Goal: Task Accomplishment & Management: Use online tool/utility

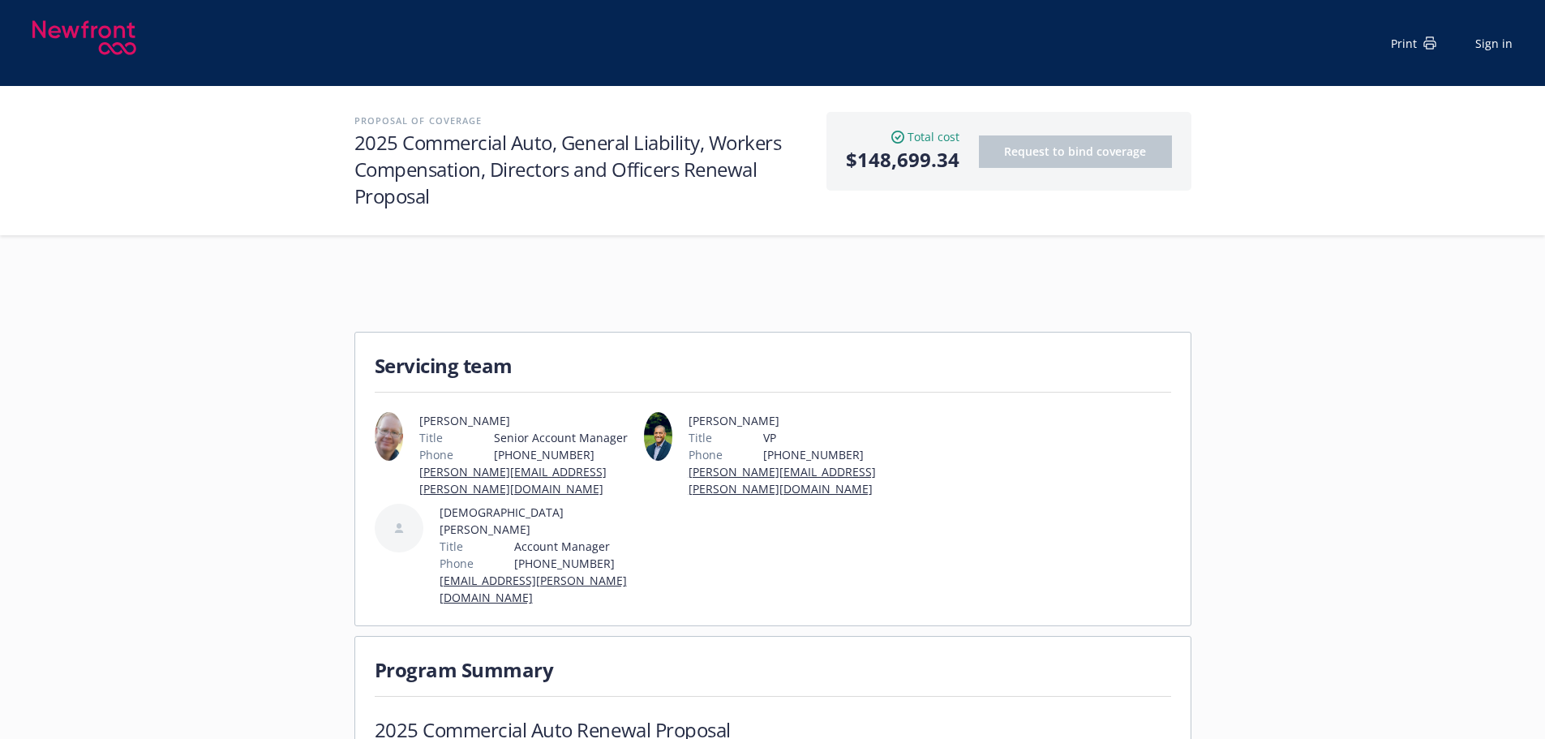
scroll to position [2109, 0]
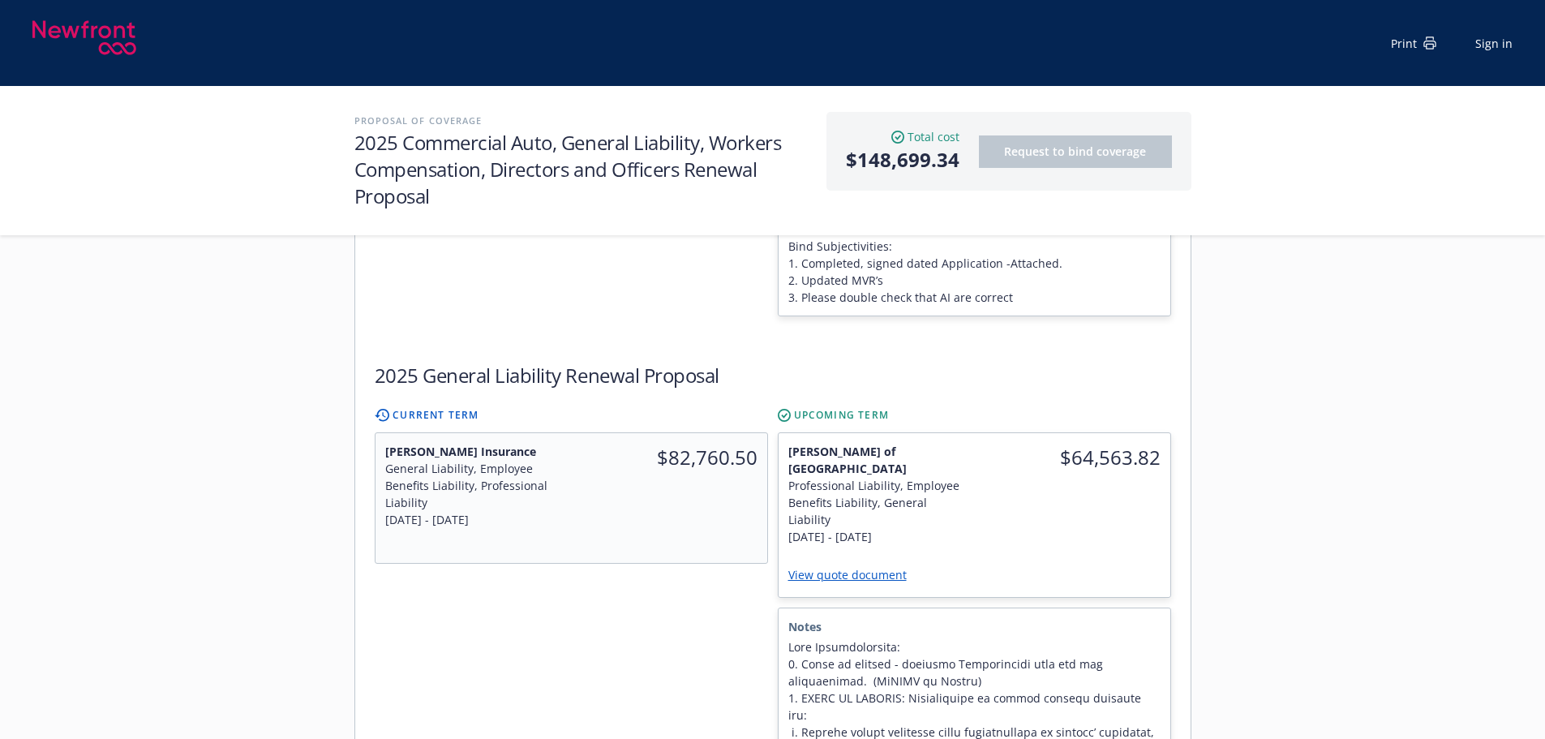
scroll to position [730, 0]
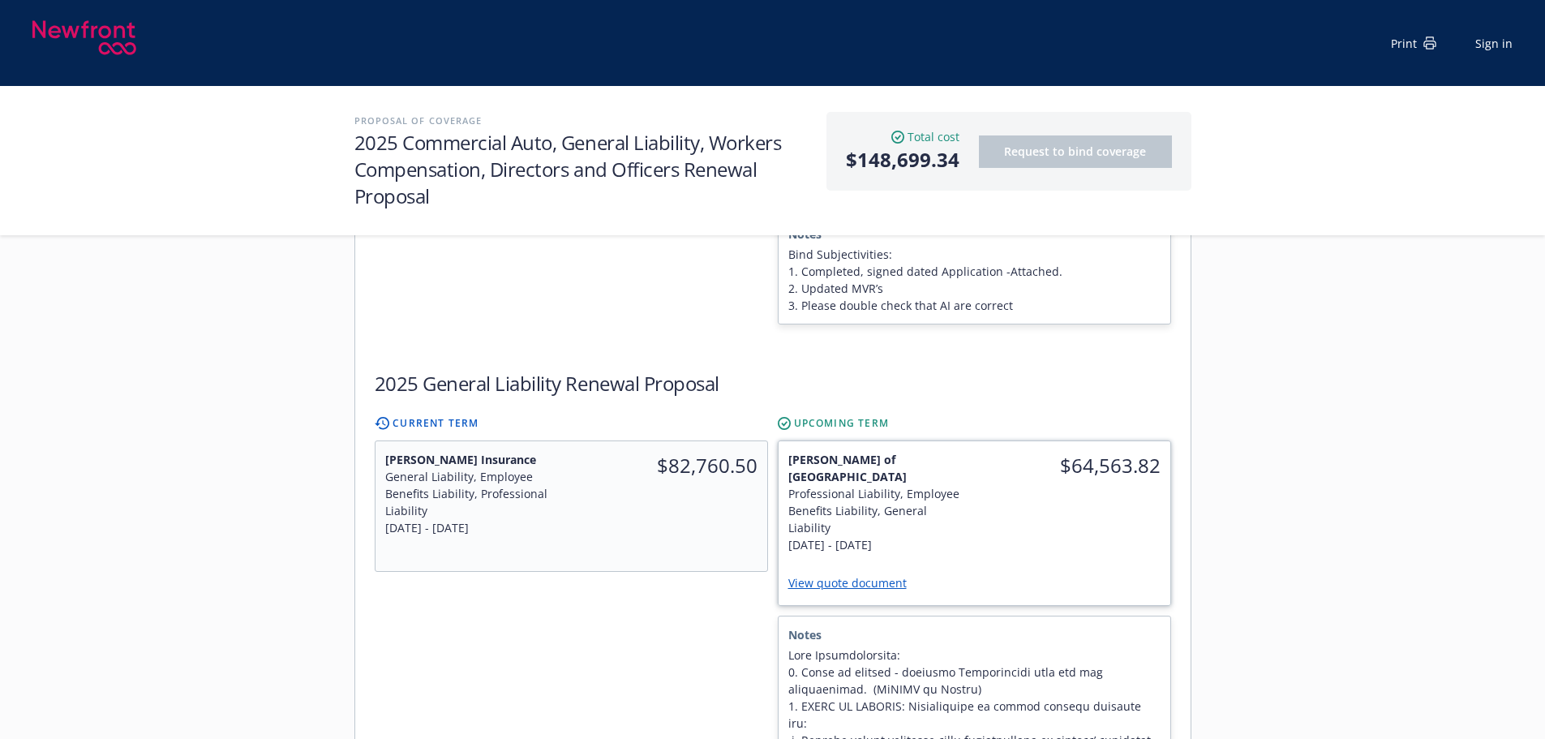
click at [1078, 573] on div "View quote document" at bounding box center [974, 584] width 372 height 23
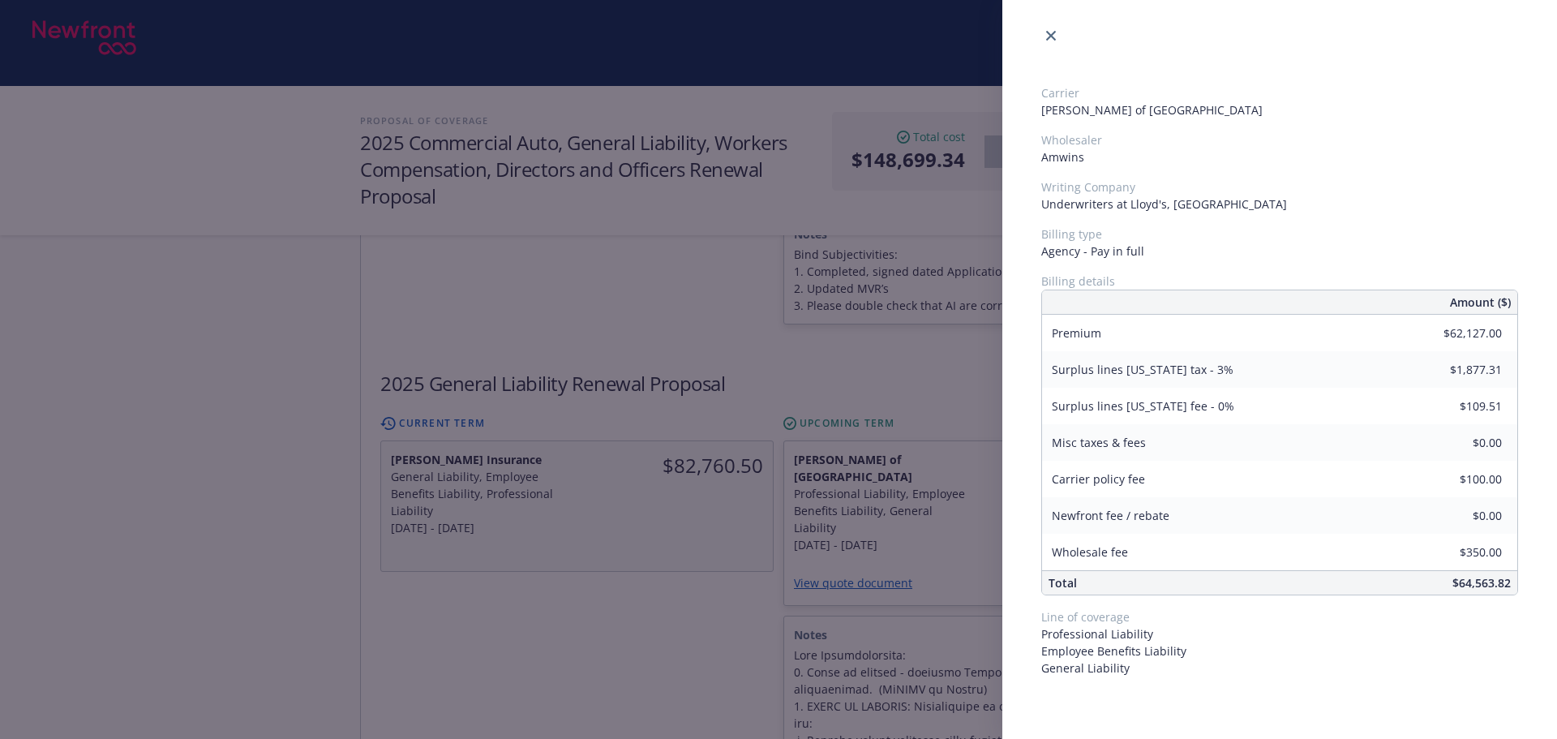
click at [591, 634] on div "Carrier Lloyd's of London Wholesaler Amwins Writing Company Underwriters at Llo…" at bounding box center [778, 369] width 1557 height 739
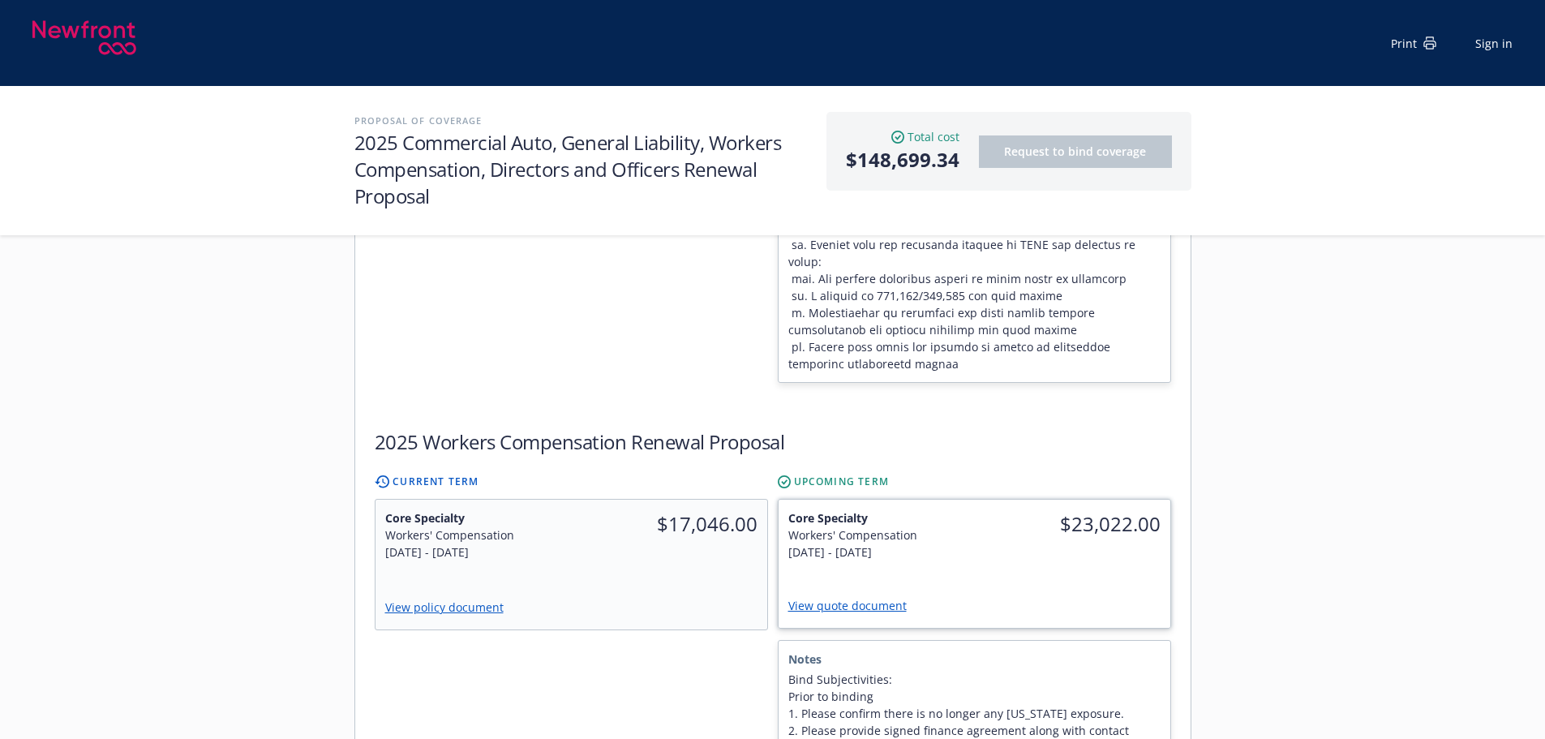
scroll to position [1703, 0]
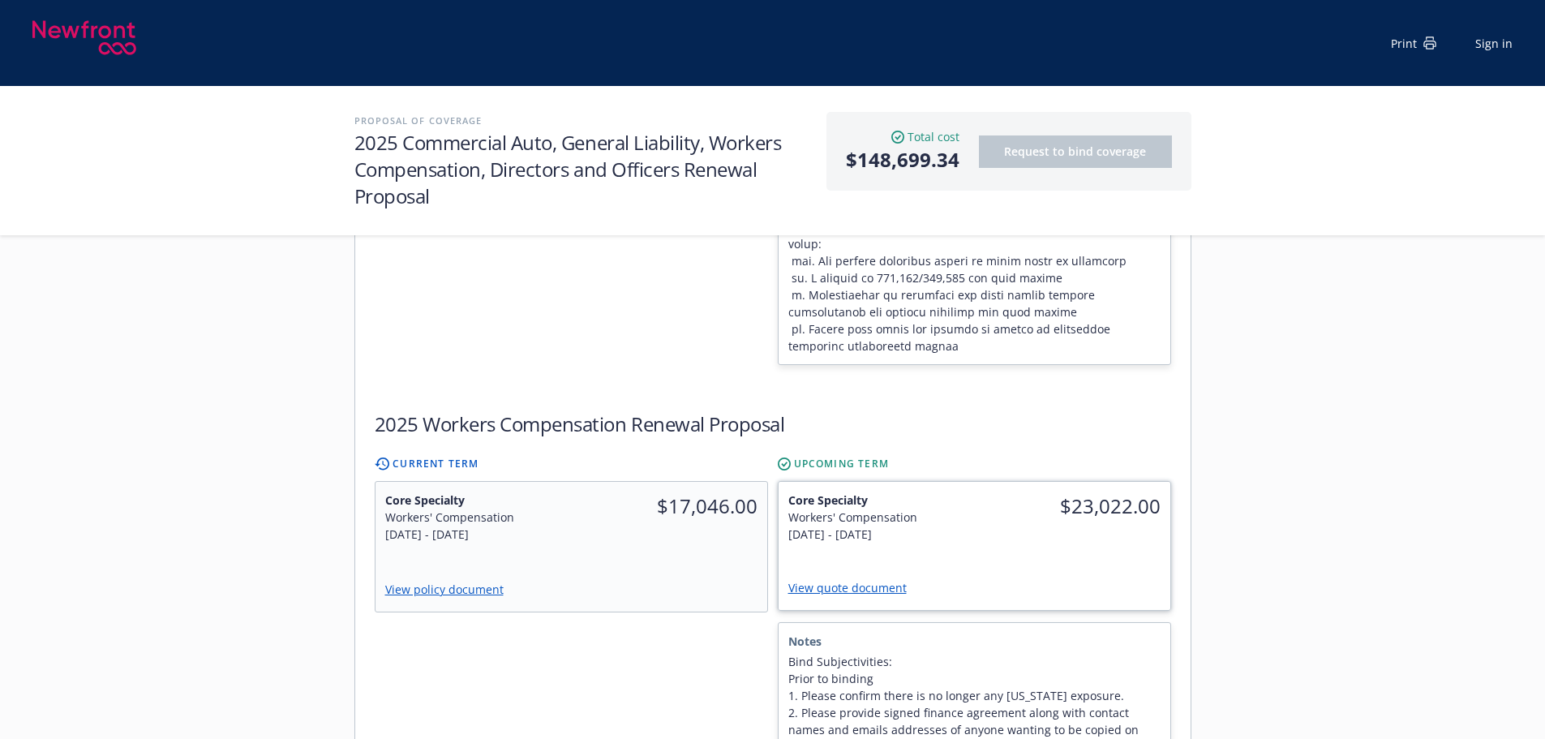
click at [1093, 482] on div "$23,022.00" at bounding box center [1072, 506] width 196 height 49
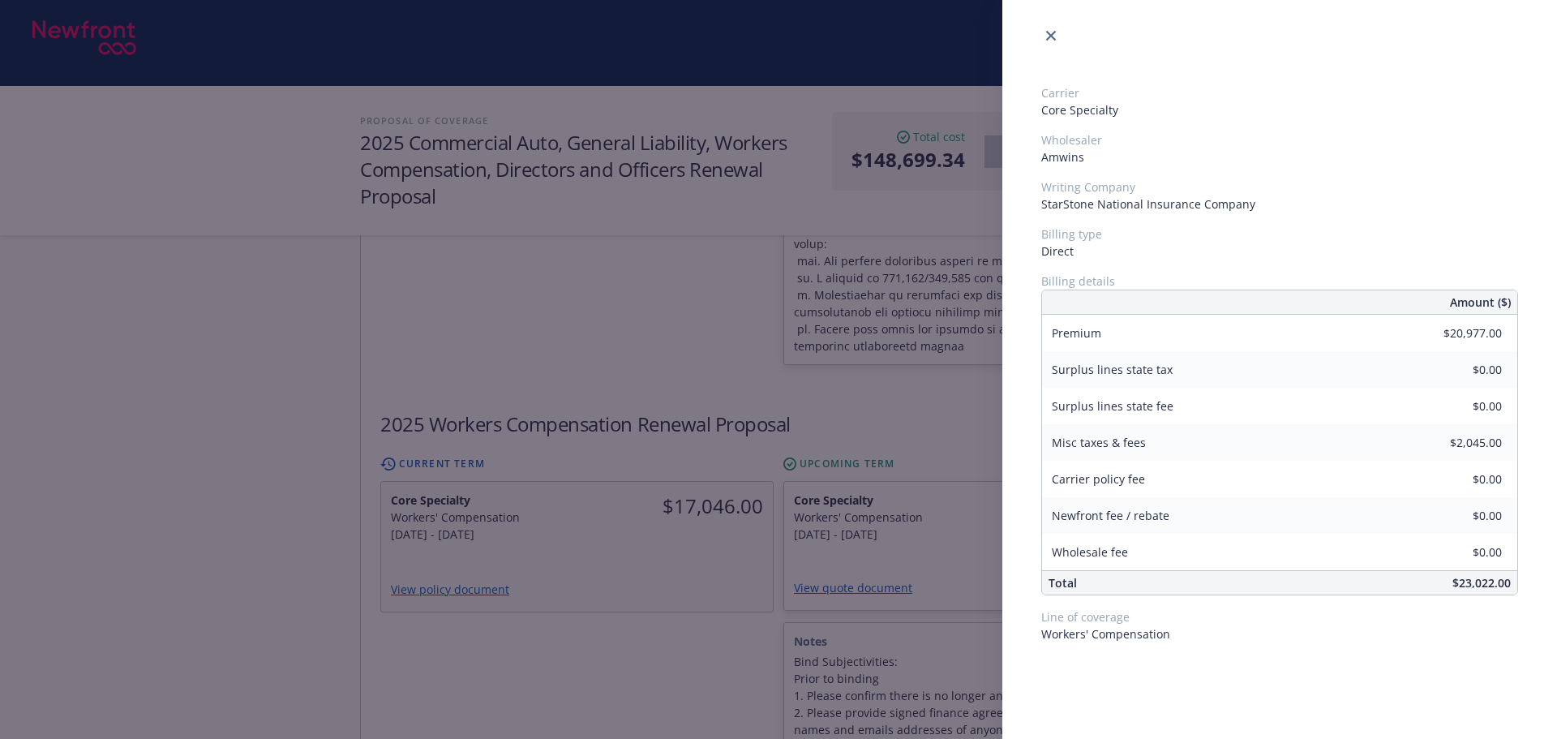
drag, startPoint x: 707, startPoint y: 580, endPoint x: 717, endPoint y: 575, distance: 10.9
click at [708, 580] on div "Carrier Core Specialty Wholesaler Amwins Writing Company StarStone National Ins…" at bounding box center [778, 369] width 1557 height 739
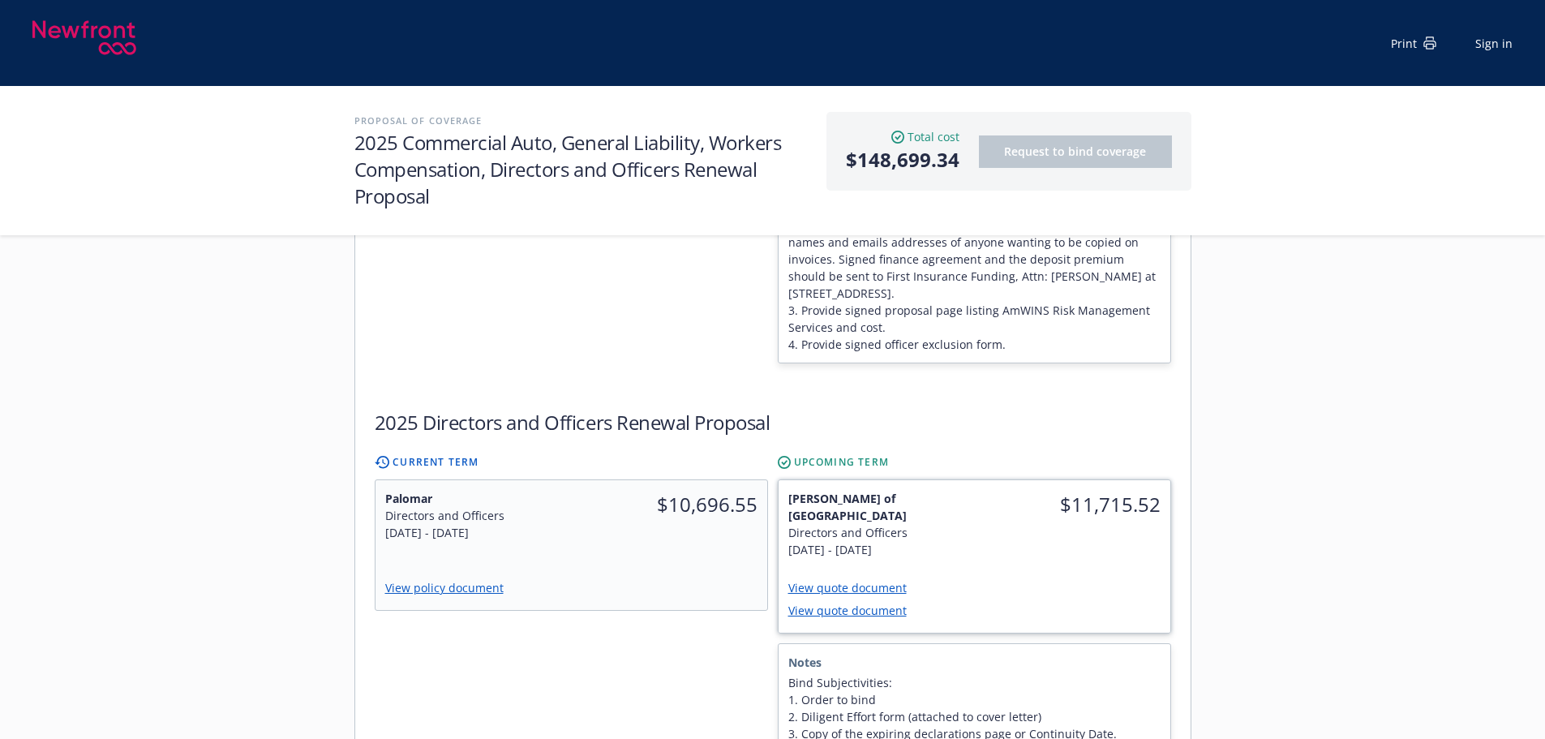
scroll to position [2190, 0]
click at [1023, 491] on span "$11,715.52" at bounding box center [1072, 505] width 177 height 29
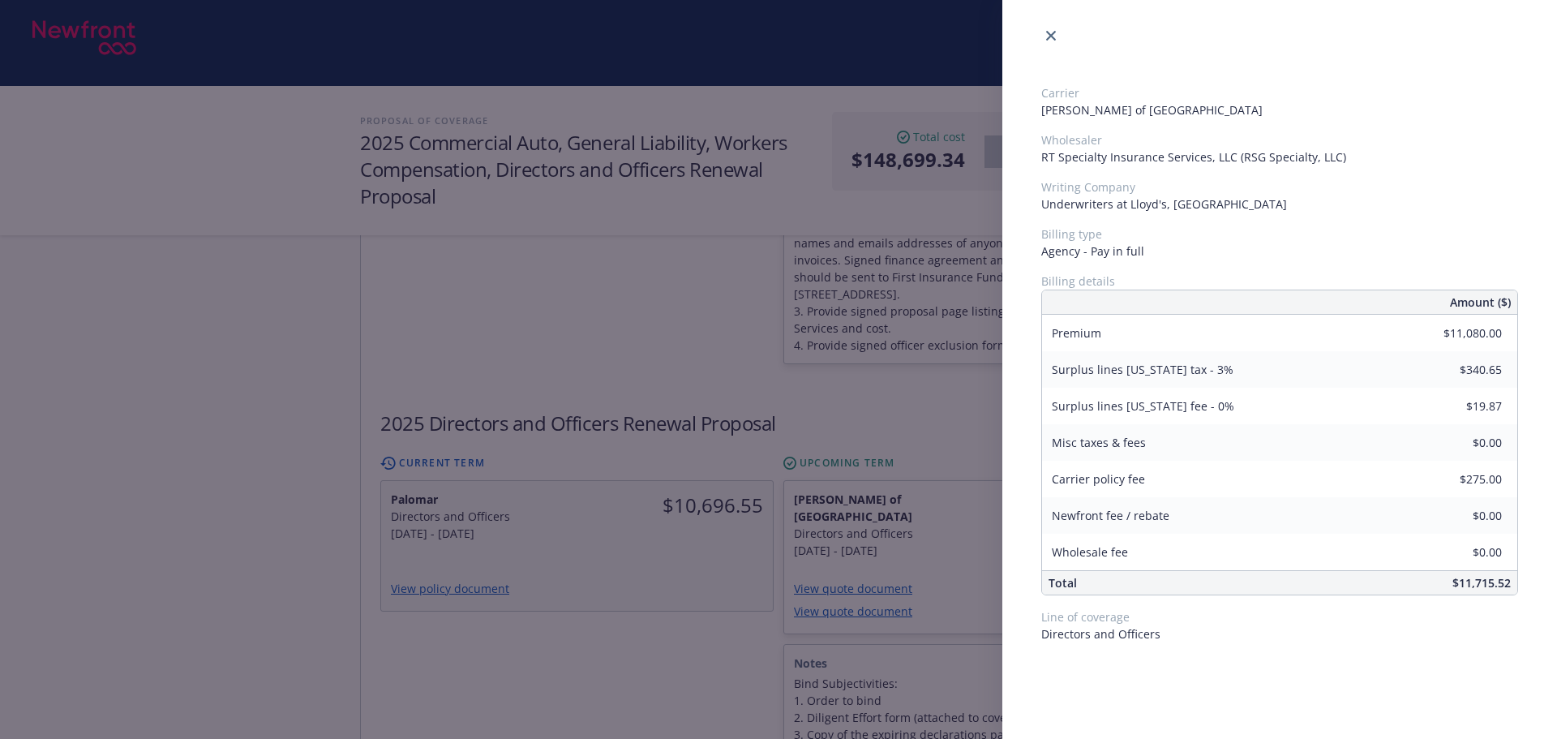
click at [626, 601] on div "Carrier Lloyd's of London Wholesaler RT Specialty Insurance Services, LLC (RSG …" at bounding box center [778, 369] width 1557 height 739
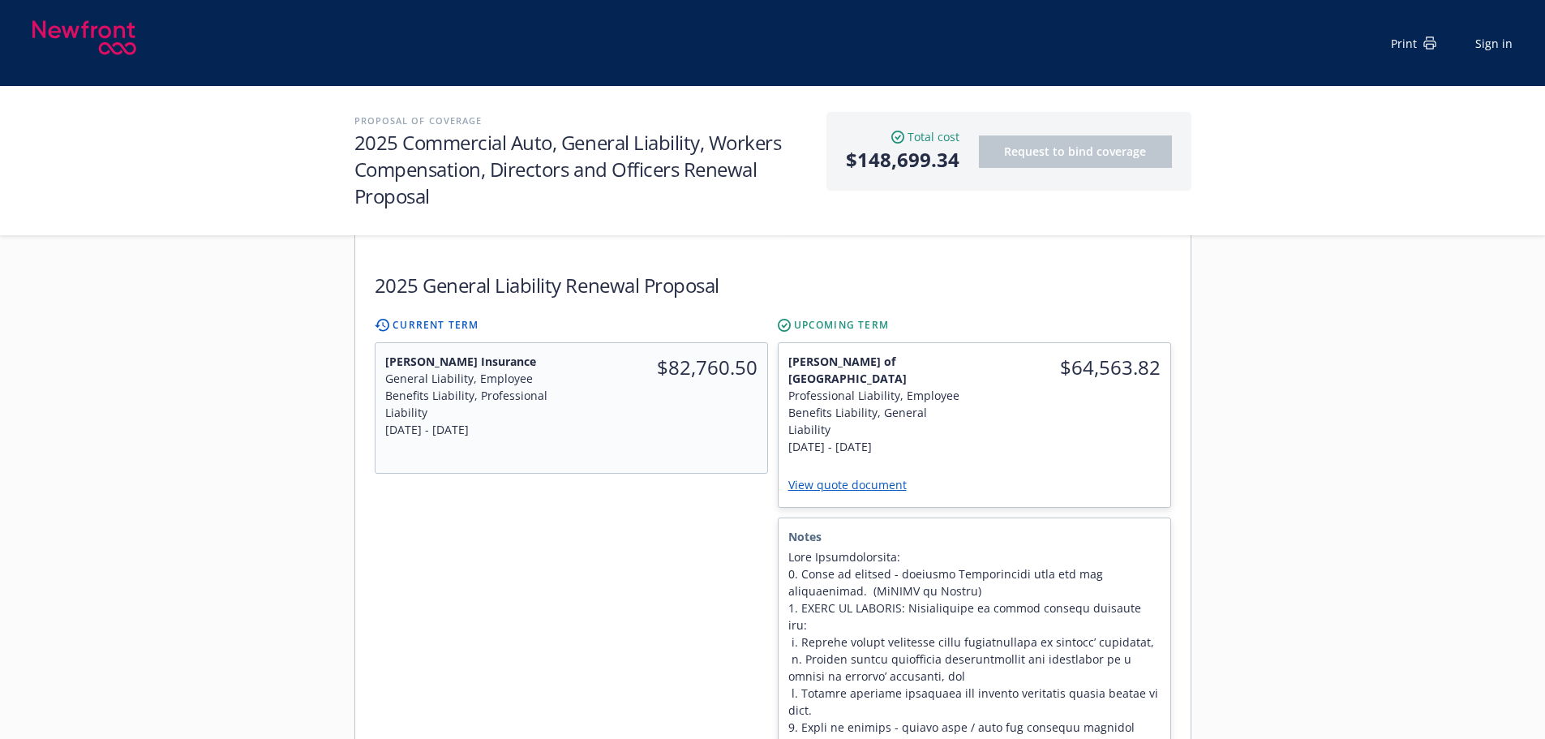
scroll to position [811, 0]
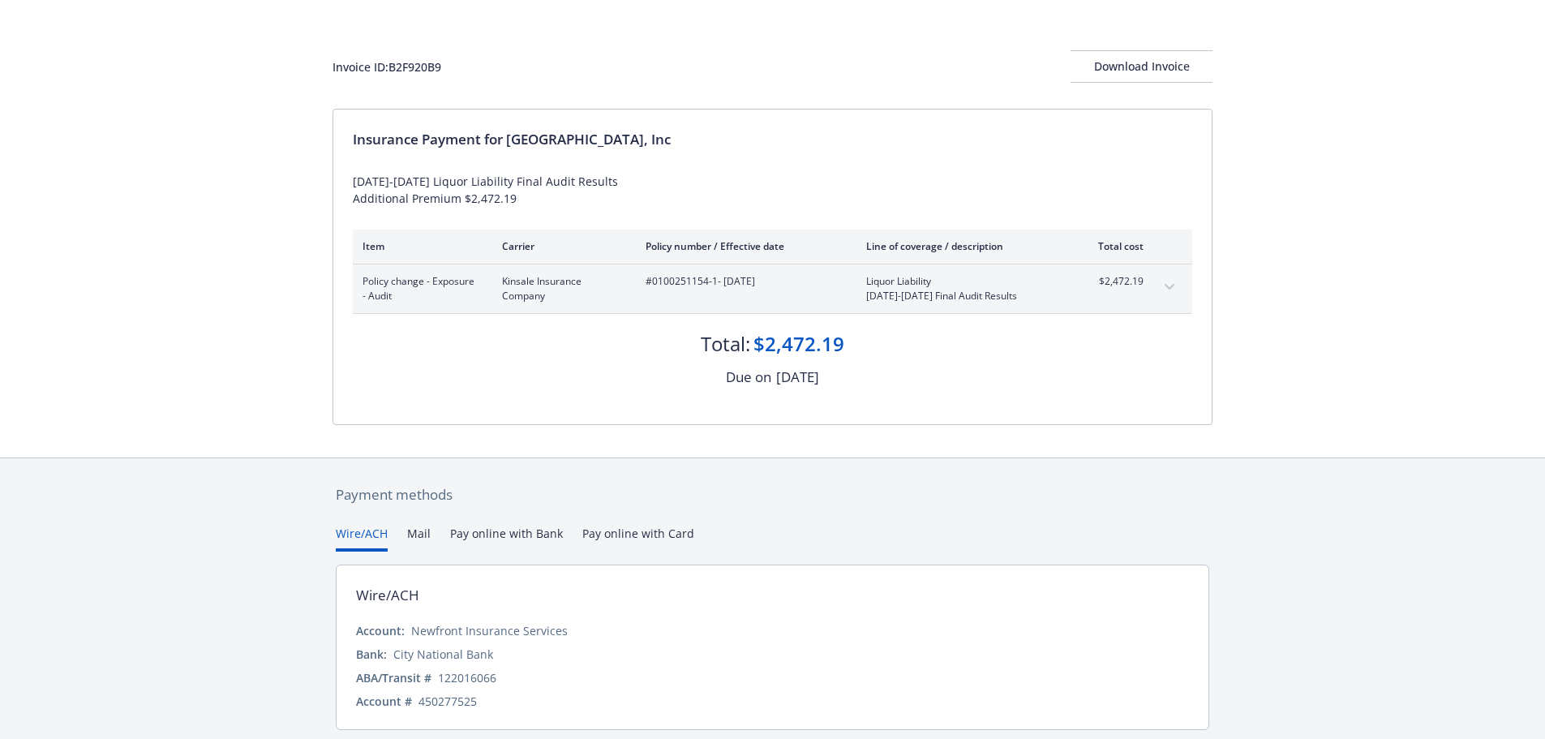
scroll to position [114, 0]
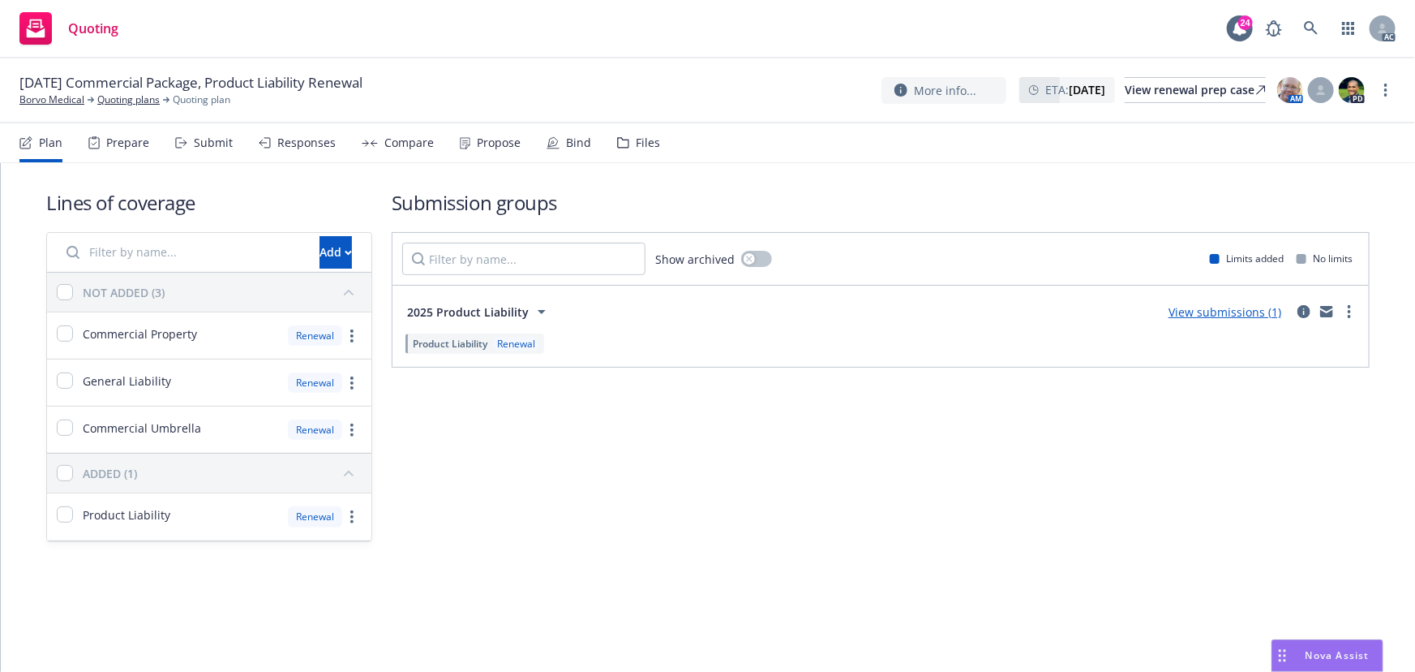
click at [208, 144] on div "Submit" at bounding box center [213, 142] width 39 height 13
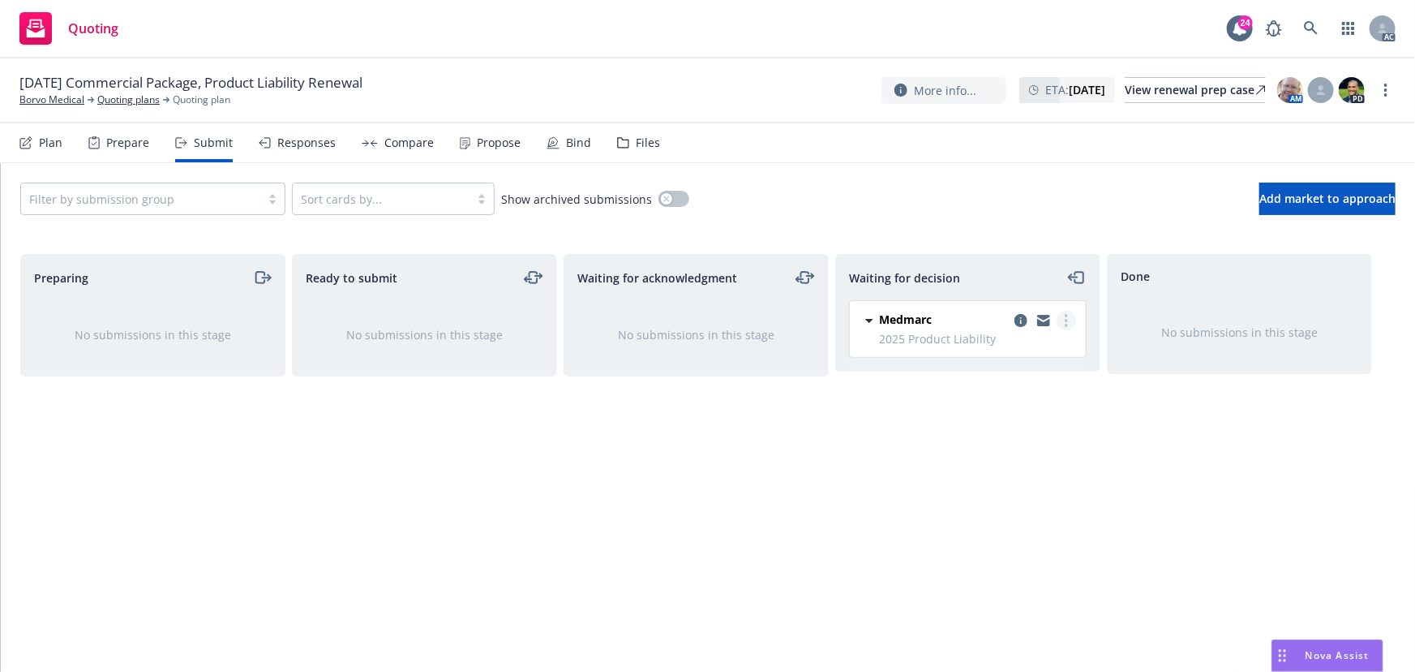
click at [1068, 320] on link "more" at bounding box center [1066, 320] width 19 height 19
click at [1016, 422] on span "Add accepted decision" at bounding box center [994, 417] width 162 height 15
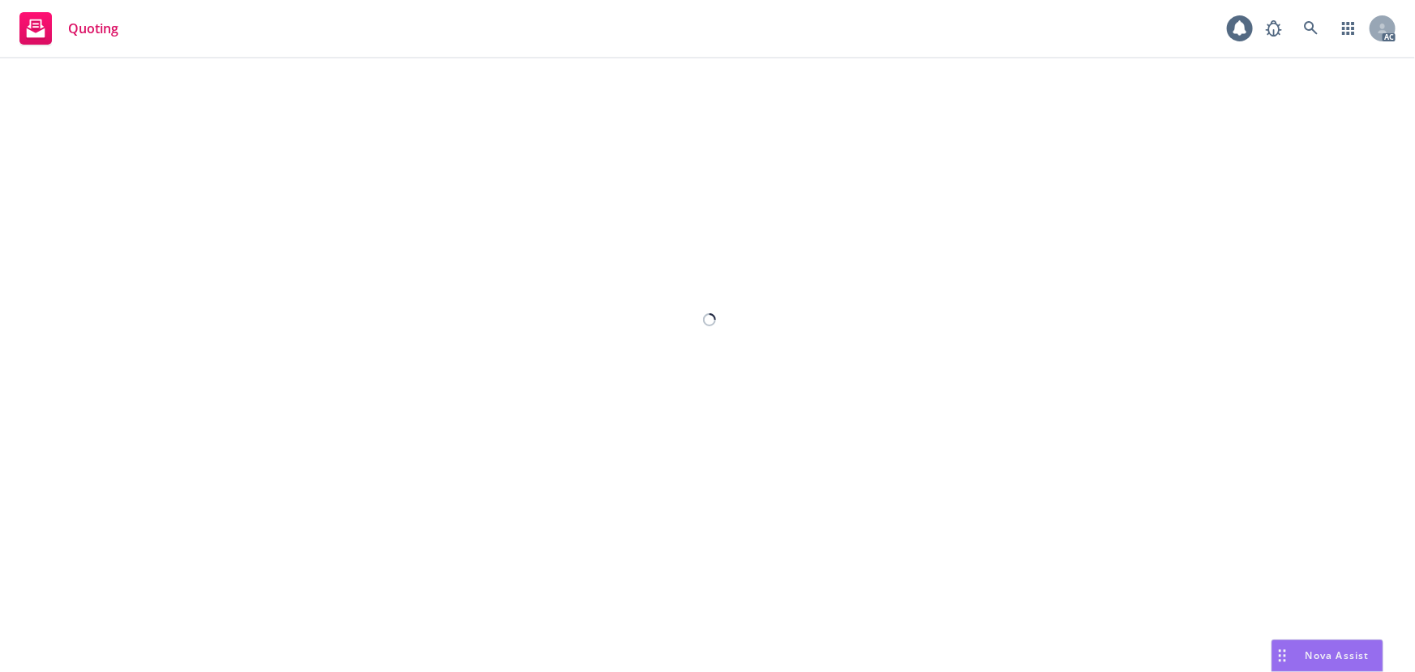
select select "12"
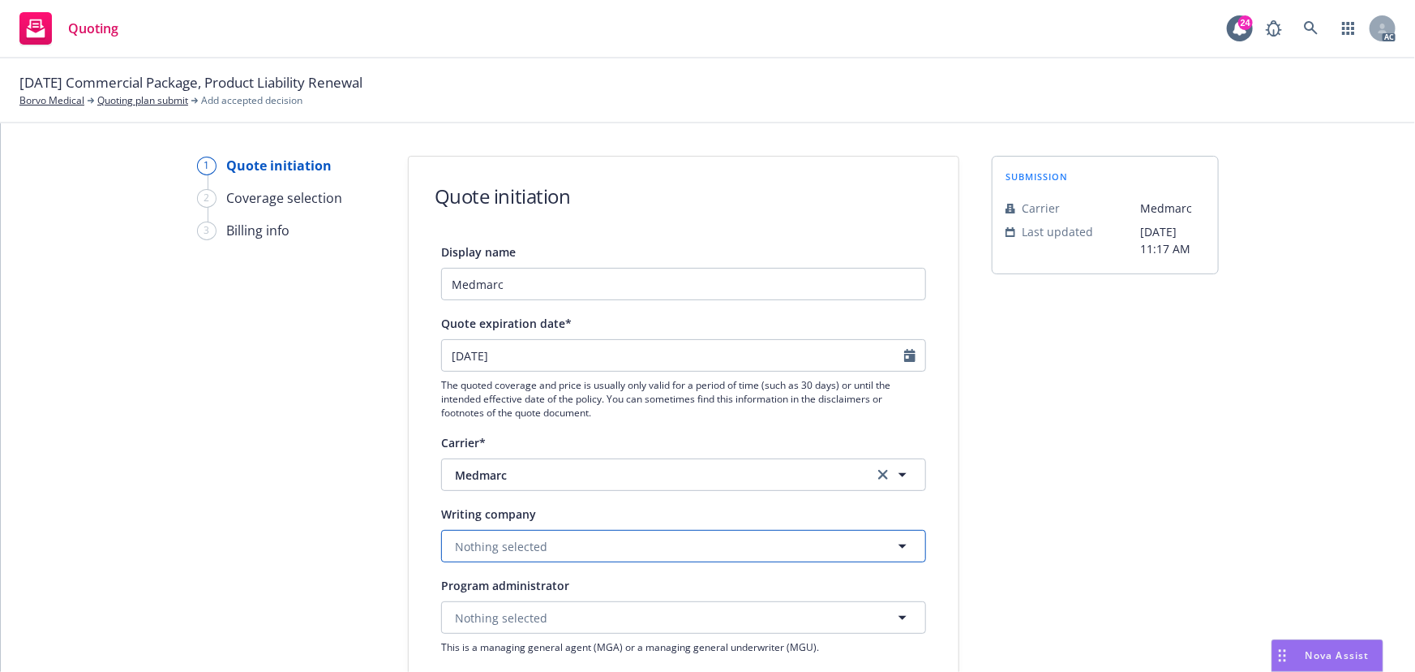
click at [529, 552] on span "Nothing selected" at bounding box center [501, 546] width 92 height 17
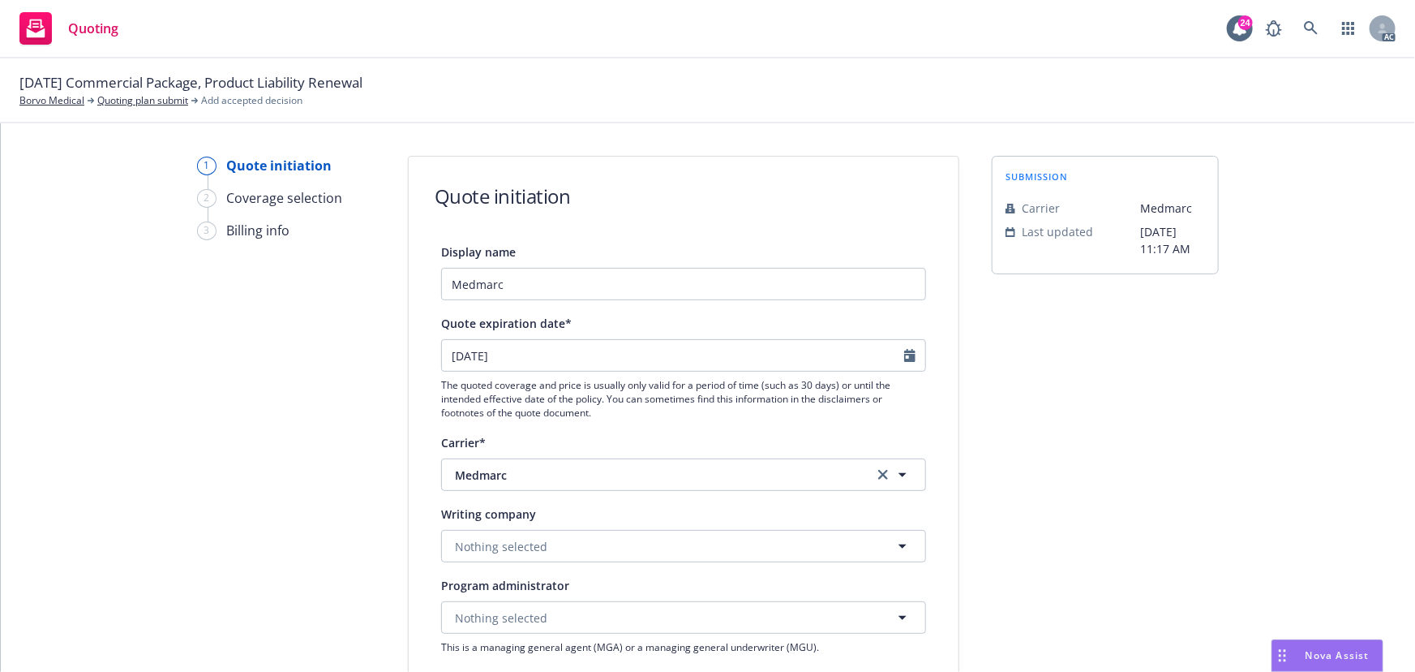
drag, startPoint x: 878, startPoint y: 474, endPoint x: 848, endPoint y: 484, distance: 32.6
click at [878, 474] on icon "clear selection" at bounding box center [883, 475] width 10 height 10
click at [567, 556] on button "Loading..." at bounding box center [683, 546] width 485 height 32
paste input "ProAssurance Specialty Insurance Company"
type input "ProAssurance Specialty Insurance Company"
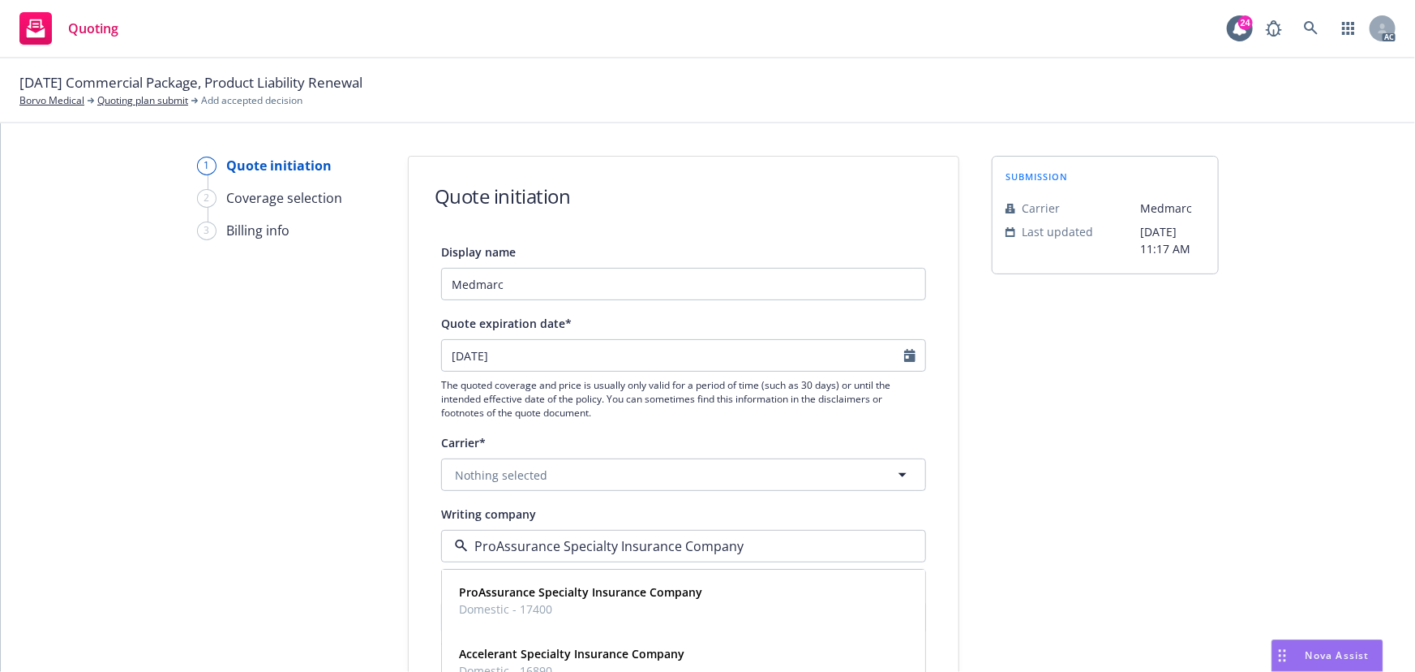
click at [567, 550] on input "ProAssurance Specialty Insurance Company" at bounding box center [680, 545] width 425 height 19
click at [684, 543] on input at bounding box center [680, 545] width 425 height 19
paste input "ProAssurance Specialty Insurance Company"
type input "ProAssurance Specialty Insurance Company"
click at [587, 600] on span "ProAssurance Specialty Insurance Company" at bounding box center [580, 592] width 243 height 17
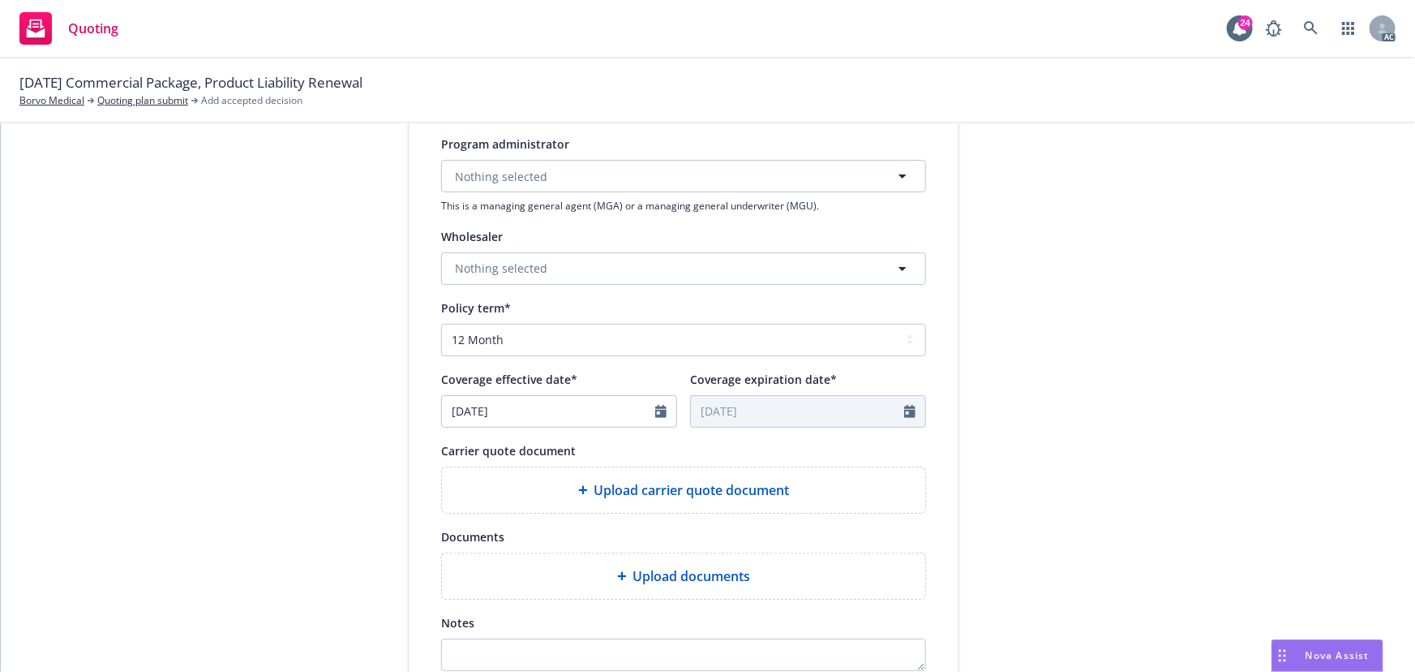
scroll to position [442, 0]
click at [702, 499] on div "Upload carrier quote document" at bounding box center [683, 488] width 483 height 45
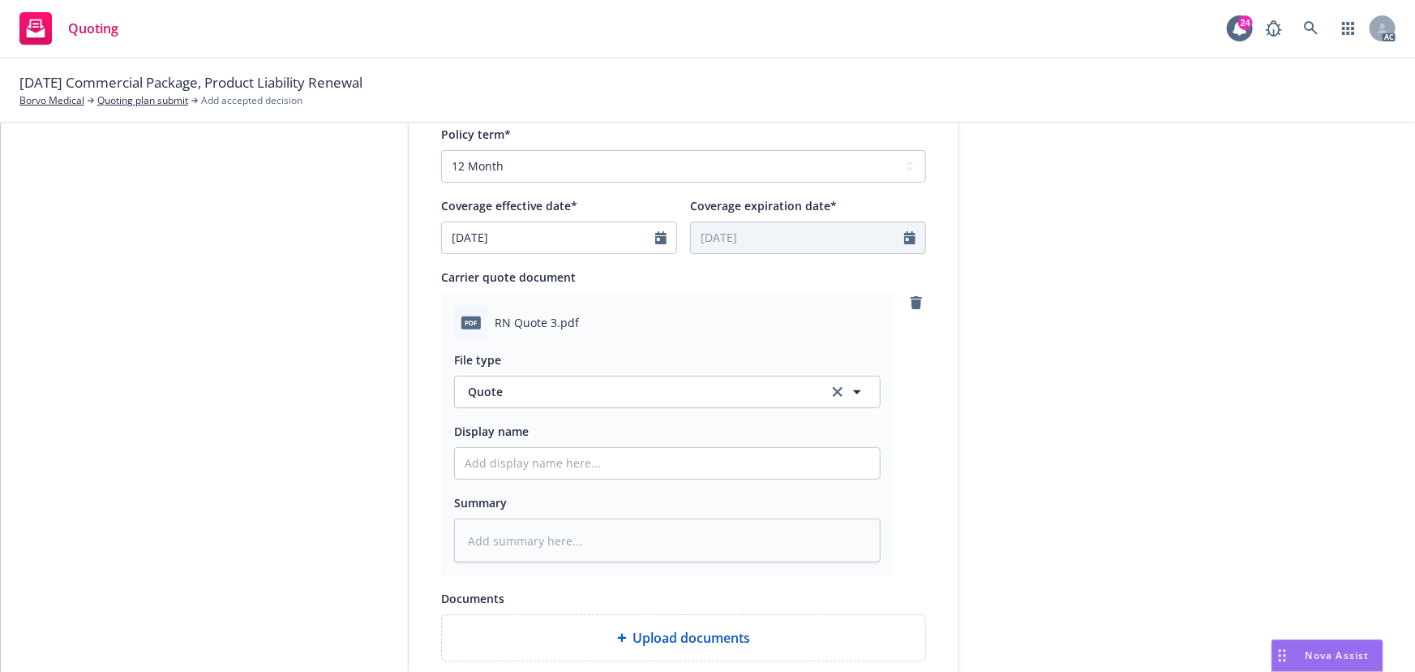
scroll to position [664, 0]
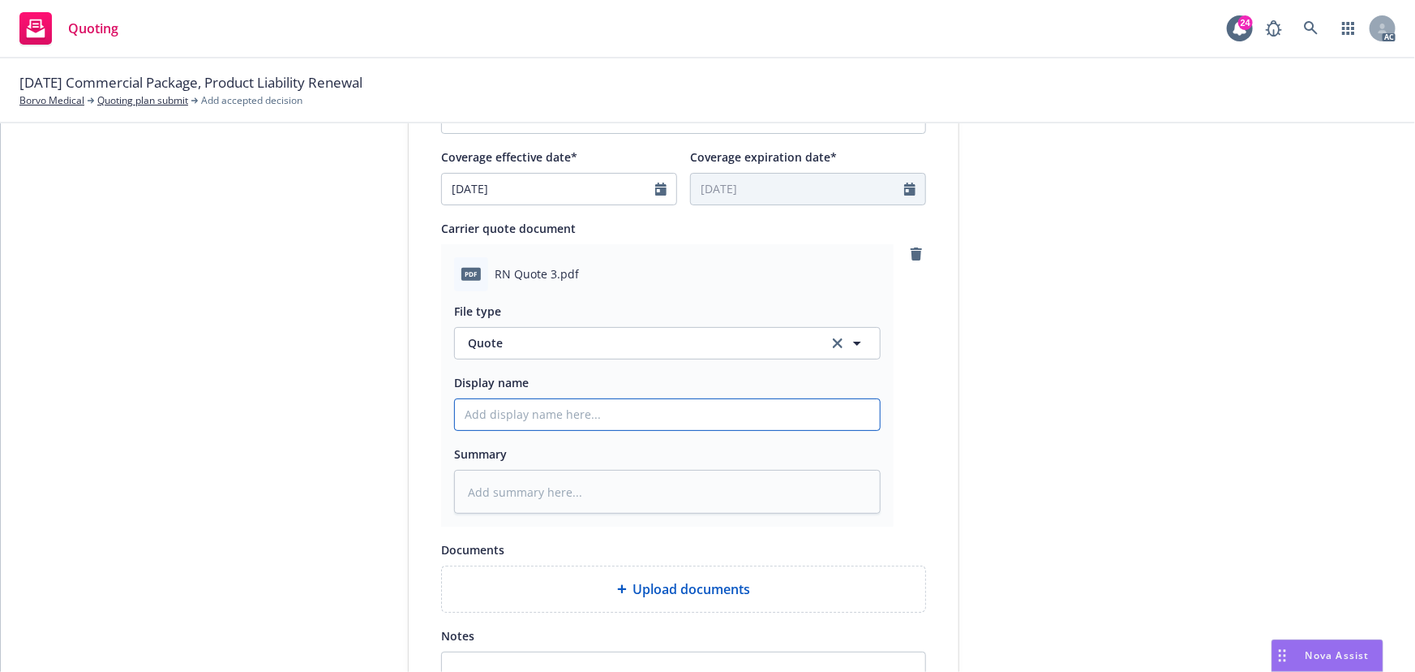
click at [584, 414] on input "Display name" at bounding box center [667, 414] width 425 height 31
type input "25-26 GL Quote"
type textarea "x"
drag, startPoint x: 219, startPoint y: 76, endPoint x: 328, endPoint y: 81, distance: 108.8
click at [328, 81] on span "10/01/25 Commercial Package, Product Liability Renewal" at bounding box center [190, 82] width 343 height 21
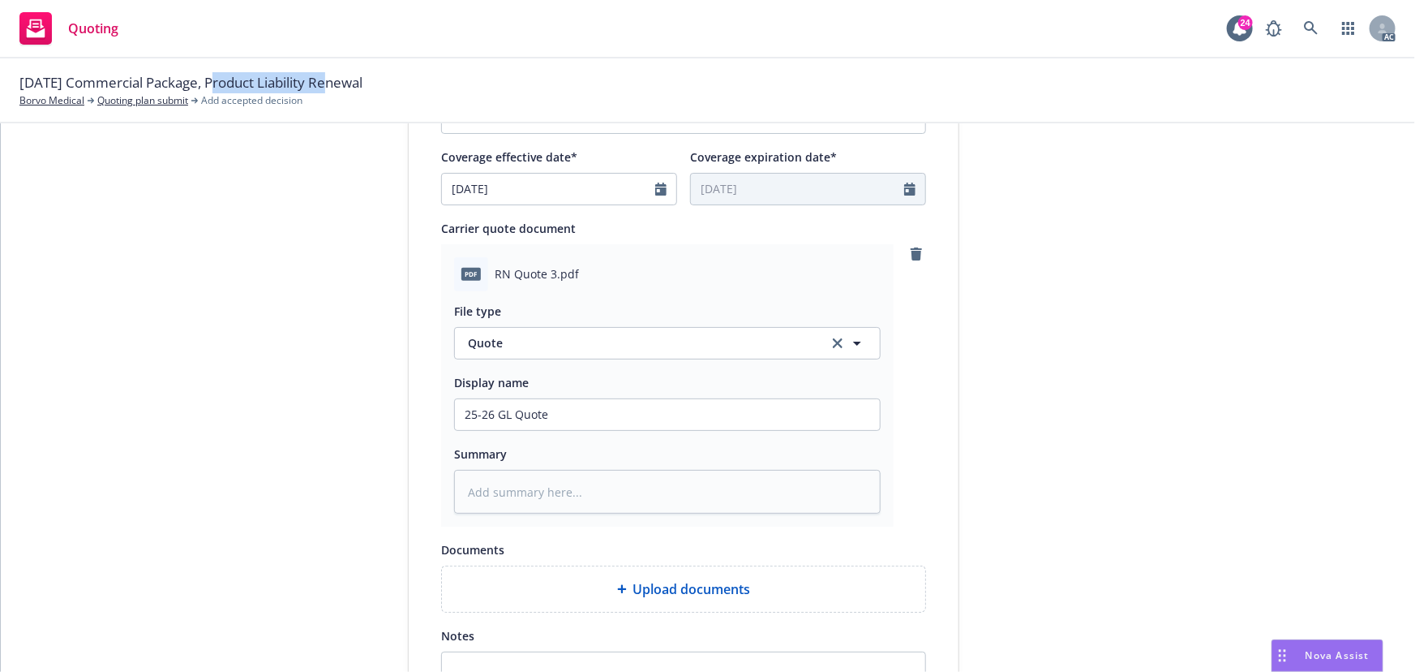
copy span "Product Liability"
drag, startPoint x: 493, startPoint y: 414, endPoint x: 511, endPoint y: 423, distance: 19.6
click at [505, 414] on input "25-26 GL Quote" at bounding box center [667, 414] width 425 height 31
paste input "Product Liability"
type input "25-26 Product Liability Quote"
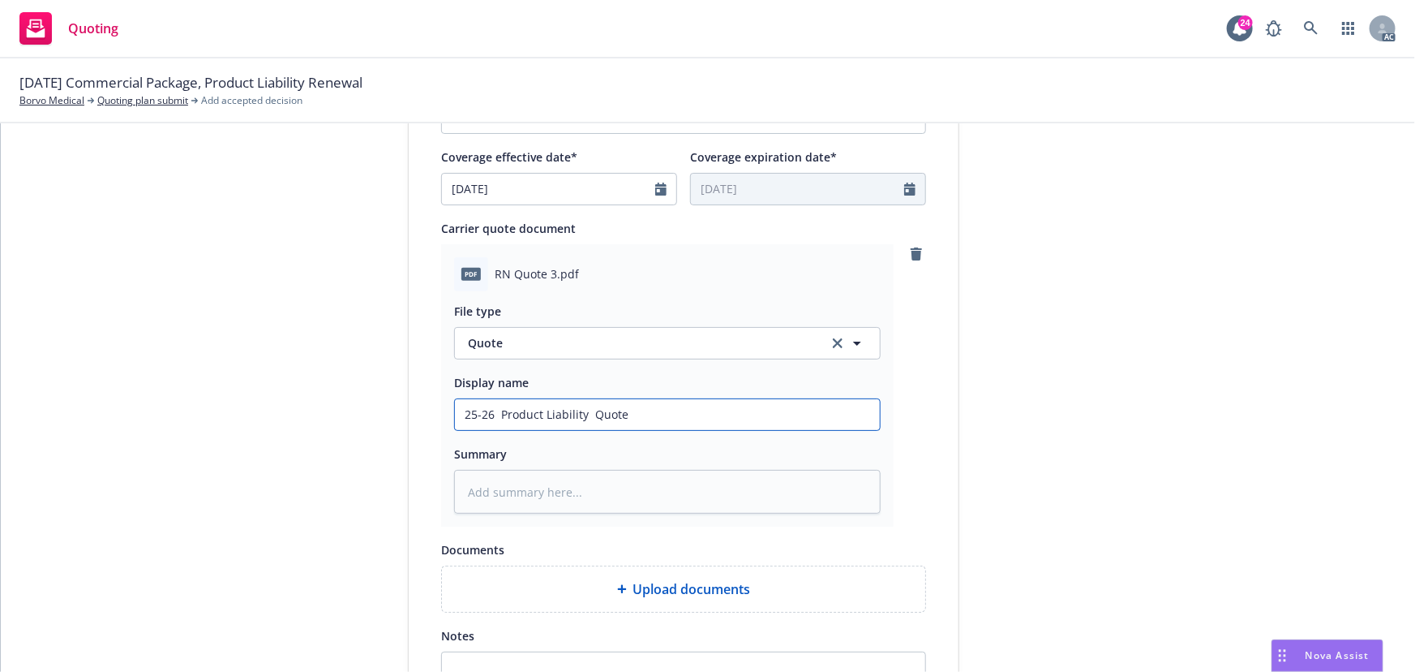
type textarea "x"
type input "25-26 Product Liability Quote"
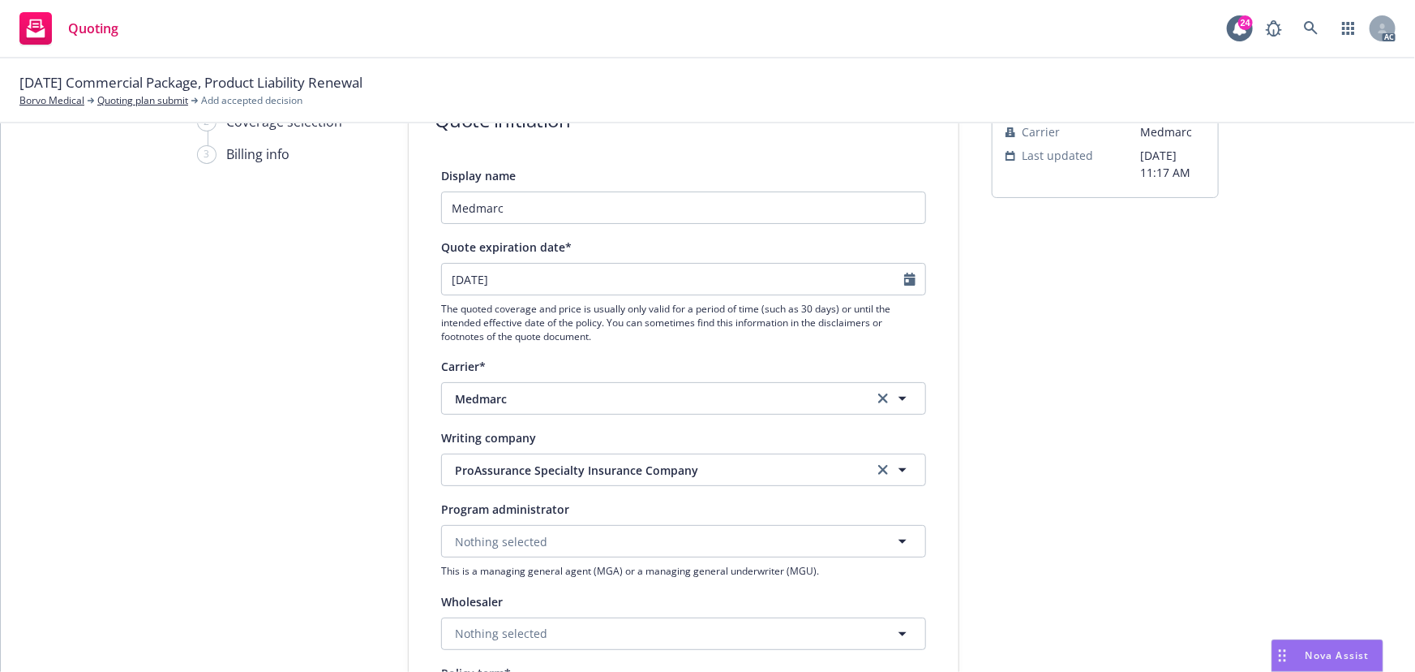
scroll to position [0, 0]
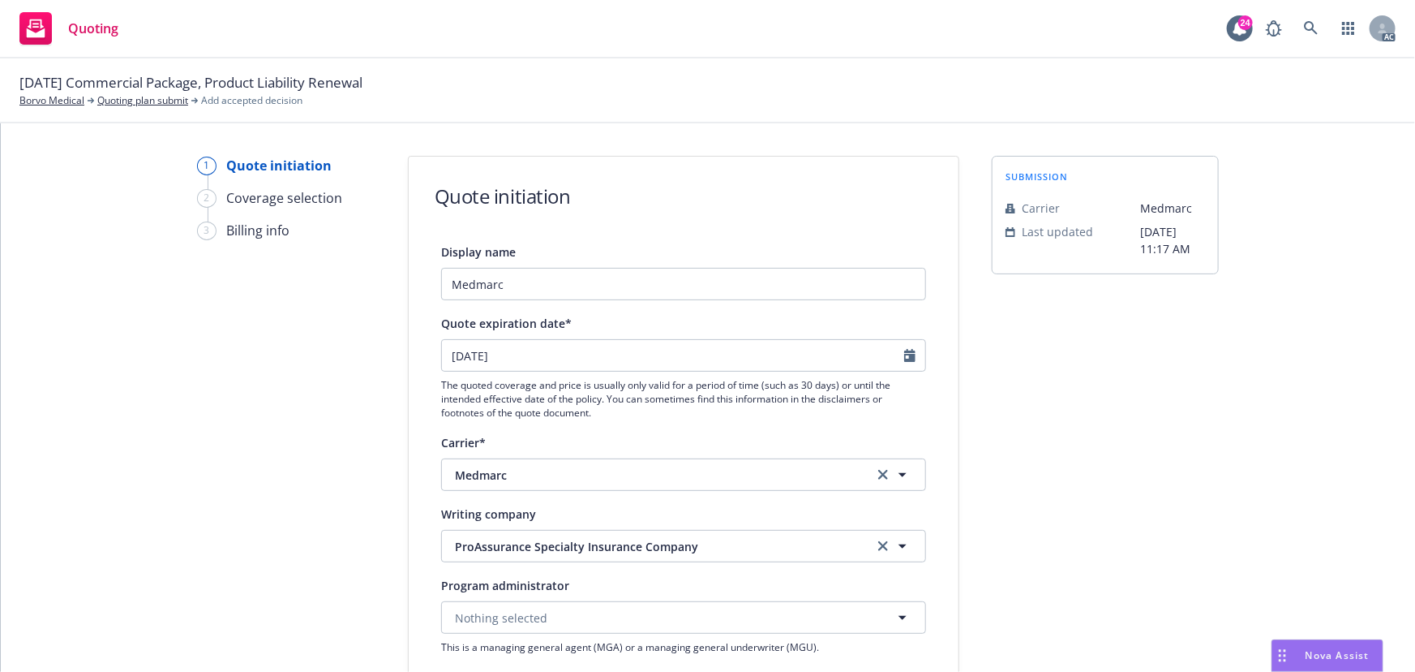
click at [904, 356] on icon "Calendar" at bounding box center [909, 355] width 11 height 13
select select "9"
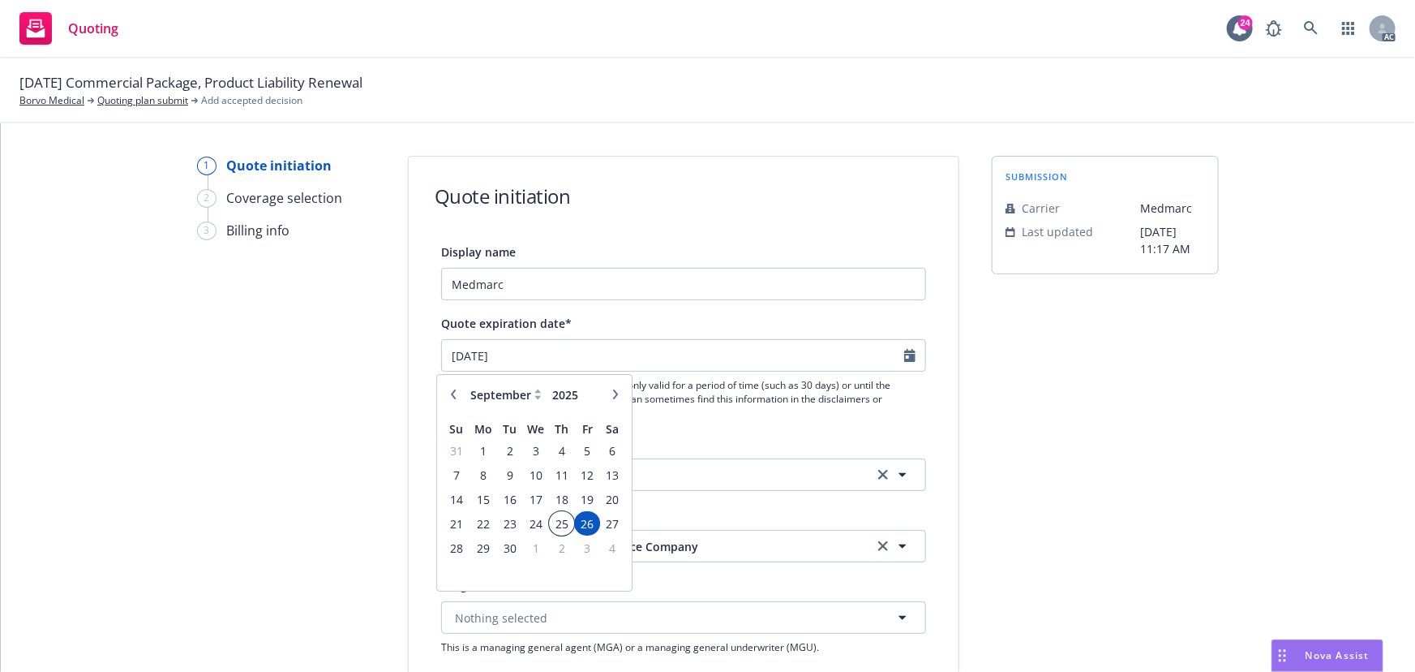
click at [562, 527] on span "25" at bounding box center [562, 523] width 22 height 20
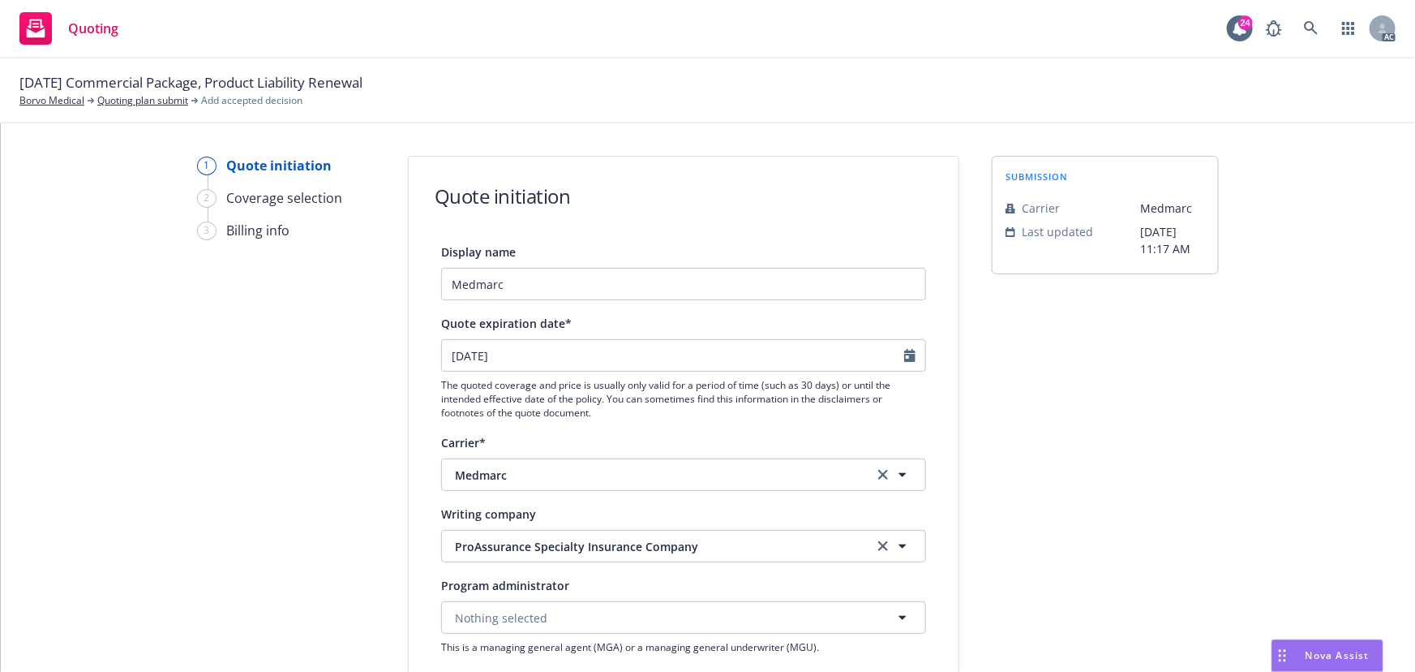
type input "09/25/2025"
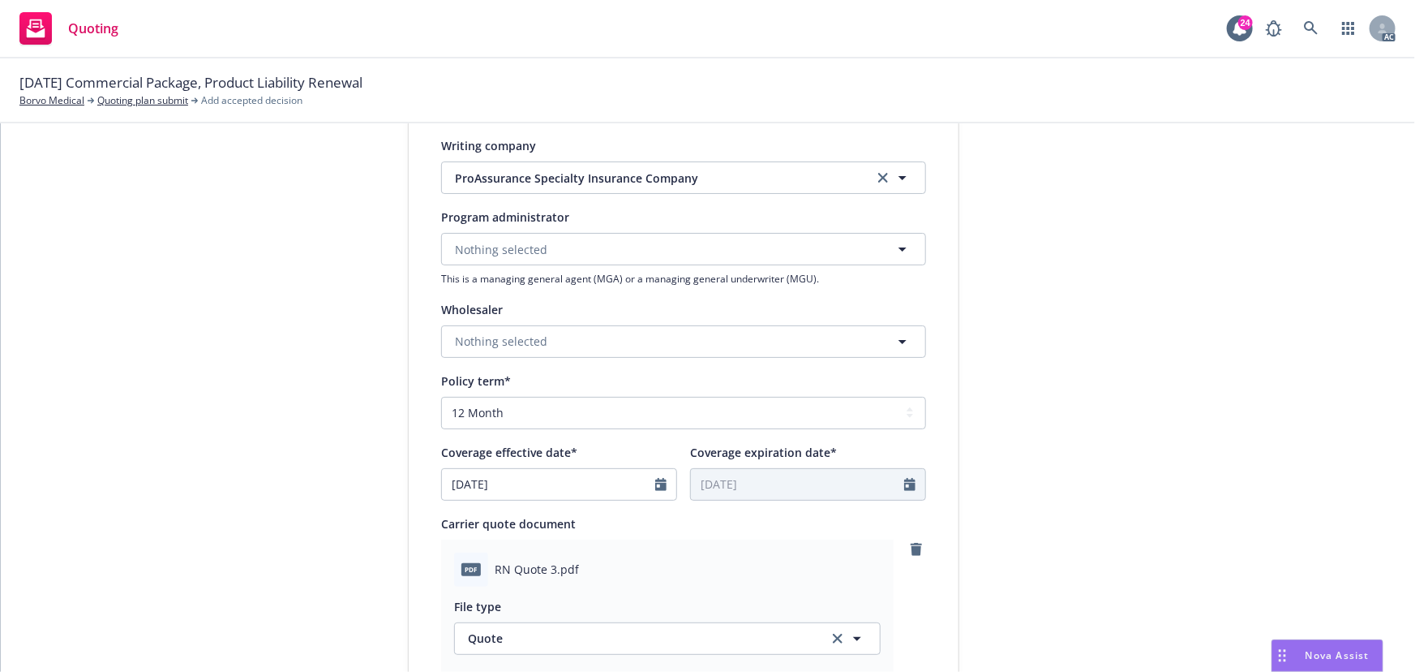
click at [1284, 447] on div "1 Quote initiation 2 Coverage selection 3 Billing info Quote initiation Display…" at bounding box center [708, 448] width 1376 height 1323
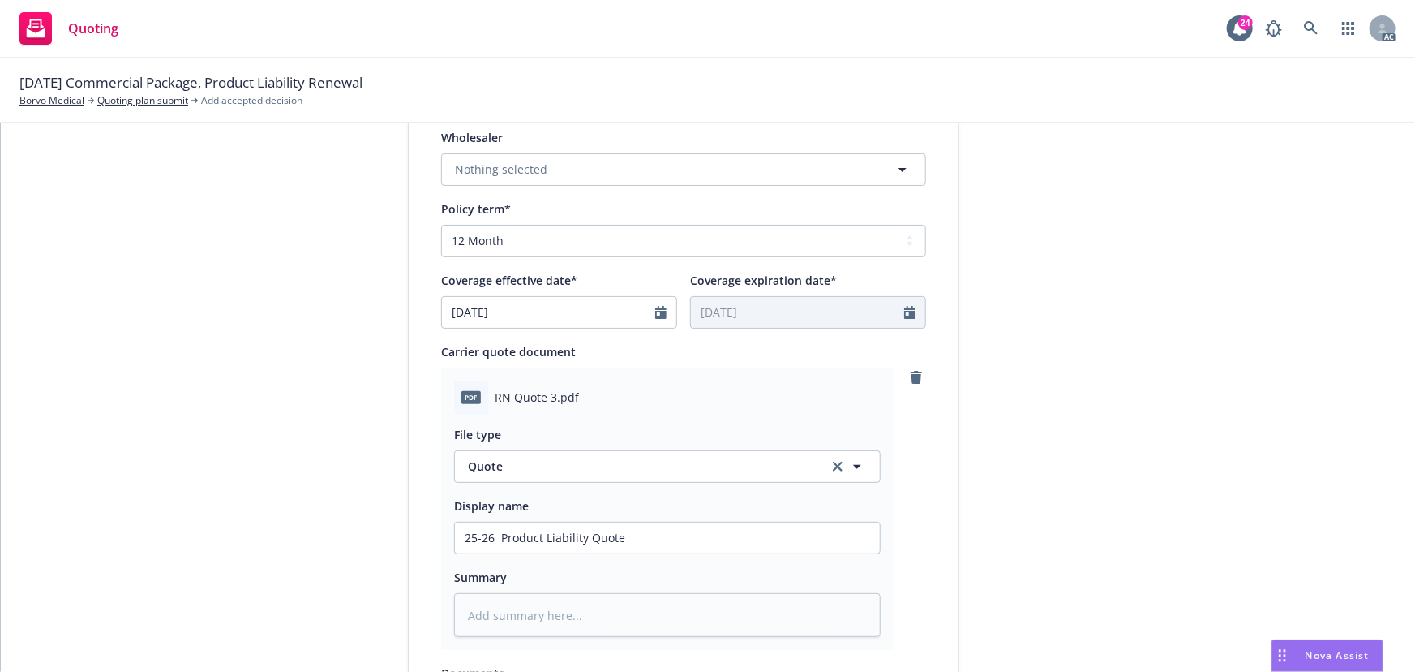
scroll to position [839, 0]
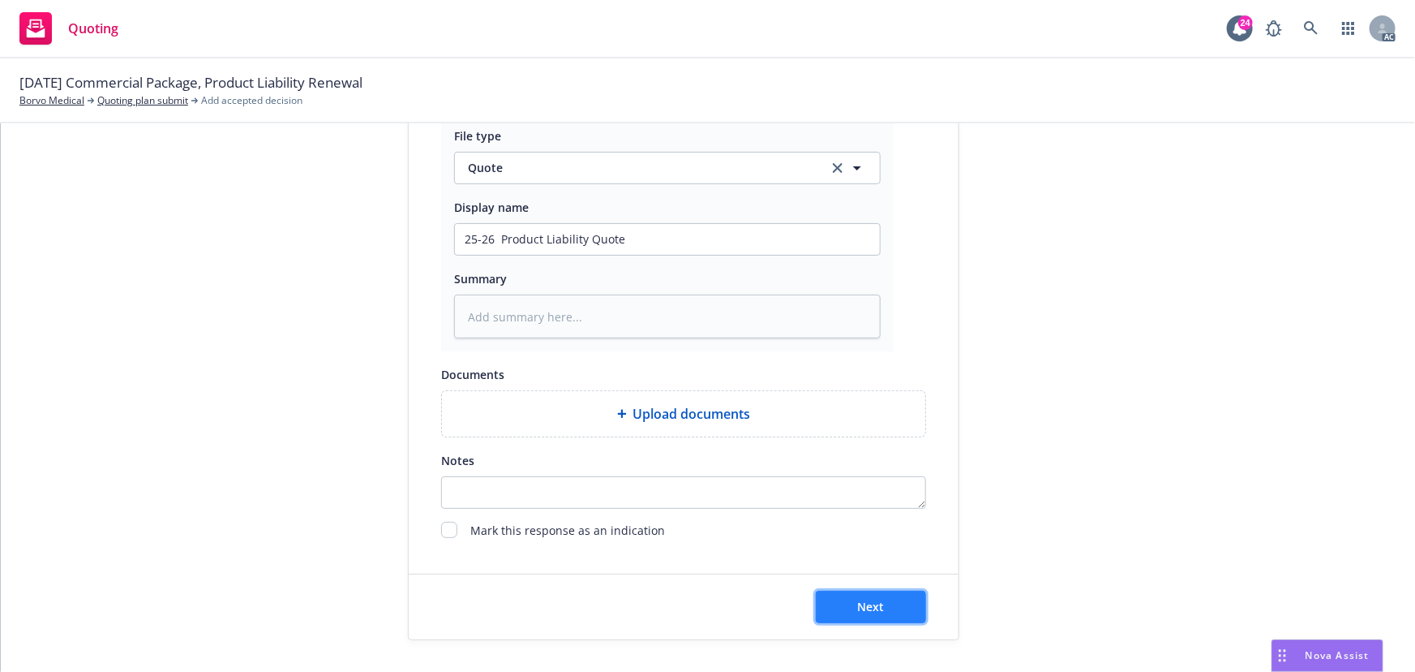
click at [883, 600] on button "Next" at bounding box center [871, 607] width 110 height 32
type textarea "x"
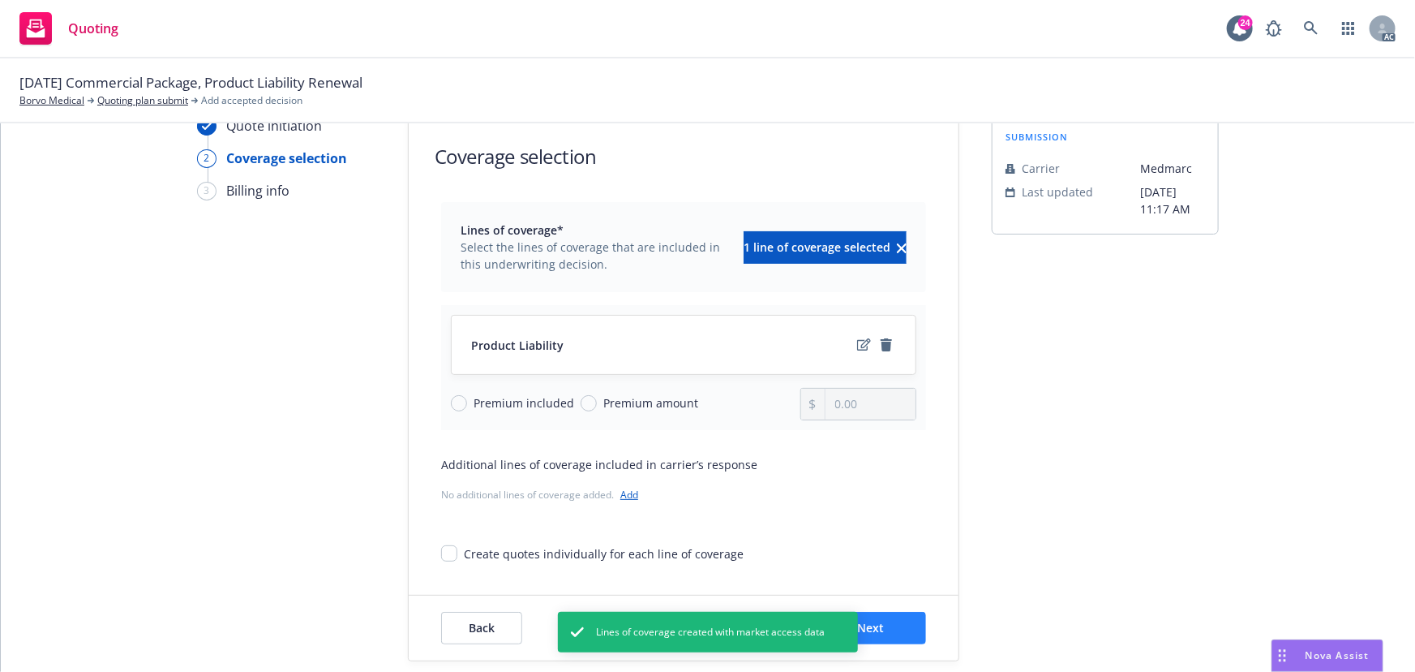
scroll to position [60, 0]
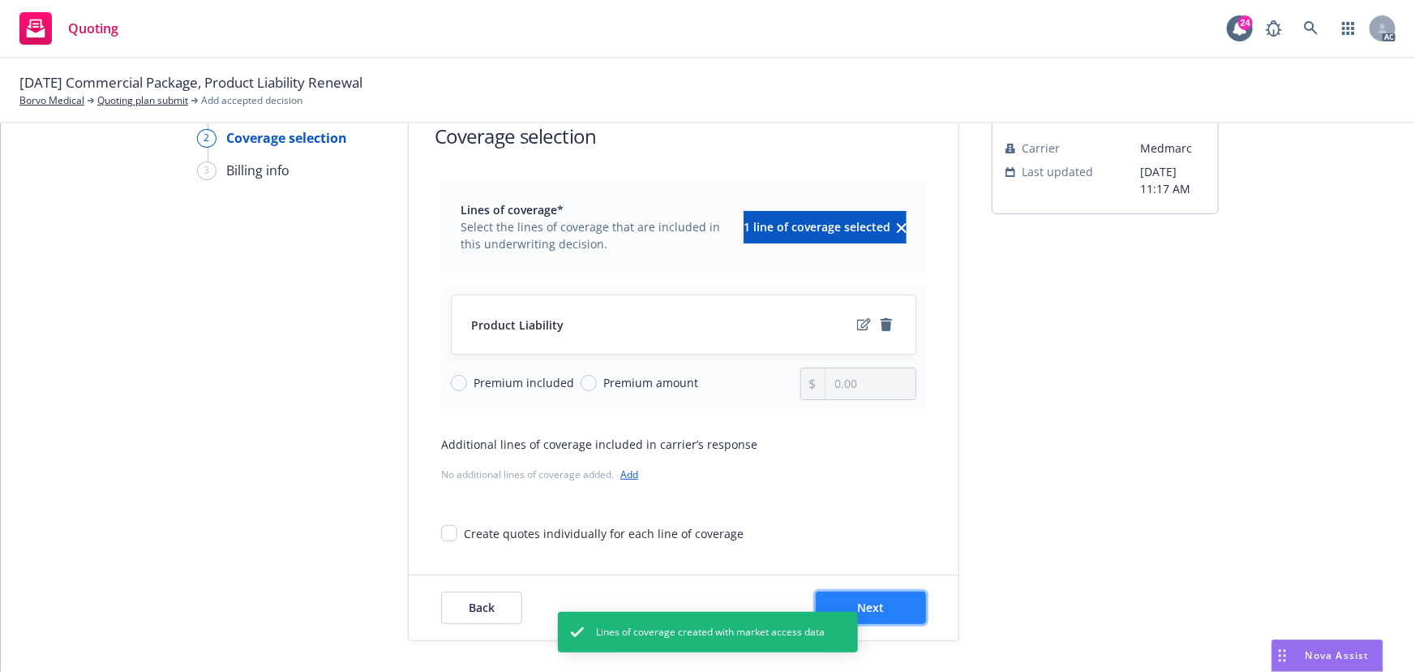
click at [879, 616] on button "Next" at bounding box center [871, 607] width 110 height 32
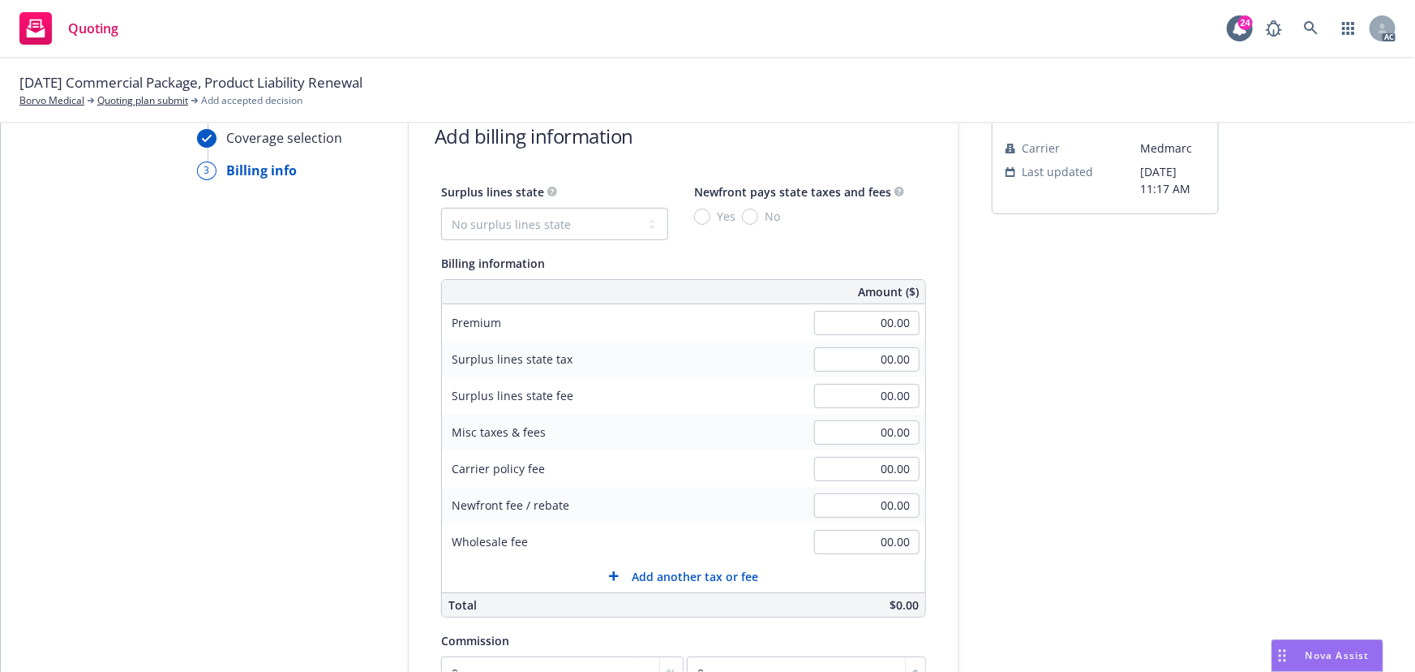
click at [1049, 459] on div "submission Carrier Medmarc Last updated 8/27, 11:17 AM" at bounding box center [1105, 511] width 227 height 830
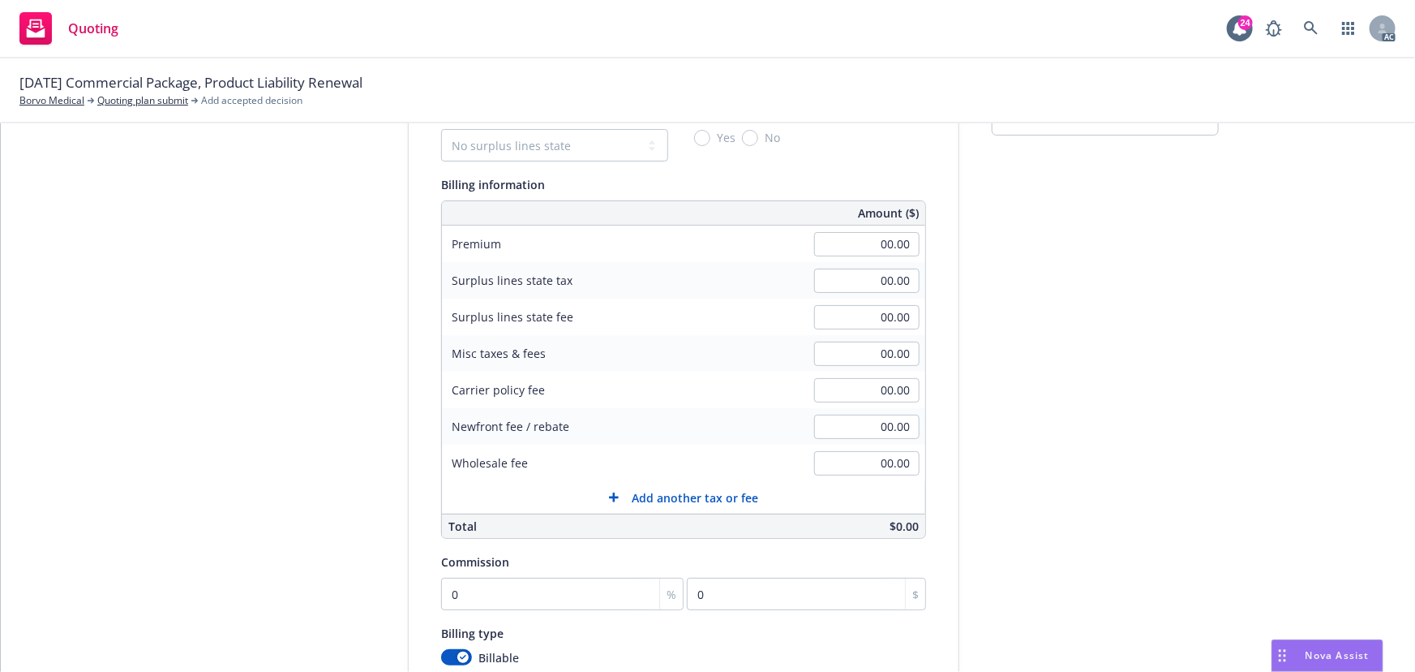
scroll to position [134, 0]
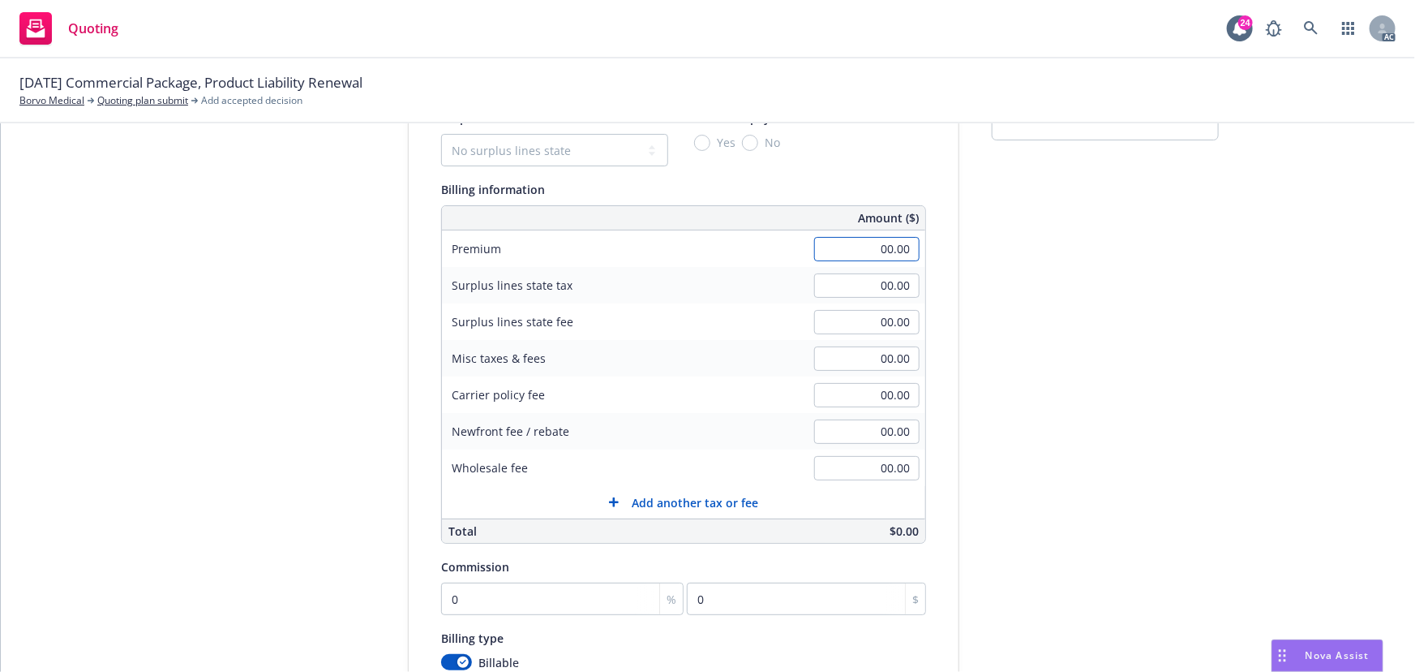
click at [865, 251] on input "00.00" at bounding box center [866, 249] width 105 height 24
type input "30,000.00"
click at [538, 592] on input "0" at bounding box center [562, 598] width 243 height 32
type input "1"
type input "300"
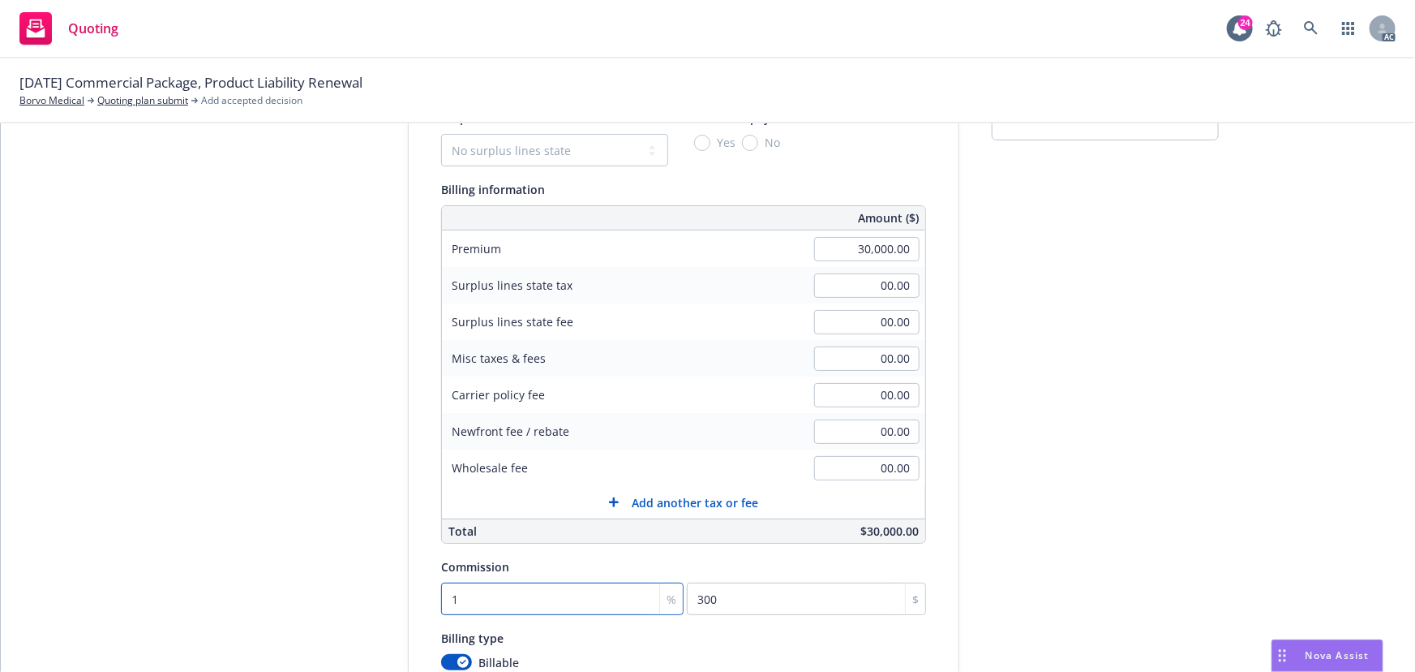
type input "16"
type input "4800"
type input "16.5"
type input "4950"
type input "16.5"
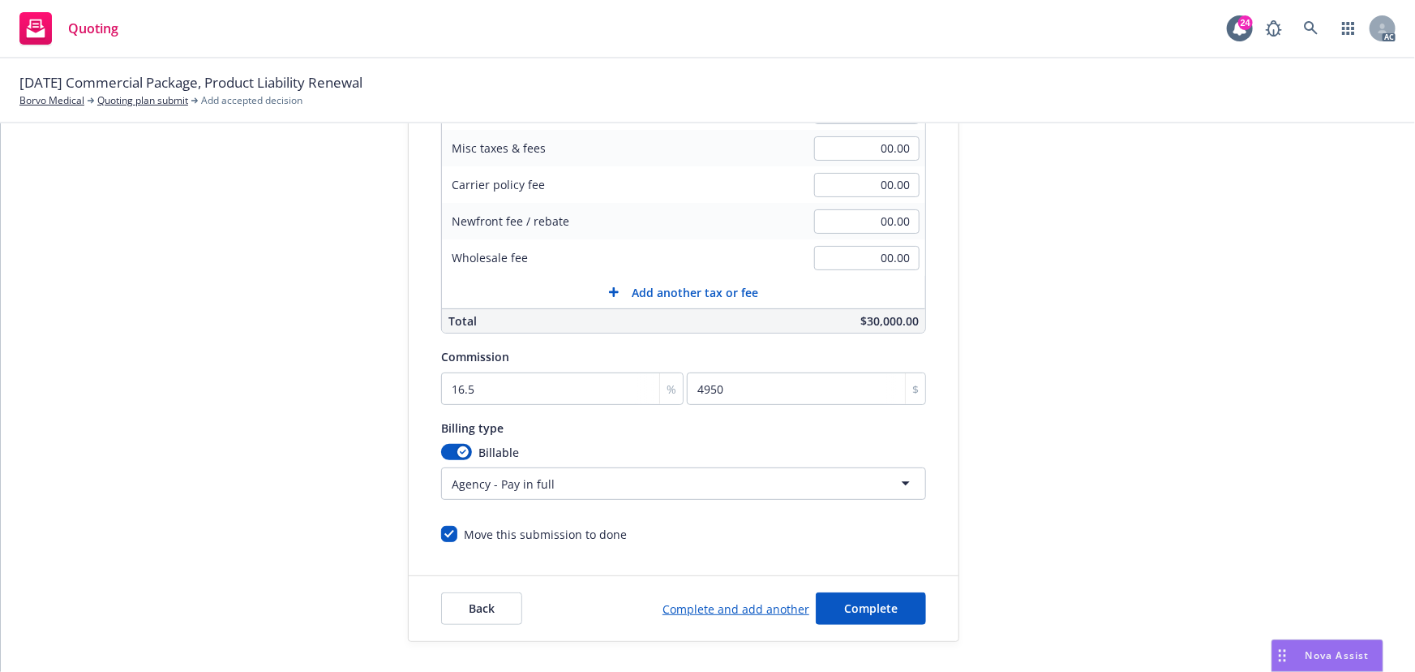
scroll to position [345, 0]
drag, startPoint x: 881, startPoint y: 613, endPoint x: 868, endPoint y: 578, distance: 38.0
click at [881, 613] on span "Complete" at bounding box center [871, 606] width 54 height 15
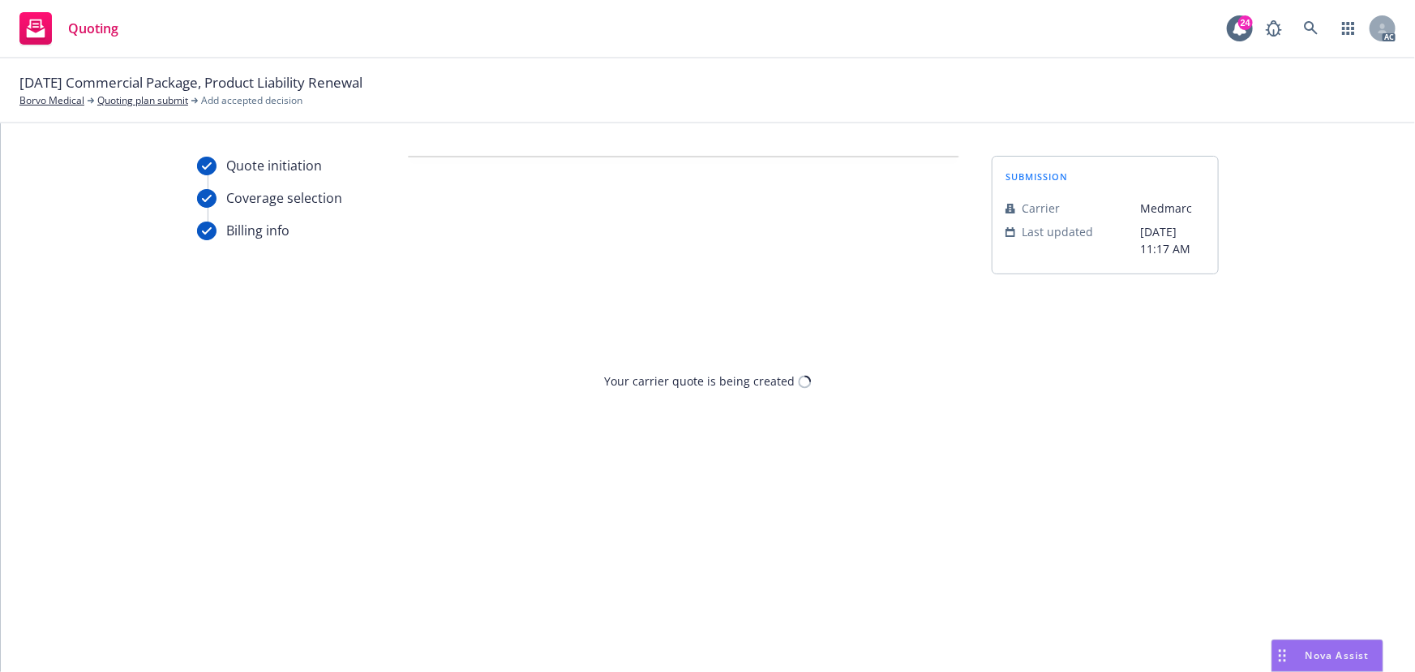
scroll to position [0, 0]
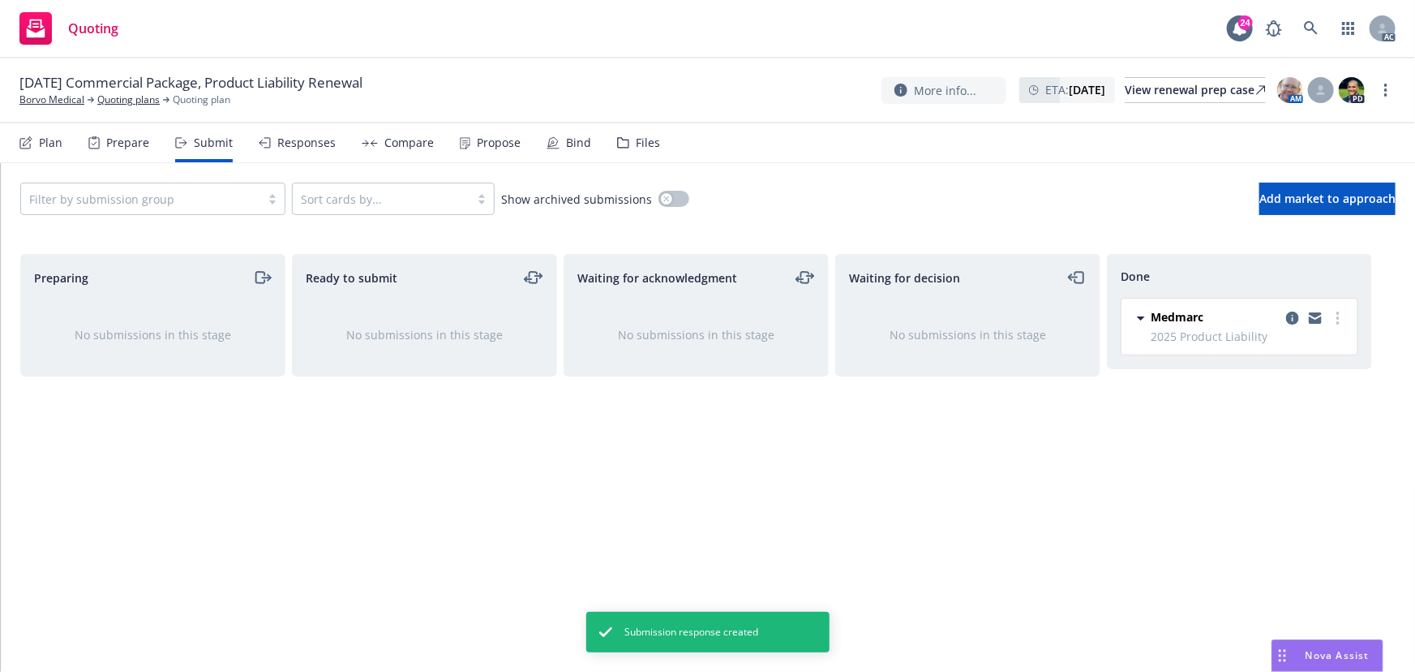
click at [507, 148] on div "Propose" at bounding box center [499, 142] width 44 height 13
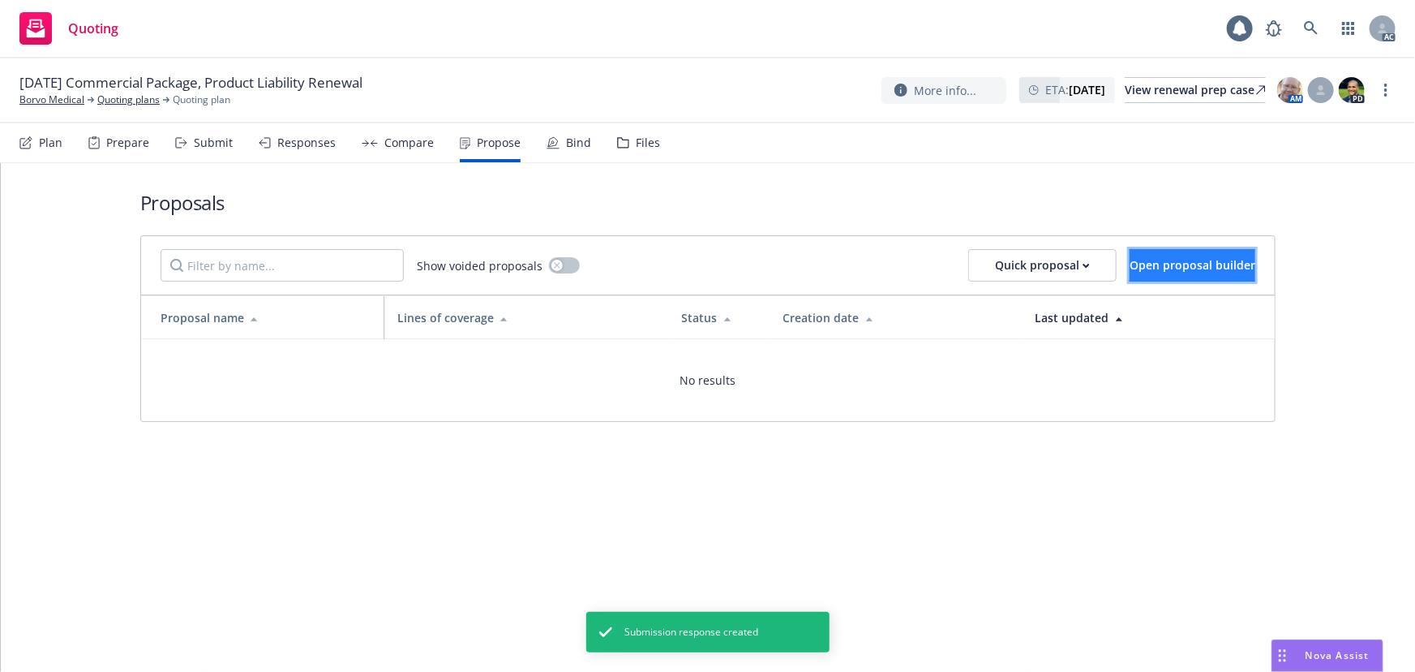
click at [1136, 268] on span "Open proposal builder" at bounding box center [1193, 264] width 126 height 15
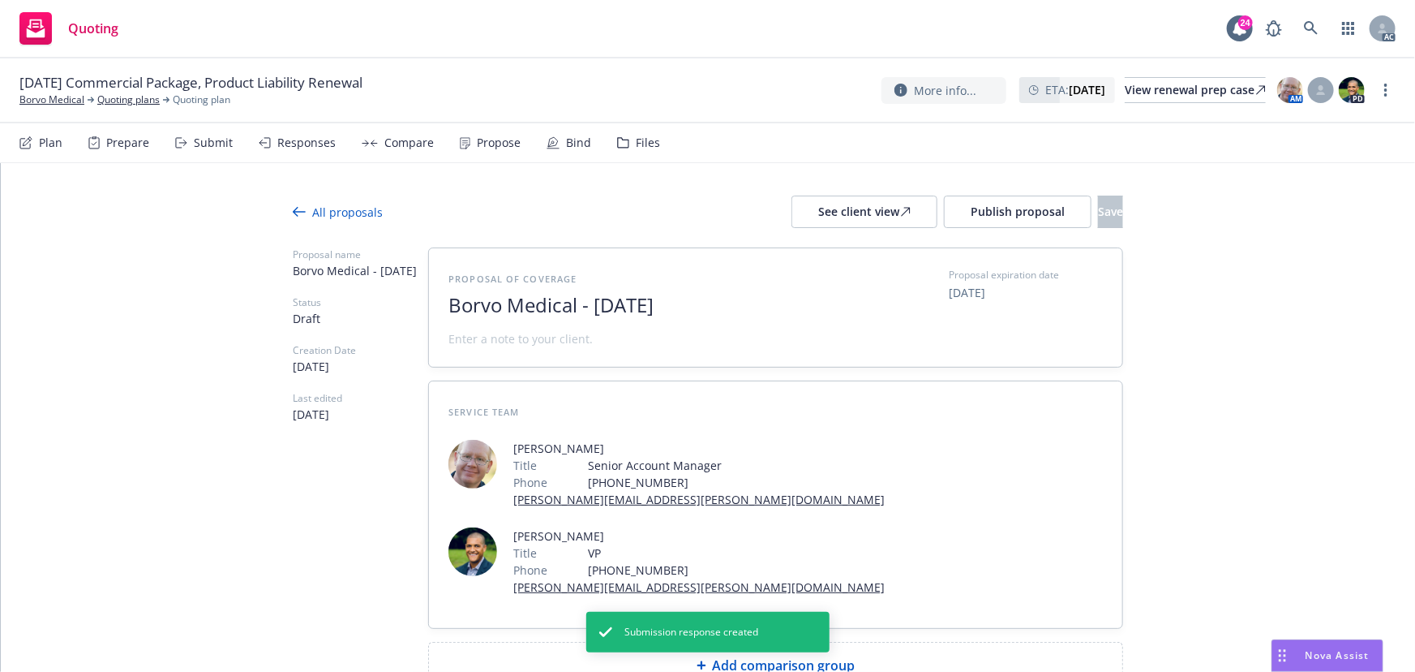
drag, startPoint x: 648, startPoint y: 308, endPoint x: 450, endPoint y: 320, distance: 198.3
click at [450, 320] on div "Proposal of coverage Borvo Medical - August 2025" at bounding box center [647, 307] width 397 height 79
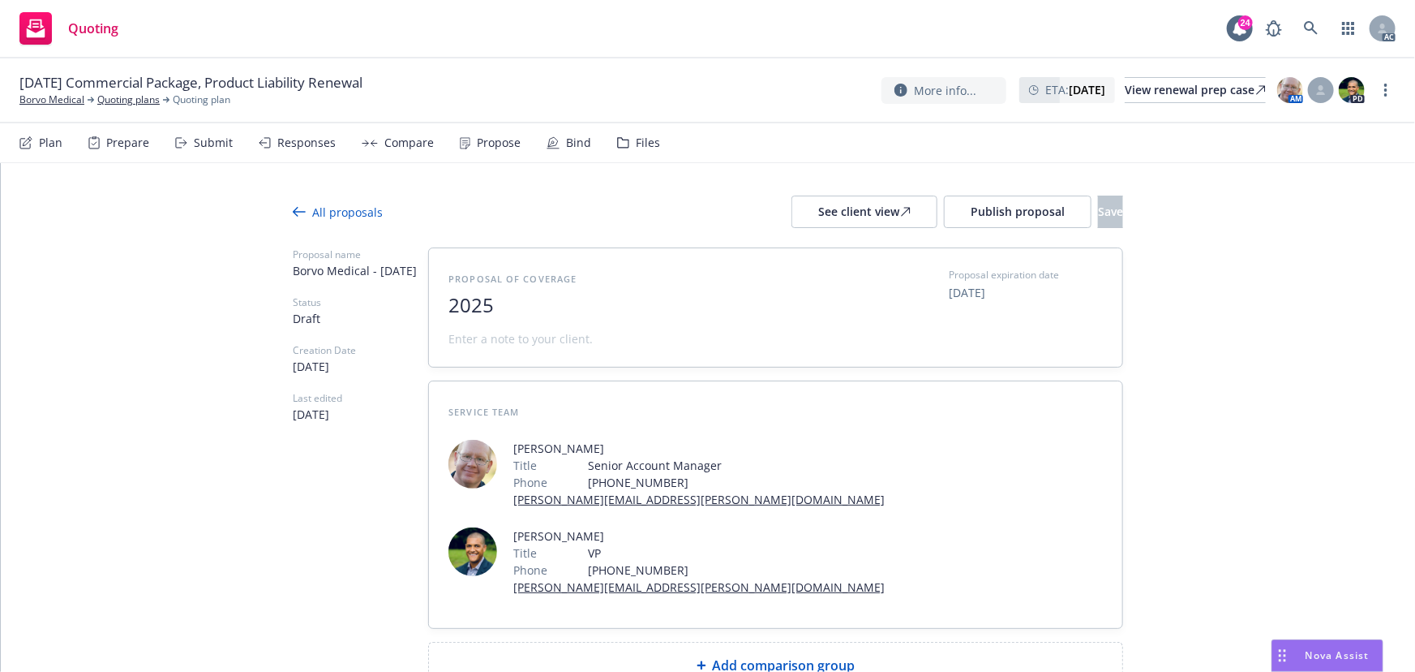
click at [624, 313] on span "2025" at bounding box center [647, 306] width 397 height 24
click at [538, 341] on span at bounding box center [521, 338] width 144 height 17
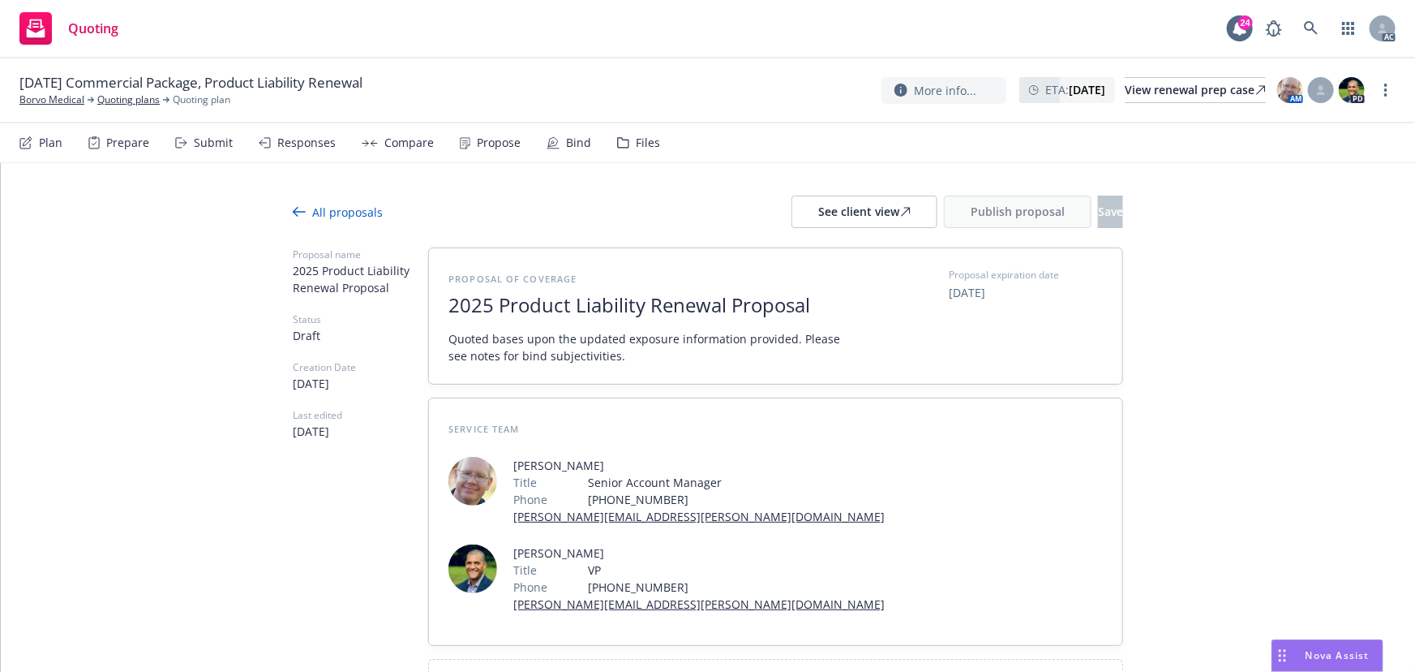
click at [750, 659] on div "Add comparison group" at bounding box center [776, 681] width 694 height 45
drag, startPoint x: 442, startPoint y: 301, endPoint x: 820, endPoint y: 302, distance: 378.0
click at [797, 309] on div "Proposal of coverage 2025 Product Liability Renewal Proposal Quoted bases upon …" at bounding box center [776, 315] width 694 height 135
drag, startPoint x: 809, startPoint y: 302, endPoint x: 383, endPoint y: 308, distance: 425.9
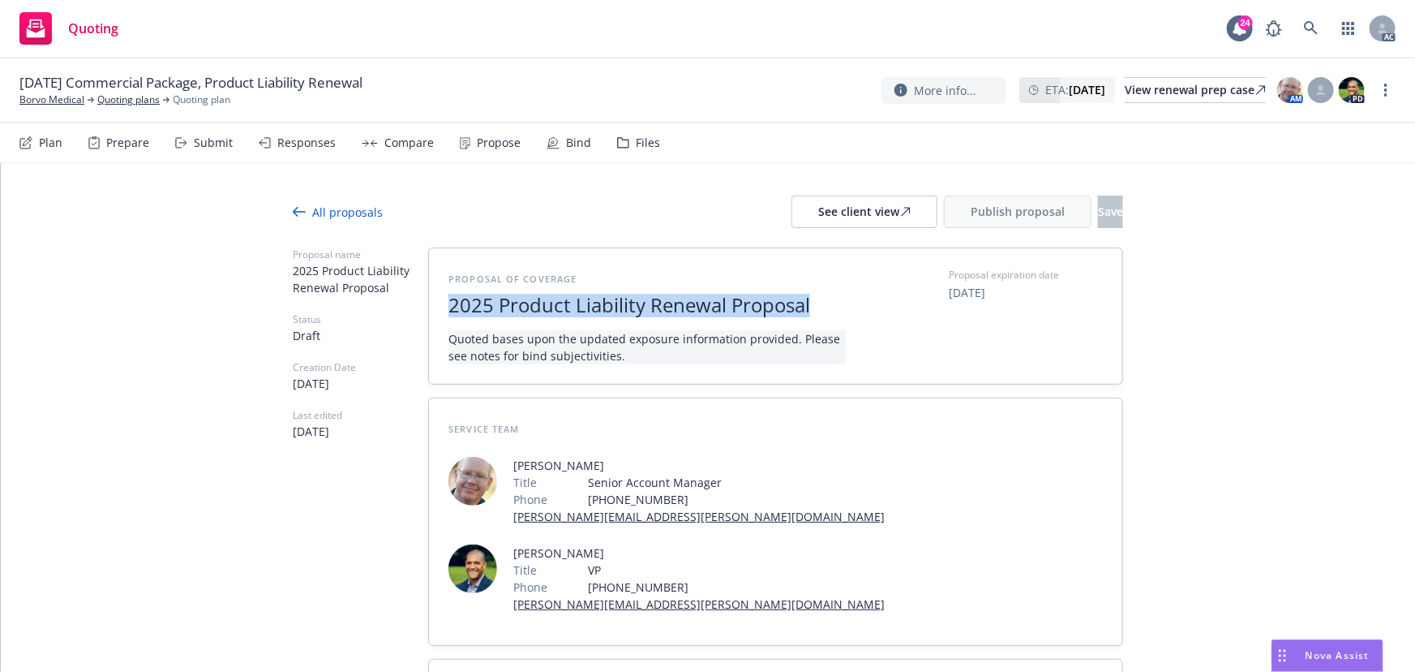
copy span "2025 Product Liability Renewal Proposal"
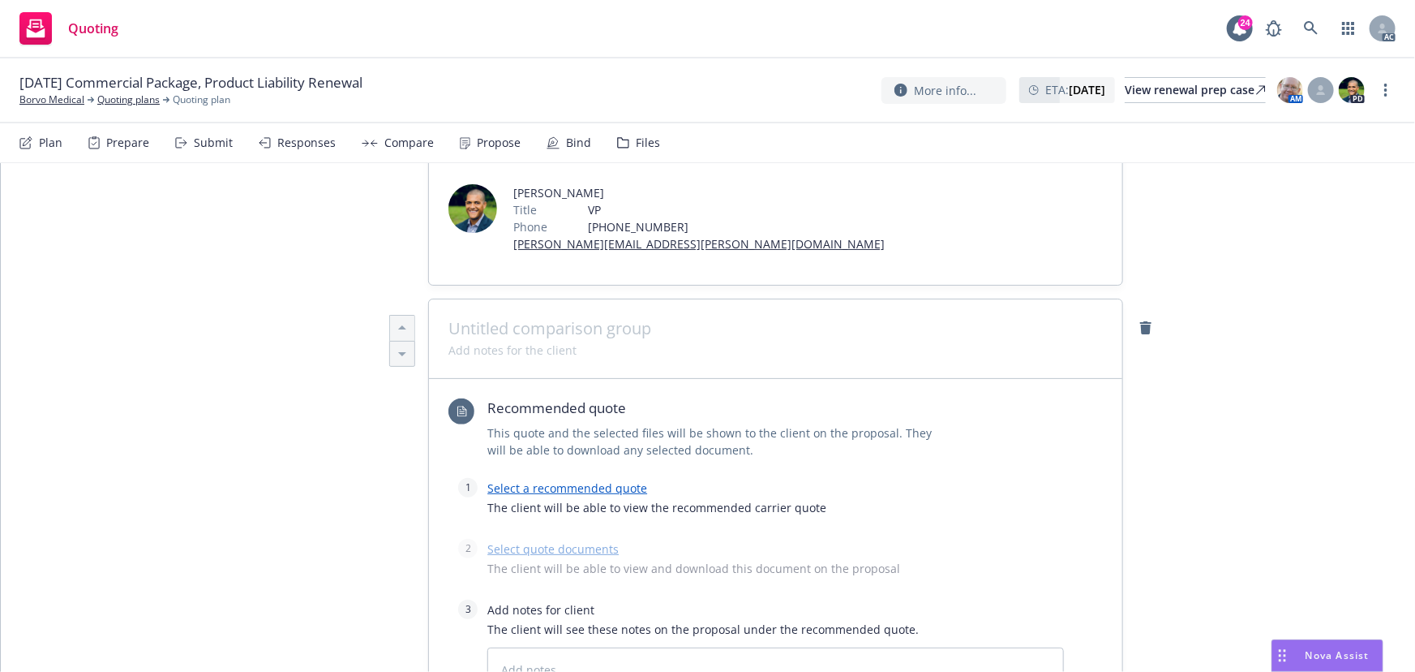
scroll to position [368, 0]
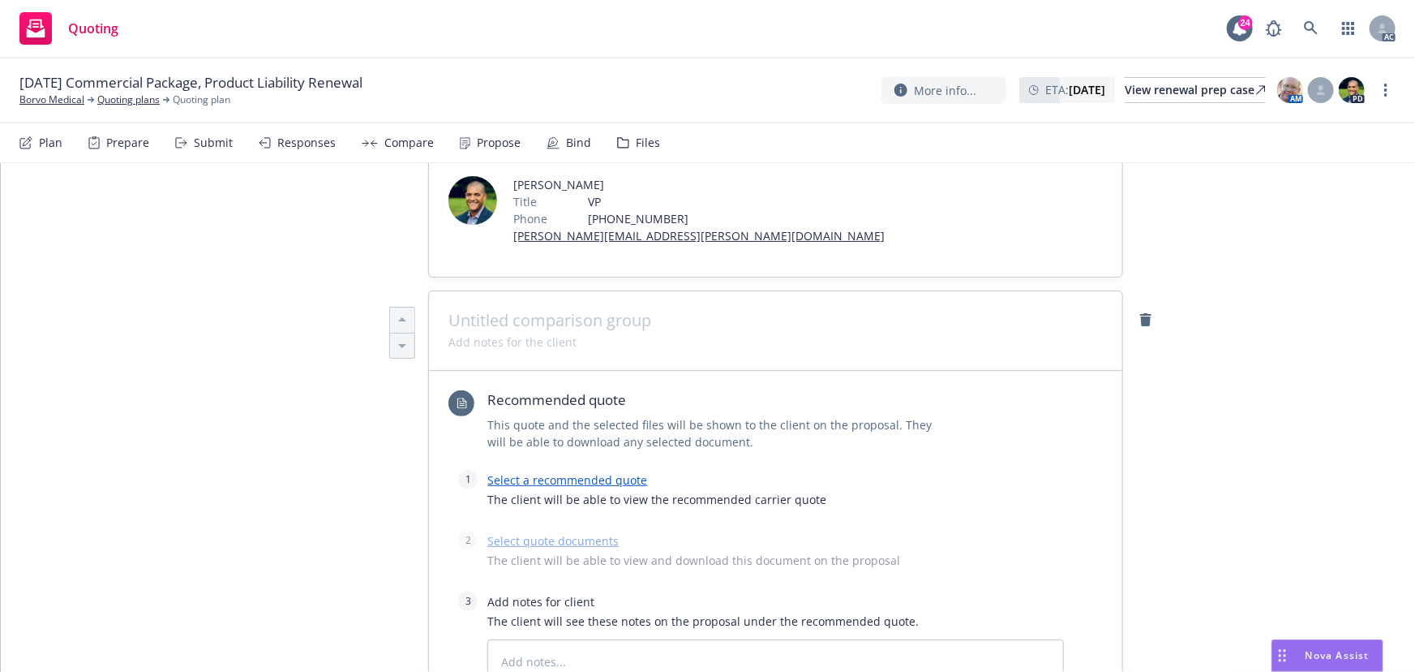
type textarea "x"
click at [556, 311] on span at bounding box center [776, 320] width 655 height 19
paste span
click at [624, 474] on link "Select a recommended quote" at bounding box center [567, 481] width 160 height 15
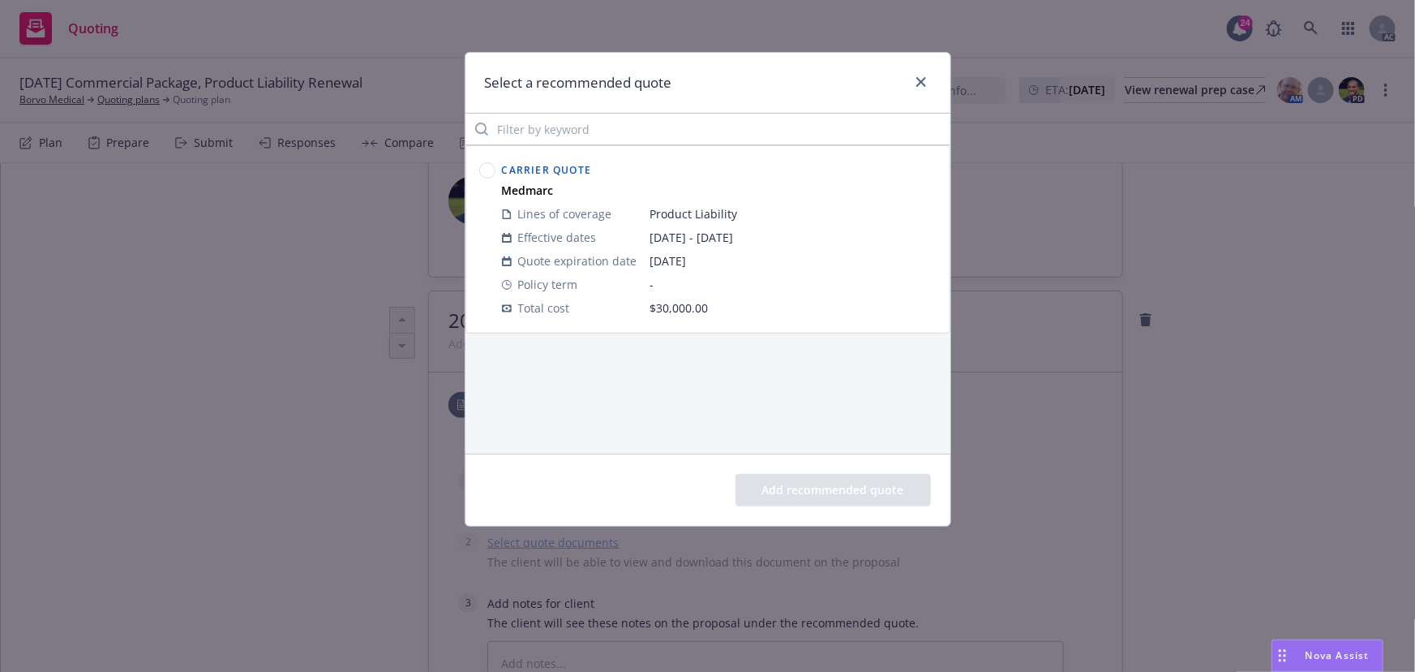
click at [489, 165] on circle at bounding box center [486, 170] width 15 height 15
click at [844, 483] on button "Add recommended quote" at bounding box center [833, 490] width 195 height 32
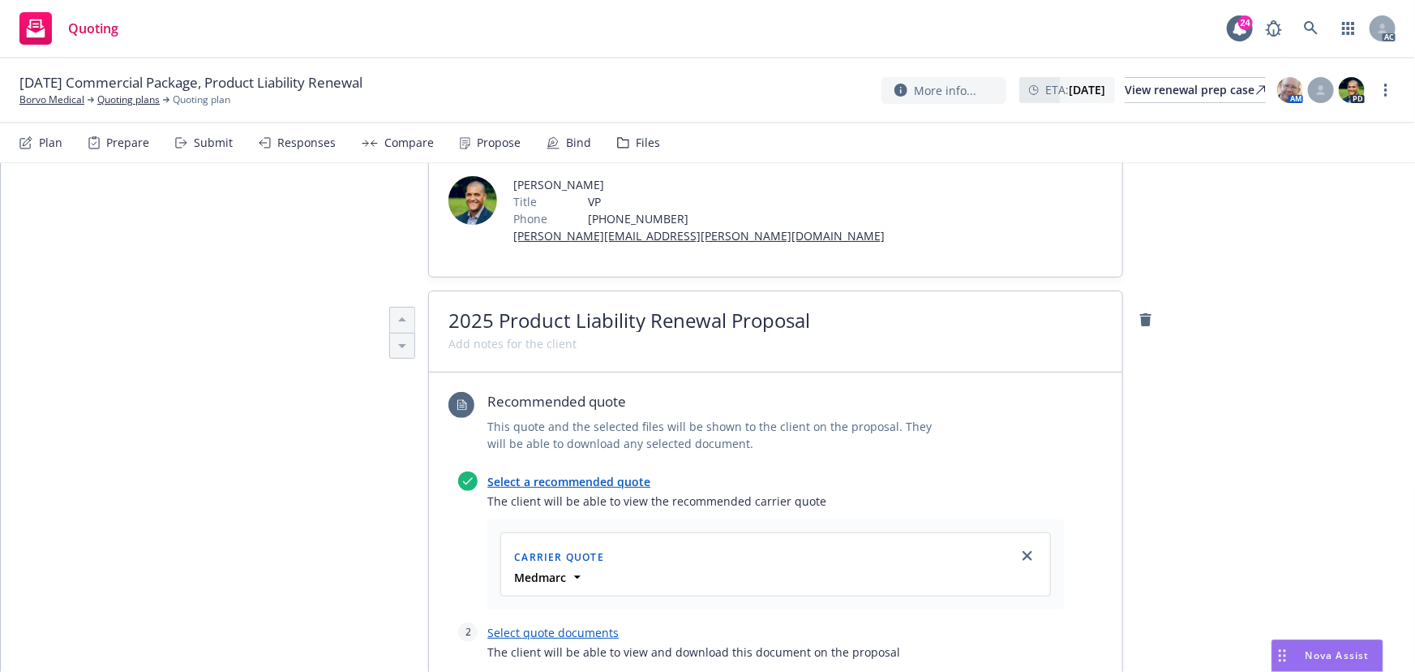
click at [560, 625] on link "Select quote documents" at bounding box center [552, 632] width 131 height 15
type textarea "x"
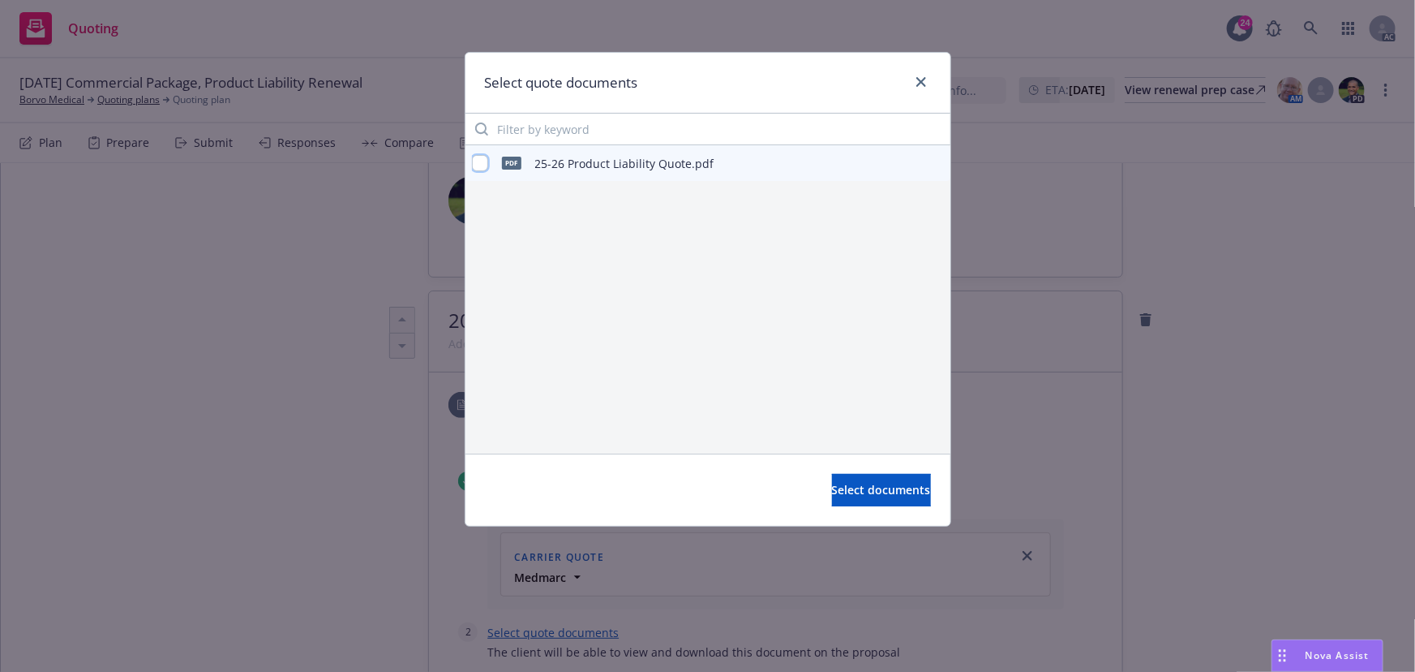
click at [478, 164] on input "checkbox" at bounding box center [480, 163] width 16 height 16
checkbox input "true"
click at [872, 494] on span "Select documents" at bounding box center [881, 489] width 99 height 15
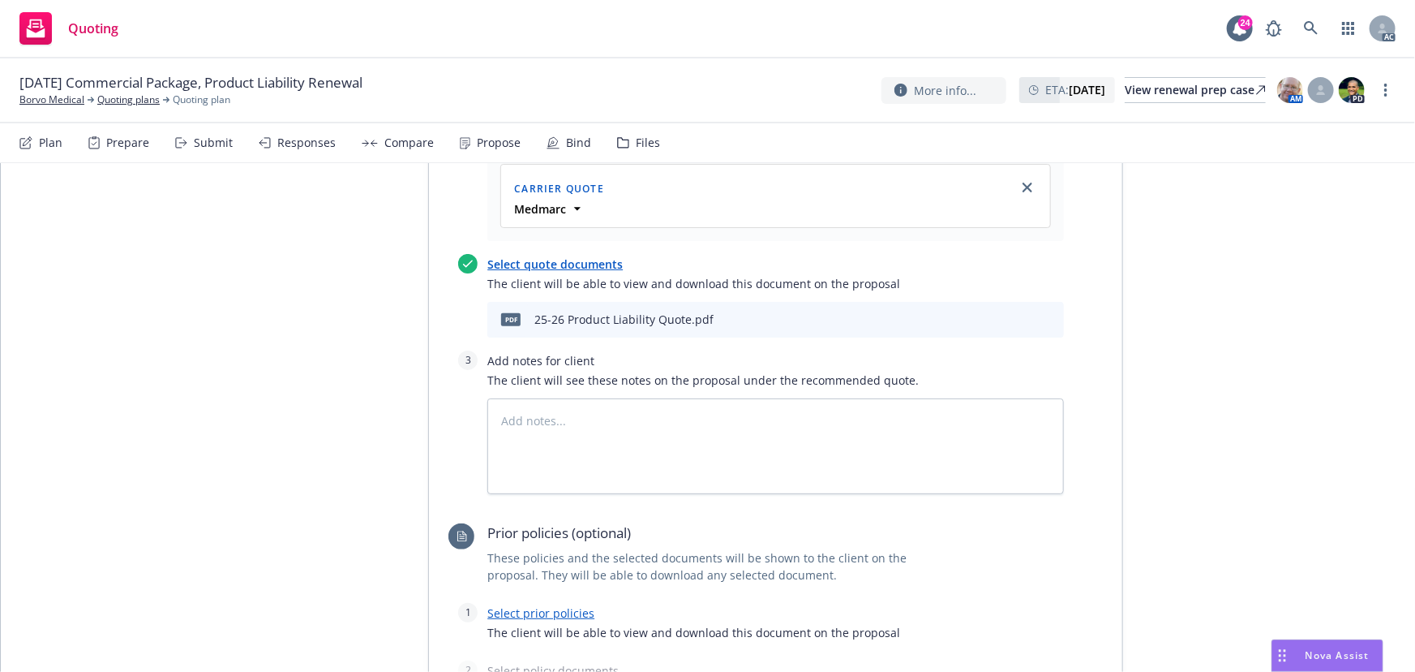
scroll to position [737, 0]
click at [573, 604] on link "Select prior policies" at bounding box center [540, 611] width 107 height 15
type textarea "x"
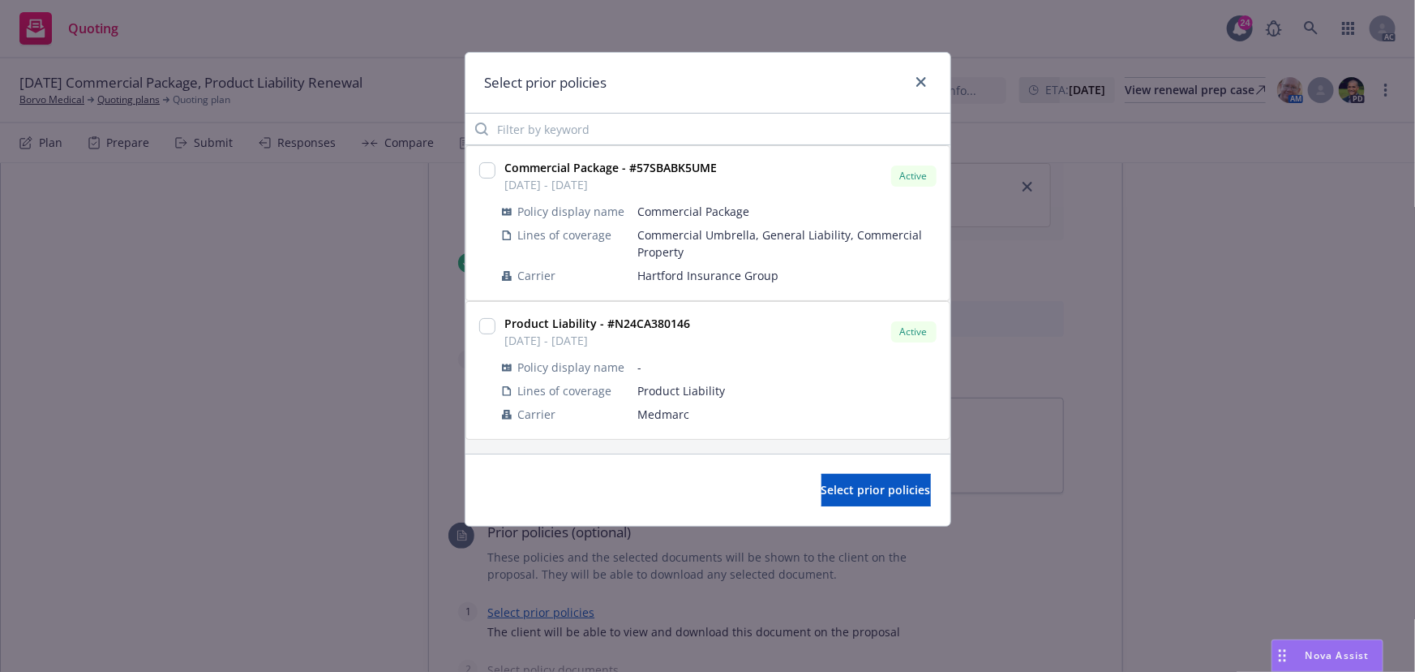
click at [495, 327] on div at bounding box center [487, 370] width 23 height 118
click at [487, 328] on input "checkbox" at bounding box center [487, 326] width 16 height 16
checkbox input "true"
click at [835, 482] on span "Select prior policies" at bounding box center [877, 489] width 110 height 15
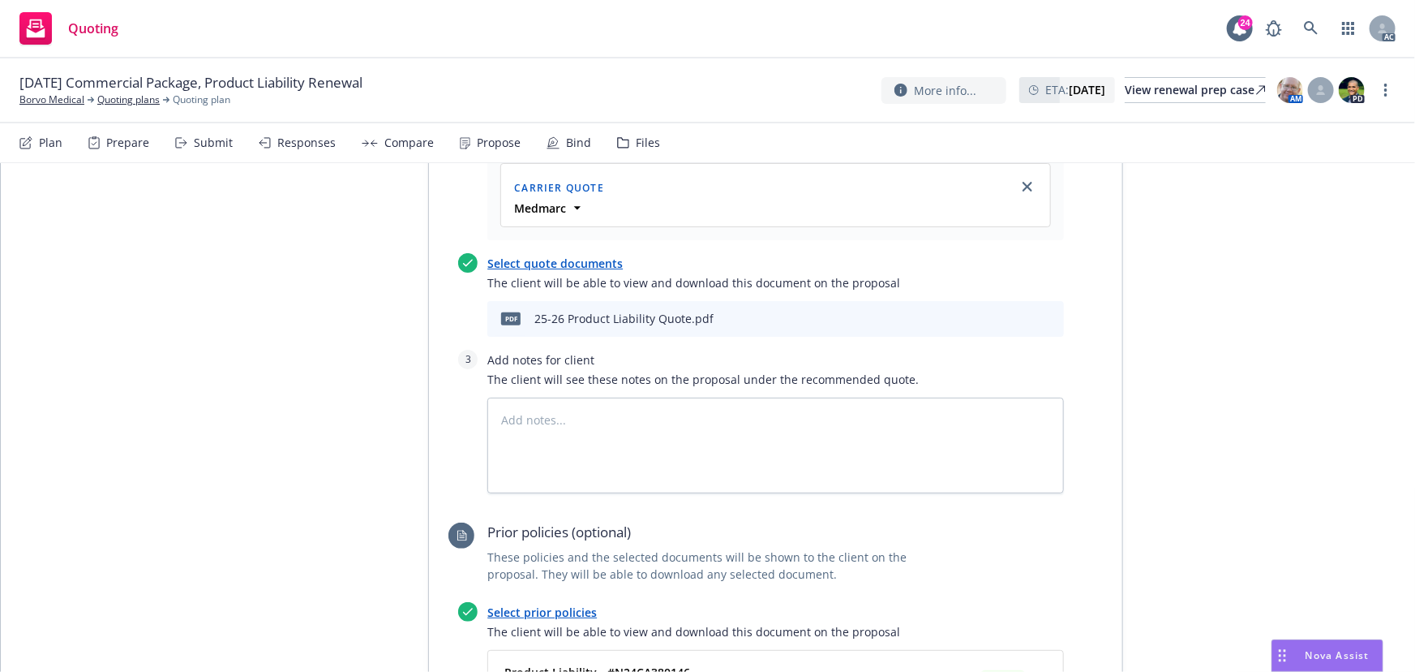
scroll to position [1032, 0]
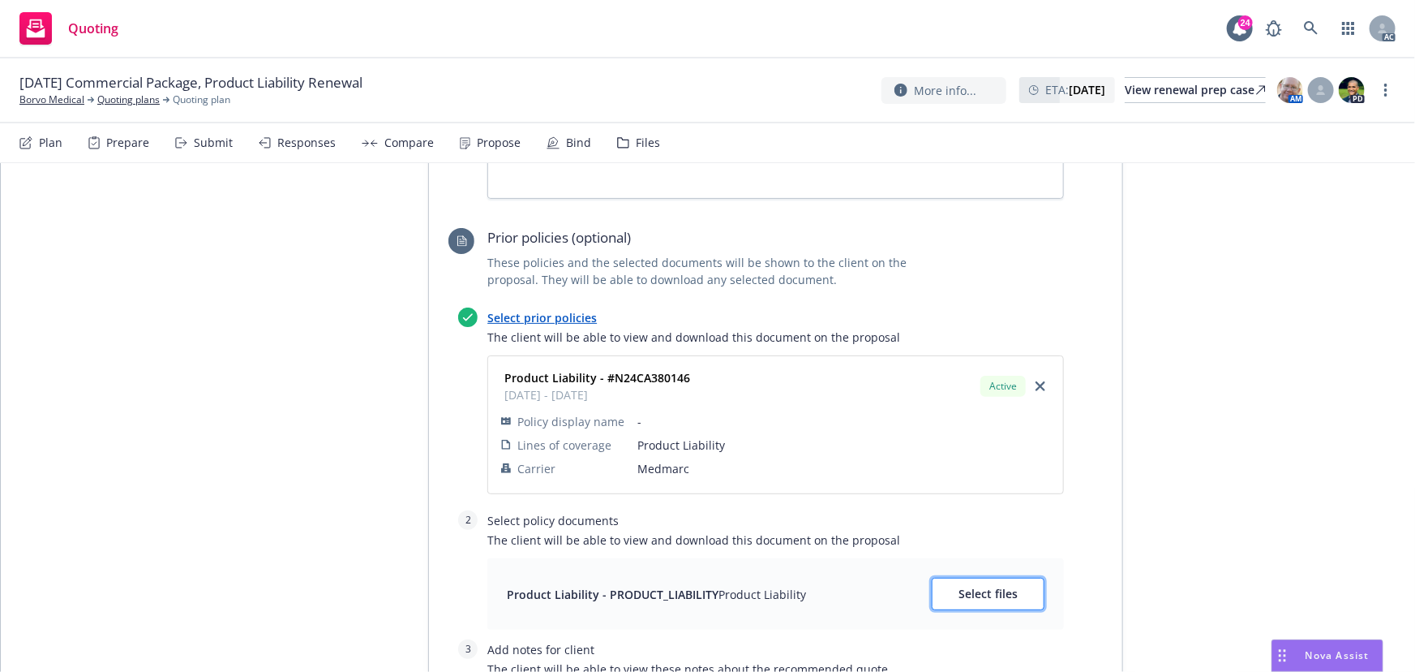
click at [963, 586] on span "Select files" at bounding box center [988, 593] width 59 height 15
type textarea "x"
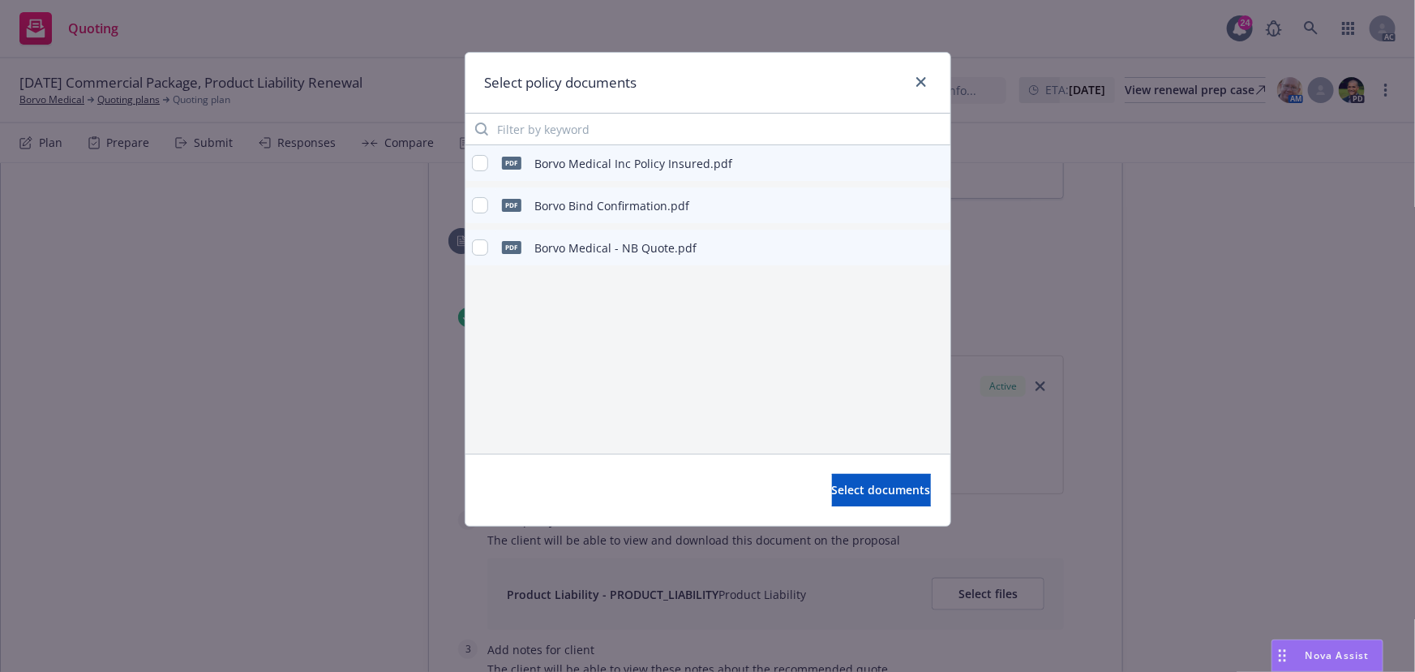
click at [747, 167] on div "pdf Borvo Medical Inc Policy Insured.pdf" at bounding box center [708, 163] width 485 height 36
click at [475, 159] on input "checkbox" at bounding box center [480, 163] width 16 height 16
checkbox input "true"
click at [832, 495] on span "Select documents" at bounding box center [881, 489] width 99 height 15
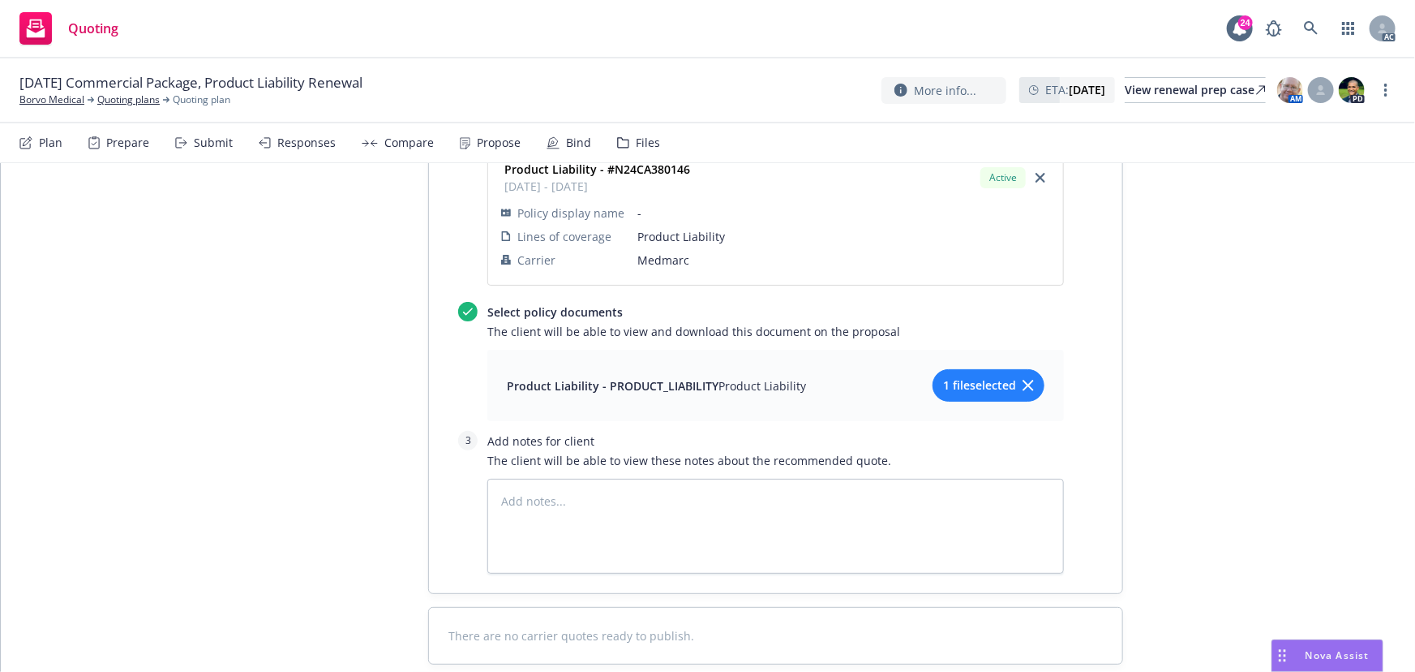
scroll to position [797, 0]
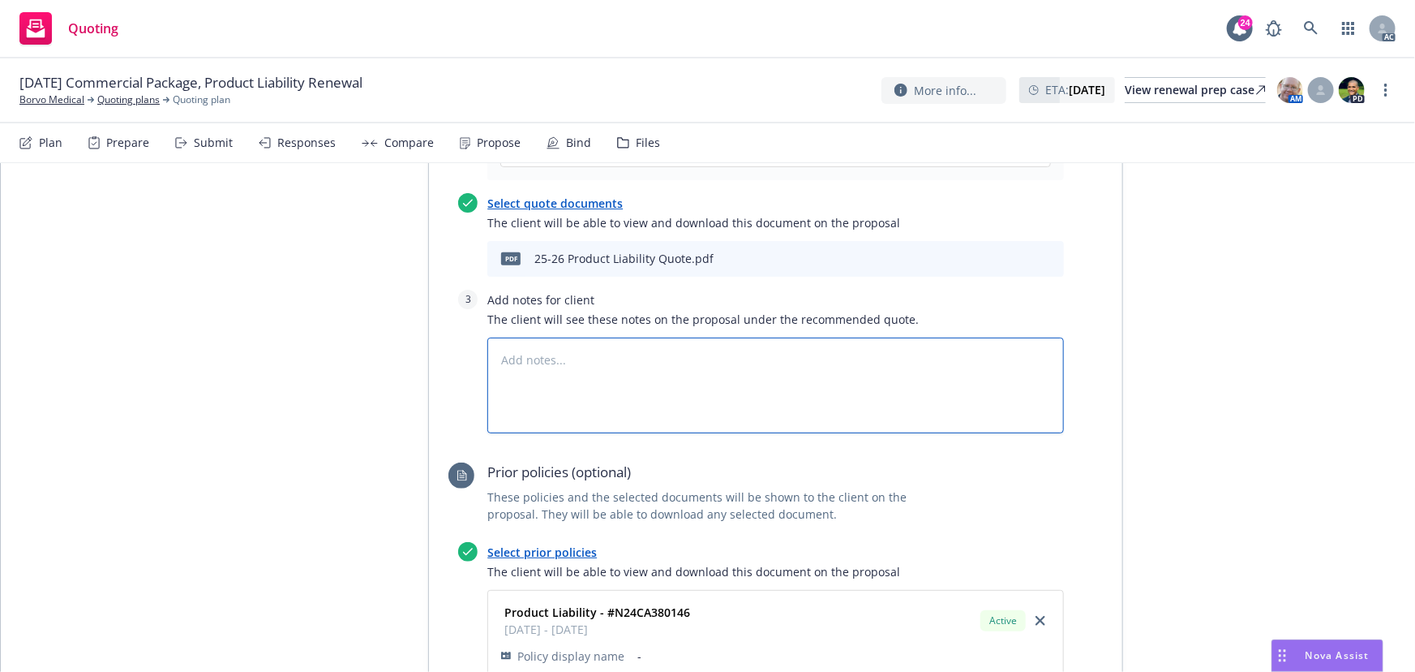
click at [542, 337] on textarea at bounding box center [775, 385] width 577 height 96
type textarea "x"
type textarea "B"
type textarea "x"
type textarea "Bi"
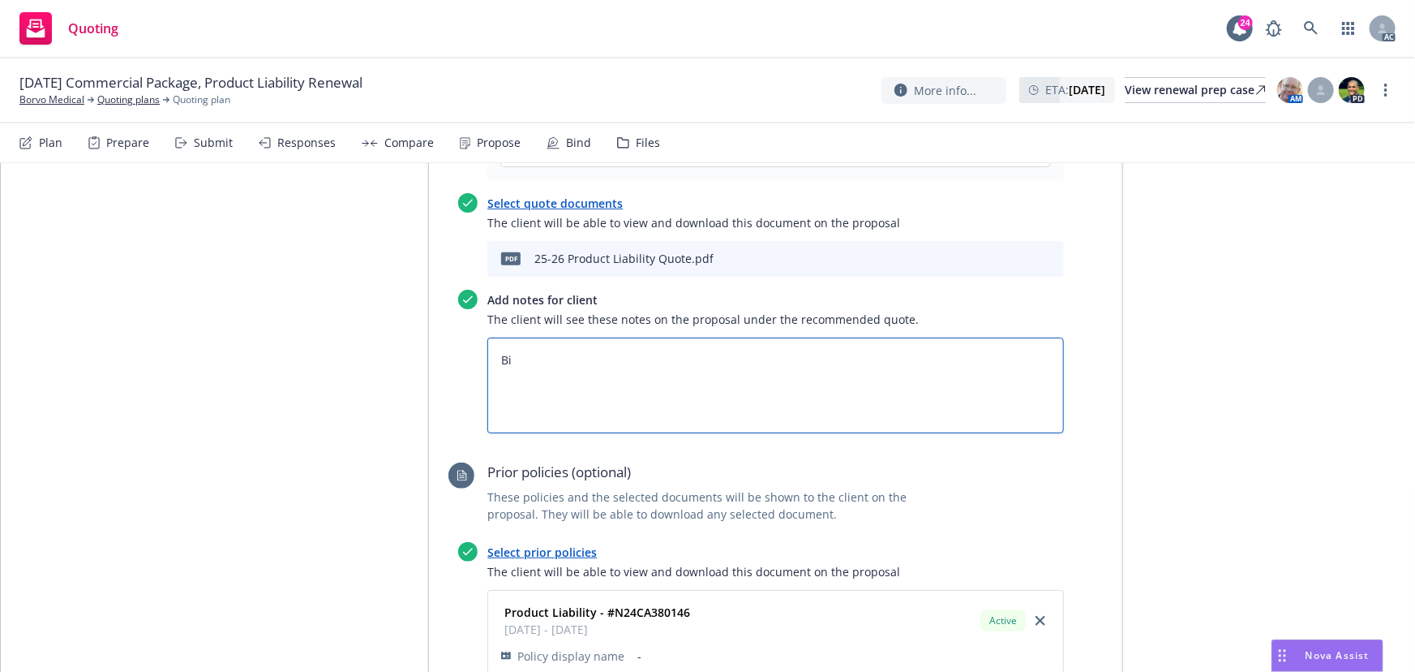
type textarea "x"
type textarea "Bind"
type textarea "x"
type textarea "Bind"
type textarea "x"
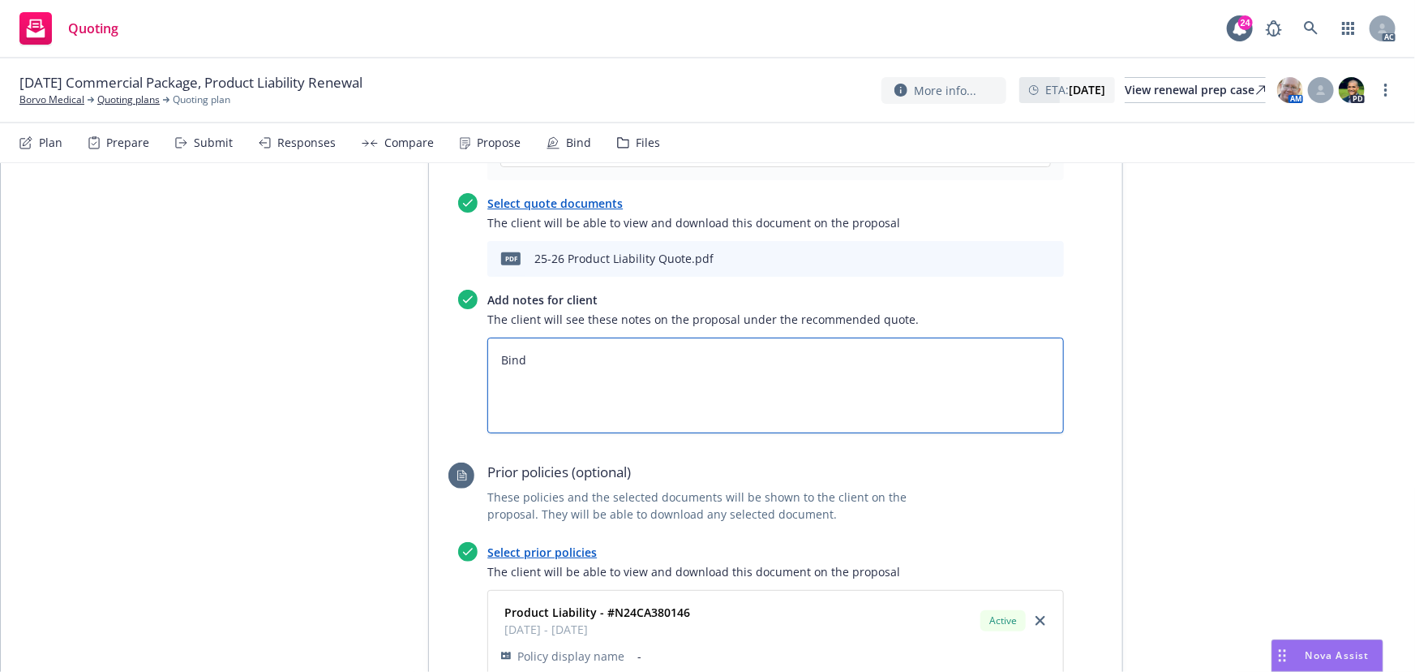
type textarea "Bind S"
type textarea "x"
type textarea "Bind SU"
type textarea "x"
type textarea "Bind SUb"
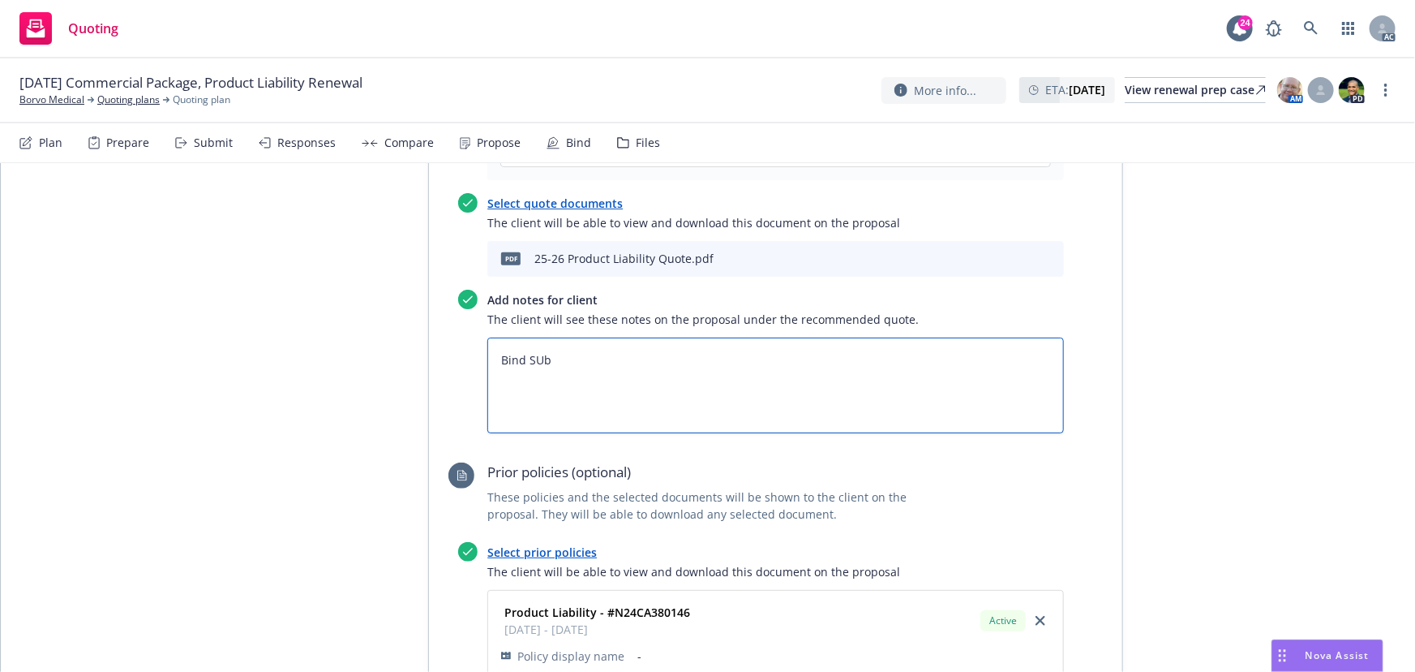
type textarea "x"
type textarea "Bind SUb="
type textarea "x"
type textarea "Bind SUb"
type textarea "x"
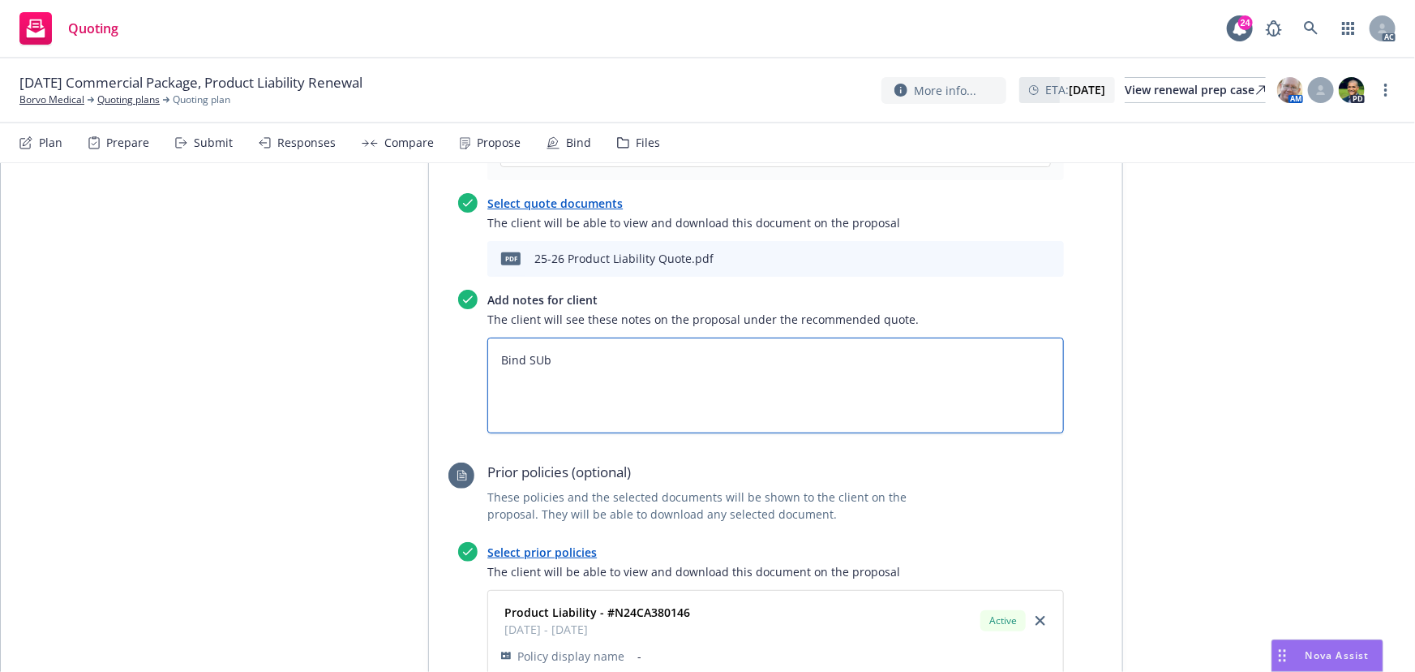
type textarea "Bind SU"
type textarea "x"
type textarea "Bind S"
type textarea "x"
type textarea "Bind Su"
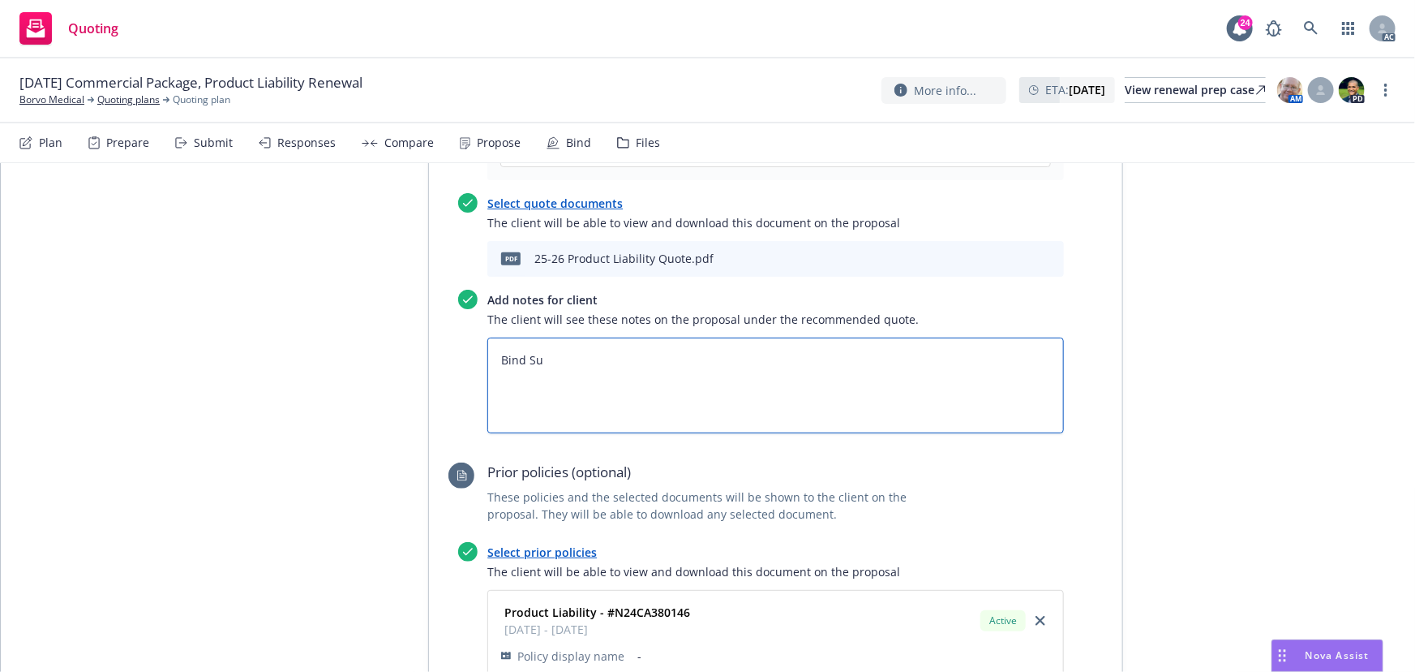
type textarea "x"
type textarea "Bind Sub"
type textarea "x"
type textarea "Bind Subje"
type textarea "x"
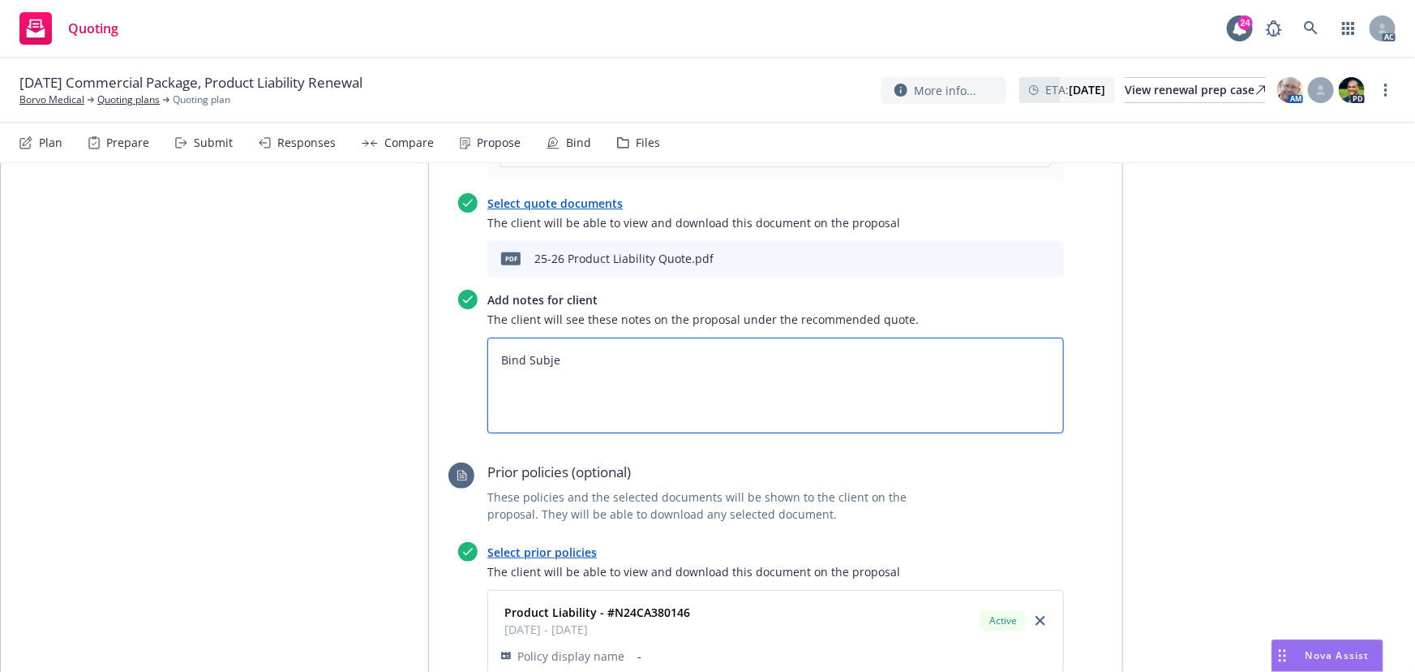
type textarea "Bind Subjec"
type textarea "x"
type textarea "Bind Subject"
type textarea "x"
type textarea "Bind Subjecti"
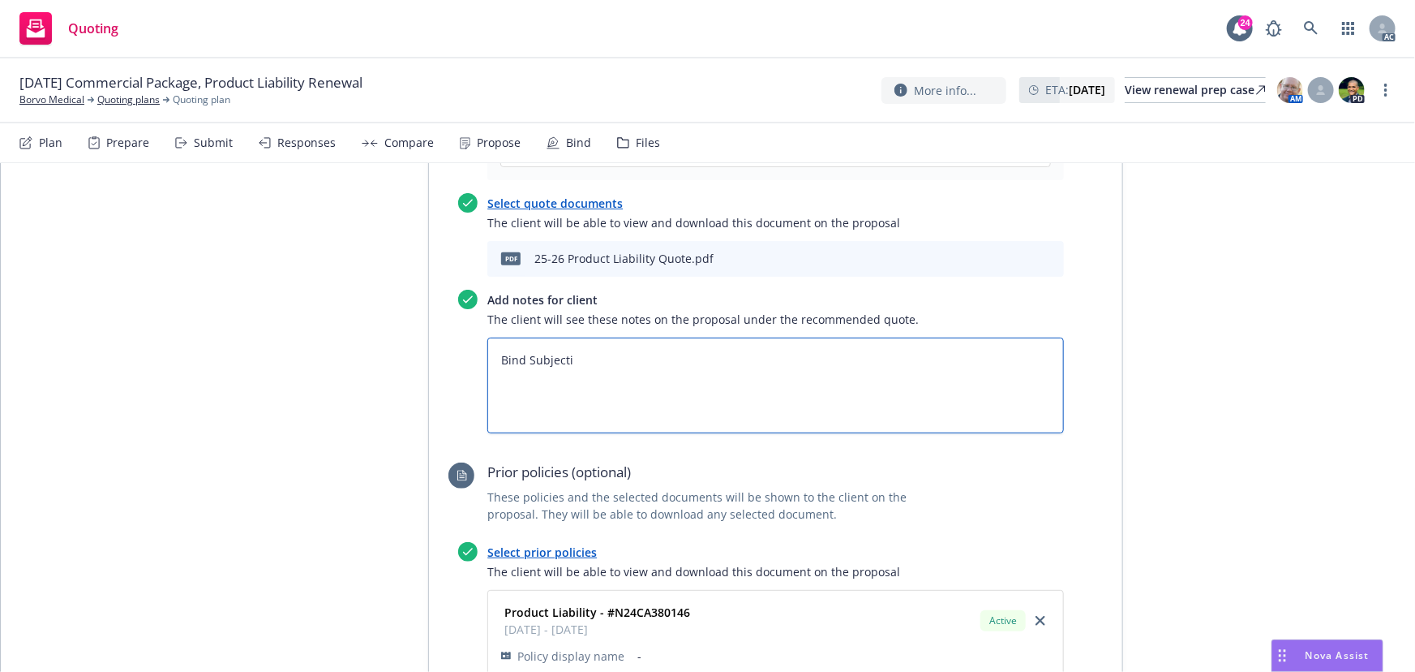
type textarea "x"
type textarea "Bind Subjectiv"
type textarea "x"
type textarea "Bind Subjectivi"
type textarea "x"
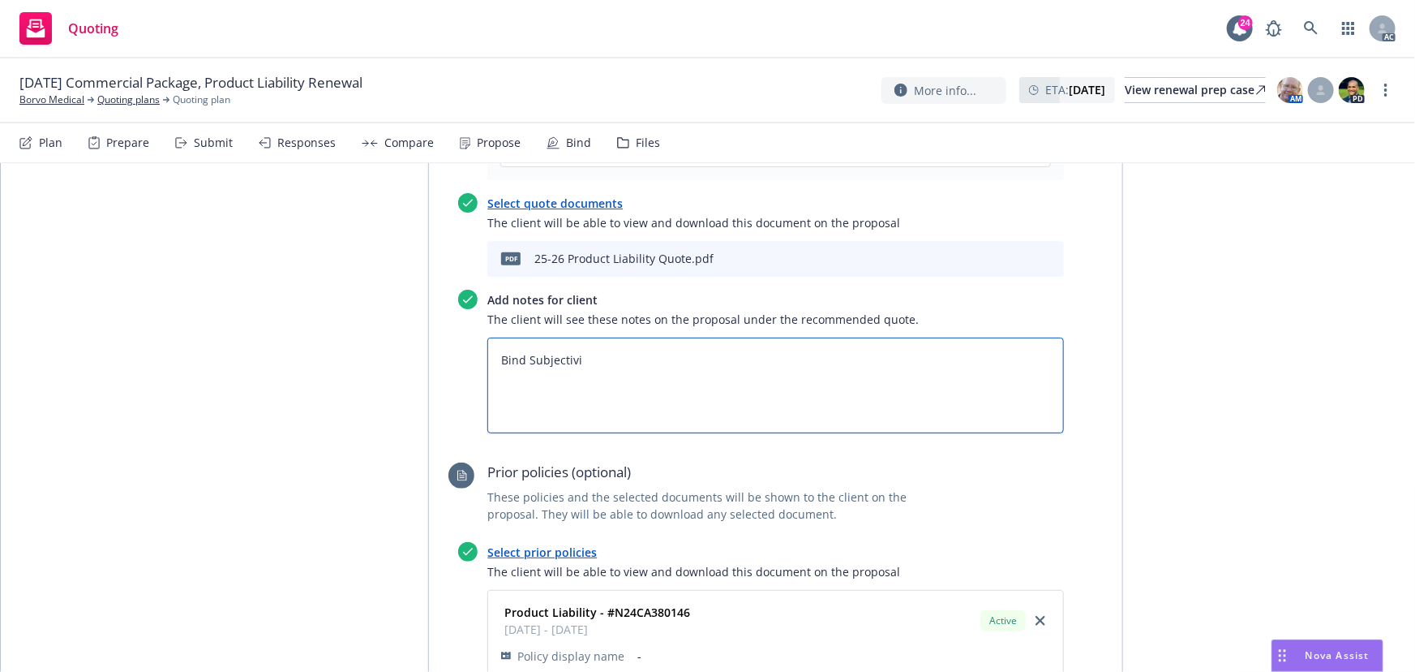
type textarea "Bind Subjectivit"
type textarea "x"
type textarea "Bind Subjectiviti"
type textarea "x"
type textarea "Bind Subjectivitie"
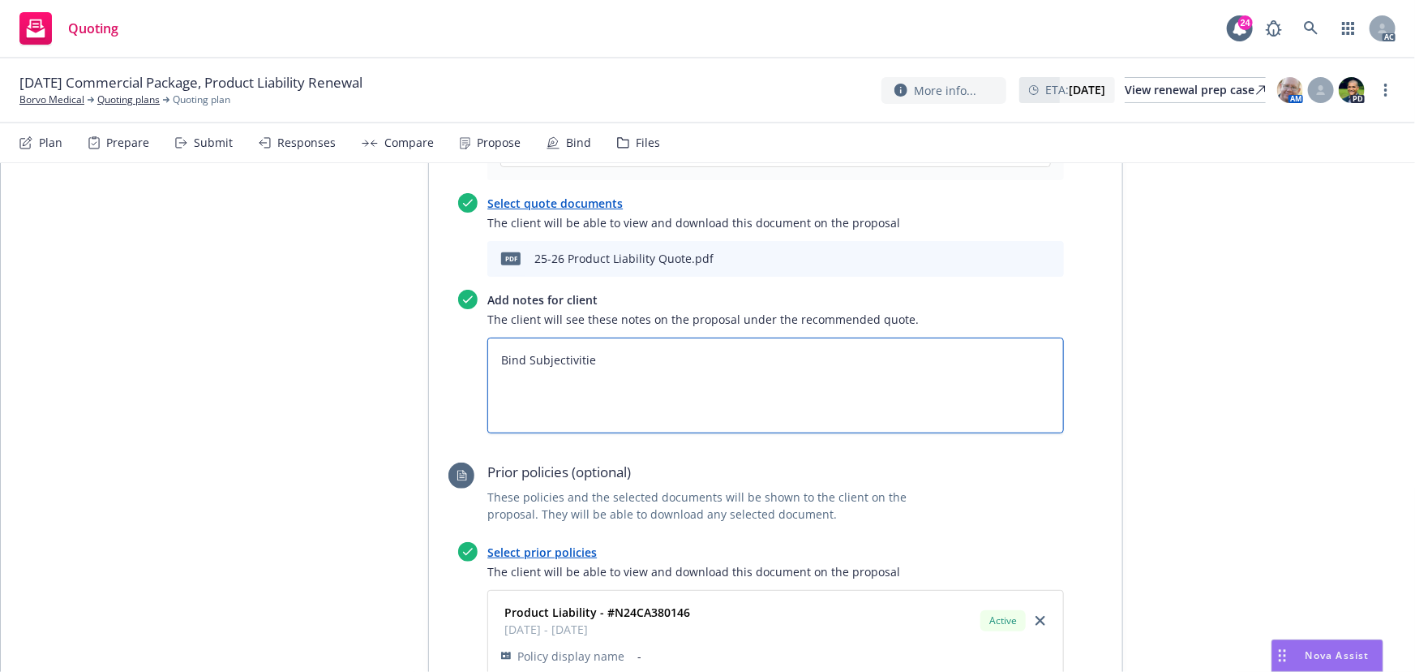
type textarea "x"
type textarea "Bind Subjectivities"
type textarea "x"
type textarea "Bind Subjectivities:"
type textarea "x"
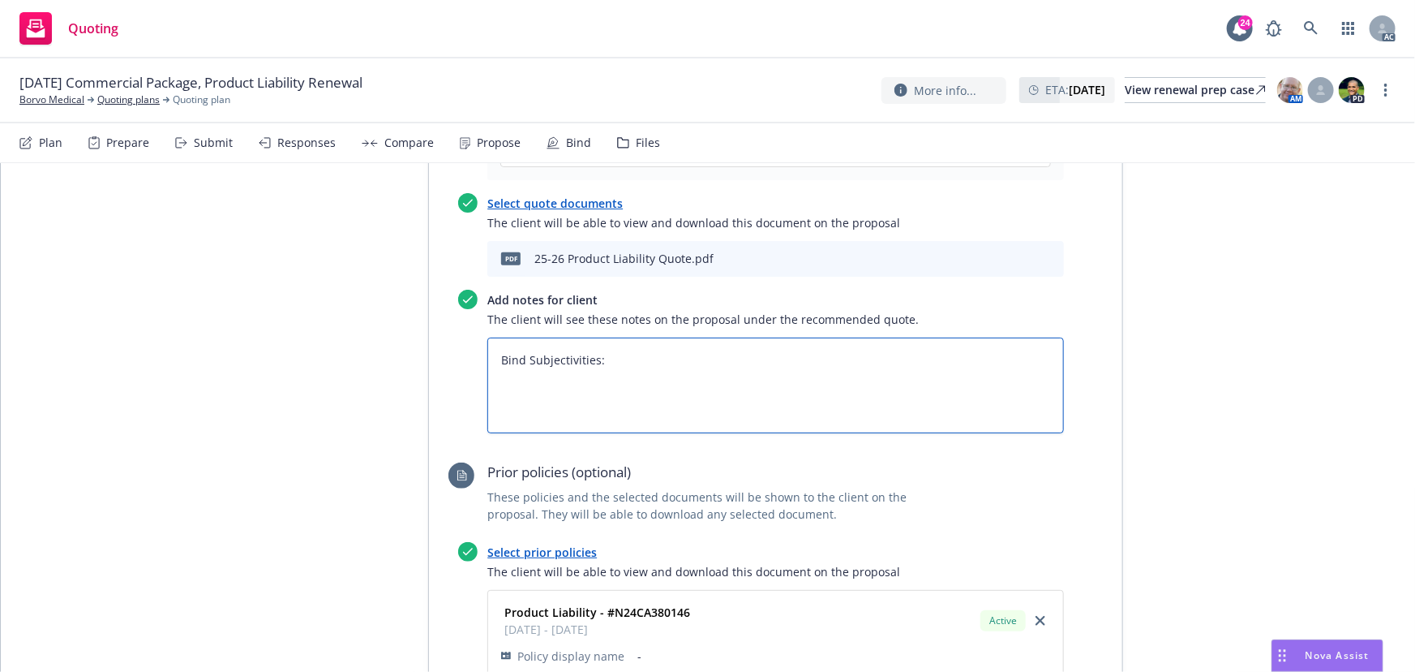
type textarea "Bind Subjectivities:"
paste textarea "Coverage for certified acts of terrorism under TRIA is included for no addition…"
type textarea "x"
type textarea "Bind Subjectivities: Coverage for certified acts of terrorism under TRIA is inc…"
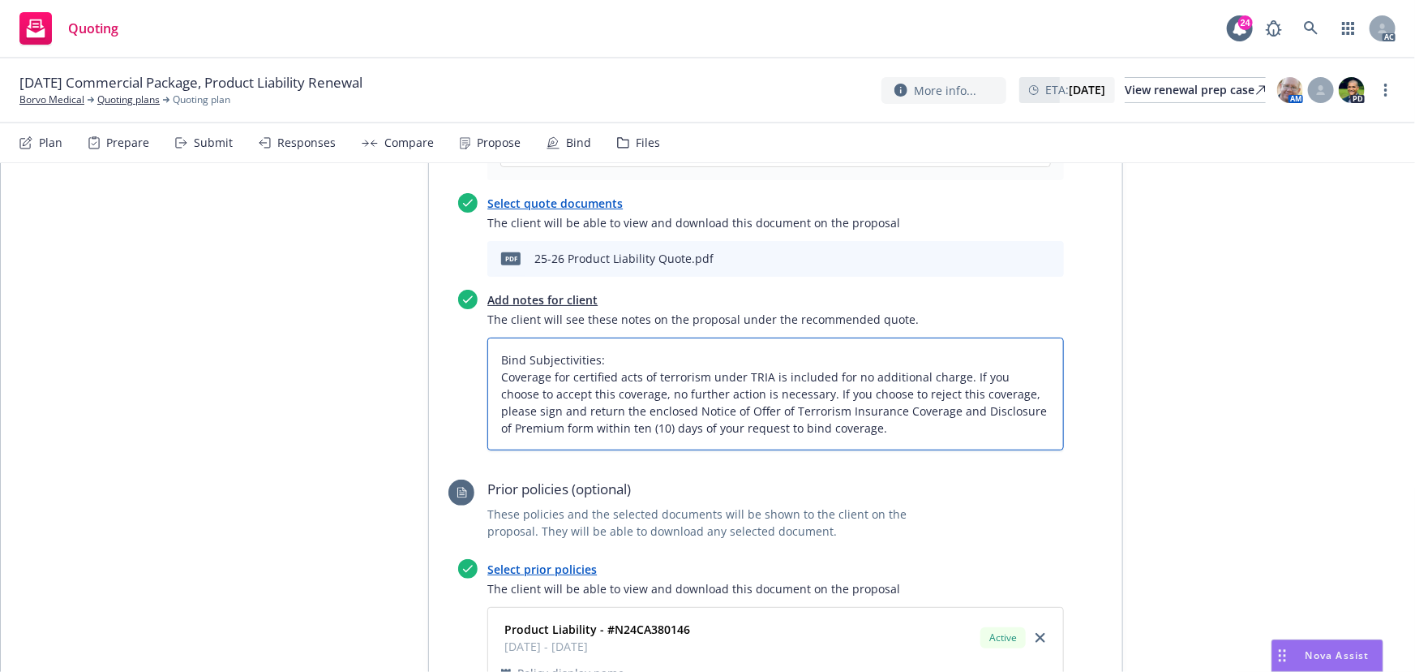
scroll to position [724, 0]
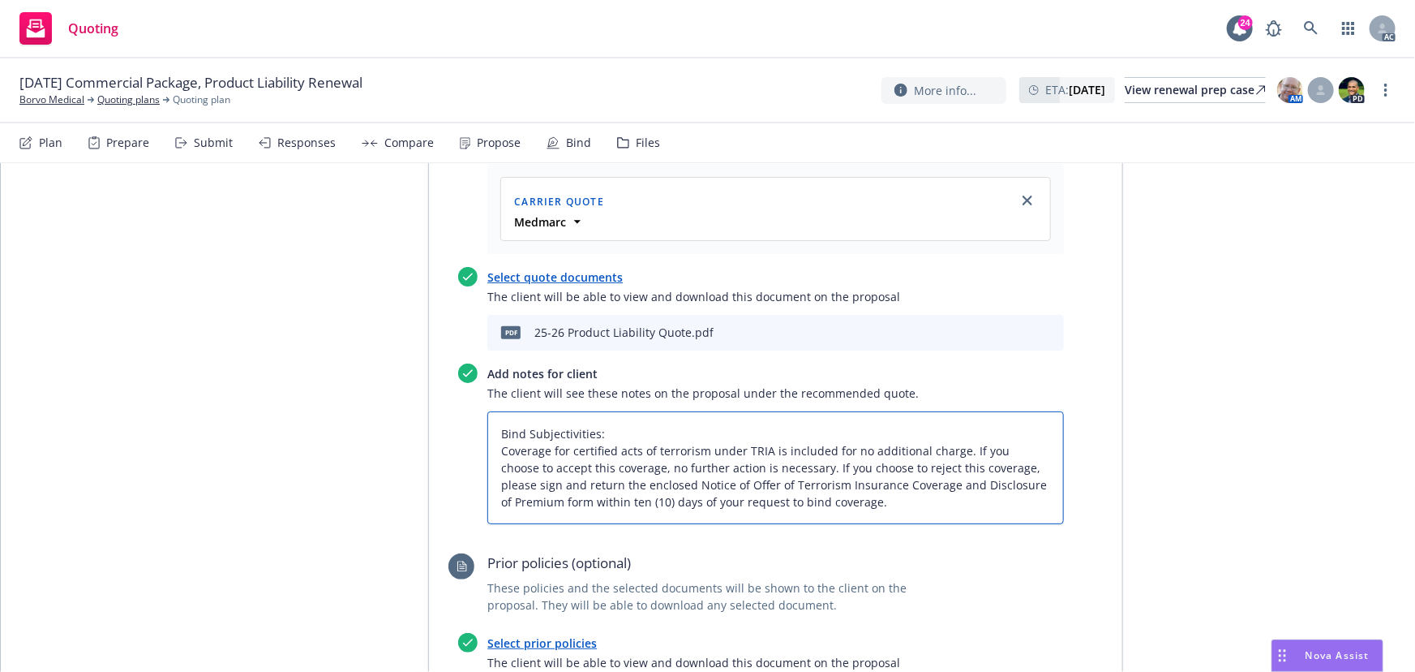
click at [492, 411] on textarea "Bind Subjectivities: Coverage for certified acts of terrorism under TRIA is inc…" at bounding box center [775, 467] width 577 height 113
type textarea "x"
type textarea "Bind Subjectivities: 1Coverage for certified acts of terrorism under TRIA is in…"
type textarea "x"
type textarea "Bind Subjectivities: 1.Coverage for certified acts of terrorism under TRIA is i…"
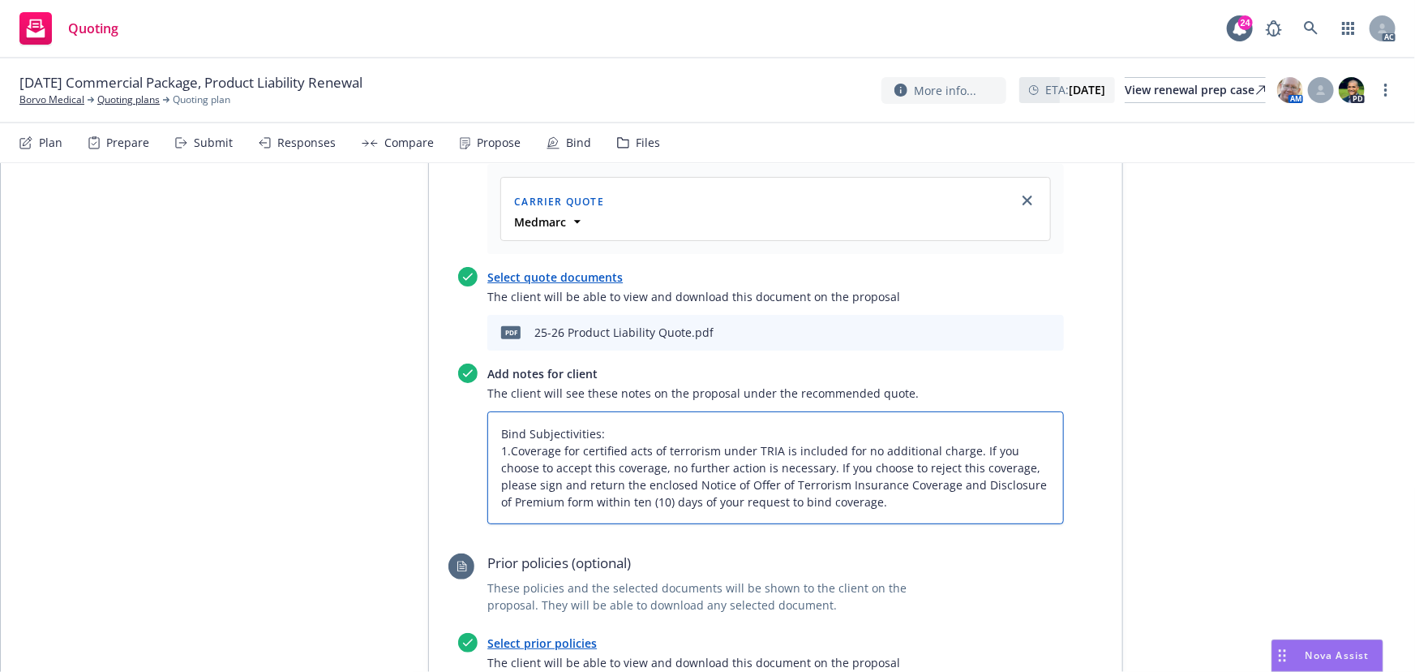
type textarea "x"
type textarea "Bind Subjectivities: 1. Coverage for certified acts of terrorism under TRIA is …"
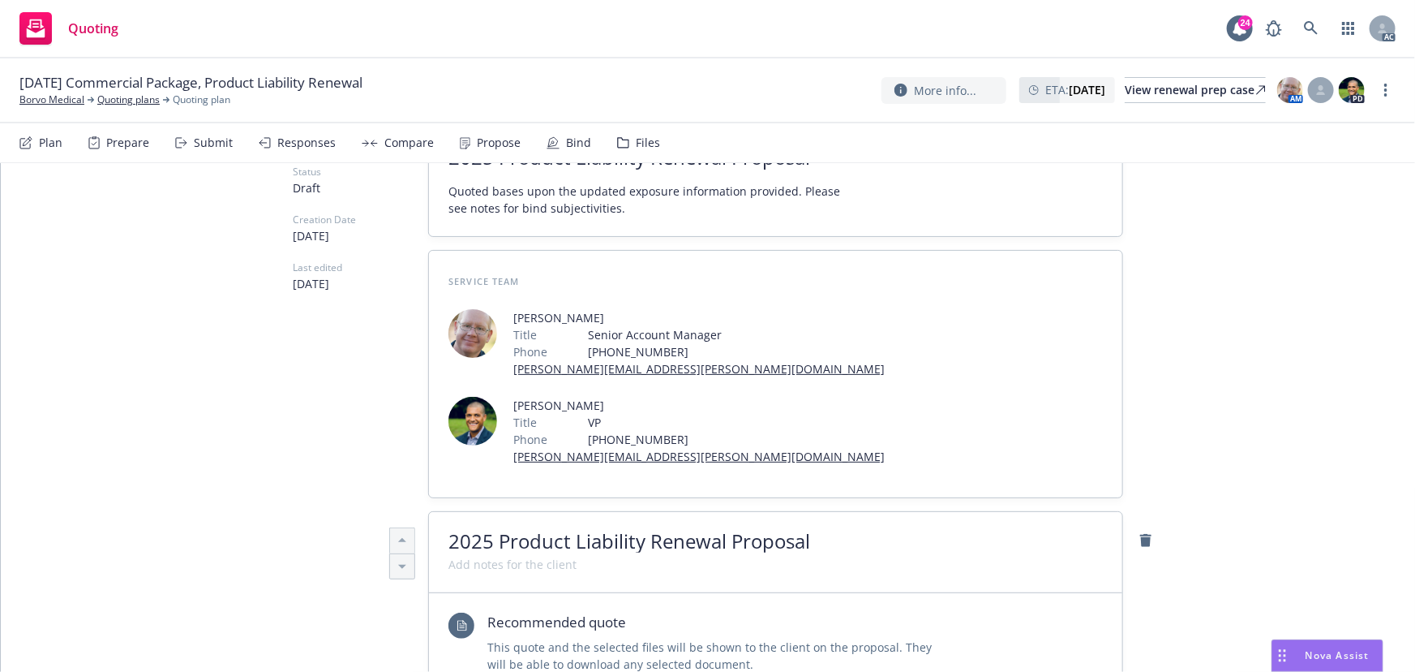
scroll to position [0, 0]
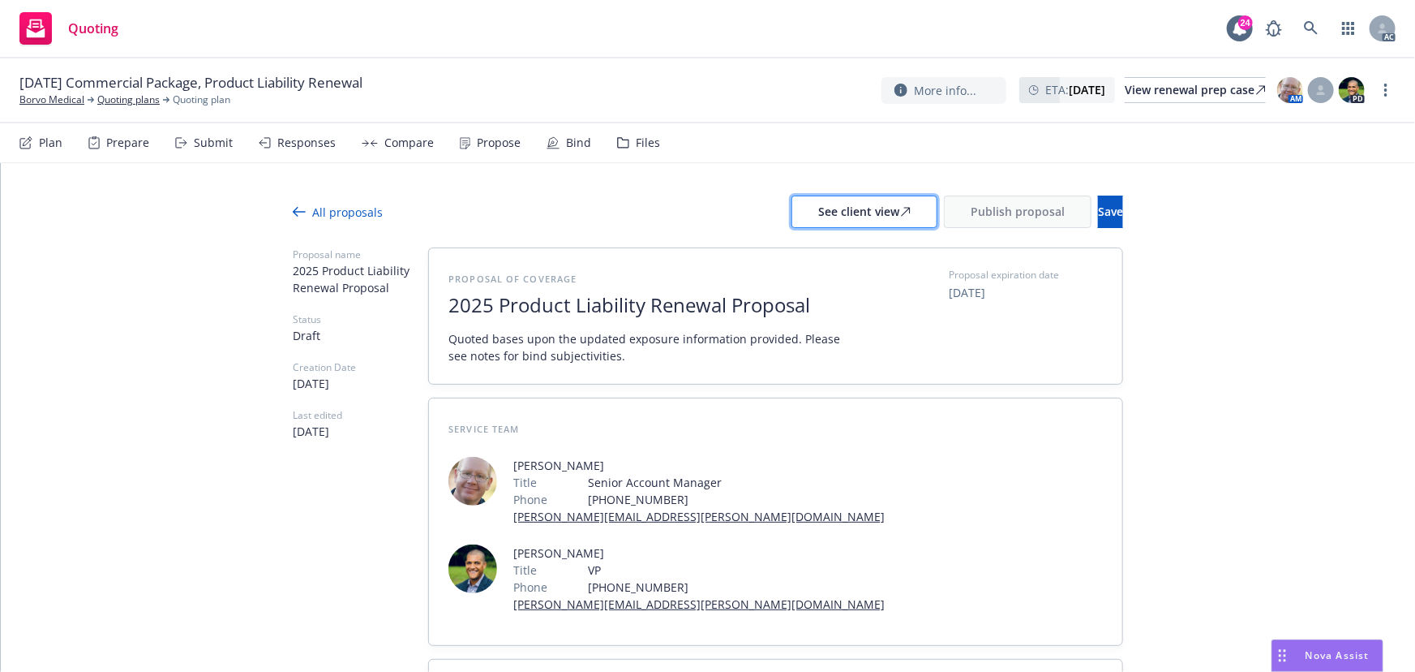
click at [818, 214] on div "See client view" at bounding box center [864, 211] width 92 height 31
click at [290, 140] on div "Responses" at bounding box center [306, 142] width 58 height 13
type textarea "x"
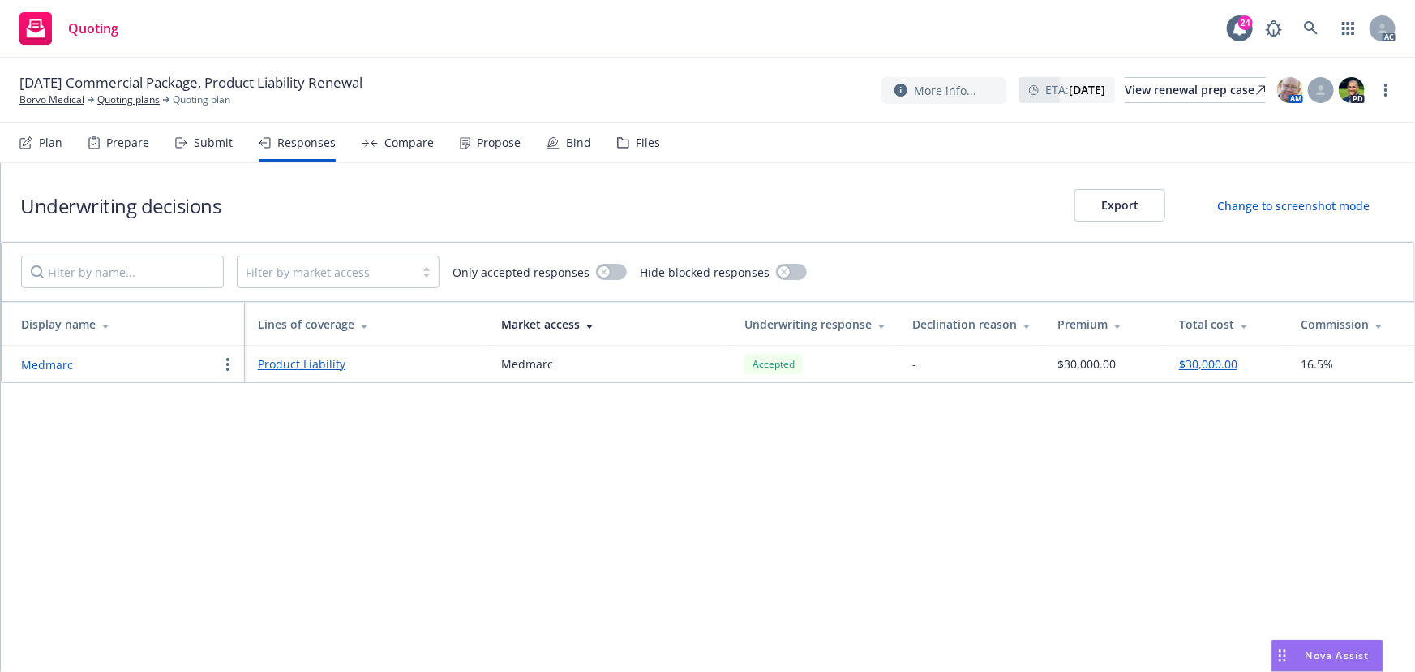
click at [45, 363] on button "Medmarc" at bounding box center [47, 364] width 52 height 17
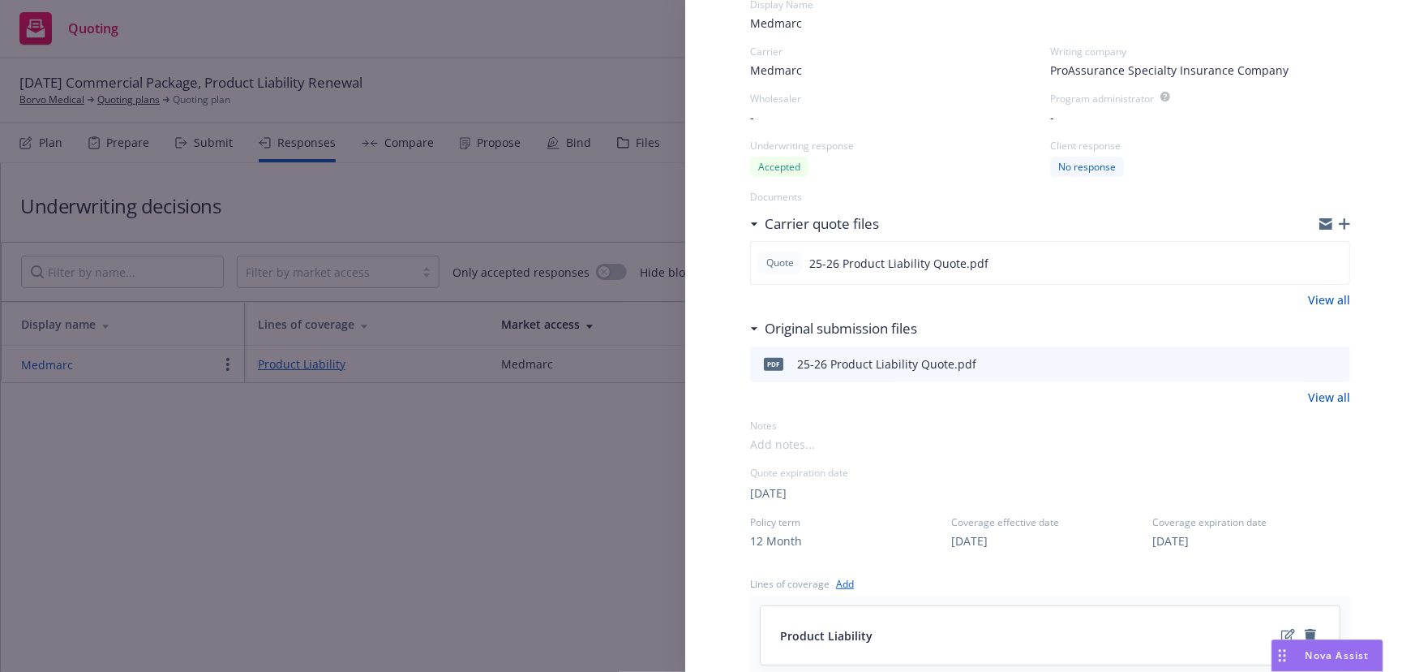
scroll to position [221, 0]
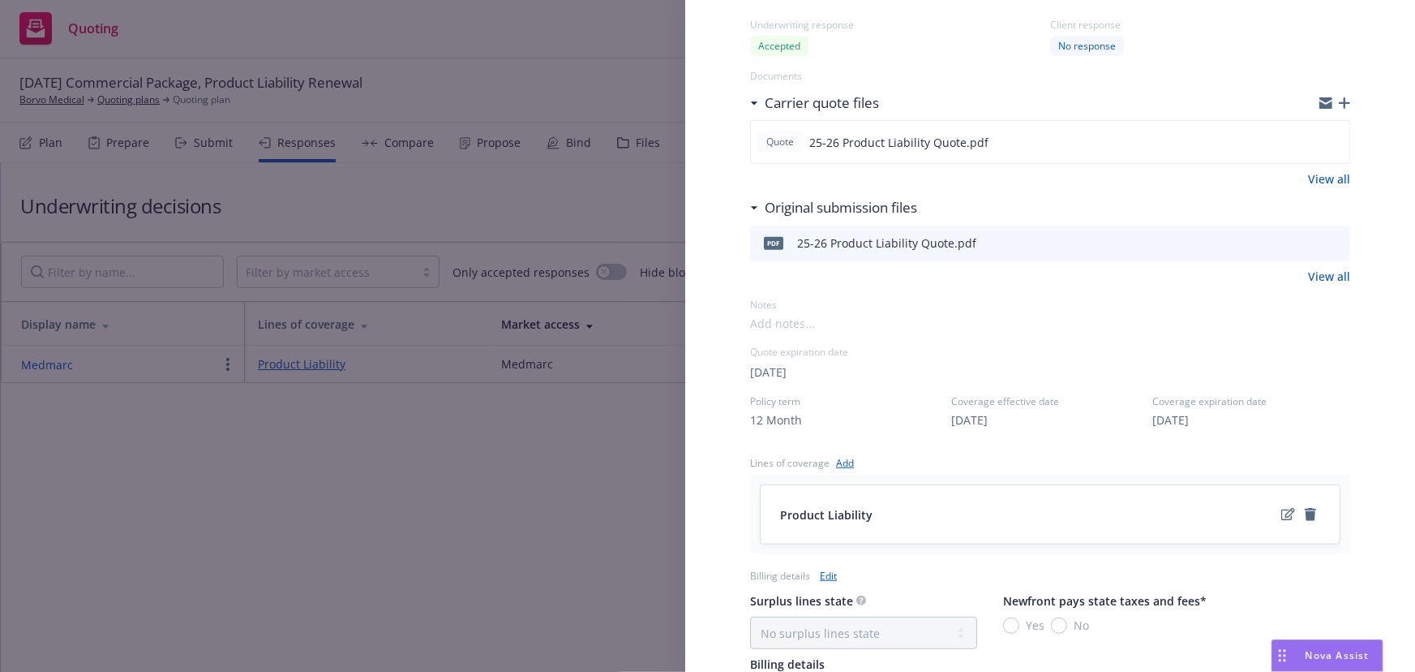
click at [1333, 392] on div "Display Name Medmarc Carrier Medmarc Writing company ProAssurance Specialty Ins…" at bounding box center [1050, 441] width 600 height 1181
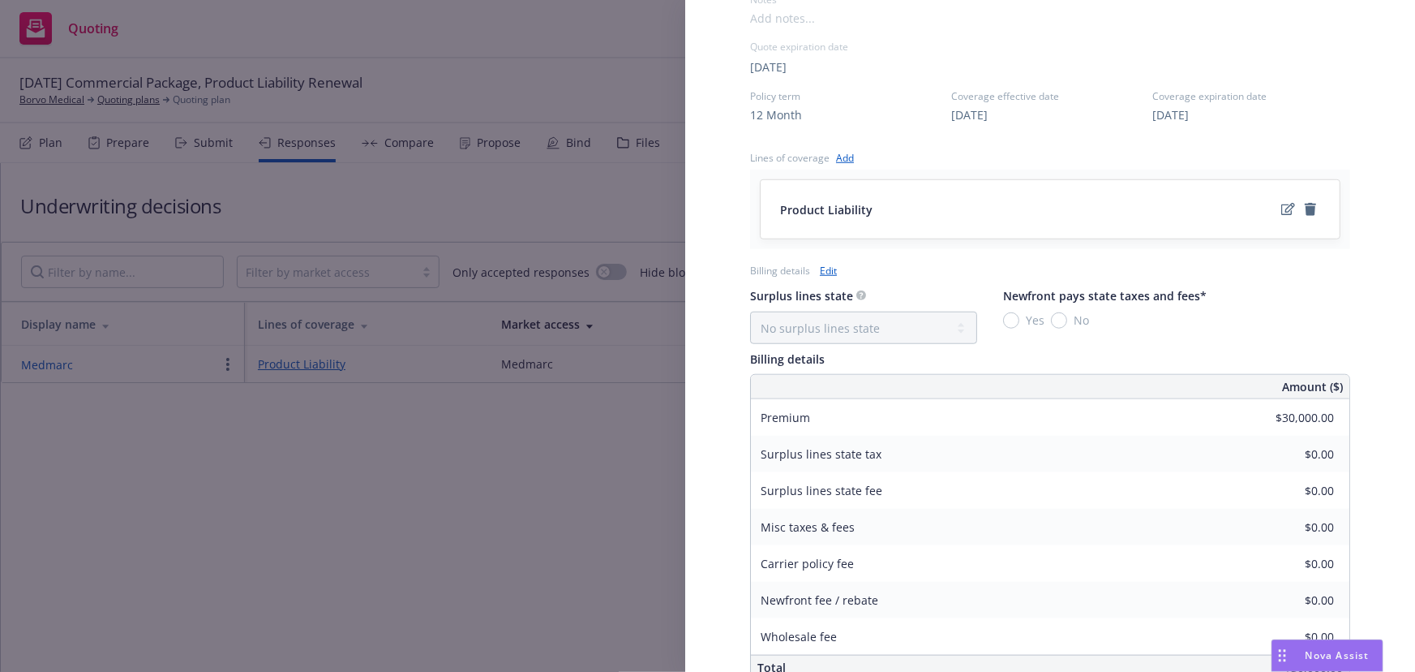
scroll to position [590, 0]
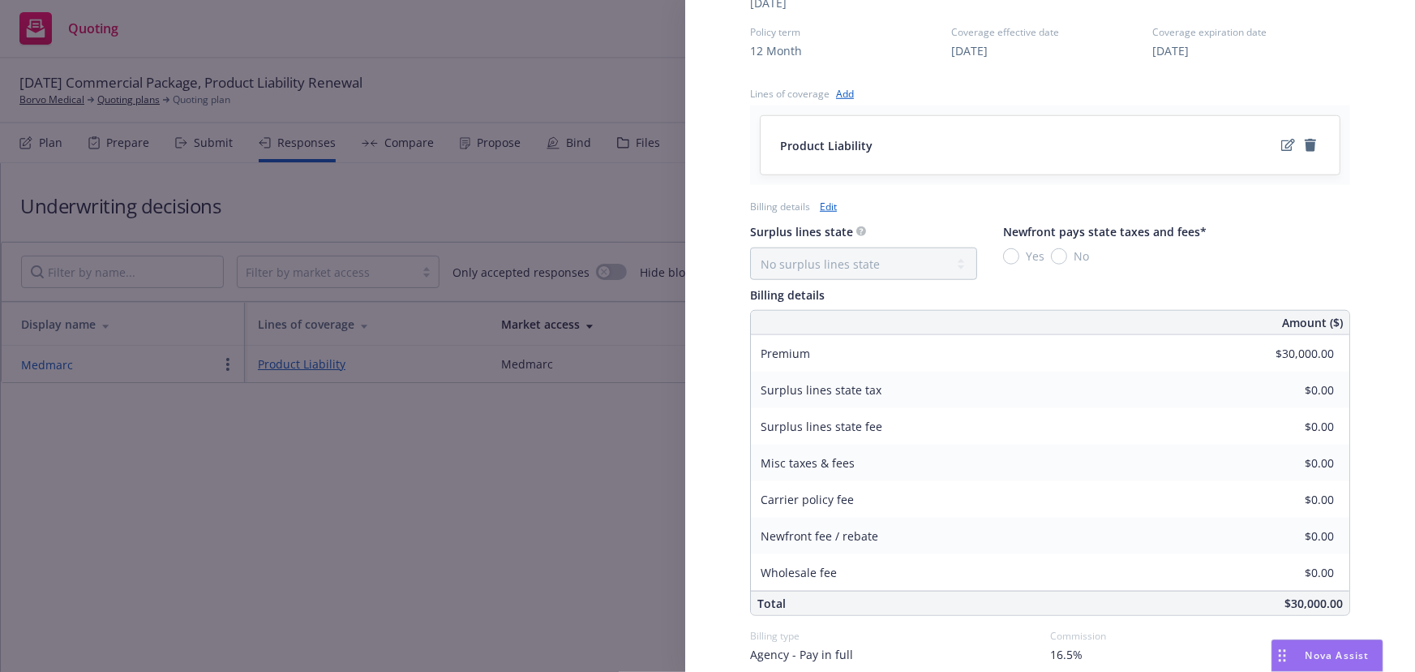
click at [831, 204] on link "Edit" at bounding box center [828, 206] width 17 height 17
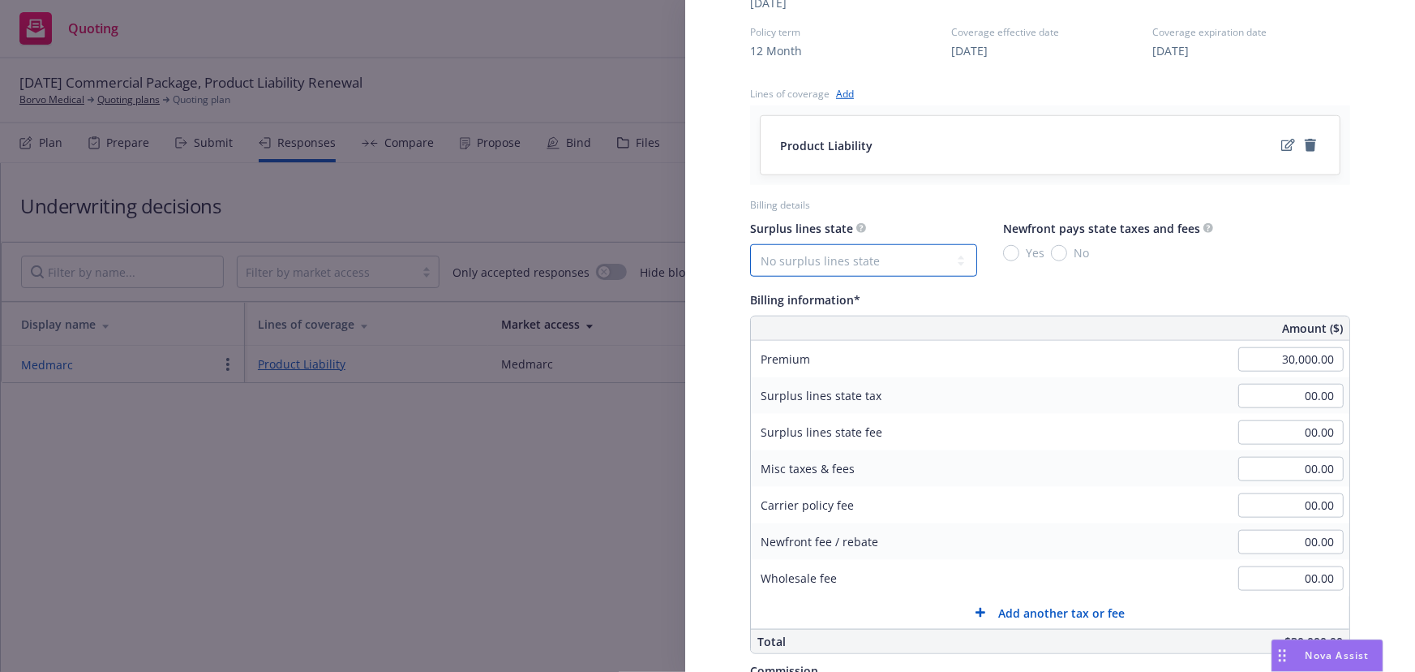
click at [872, 263] on select "No surplus lines state Alaska Alabama Arkansas Arizona California Colorado Conn…" at bounding box center [863, 260] width 227 height 32
select select "CA"
click at [750, 244] on select "No surplus lines state Alaska Alabama Arkansas Arizona California Colorado Conn…" at bounding box center [863, 260] width 227 height 32
type input "900.00"
type input "54.00"
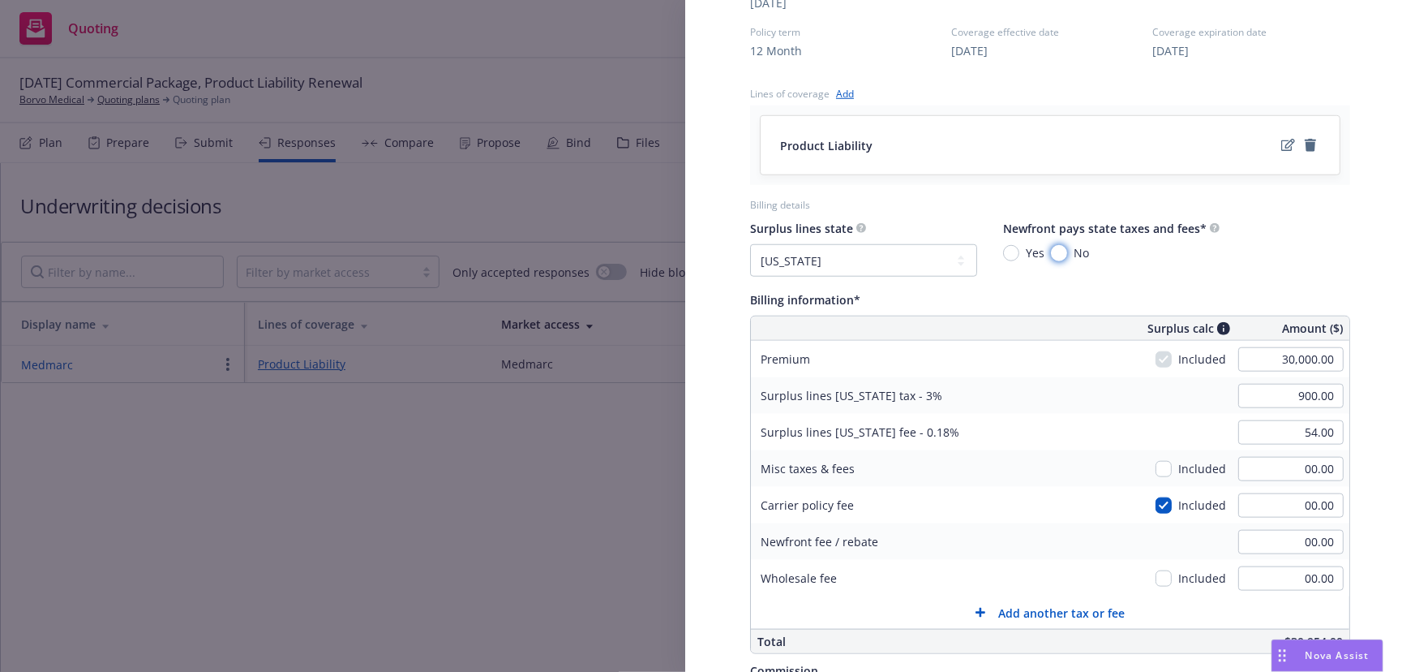
click at [1054, 252] on input "No" at bounding box center [1059, 253] width 16 height 16
radio input "true"
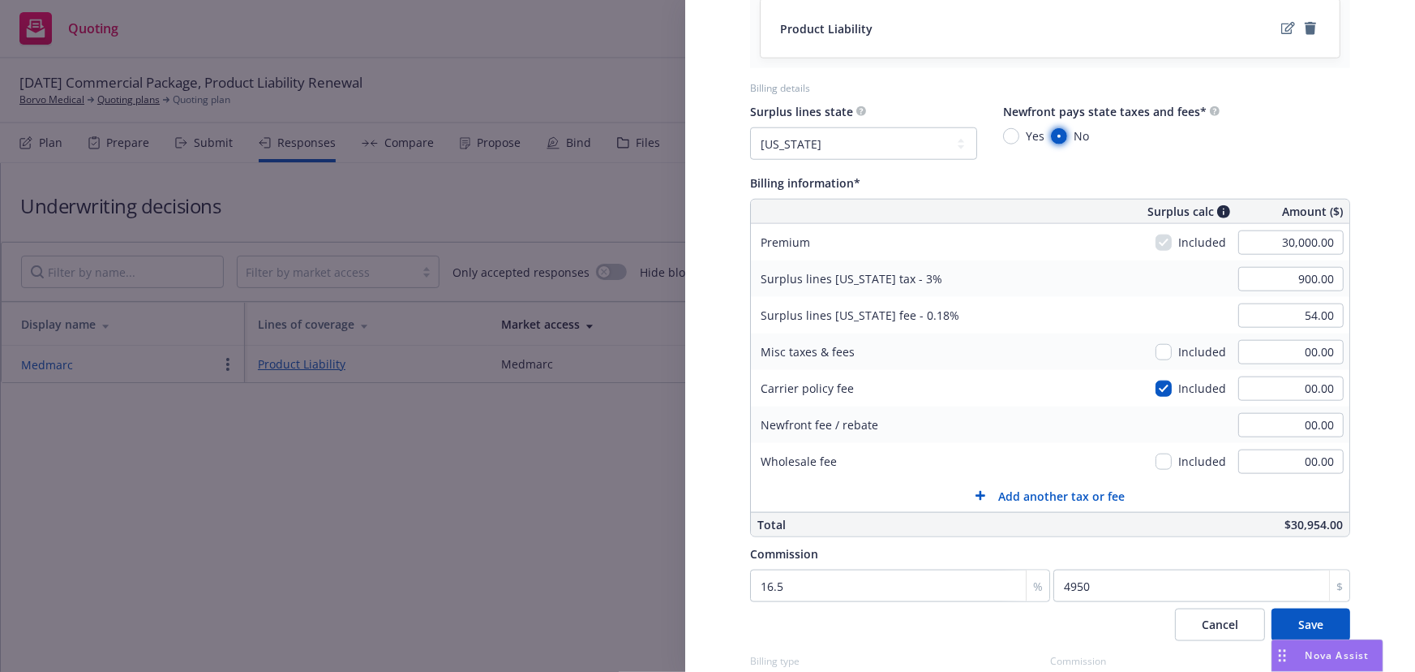
scroll to position [800, 0]
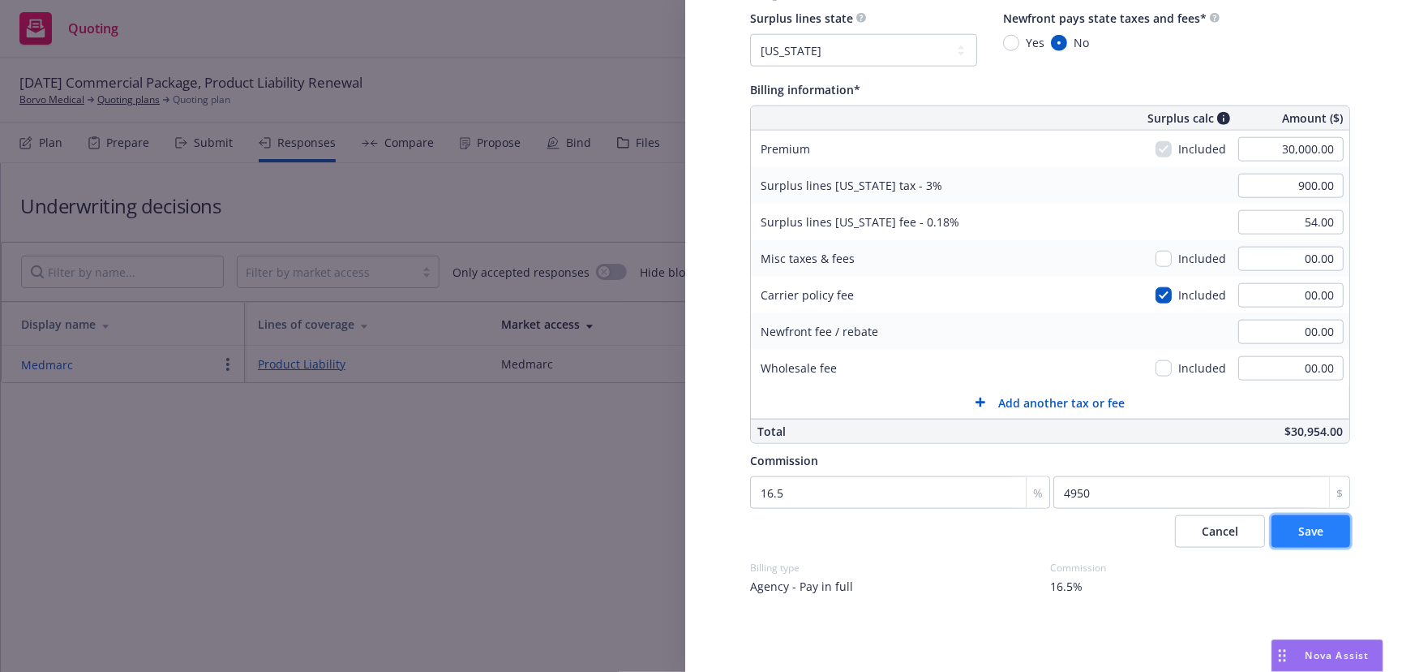
click at [1299, 530] on span "Save" at bounding box center [1311, 530] width 25 height 15
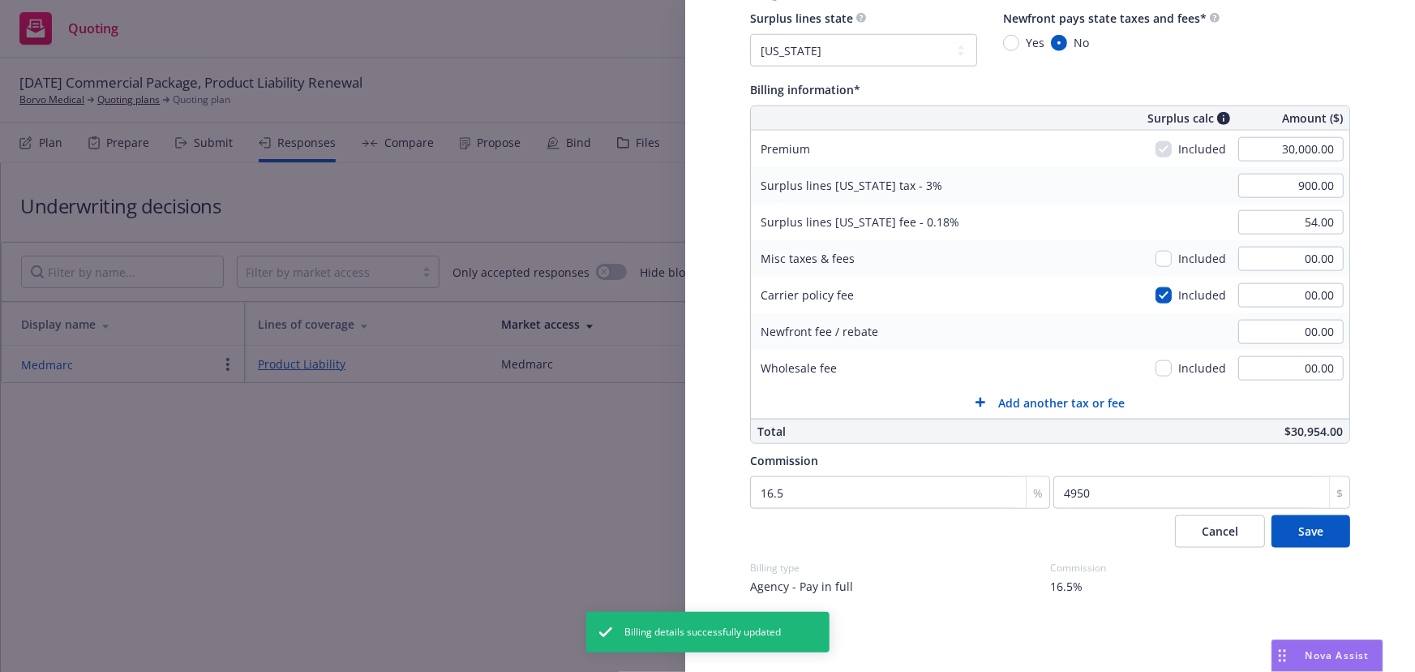
scroll to position [657, 0]
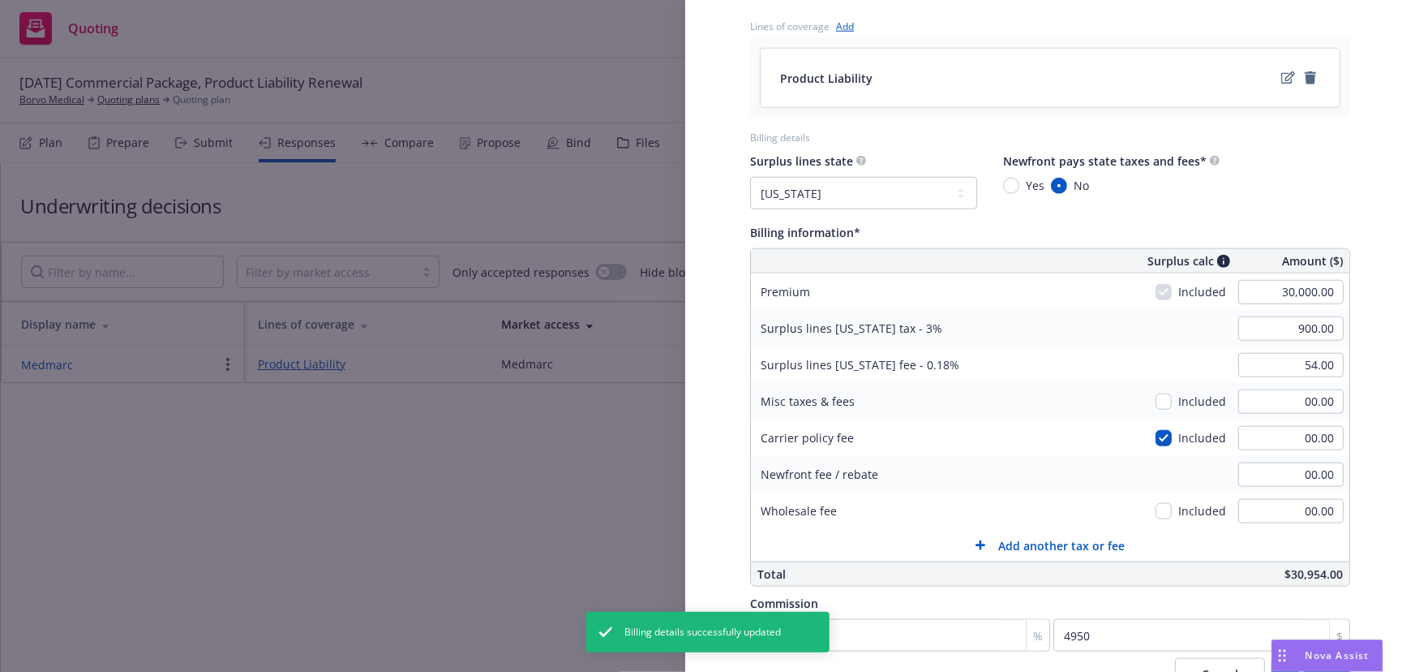
select select "CA"
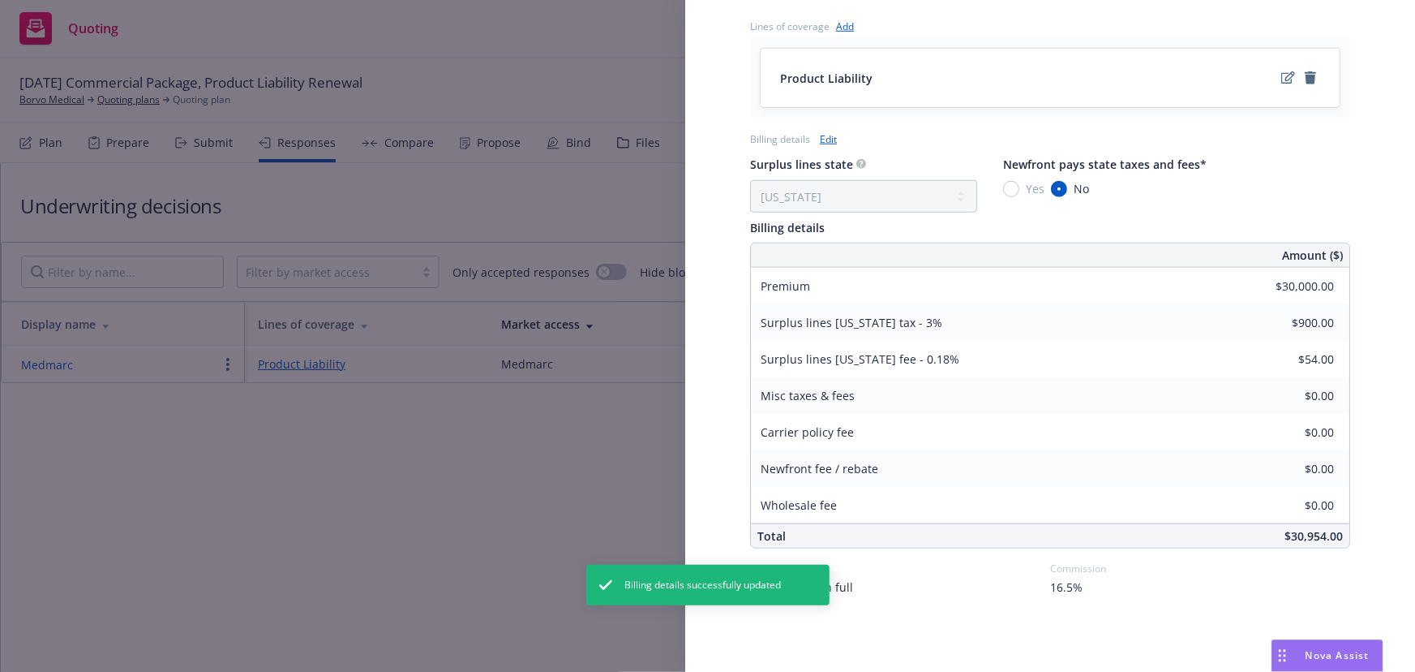
click at [360, 521] on div "Display Name Medmarc Carrier Medmarc Writing company ProAssurance Specialty Ins…" at bounding box center [707, 336] width 1415 height 672
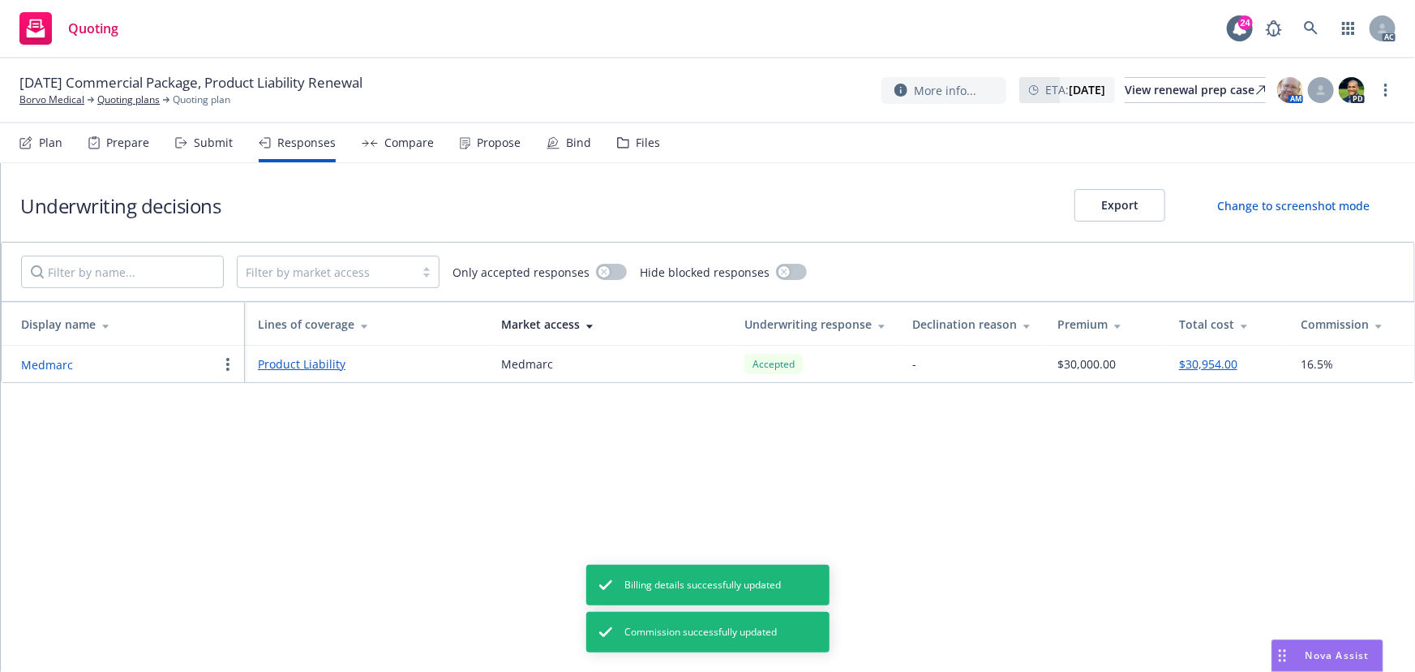
click at [41, 364] on button "Medmarc" at bounding box center [47, 364] width 52 height 17
select select "CA"
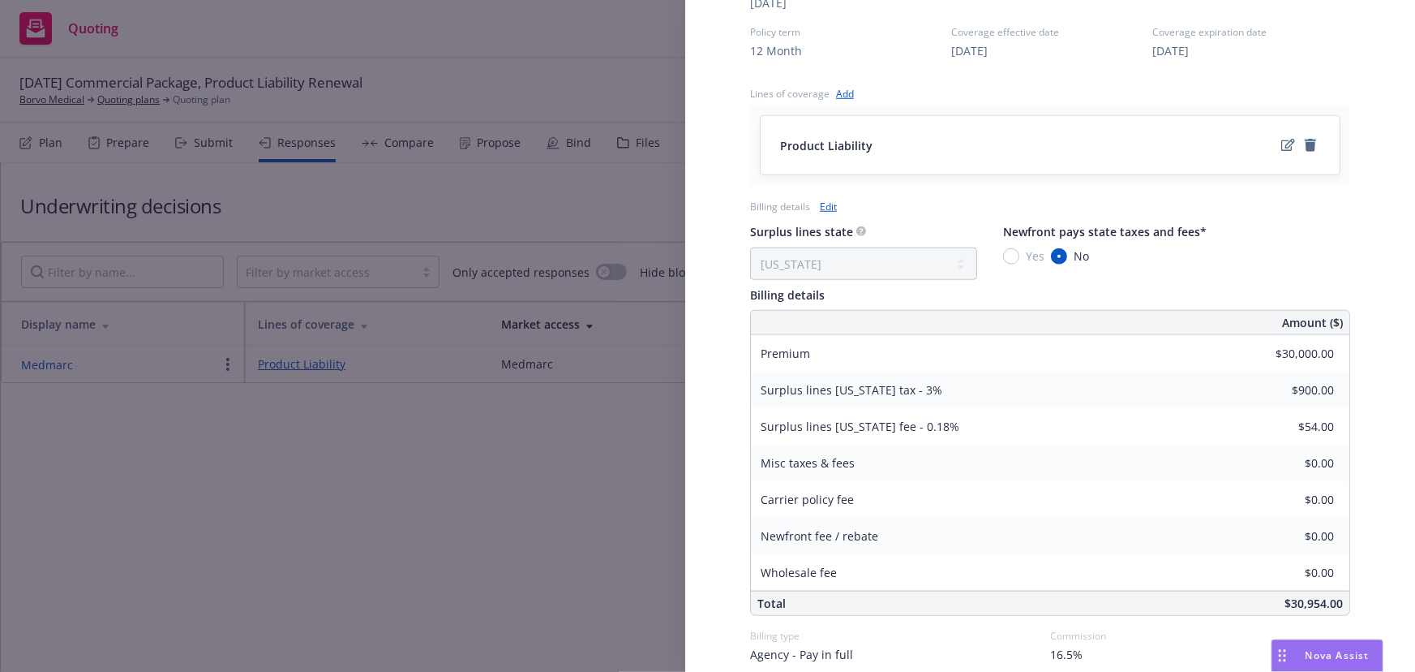
scroll to position [657, 0]
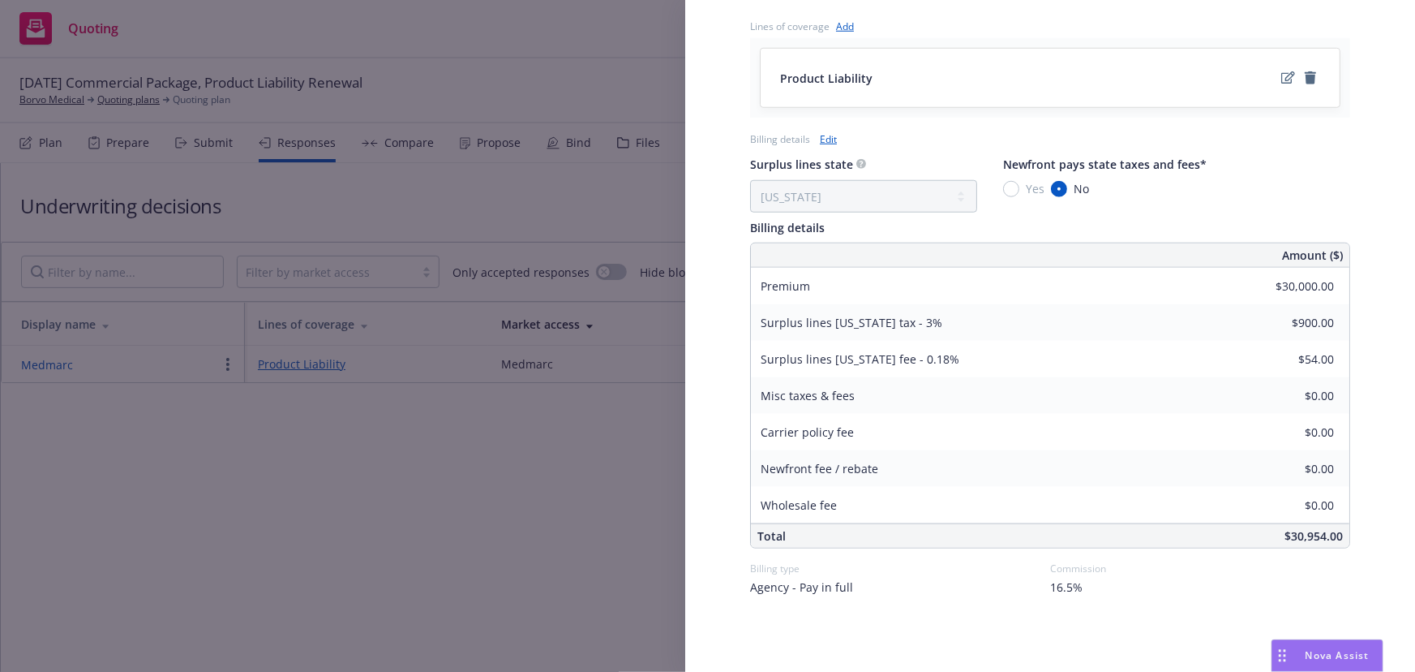
click at [444, 536] on div "Display Name Medmarc Carrier Medmarc Writing company ProAssurance Specialty Ins…" at bounding box center [707, 336] width 1415 height 672
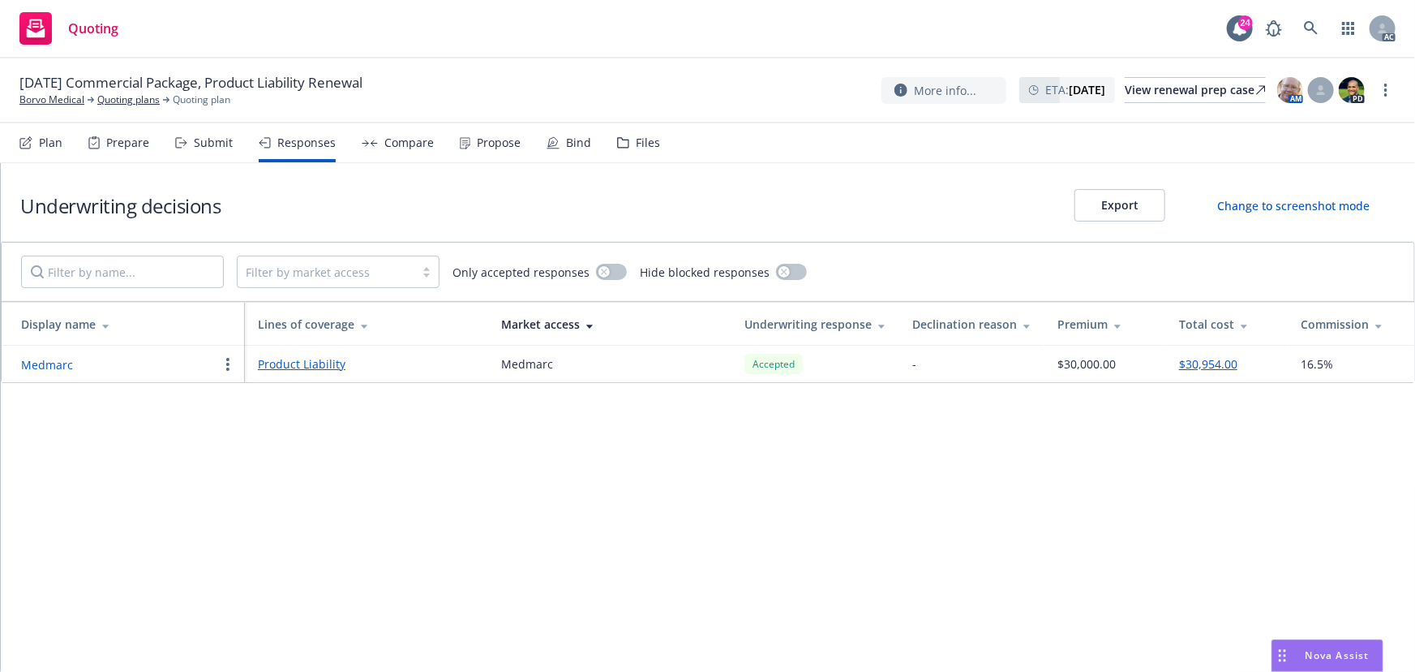
click at [56, 365] on button "Medmarc" at bounding box center [47, 364] width 52 height 17
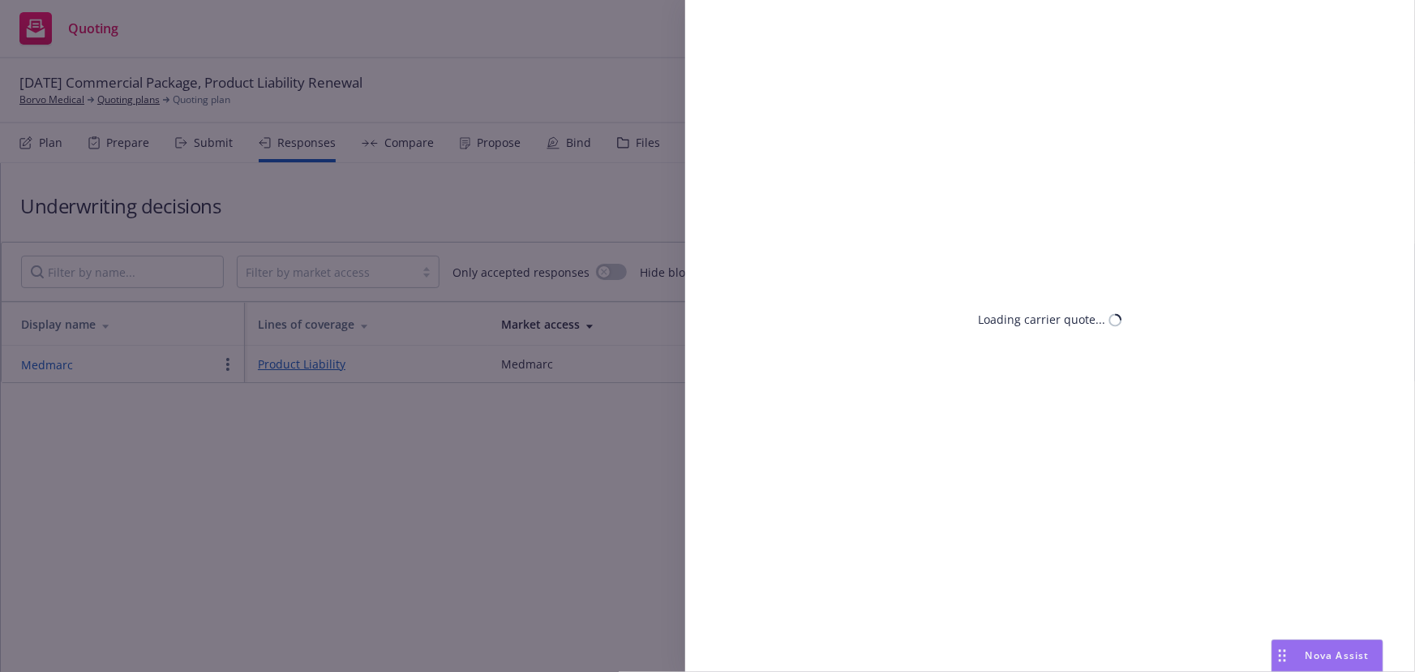
select select "CA"
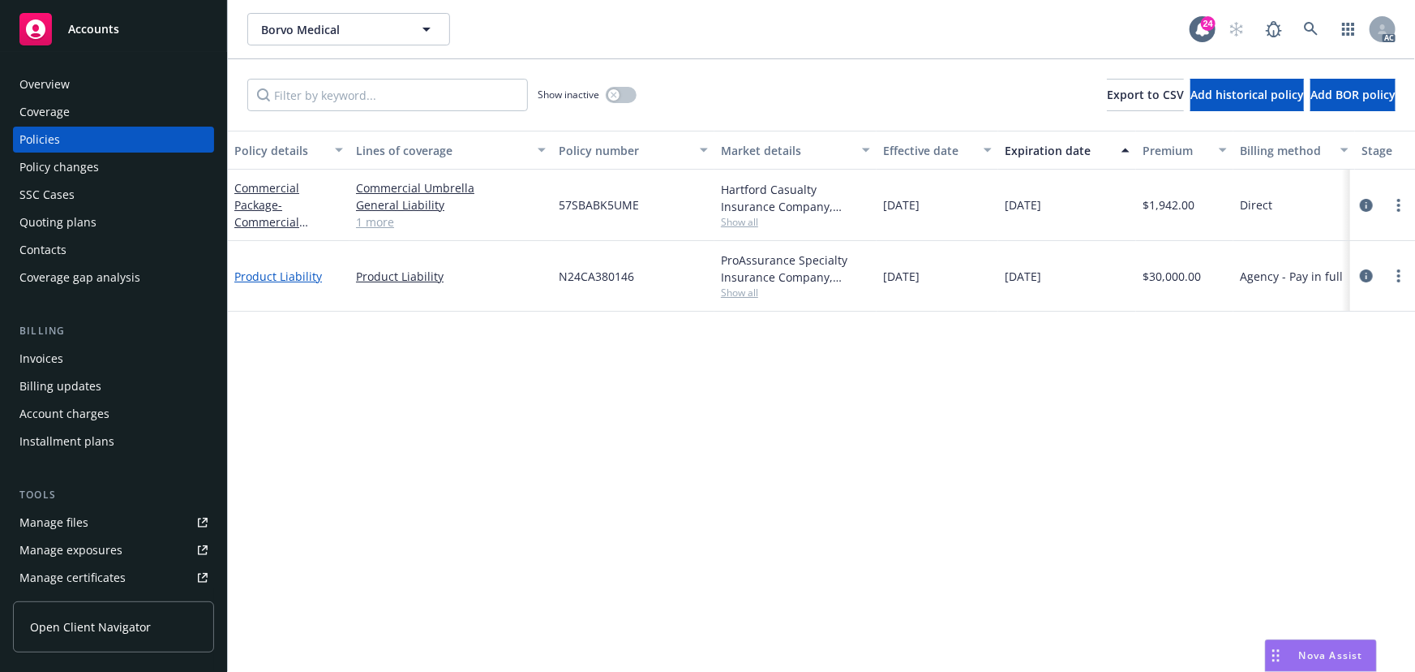
click at [282, 278] on link "Product Liability" at bounding box center [278, 275] width 88 height 15
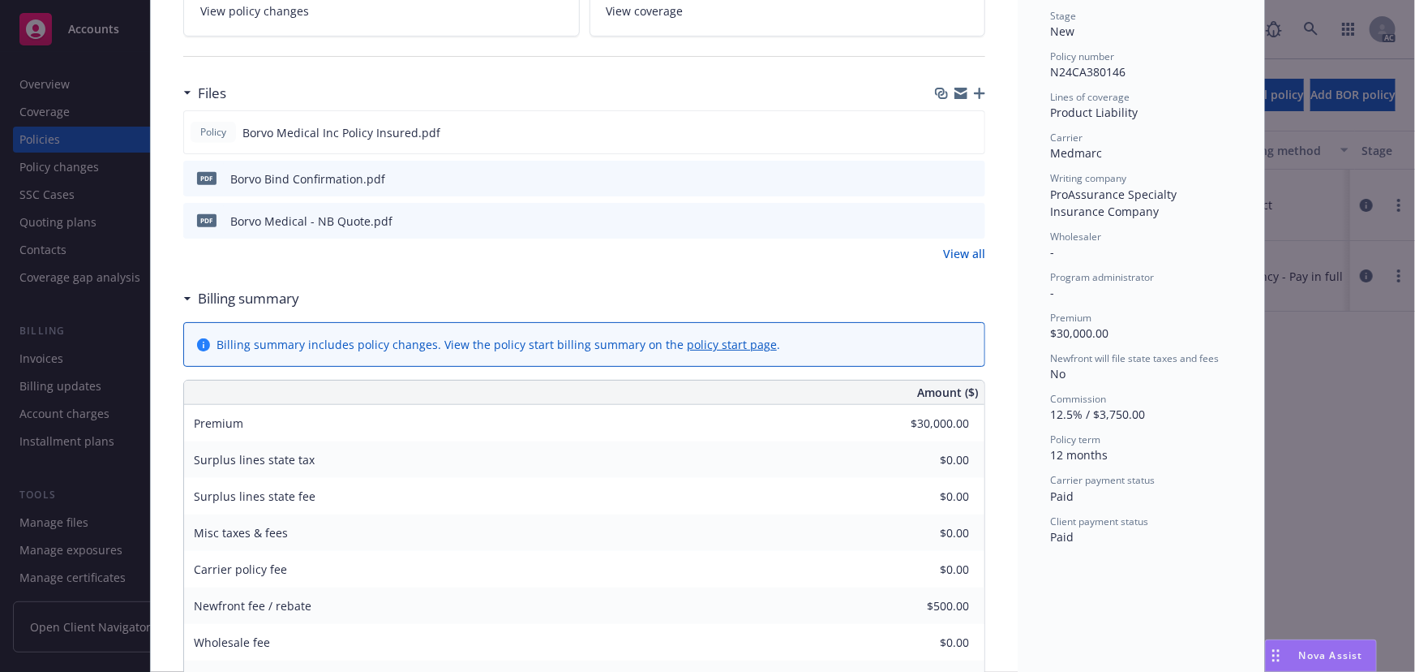
scroll to position [442, 0]
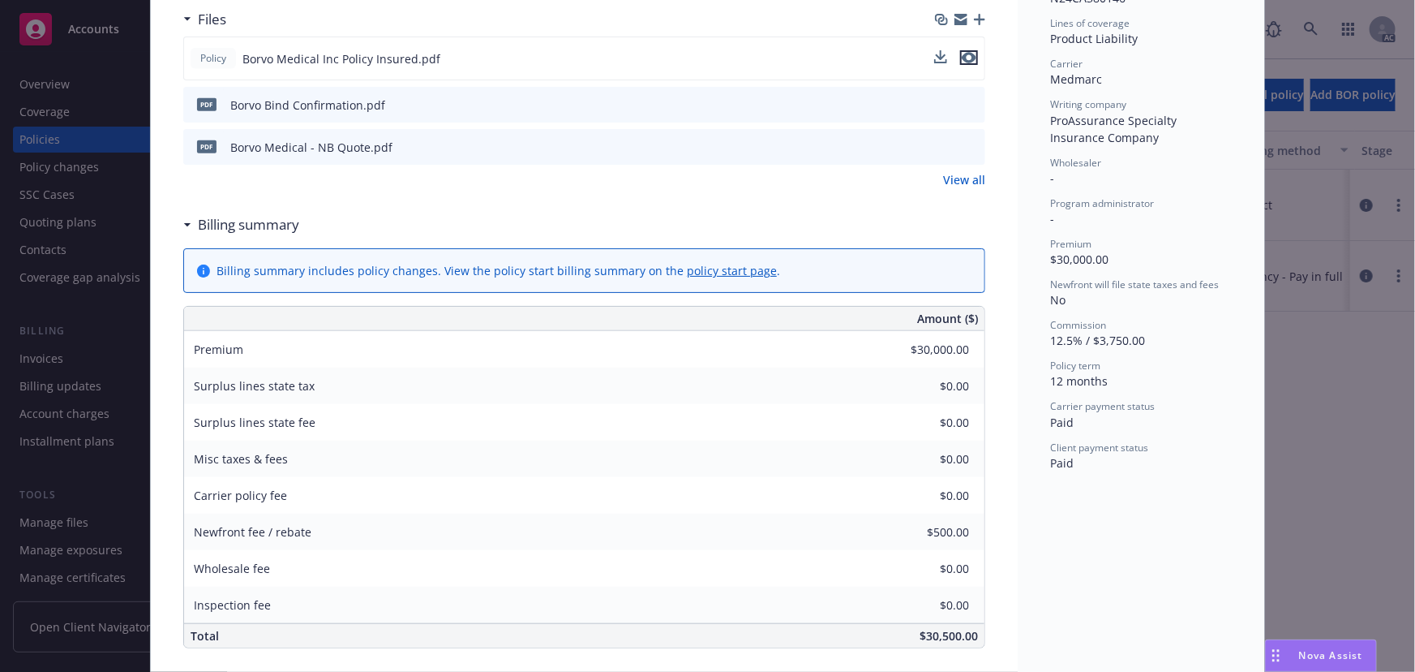
click at [967, 57] on icon "preview file" at bounding box center [969, 57] width 15 height 11
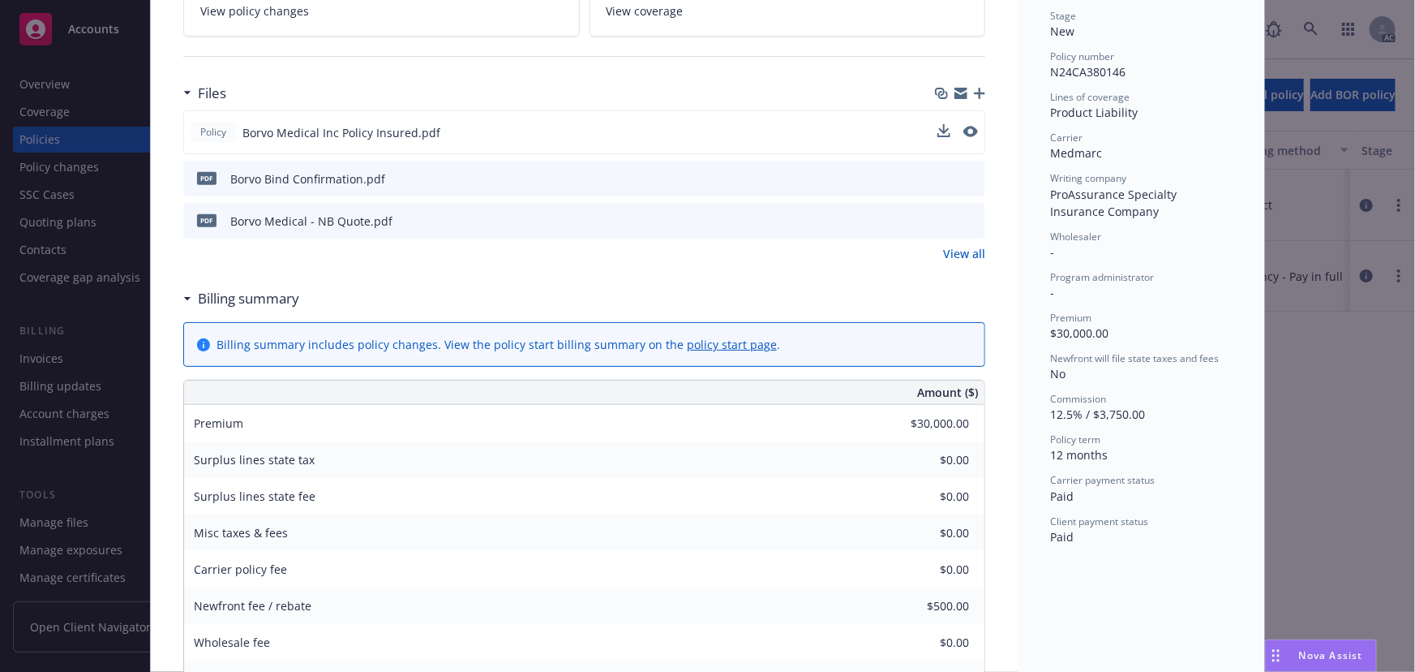
click at [968, 175] on icon "preview file" at bounding box center [970, 177] width 15 height 11
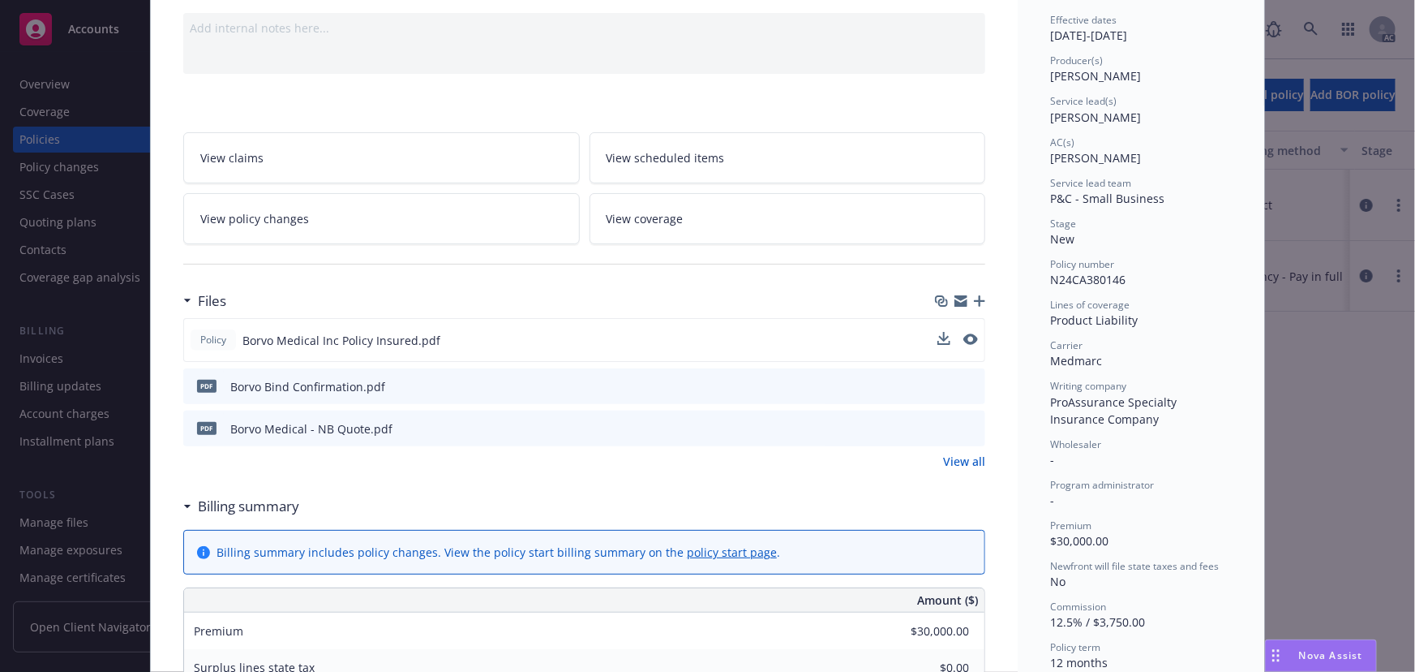
scroll to position [294, 0]
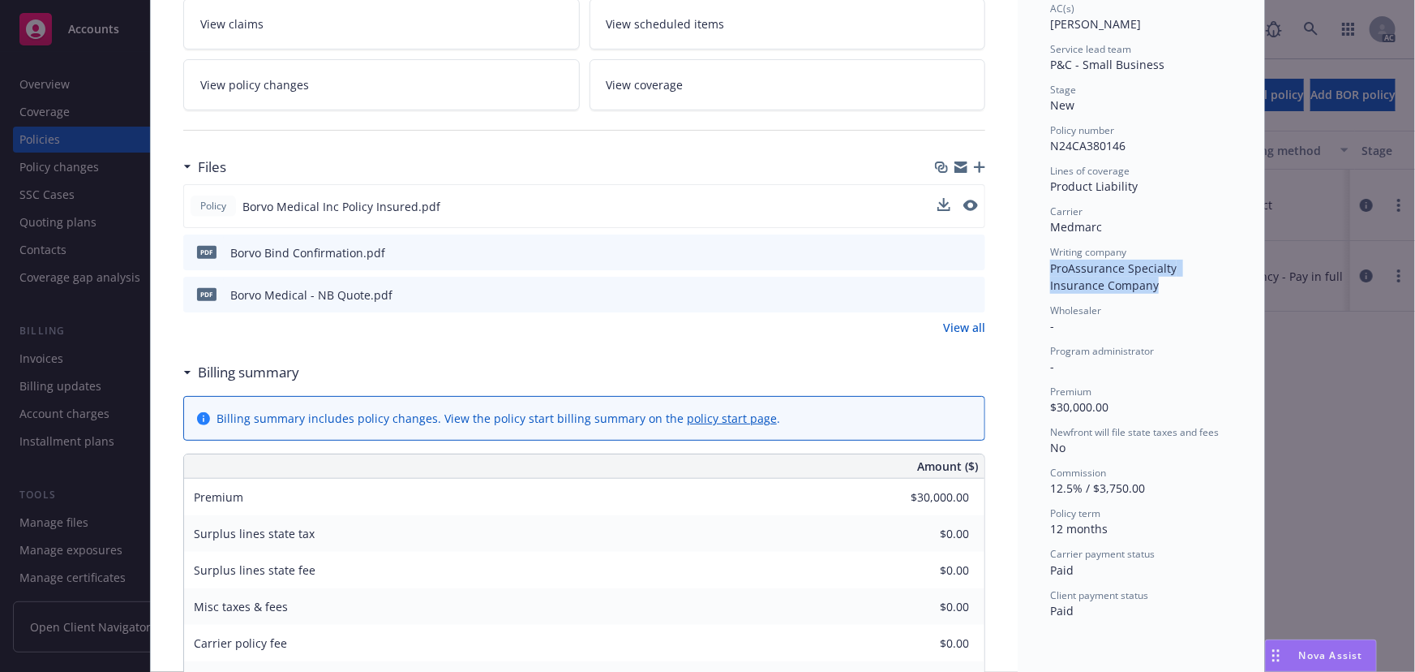
drag, startPoint x: 1046, startPoint y: 265, endPoint x: 1110, endPoint y: 281, distance: 66.1
copy span "ProAssurance Specialty Insurance Company"
click at [968, 294] on icon "preview file" at bounding box center [970, 293] width 15 height 11
click at [1278, 651] on rect "Drag to move" at bounding box center [1279, 651] width 2 height 2
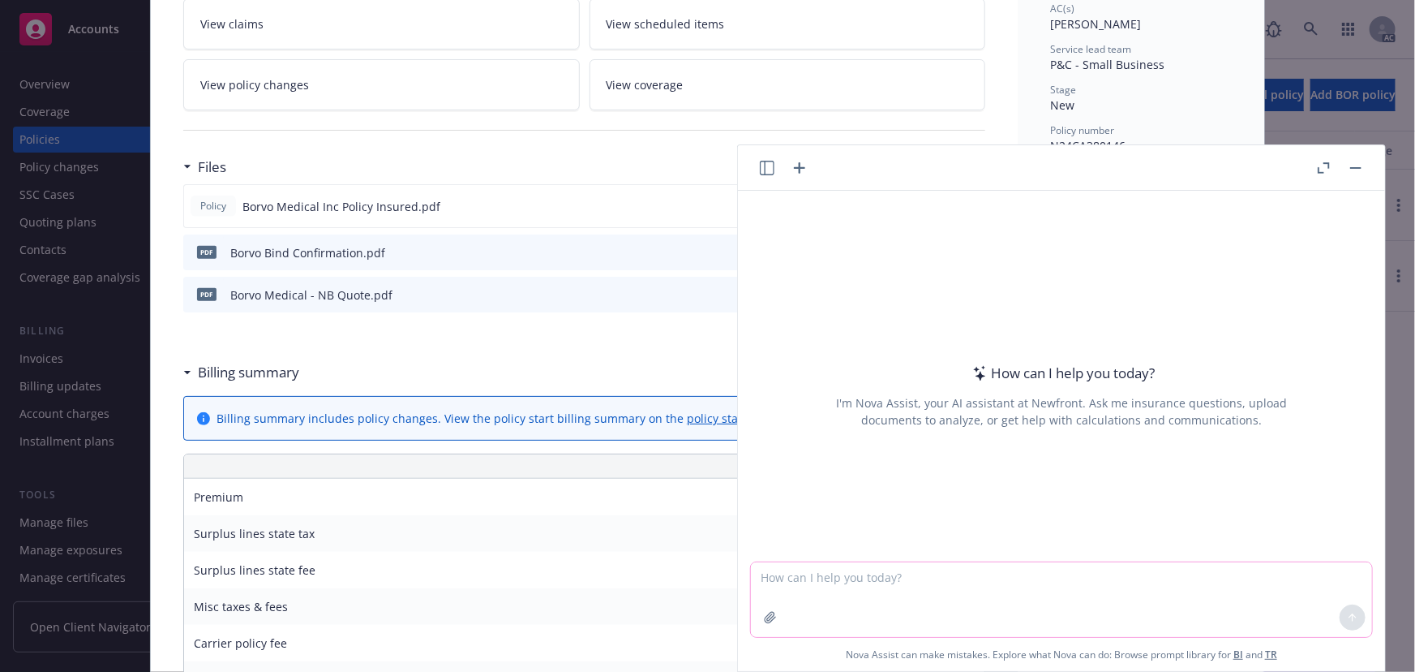
click at [941, 577] on textarea at bounding box center [1061, 599] width 621 height 75
paste textarea "ProAssurance Specialty Insurance Company"
type textarea "ProAssurance Specialty Insurance Company is non-admitted in Ca state?"
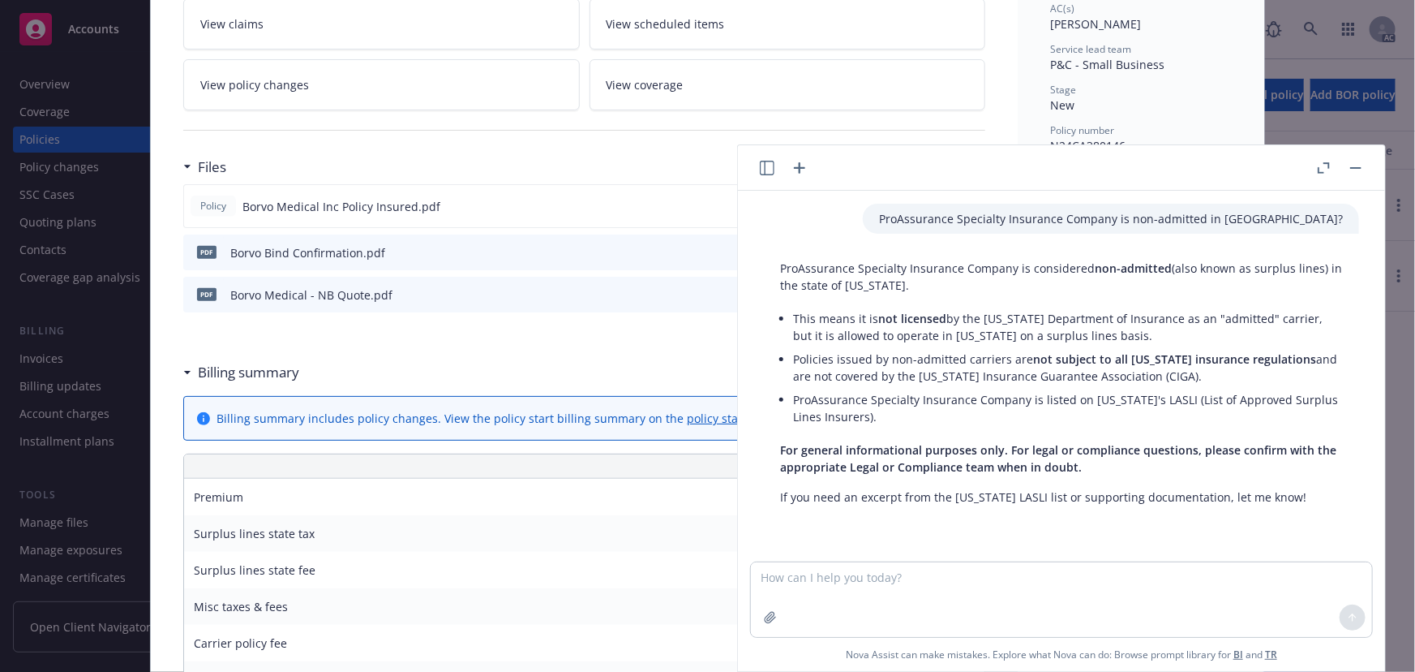
click at [1354, 164] on button "button" at bounding box center [1355, 167] width 19 height 19
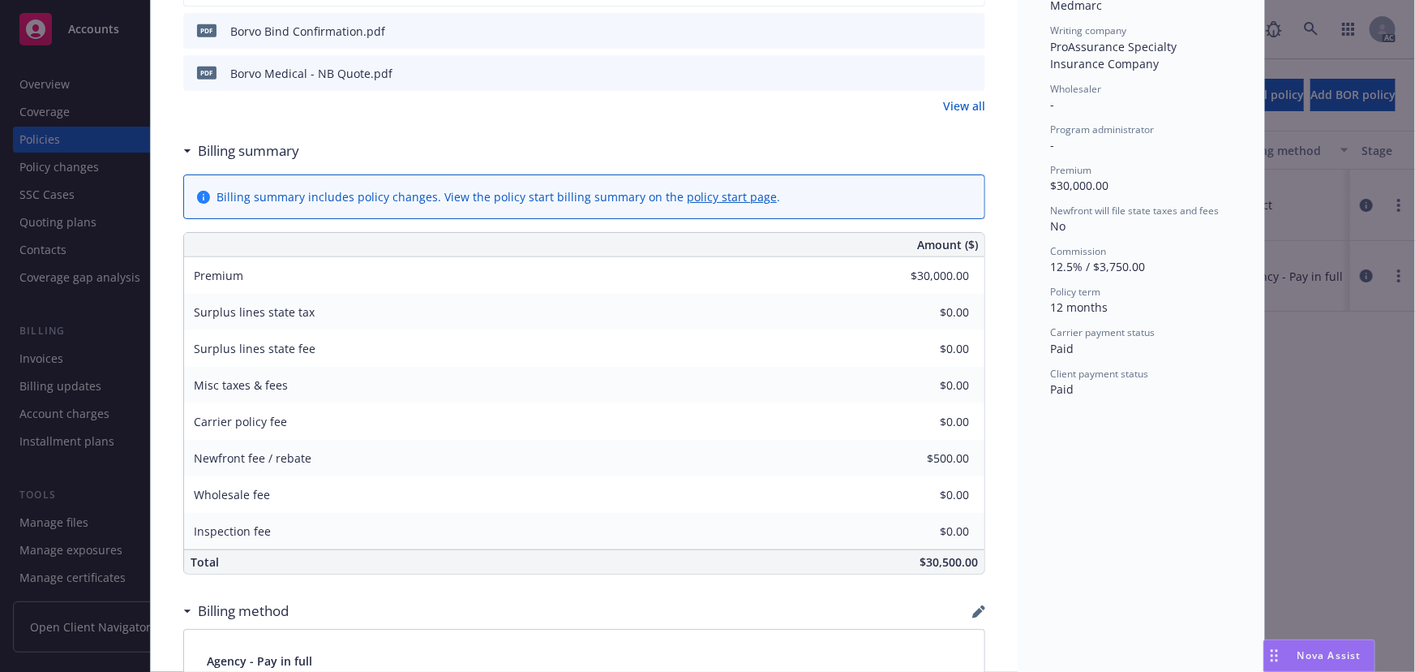
scroll to position [368, 0]
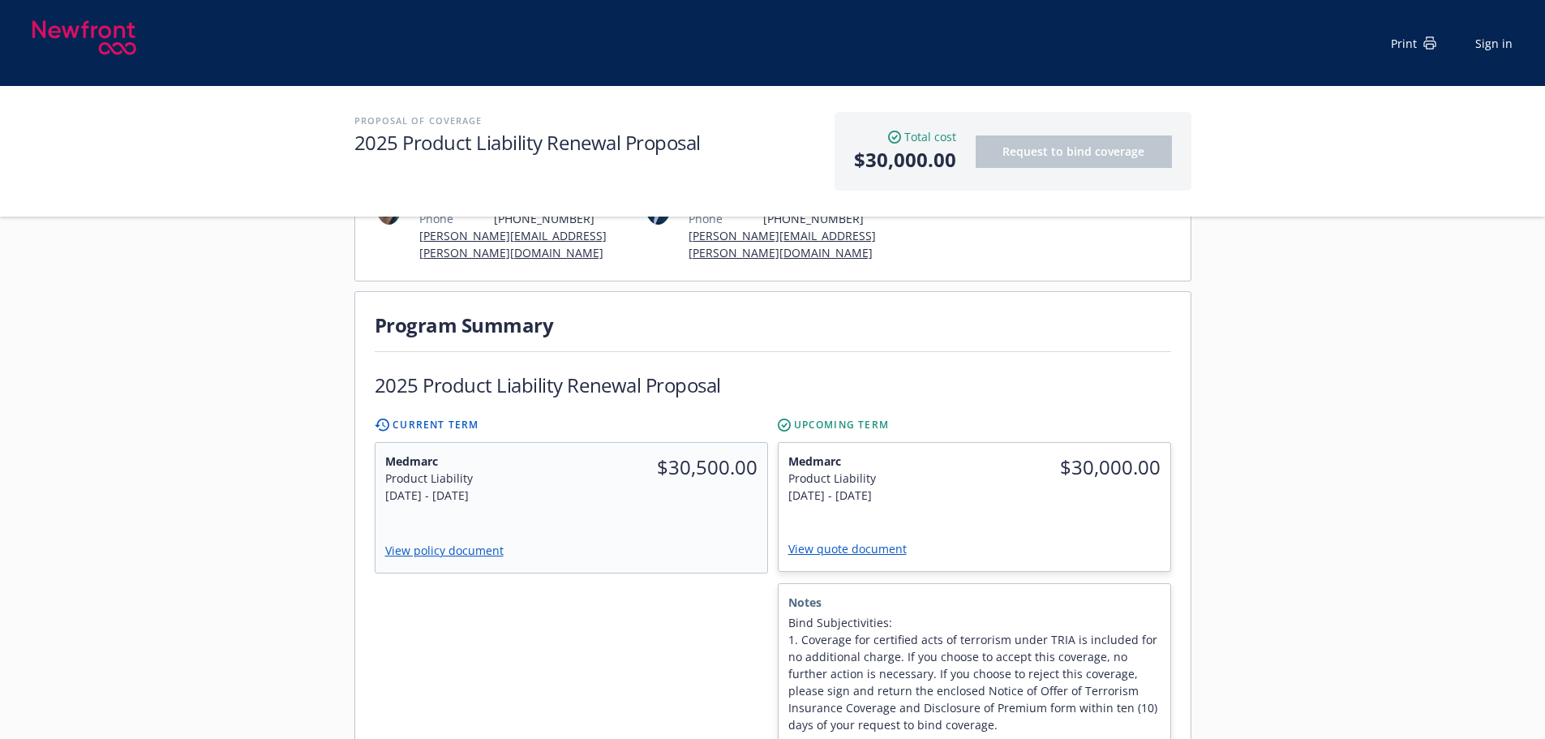
scroll to position [243, 0]
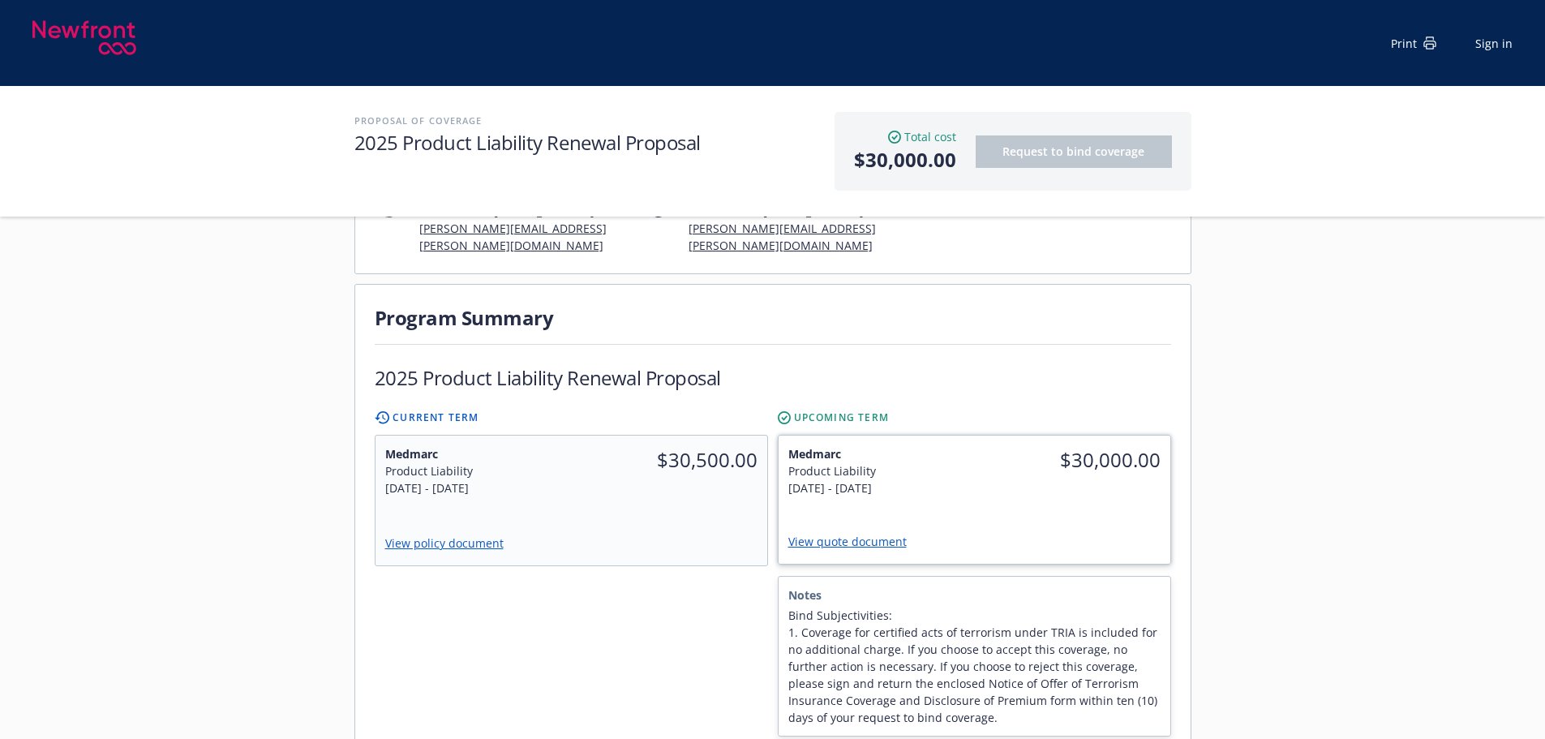
click at [849, 545] on link "View quote document" at bounding box center [853, 541] width 131 height 15
click at [560, 490] on div "[DATE] - [DATE]" at bounding box center [473, 487] width 178 height 17
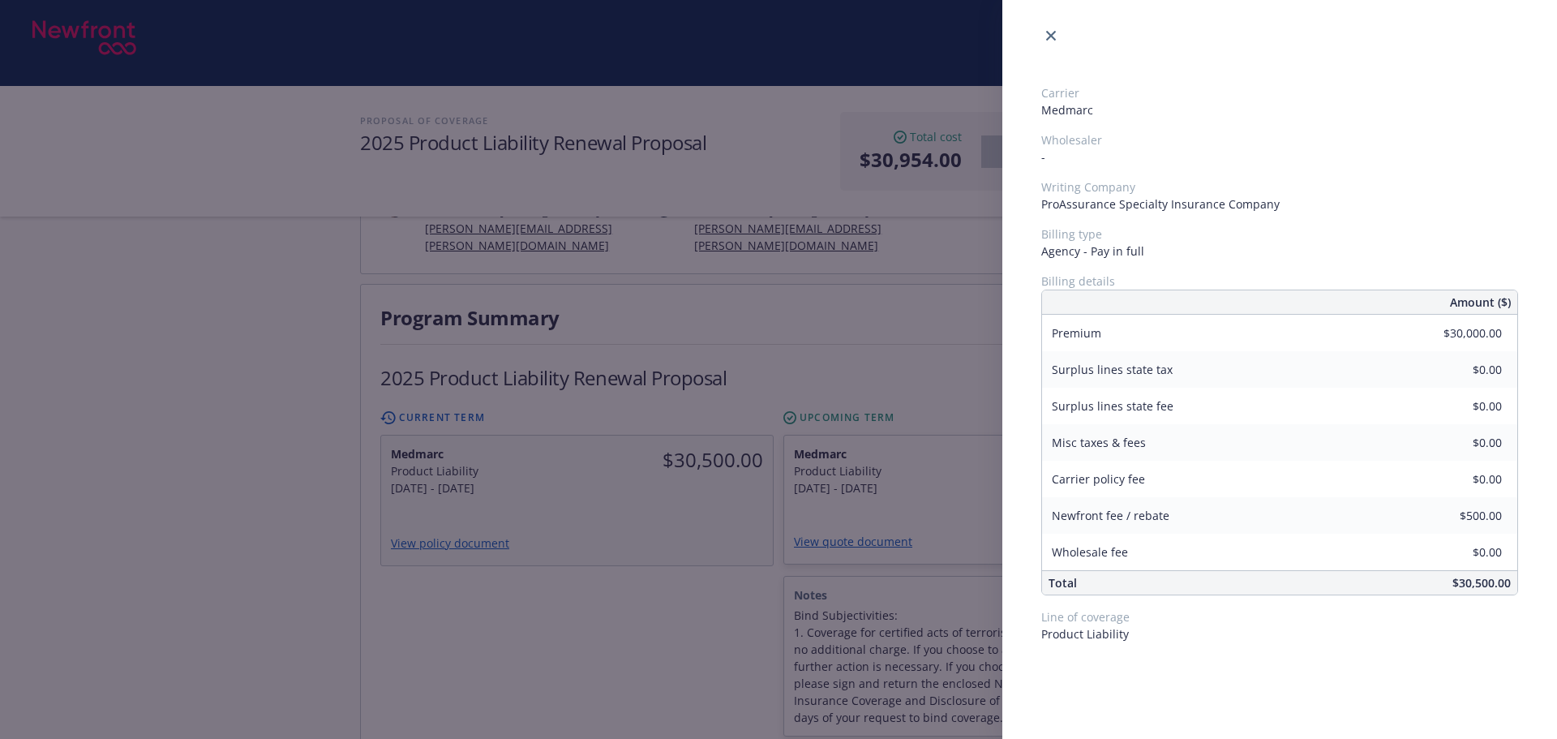
click at [622, 612] on div "Carrier Medmarc Wholesaler - Writing Company ProAssurance Specialty Insurance C…" at bounding box center [778, 369] width 1557 height 739
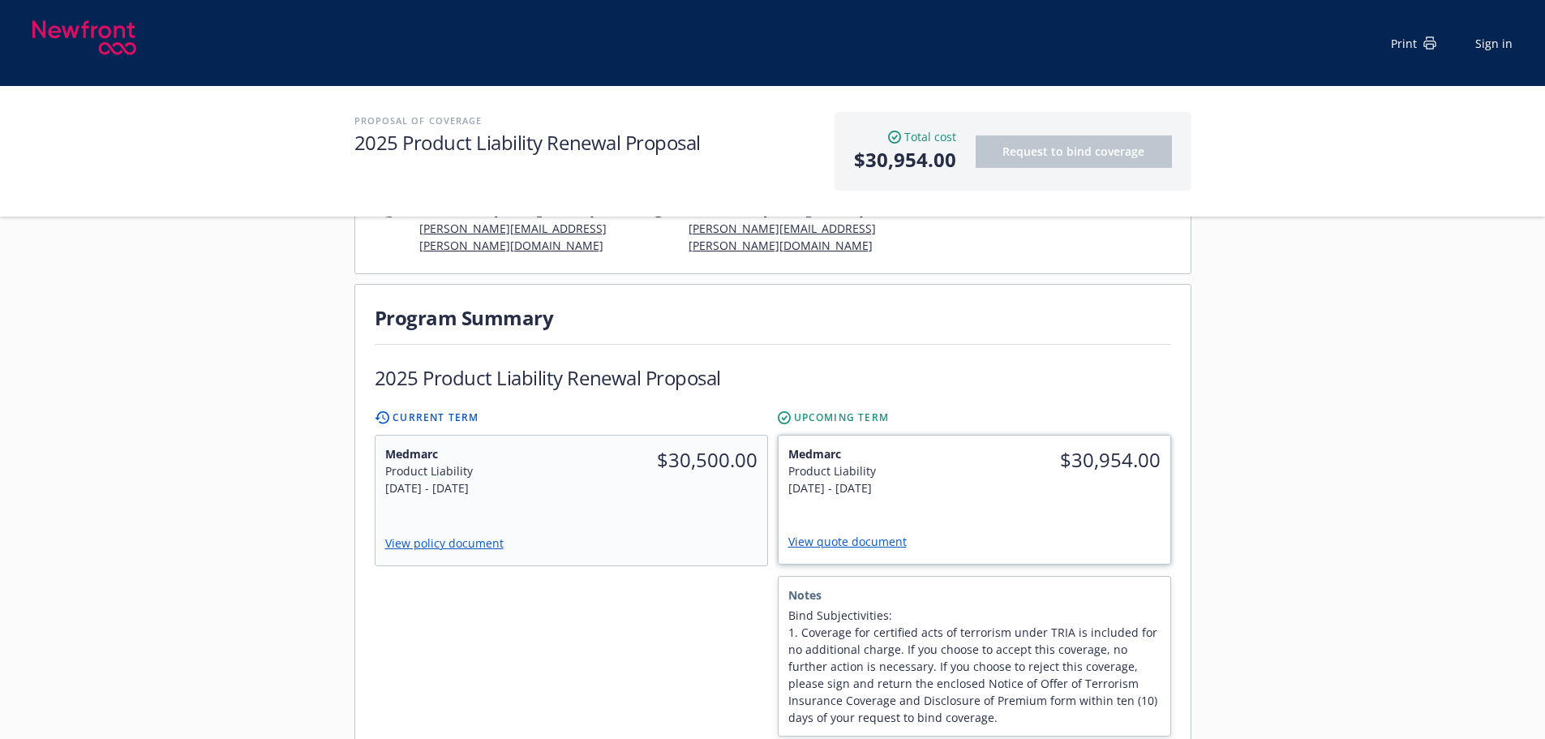
click at [1071, 507] on div "Medmarc Product Liability 10/1/2025 - 10/1/2026 $30,954.00 View quote document" at bounding box center [975, 500] width 392 height 128
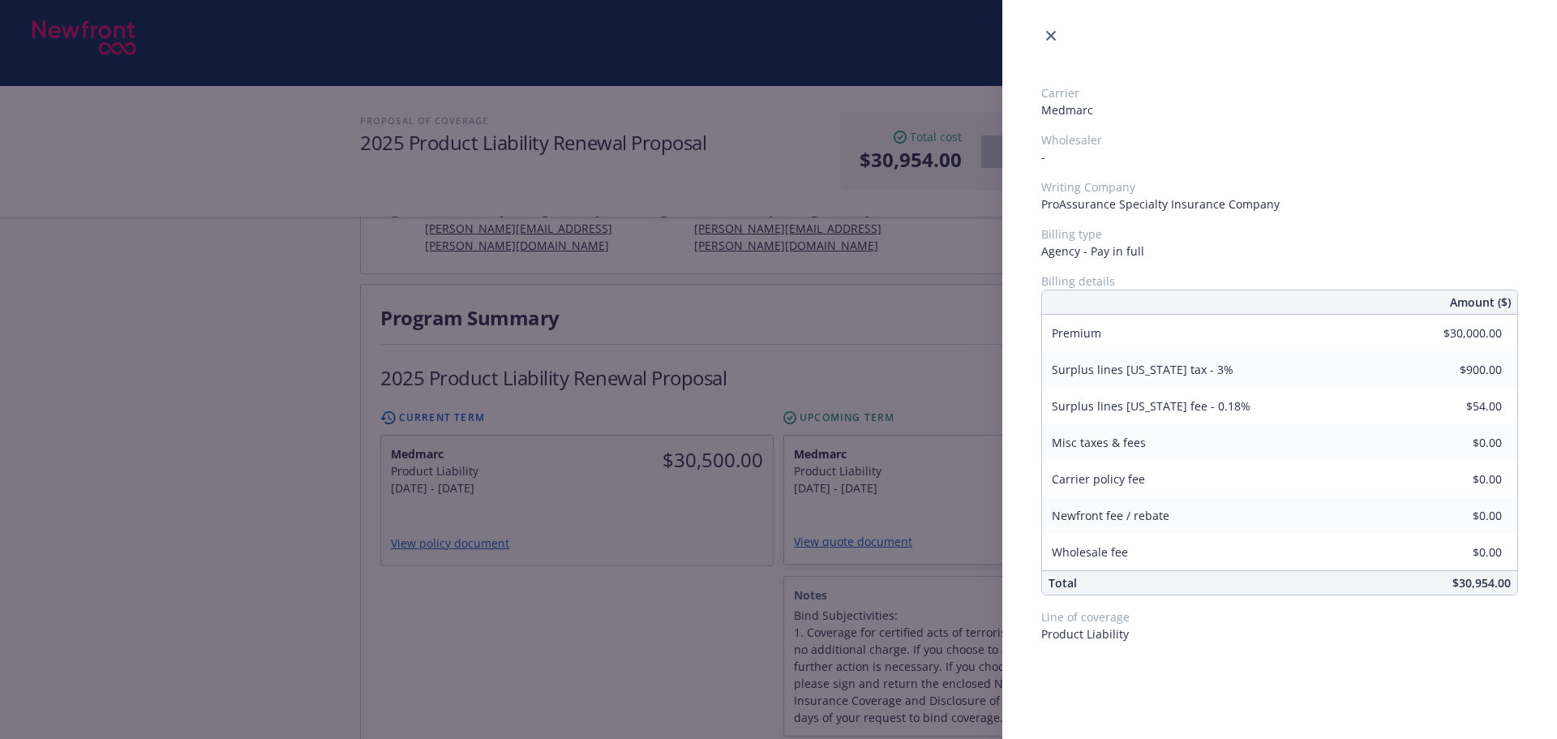
click at [668, 621] on div "Carrier Medmarc Wholesaler - Writing Company ProAssurance Specialty Insurance C…" at bounding box center [778, 369] width 1557 height 739
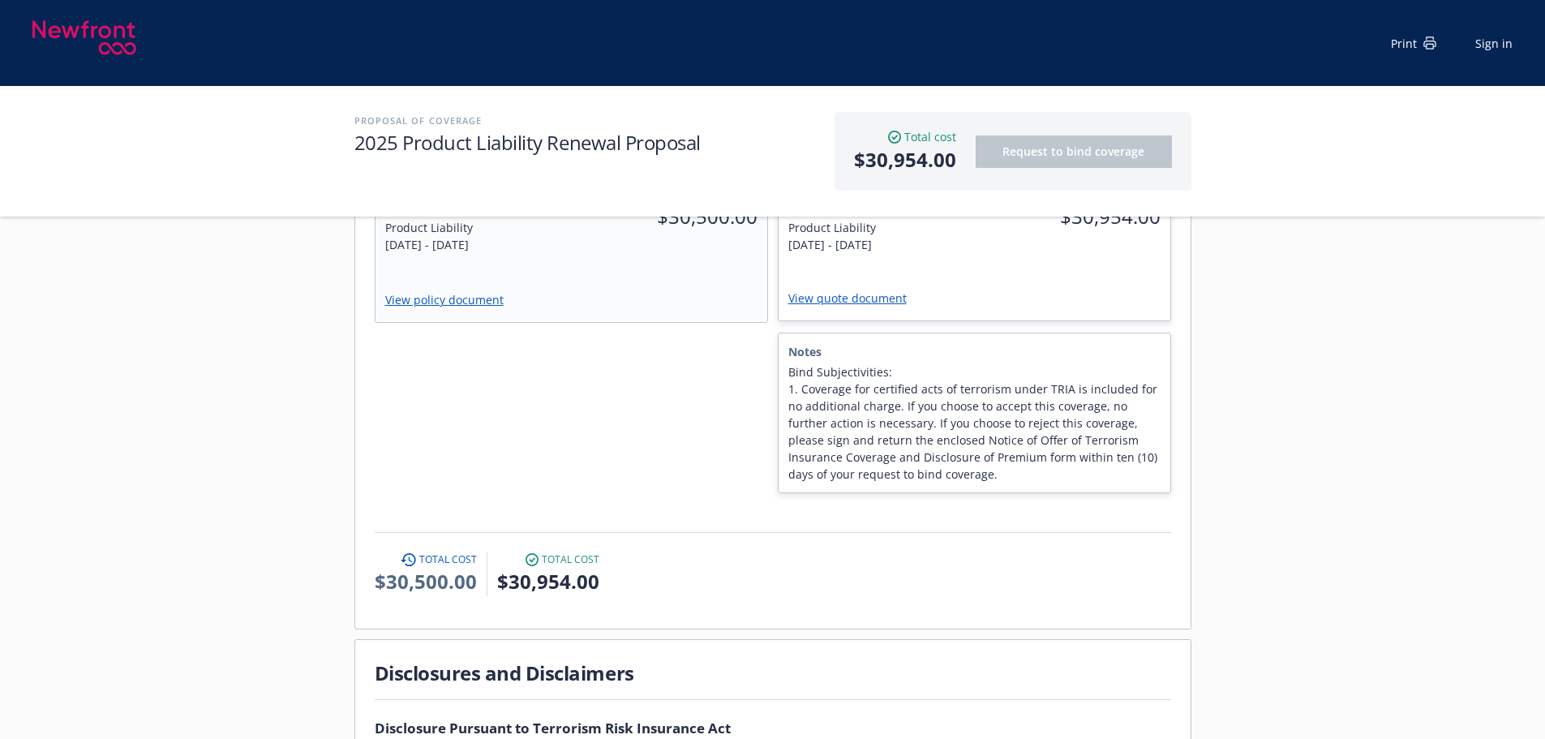
scroll to position [162, 0]
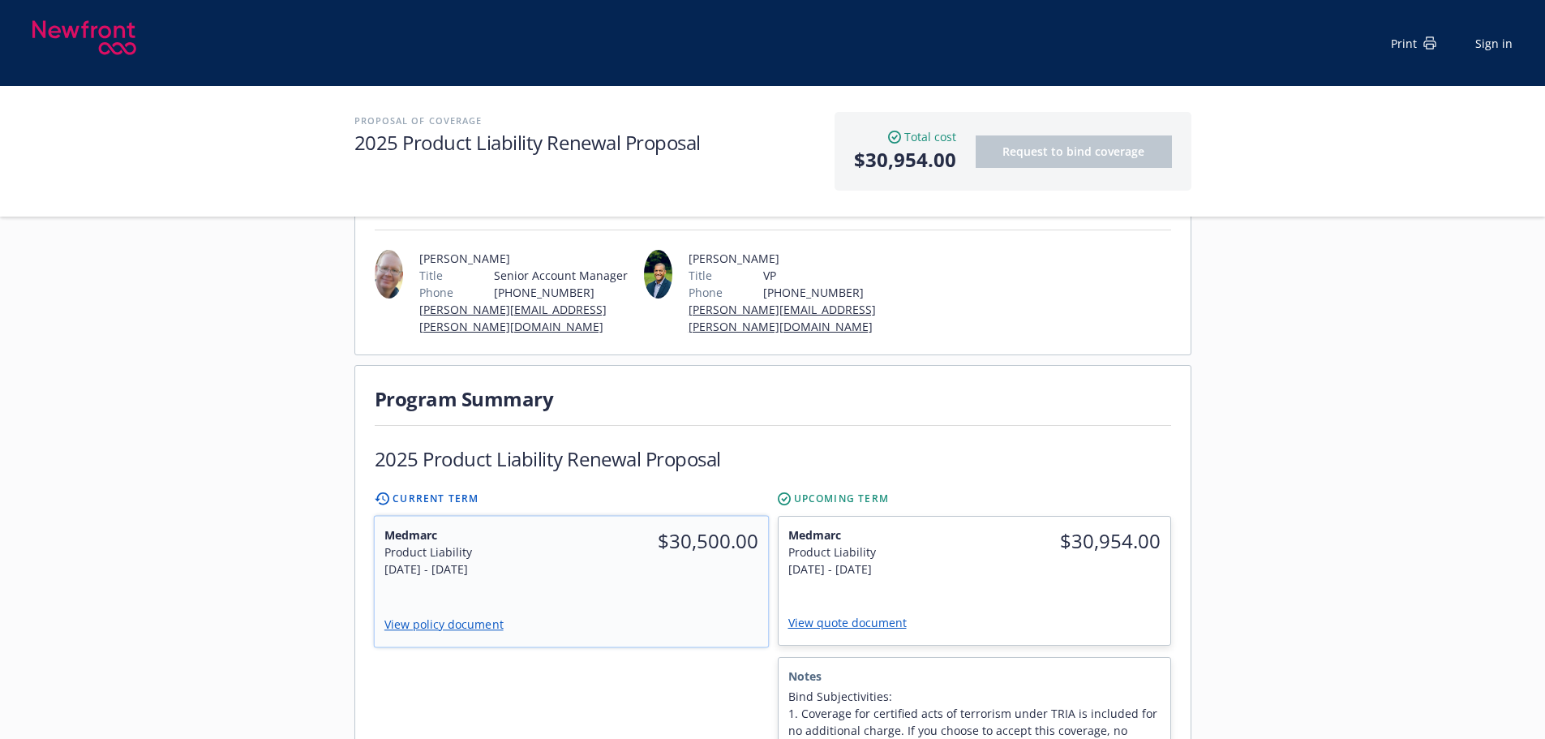
click at [703, 595] on div "Medmarc Product Liability 10/1/2024 - 10/1/2025 $30,500.00 View policy document" at bounding box center [570, 582] width 393 height 131
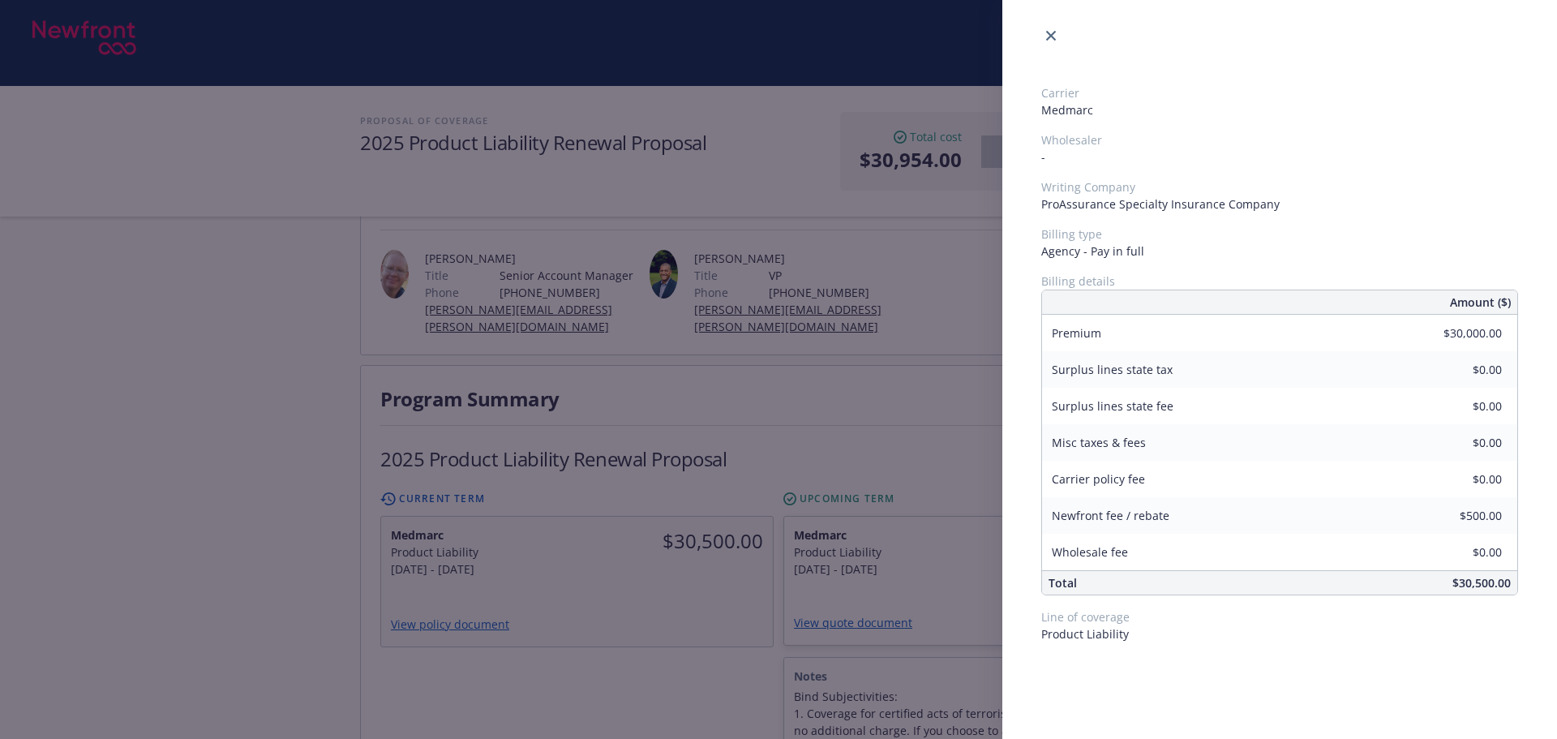
drag, startPoint x: 676, startPoint y: 666, endPoint x: 681, endPoint y: 659, distance: 8.6
click at [675, 666] on div "Carrier Medmarc Wholesaler - Writing Company ProAssurance Specialty Insurance C…" at bounding box center [778, 369] width 1557 height 739
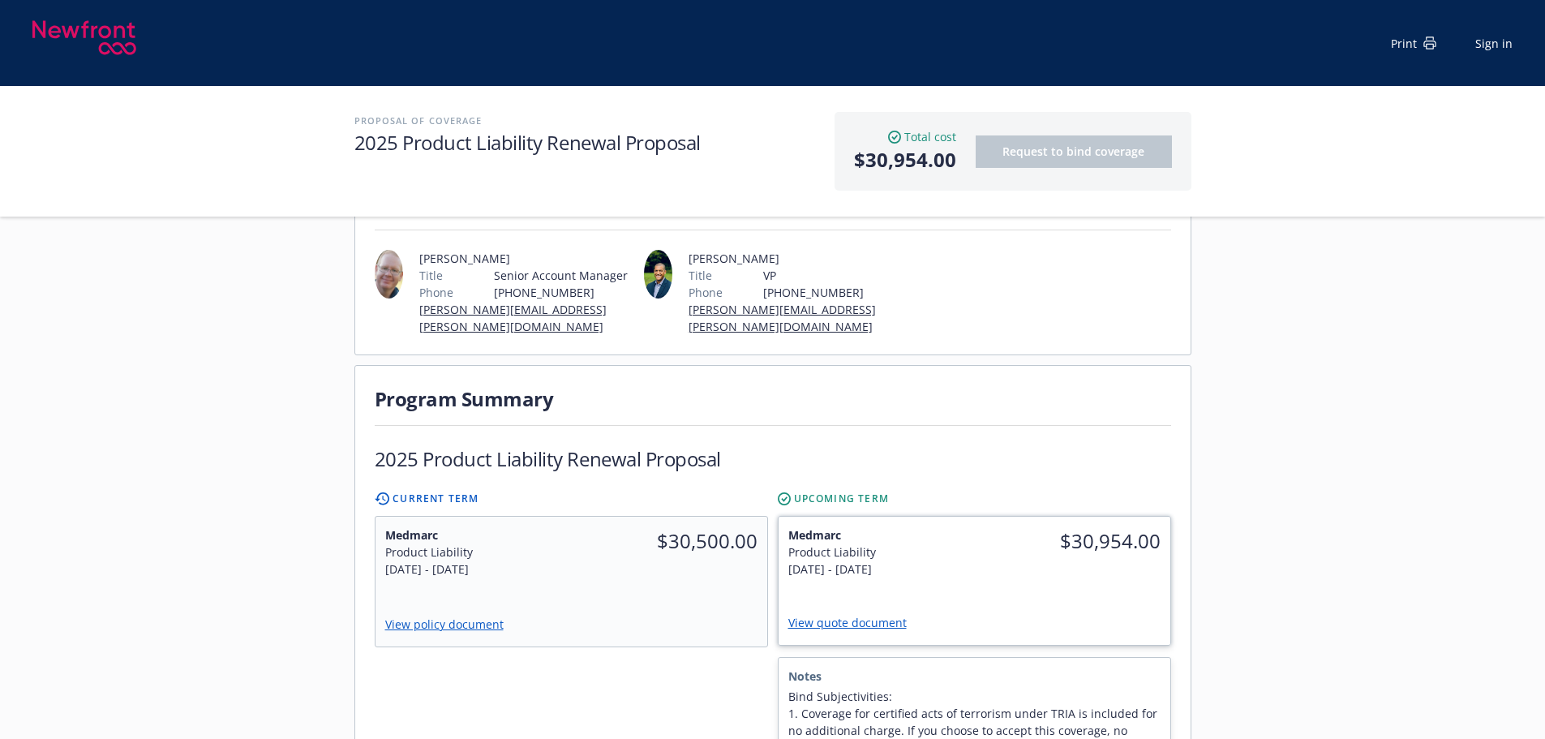
click at [1050, 582] on div "$30,954.00" at bounding box center [1072, 552] width 196 height 71
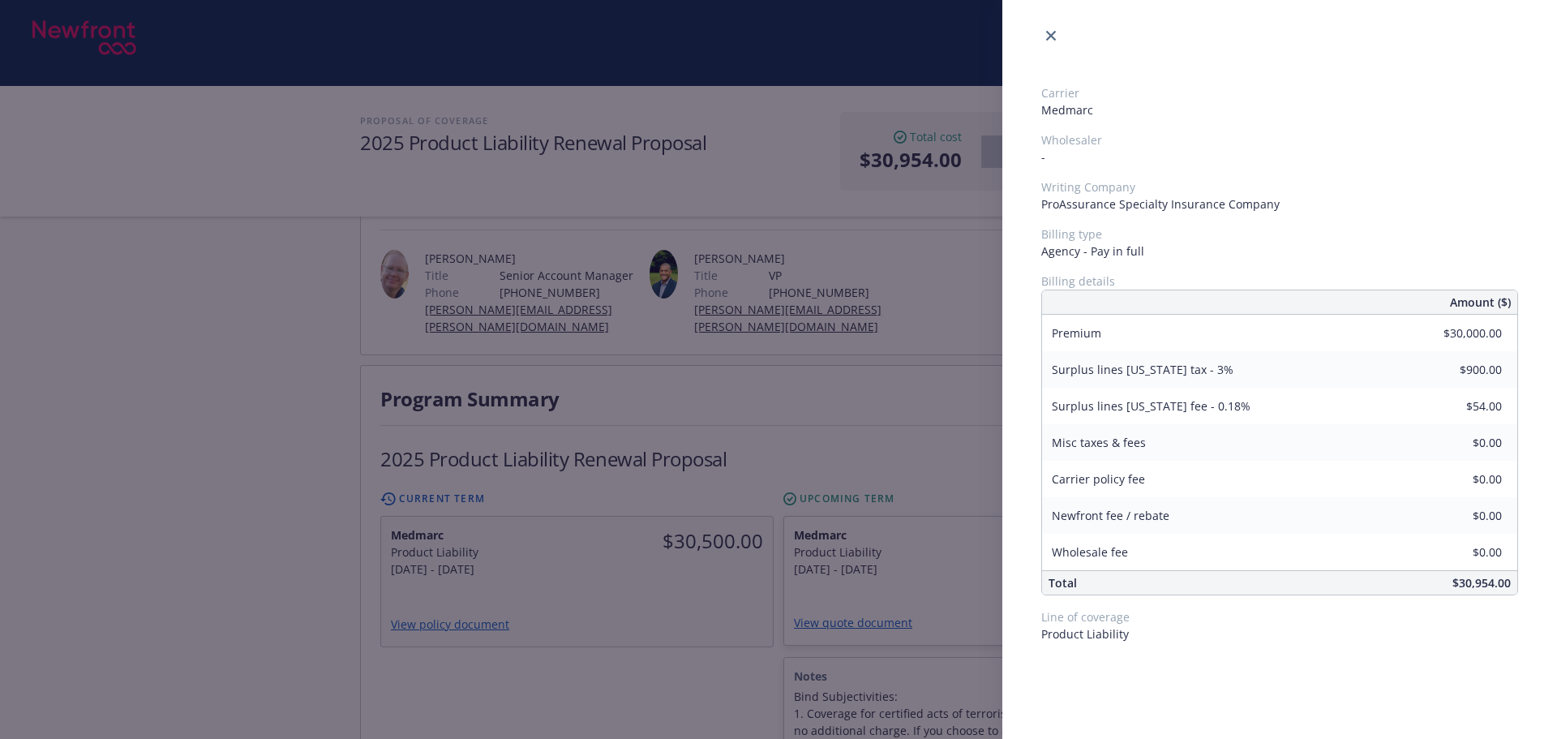
drag, startPoint x: 615, startPoint y: 621, endPoint x: 327, endPoint y: 35, distance: 652.6
click at [606, 605] on div "Carrier Medmarc Wholesaler - Writing Company ProAssurance Specialty Insurance C…" at bounding box center [778, 369] width 1557 height 739
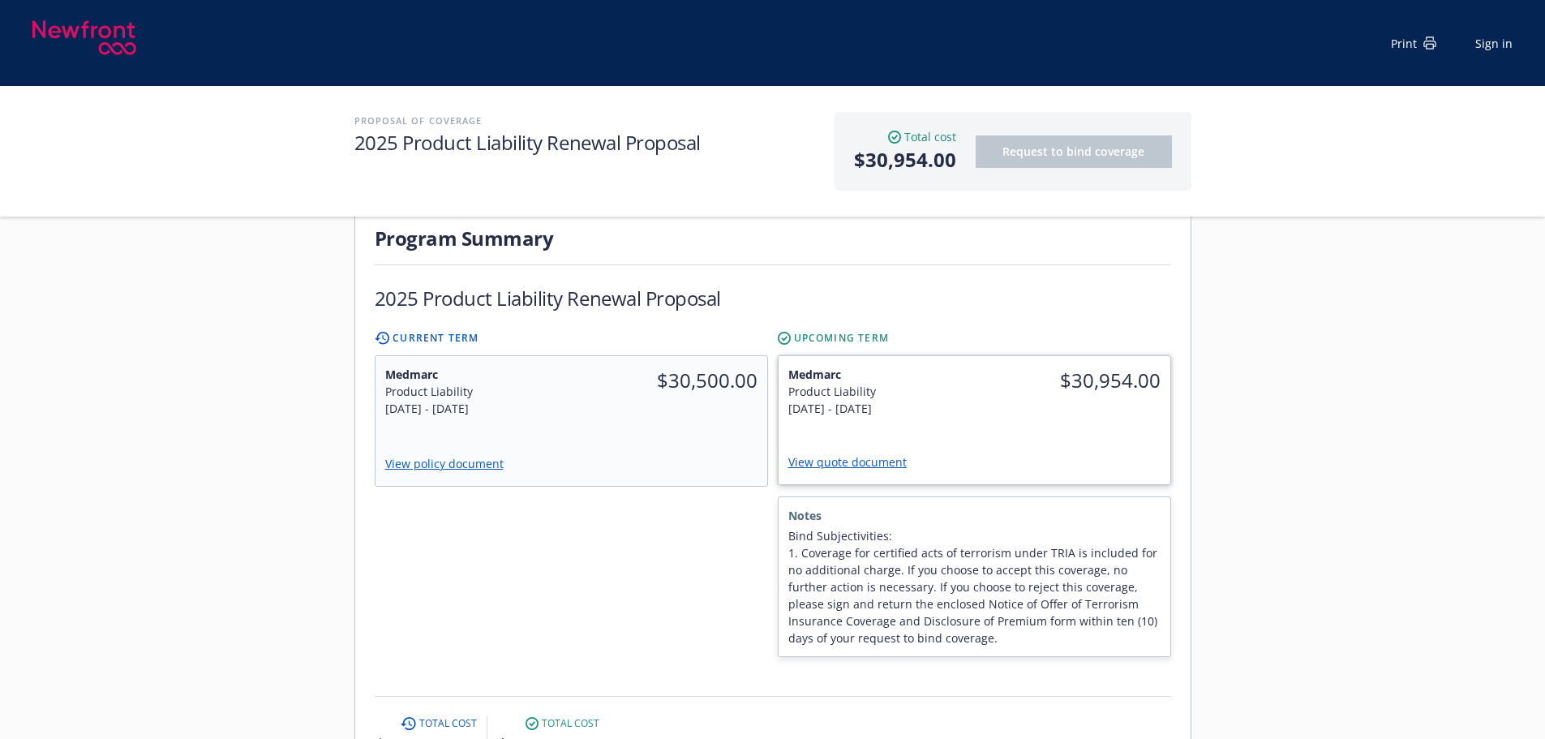
scroll to position [324, 0]
click at [1070, 427] on div "Medmarc Product Liability 10/1/2025 - 10/1/2026 $30,954.00 View quote document" at bounding box center [975, 418] width 392 height 128
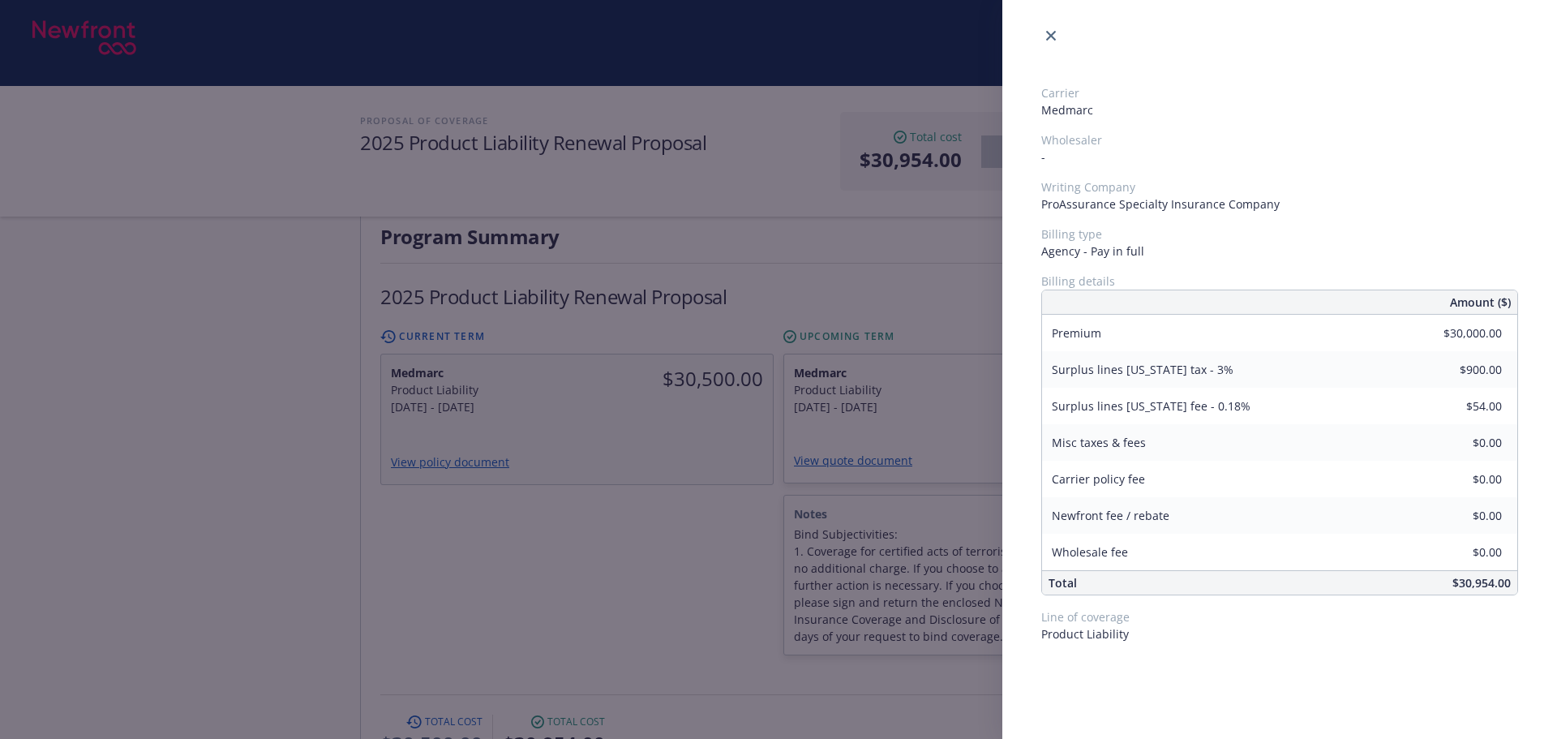
click at [699, 556] on div "Carrier Medmarc Wholesaler - Writing Company ProAssurance Specialty Insurance C…" at bounding box center [778, 369] width 1557 height 739
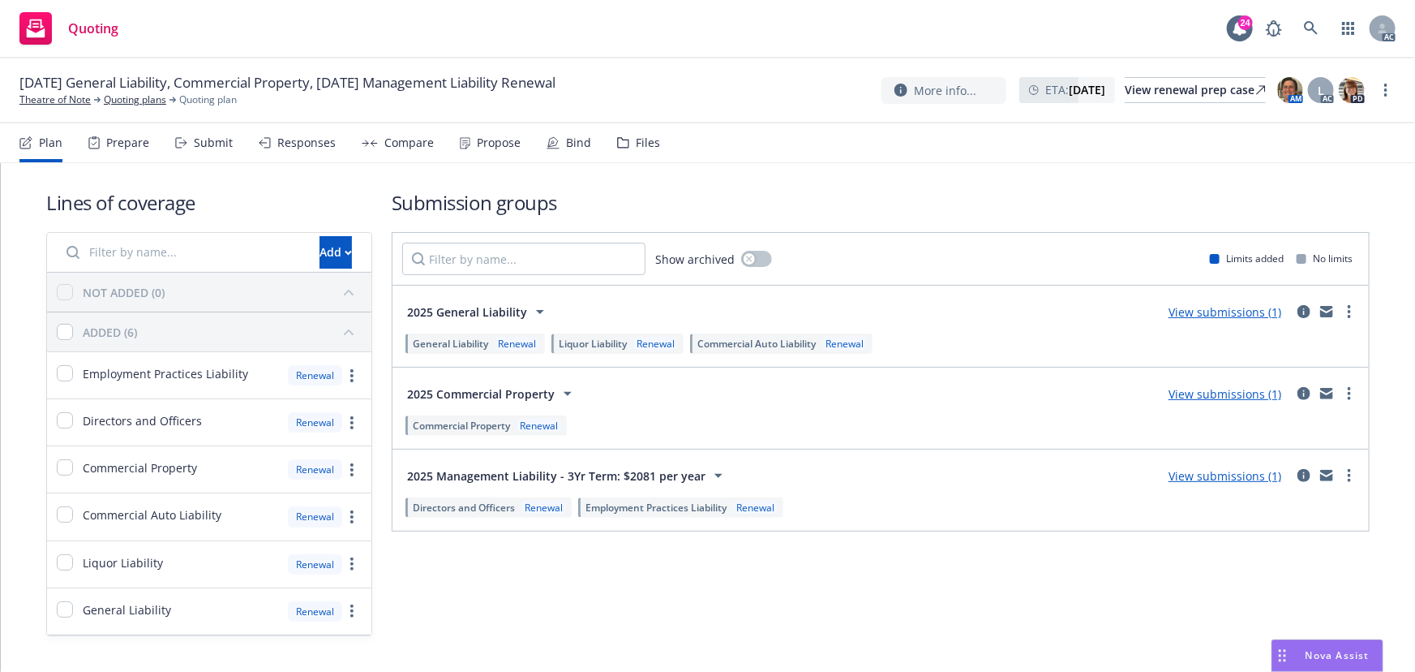
click at [211, 153] on div "Submit" at bounding box center [204, 142] width 58 height 39
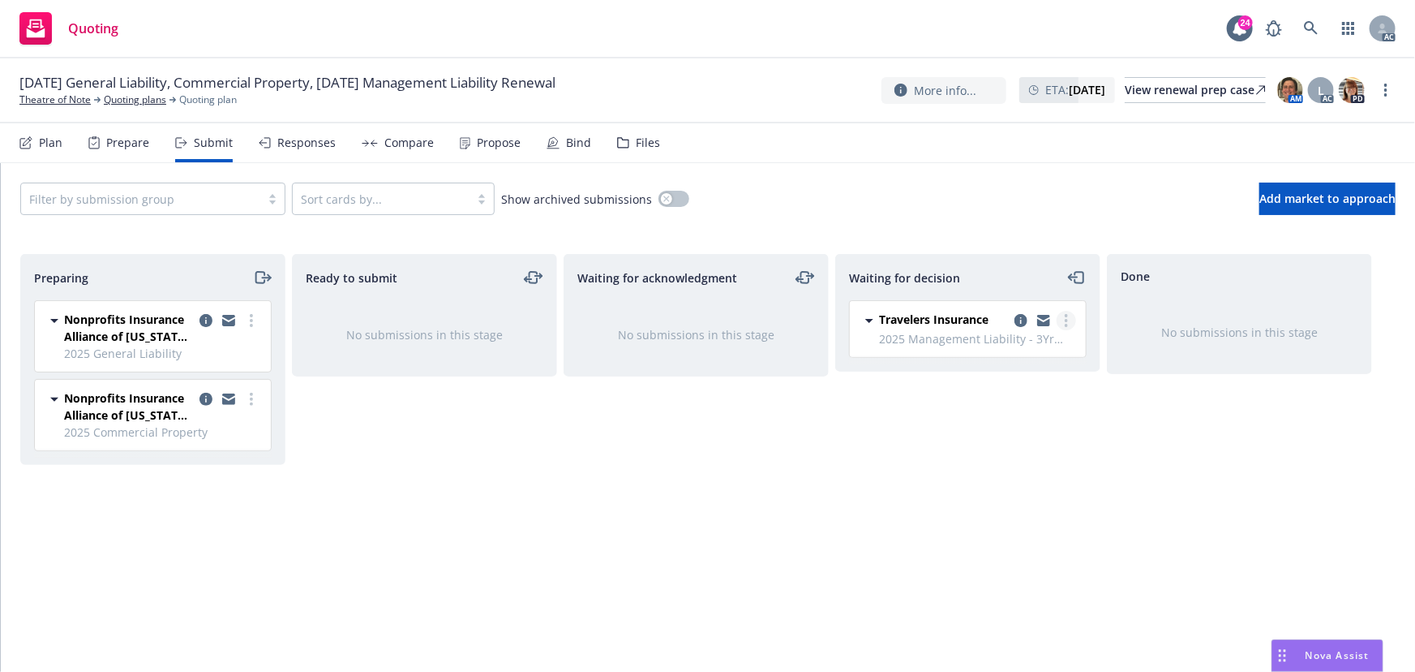
click at [1070, 314] on link "more" at bounding box center [1066, 320] width 19 height 19
click at [1025, 418] on span "Add accepted decision" at bounding box center [994, 417] width 162 height 15
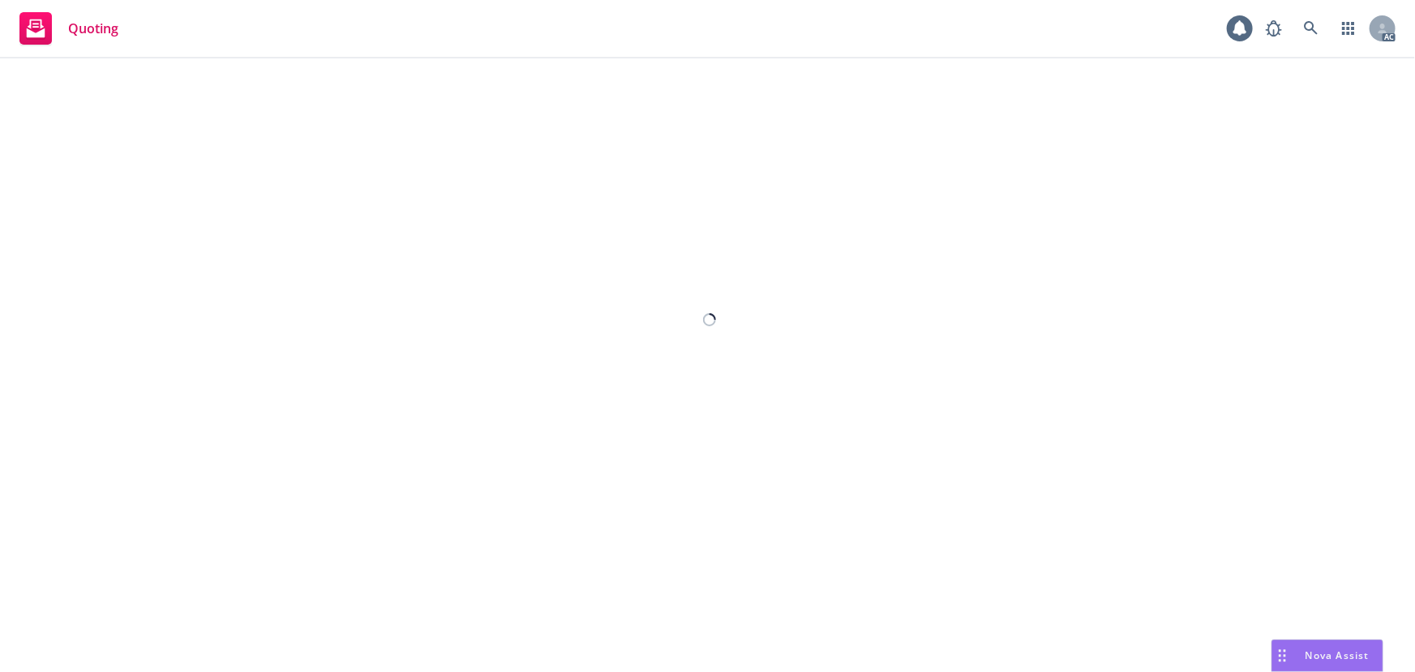
select select "12"
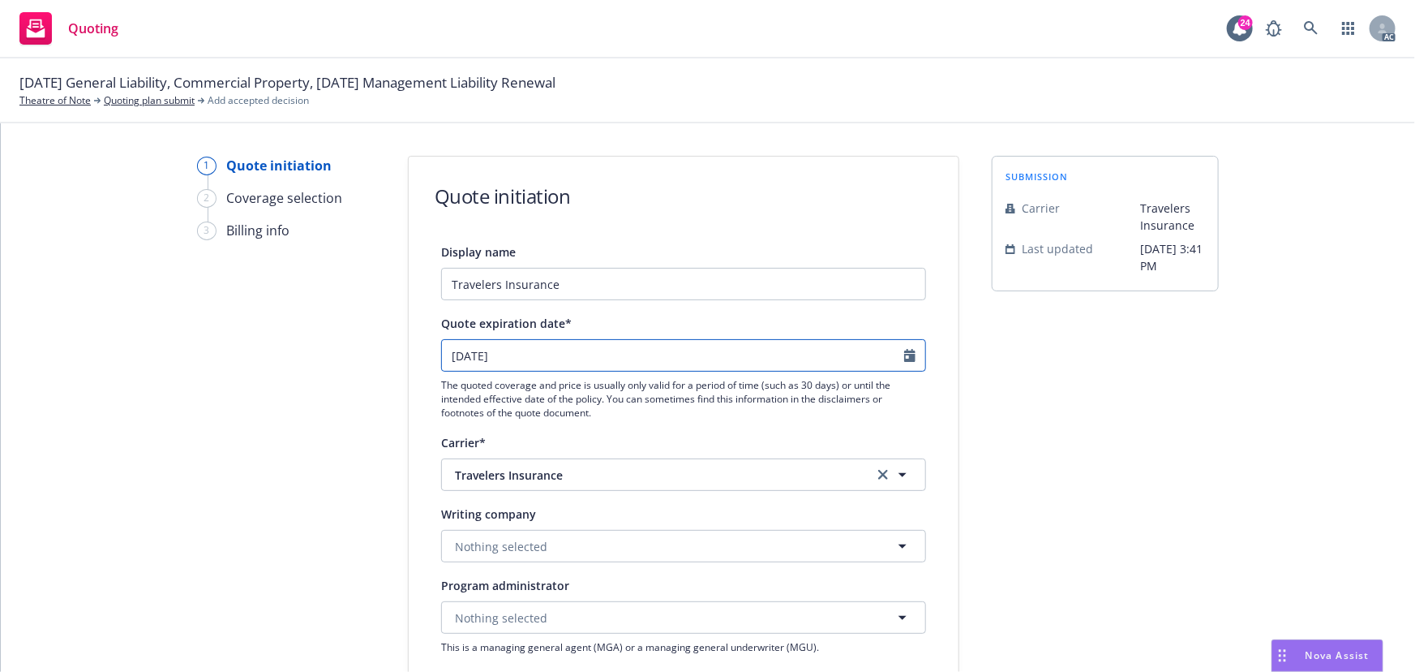
click at [904, 356] on icon "Calendar" at bounding box center [909, 355] width 11 height 13
select select "9"
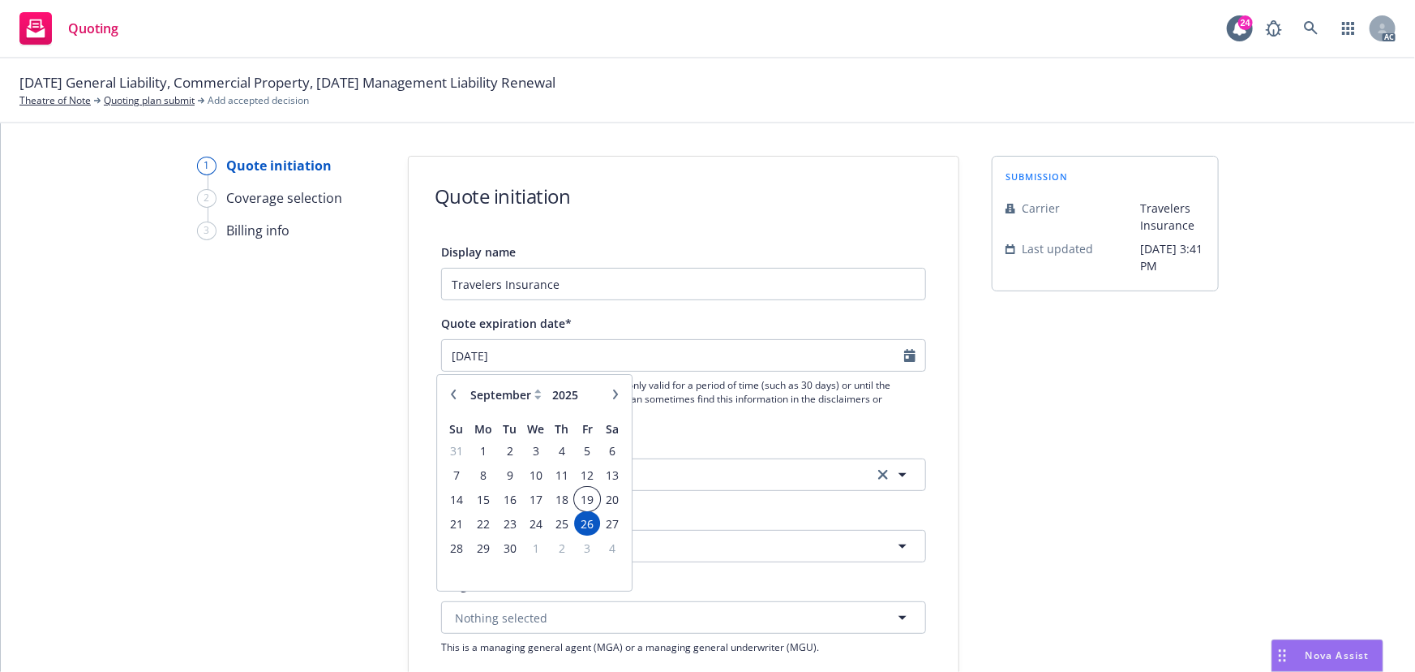
click at [591, 499] on span "19" at bounding box center [588, 499] width 22 height 20
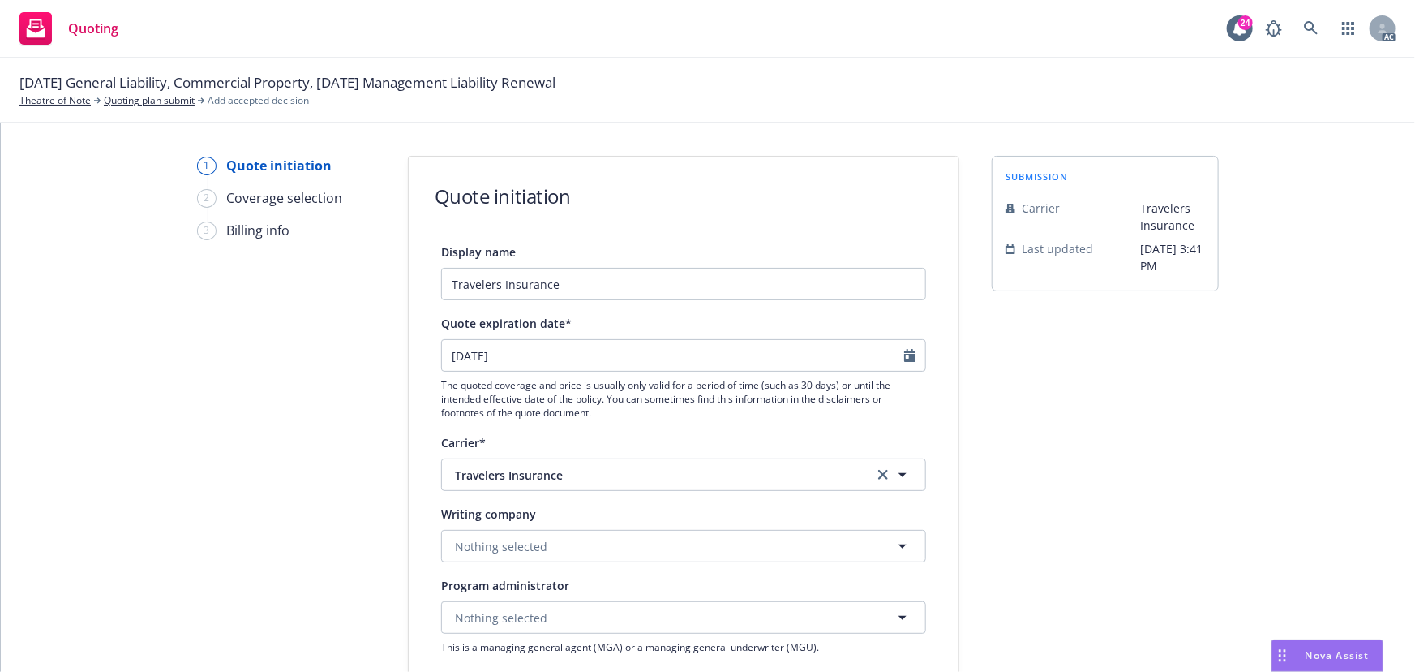
type input "[DATE]"
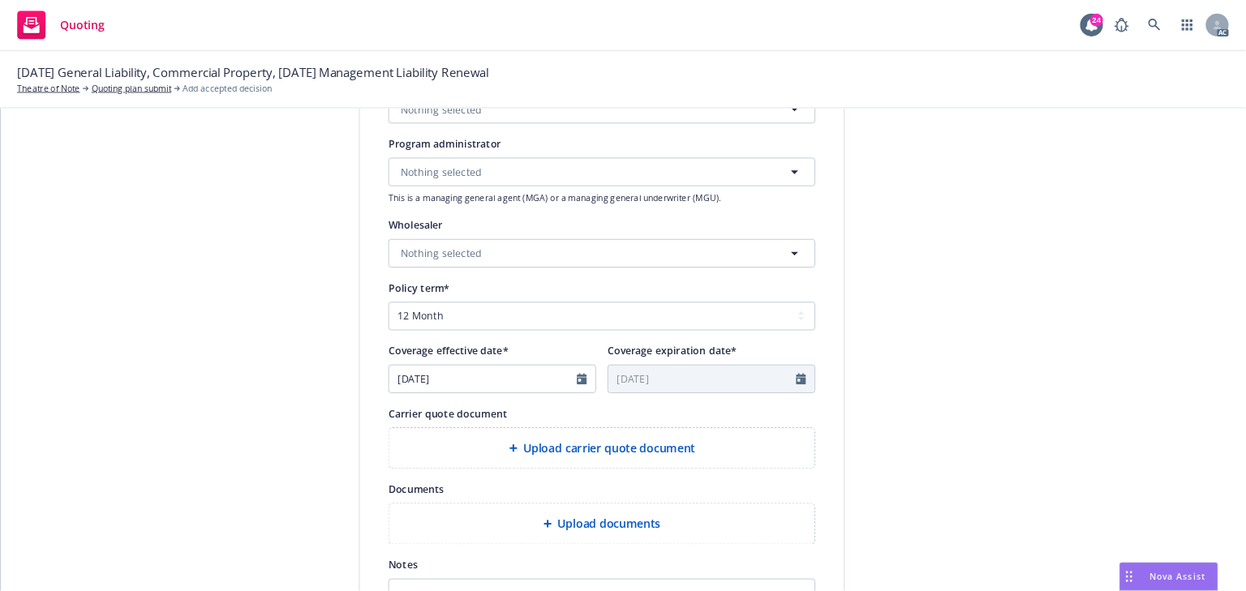
scroll to position [442, 0]
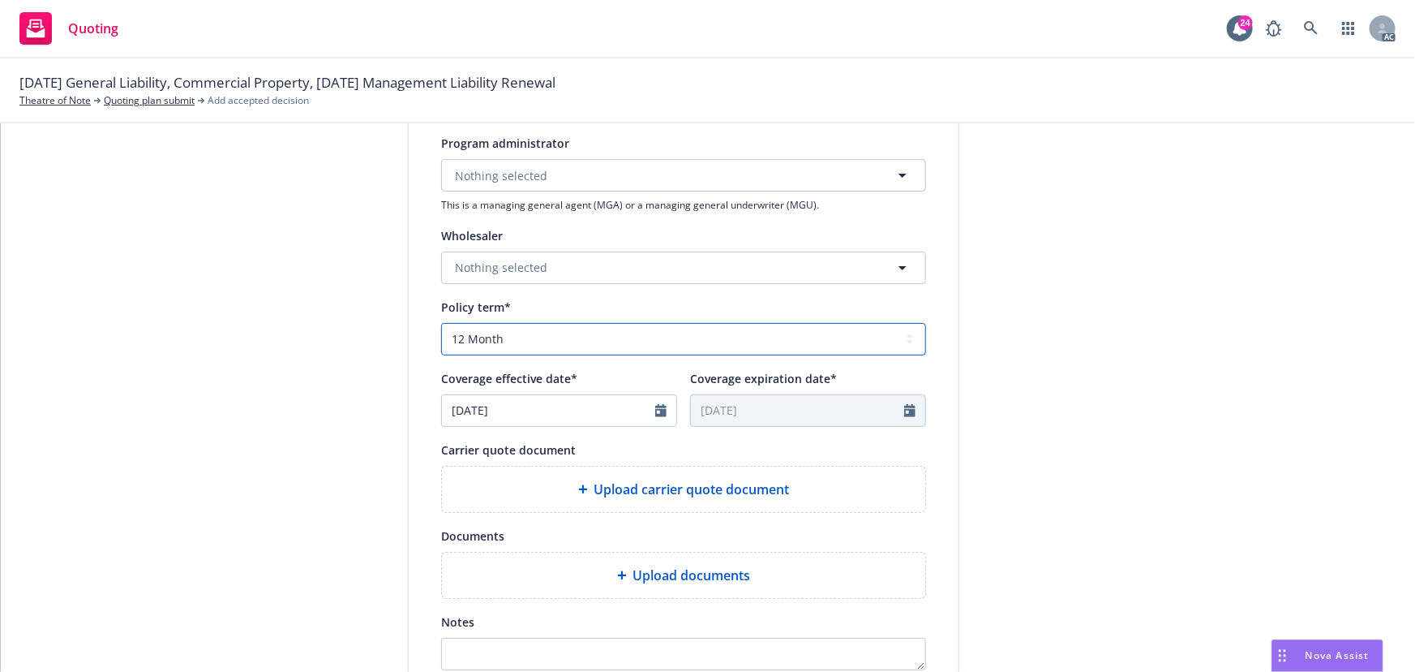
click at [552, 340] on select "Select policy term 12 Month 6 Month 4 Month 3 Month 2 Month 1 Month 36 Month (3…" at bounding box center [683, 339] width 485 height 32
select select "other"
click at [441, 323] on select "Select policy term 12 Month 6 Month 4 Month 3 Month 2 Month 1 Month 36 Month (3…" at bounding box center [683, 339] width 485 height 32
drag, startPoint x: 659, startPoint y: 344, endPoint x: 628, endPoint y: 354, distance: 33.1
click at [659, 344] on select "Select policy term 12 Month 6 Month 4 Month 3 Month 2 Month 1 Month 36 Month (3…" at bounding box center [683, 339] width 485 height 32
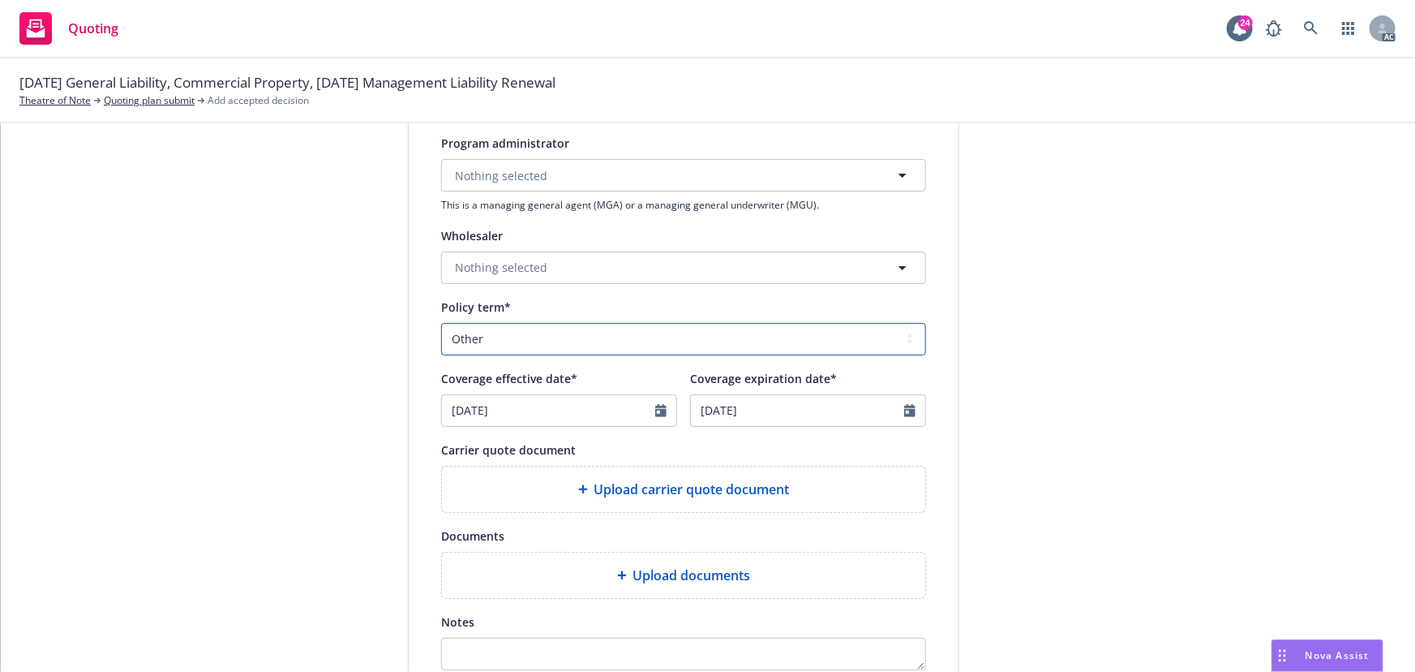
click at [441, 323] on select "Select policy term 12 Month 6 Month 4 Month 3 Month 2 Month 1 Month 36 Month (3…" at bounding box center [683, 339] width 485 height 32
click at [904, 409] on icon "Calendar" at bounding box center [909, 410] width 11 height 13
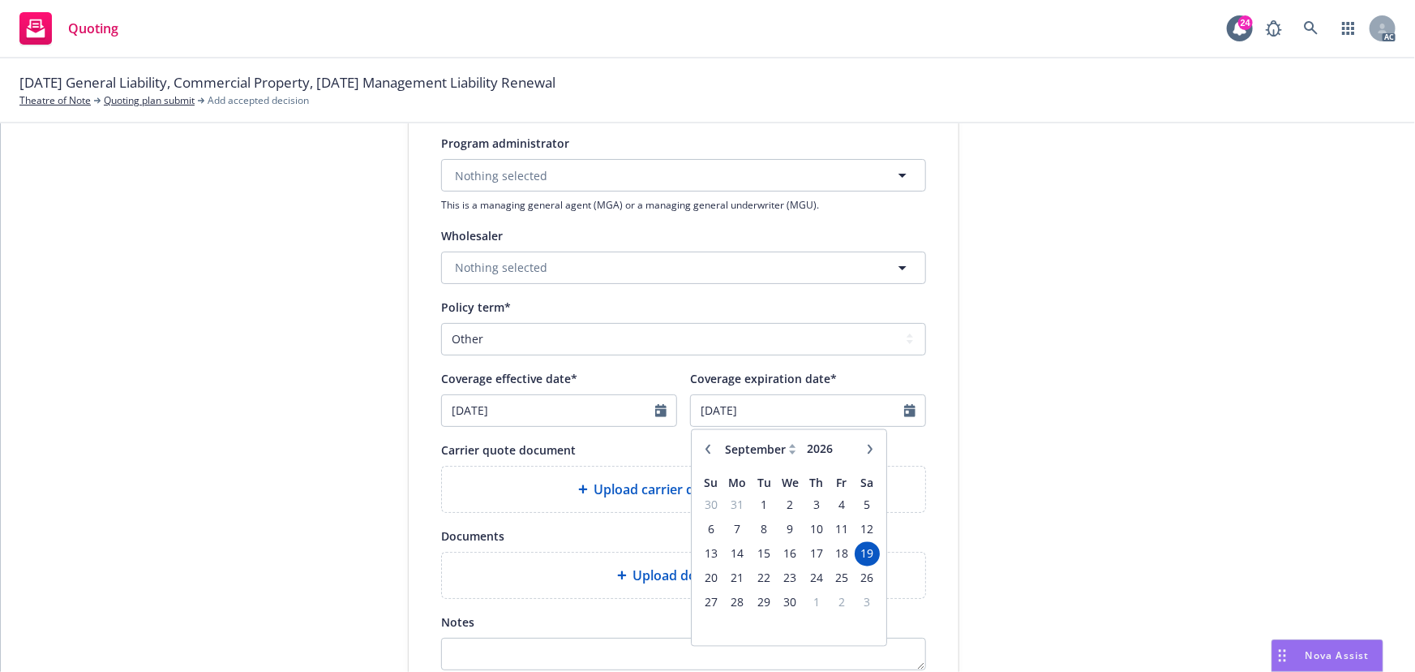
click at [868, 449] on icon "button" at bounding box center [870, 449] width 5 height 10
select select "1"
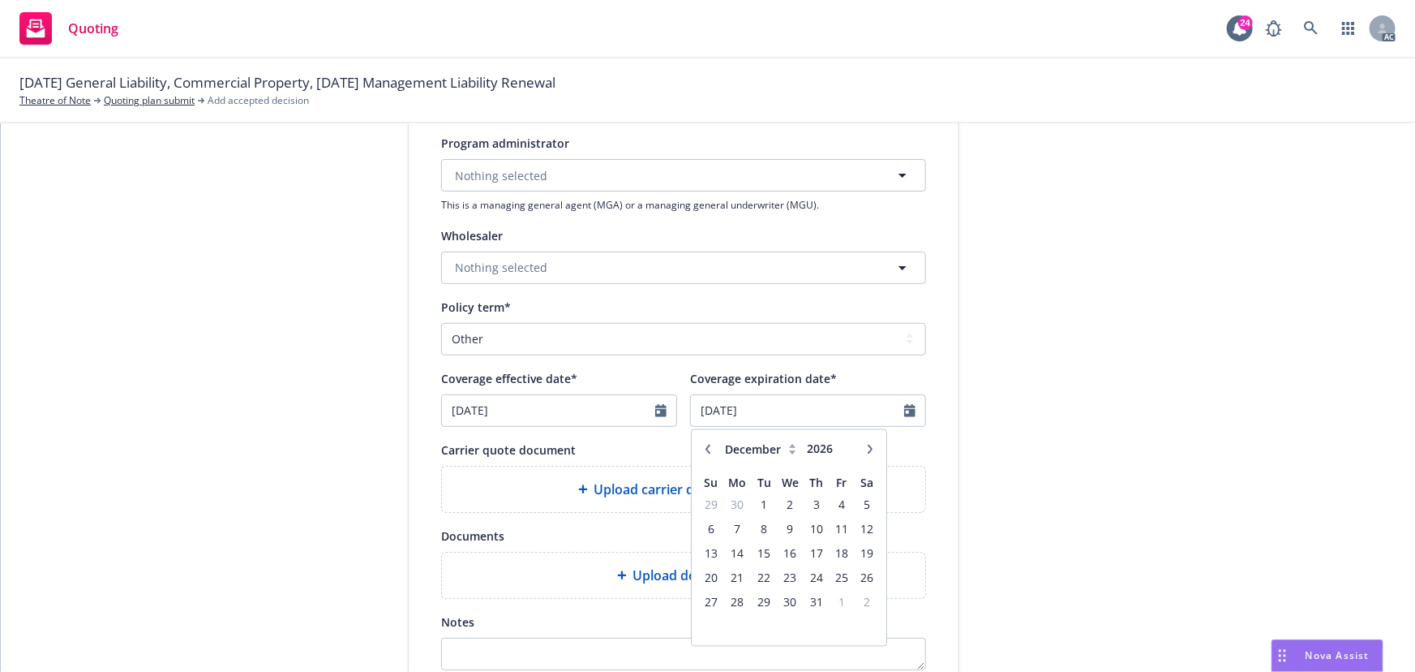
type input "2027"
click at [868, 449] on icon "button" at bounding box center [870, 449] width 5 height 10
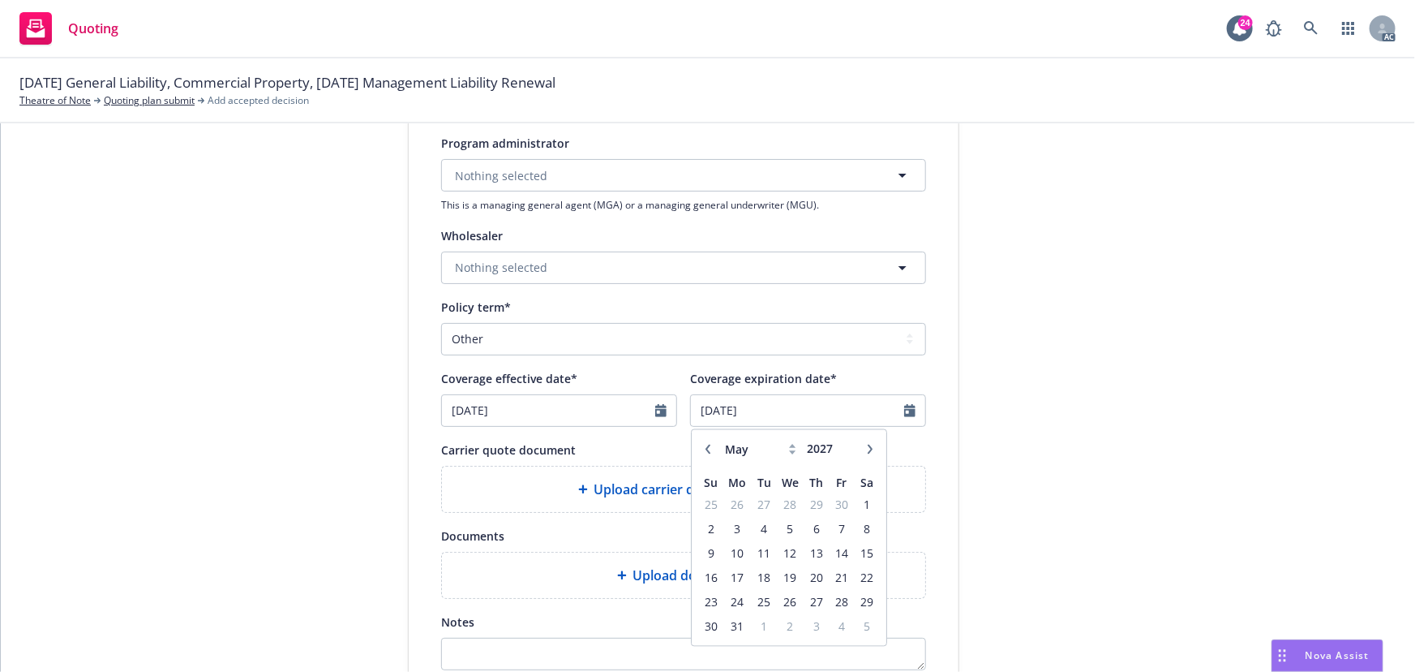
click at [868, 449] on icon "button" at bounding box center [870, 449] width 5 height 10
select select "9"
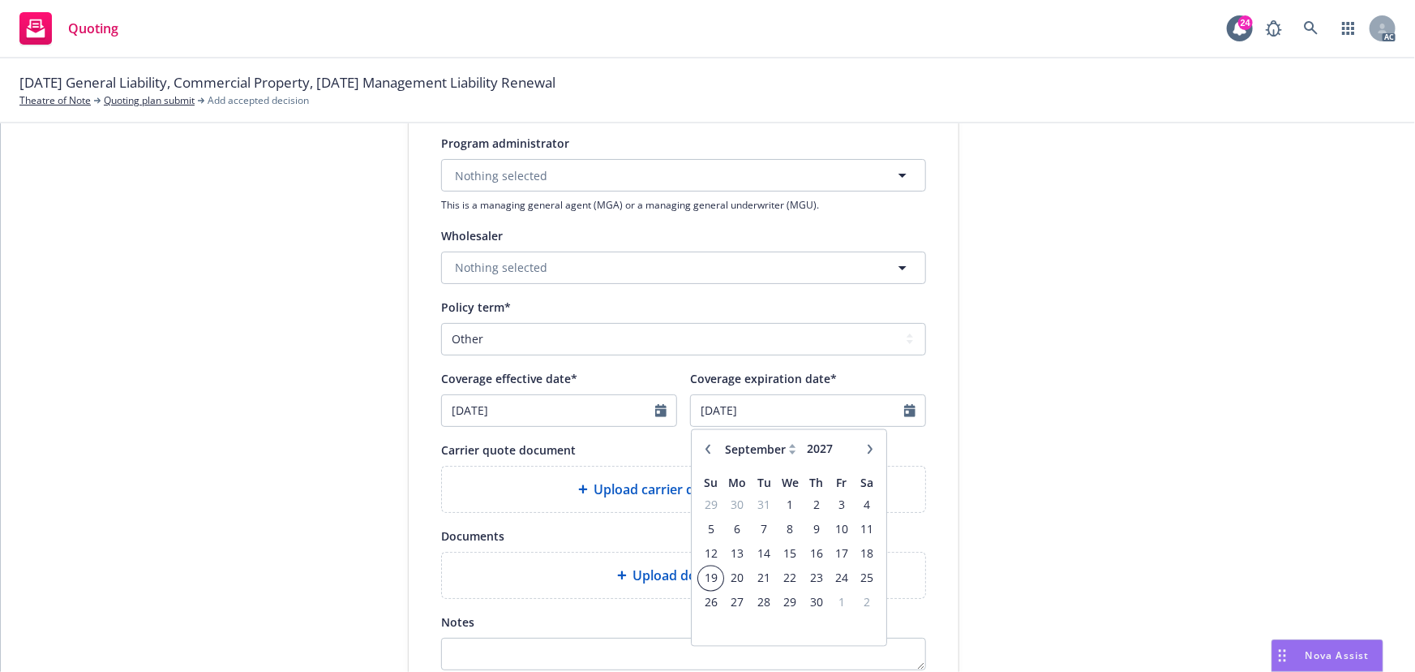
click at [709, 576] on span "19" at bounding box center [711, 578] width 22 height 20
type input "09/19/2027"
click at [1123, 488] on div "submission Carrier Travelers Insurance Last updated 7/22, 3:41 PM" at bounding box center [1105, 258] width 227 height 1088
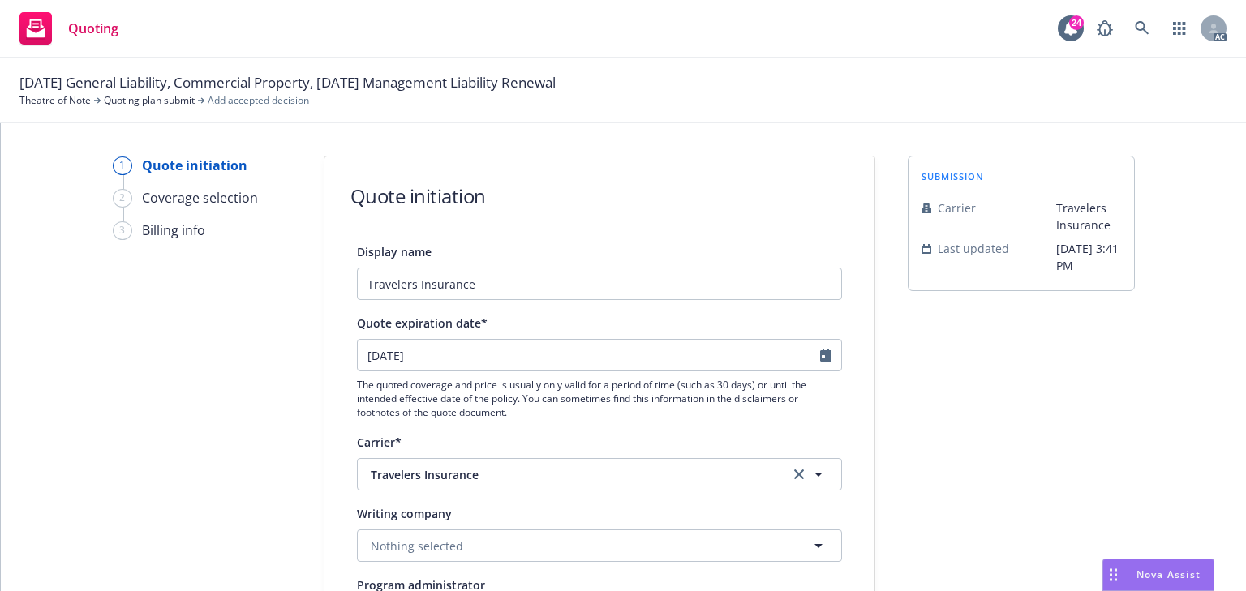
scroll to position [0, 0]
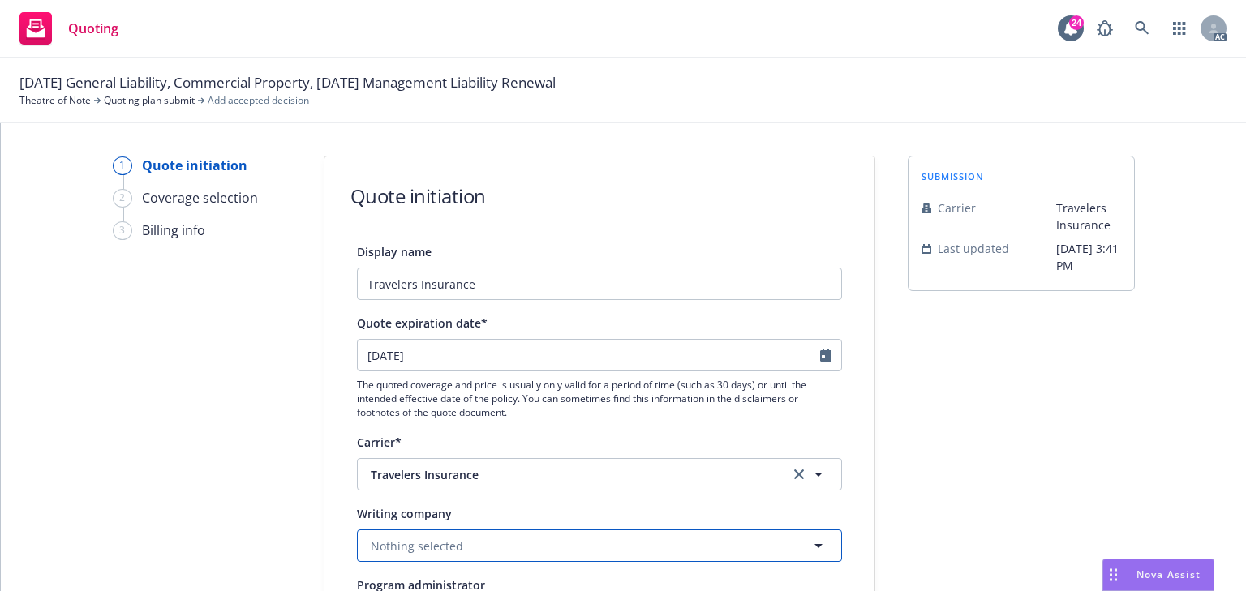
click at [462, 545] on button "Nothing selected" at bounding box center [599, 546] width 485 height 32
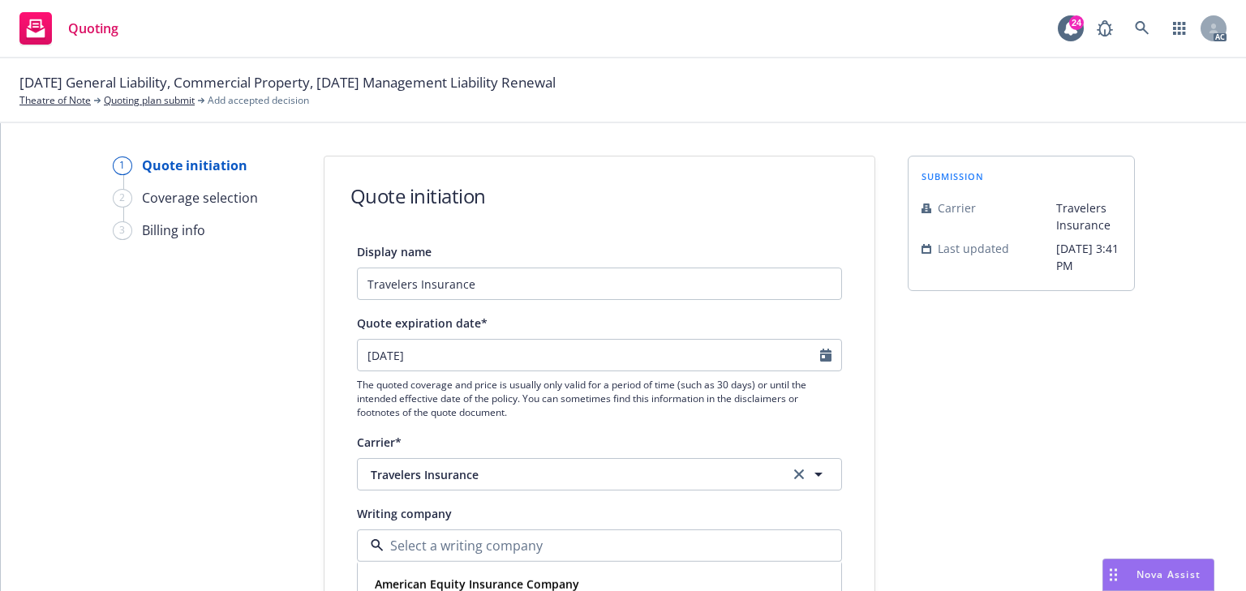
paste input "Travelers Casualty and Surety Company of [GEOGRAPHIC_DATA]"
type input "Travelers Casualty and Surety Company of [GEOGRAPHIC_DATA]"
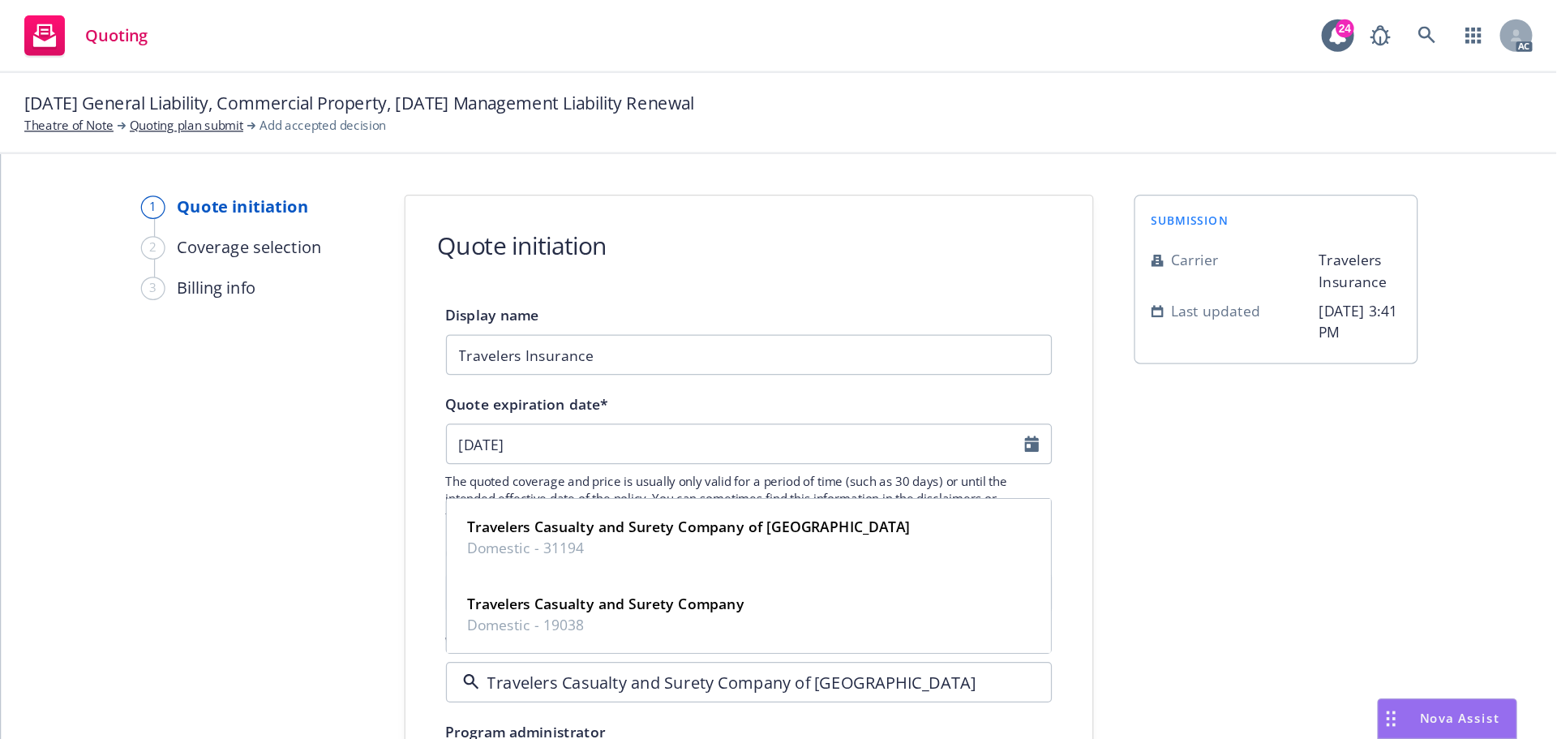
scroll to position [130, 0]
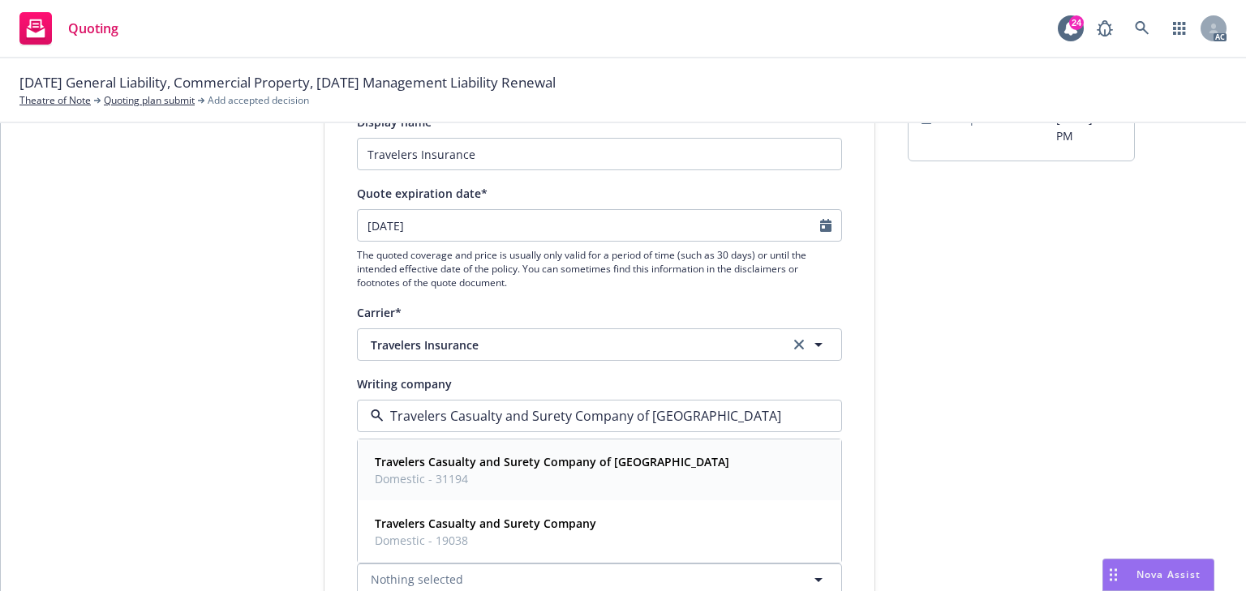
click at [581, 470] on span "Domestic - 31194" at bounding box center [552, 478] width 354 height 17
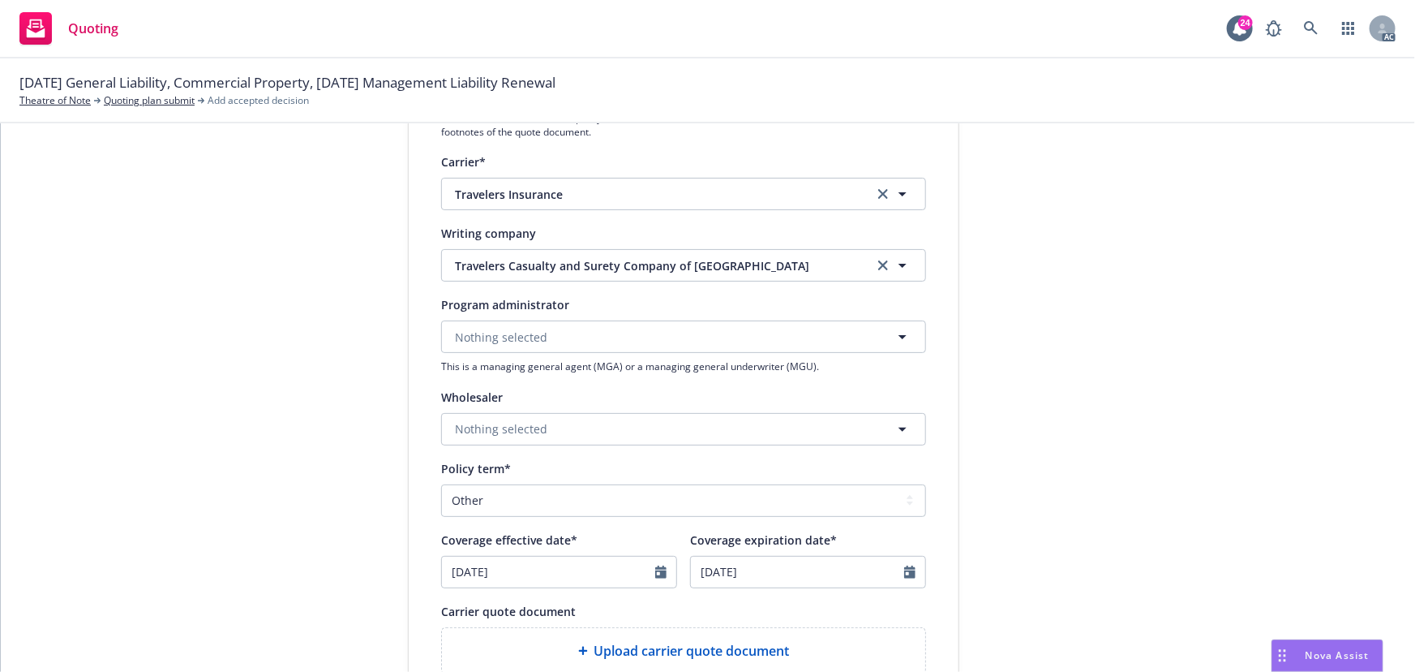
scroll to position [498, 0]
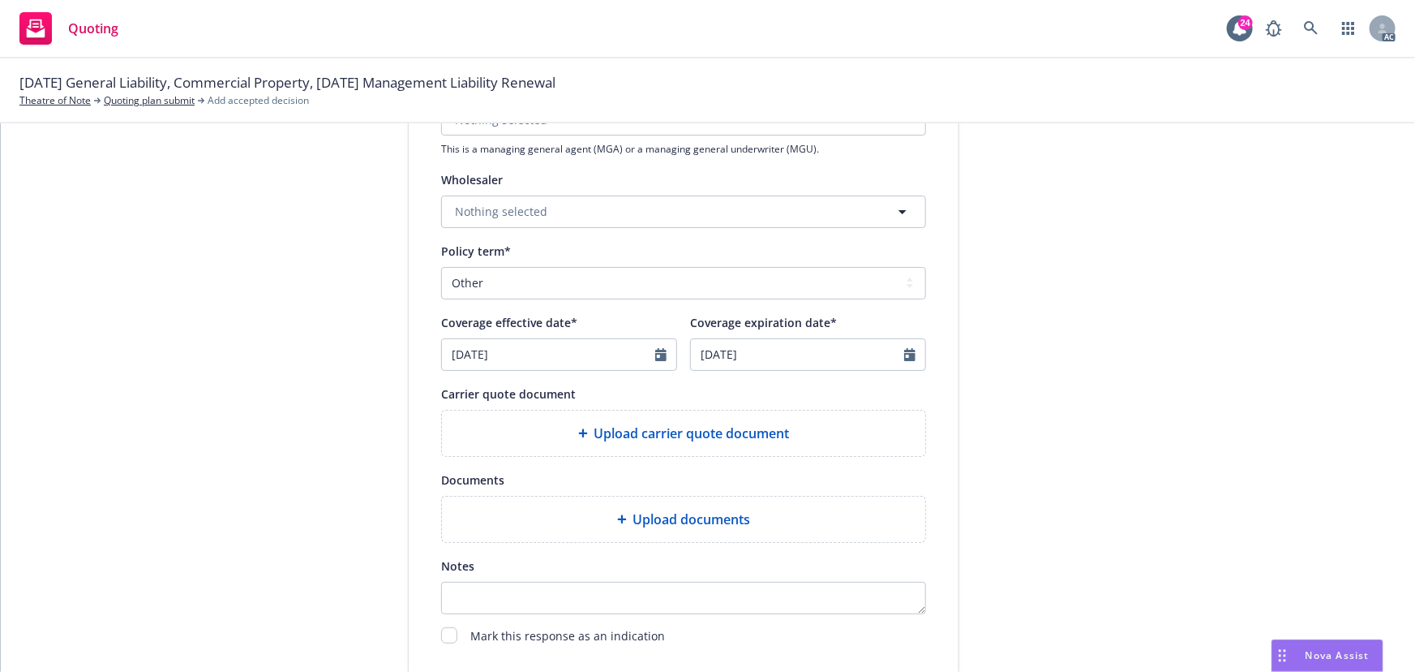
click at [707, 440] on span "Upload carrier quote document" at bounding box center [692, 432] width 195 height 19
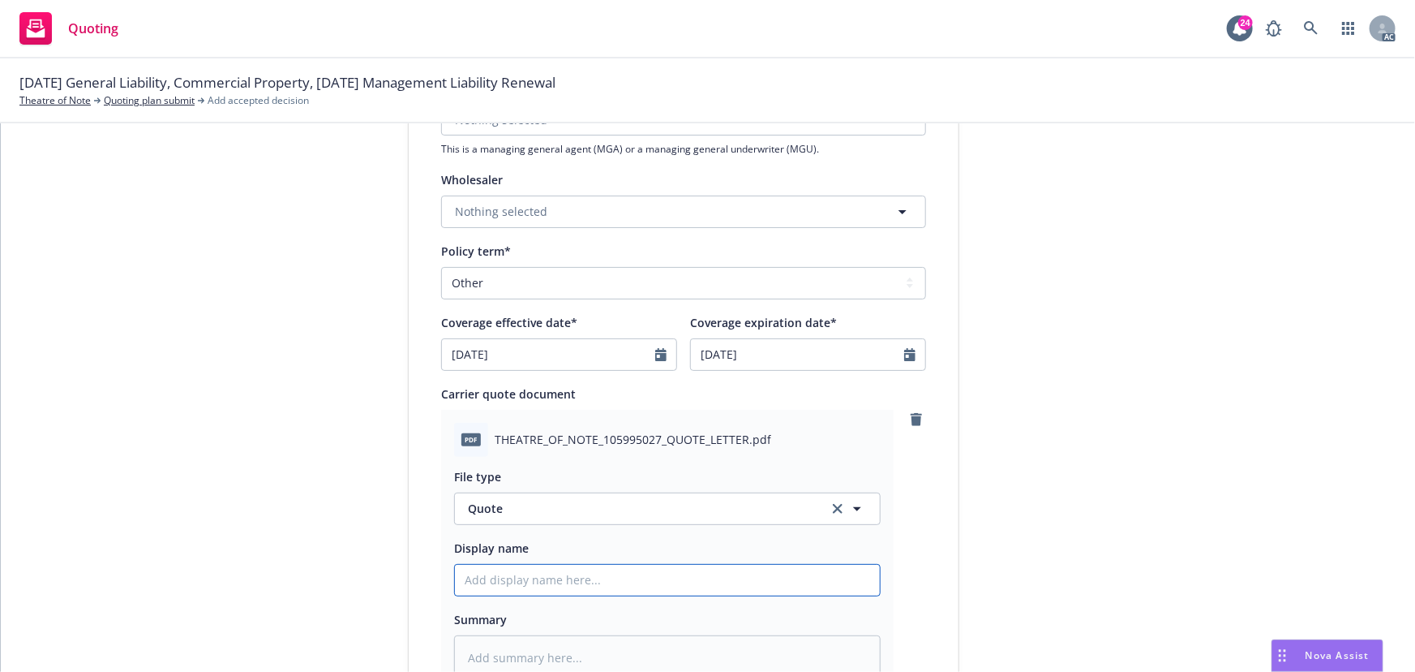
click at [576, 577] on input "Display name" at bounding box center [667, 580] width 425 height 31
type input "25-26 E&O with Cyber Quote"
type textarea "x"
drag, startPoint x: 398, startPoint y: 83, endPoint x: 532, endPoint y: 83, distance: 133.8
click at [532, 83] on span "09/23/25 General Liability, Commercial Property, 09/19/25 Management Liability …" at bounding box center [287, 82] width 536 height 21
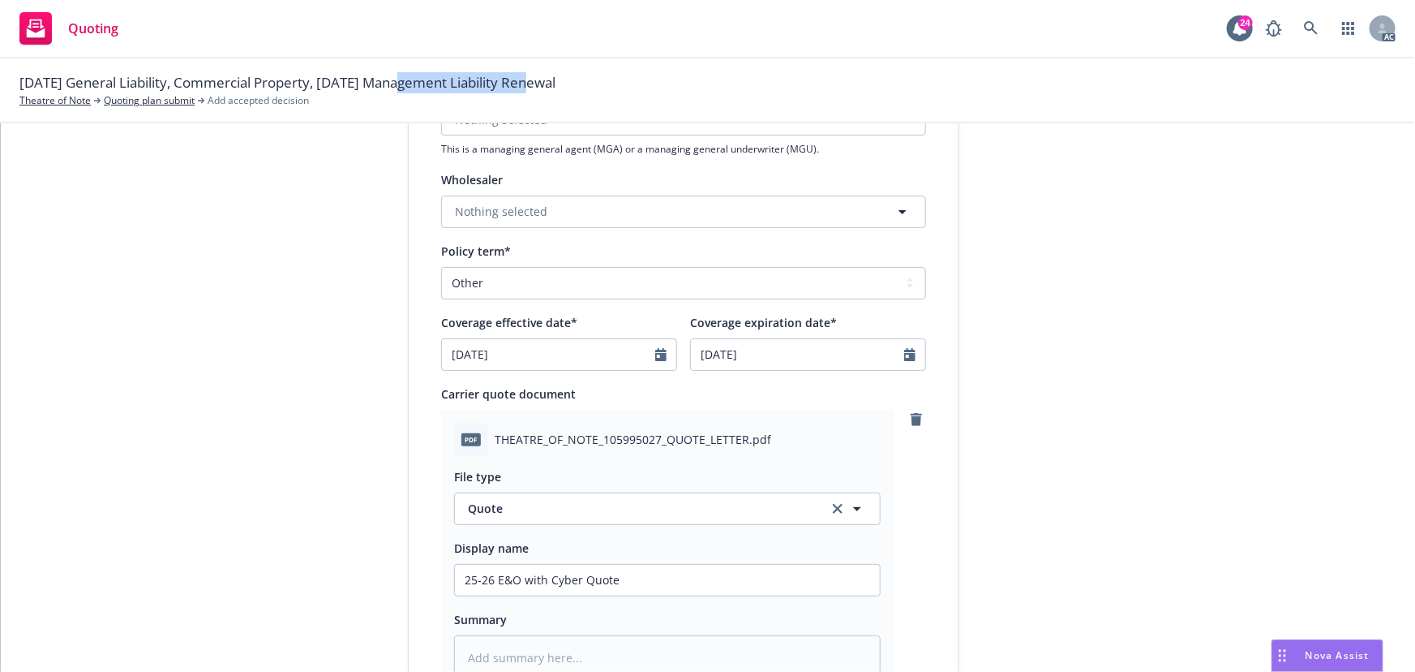
copy span "Management Liability"
drag, startPoint x: 492, startPoint y: 580, endPoint x: 573, endPoint y: 580, distance: 81.9
click at [573, 580] on input "25-26 E&O with Cyber Quote" at bounding box center [667, 580] width 425 height 31
paste input "Management Liability"
type input "25-26Management Liability Quote"
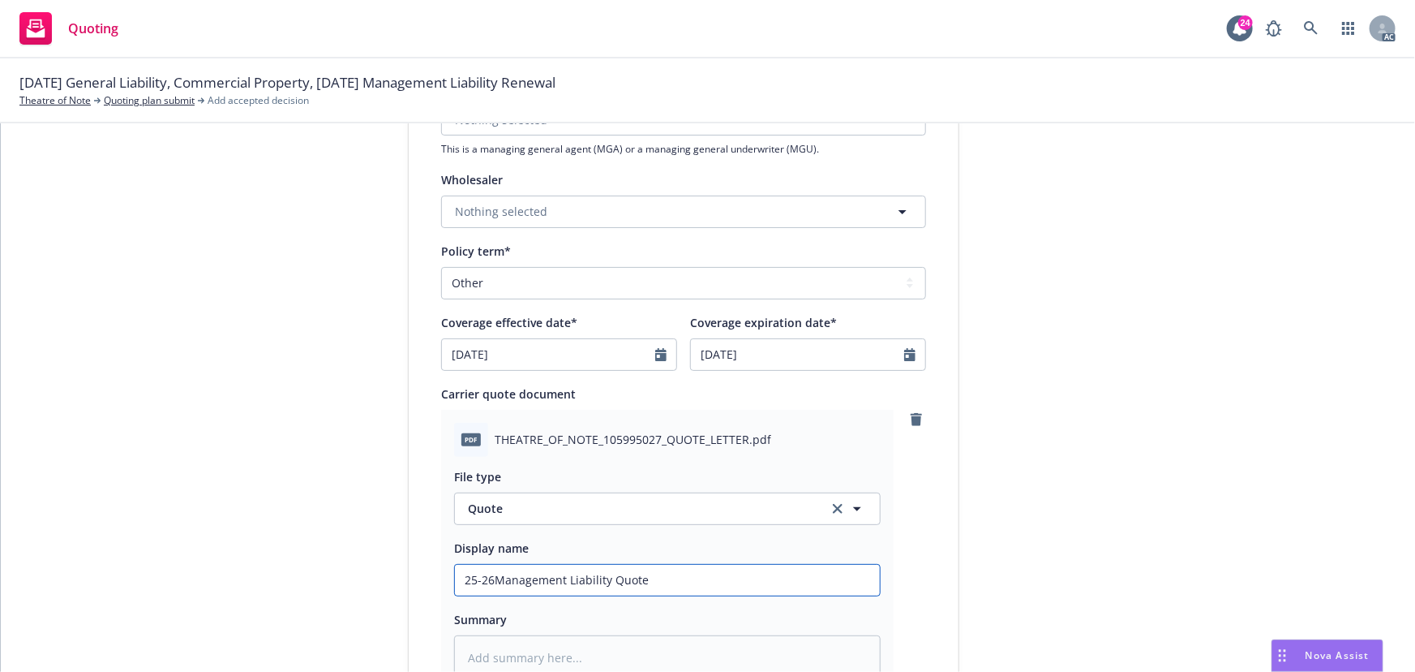
drag, startPoint x: 488, startPoint y: 578, endPoint x: 505, endPoint y: 583, distance: 17.2
click at [488, 578] on input "25-26Management Liability Quote" at bounding box center [667, 580] width 425 height 31
type textarea "x"
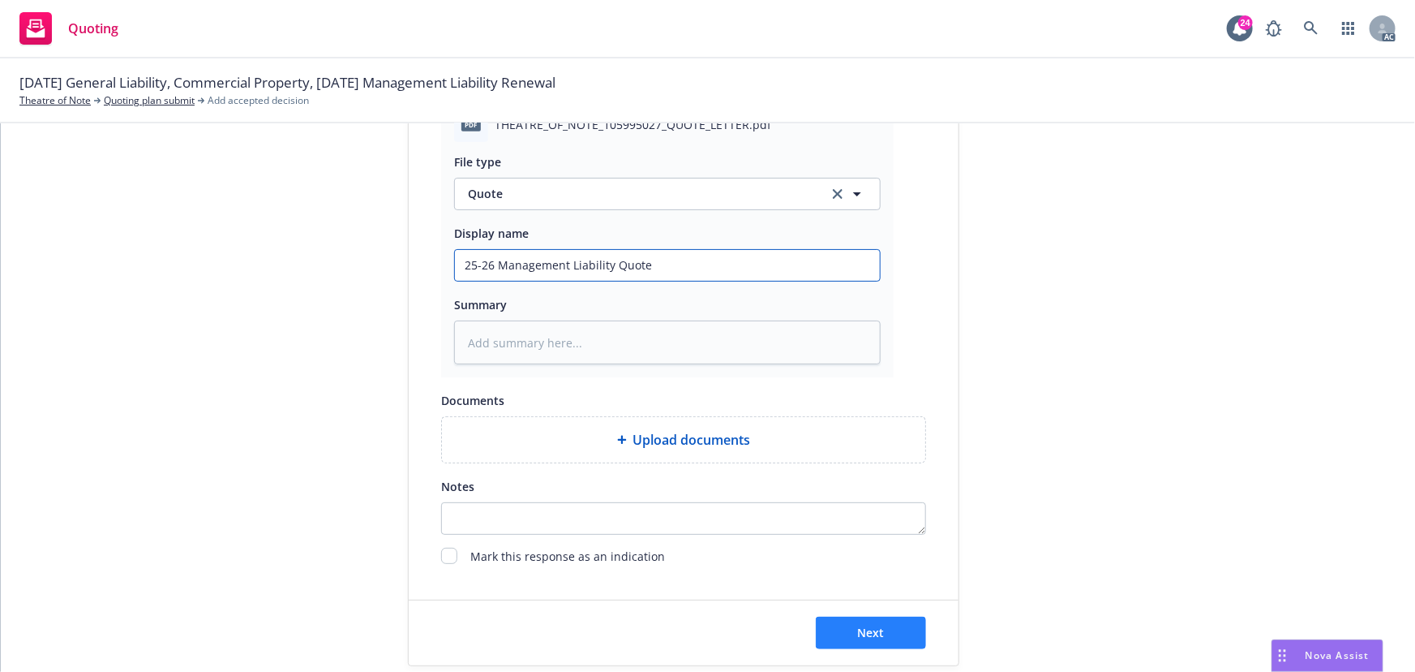
scroll to position [839, 0]
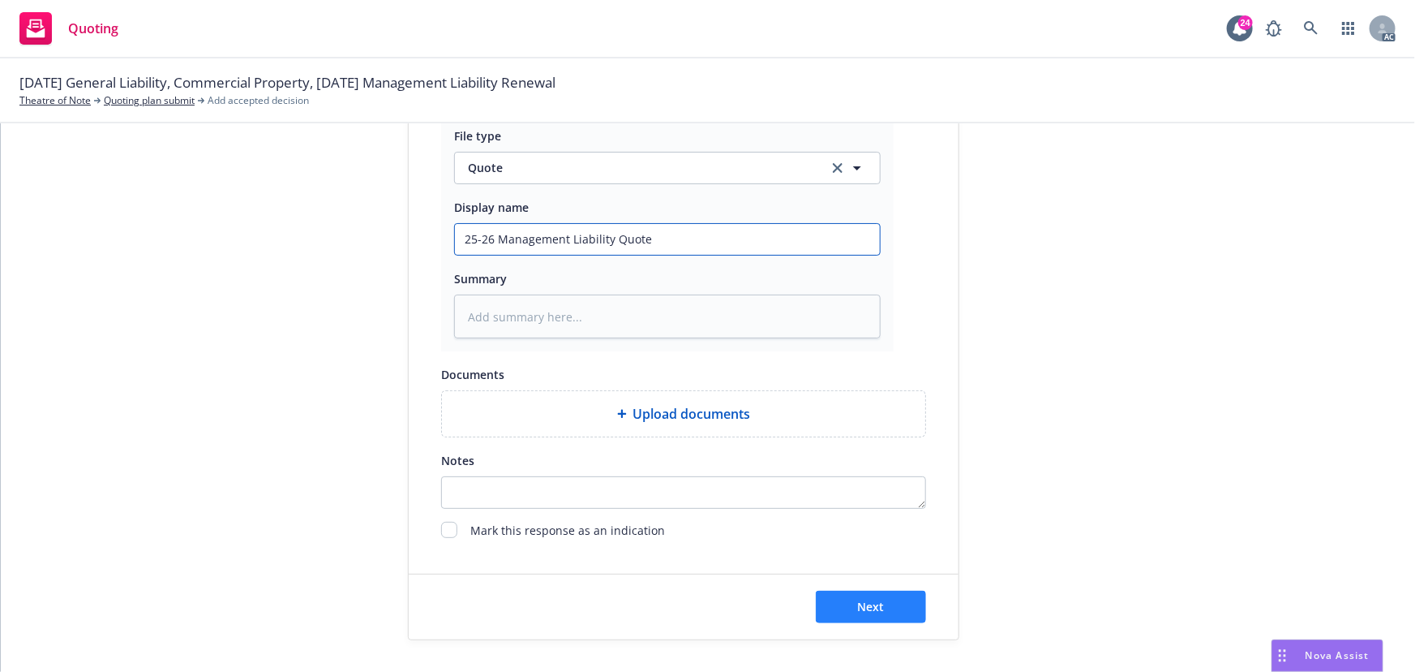
type input "25-26 Management Liability Quote"
click at [874, 618] on button "Next" at bounding box center [871, 607] width 110 height 32
type textarea "x"
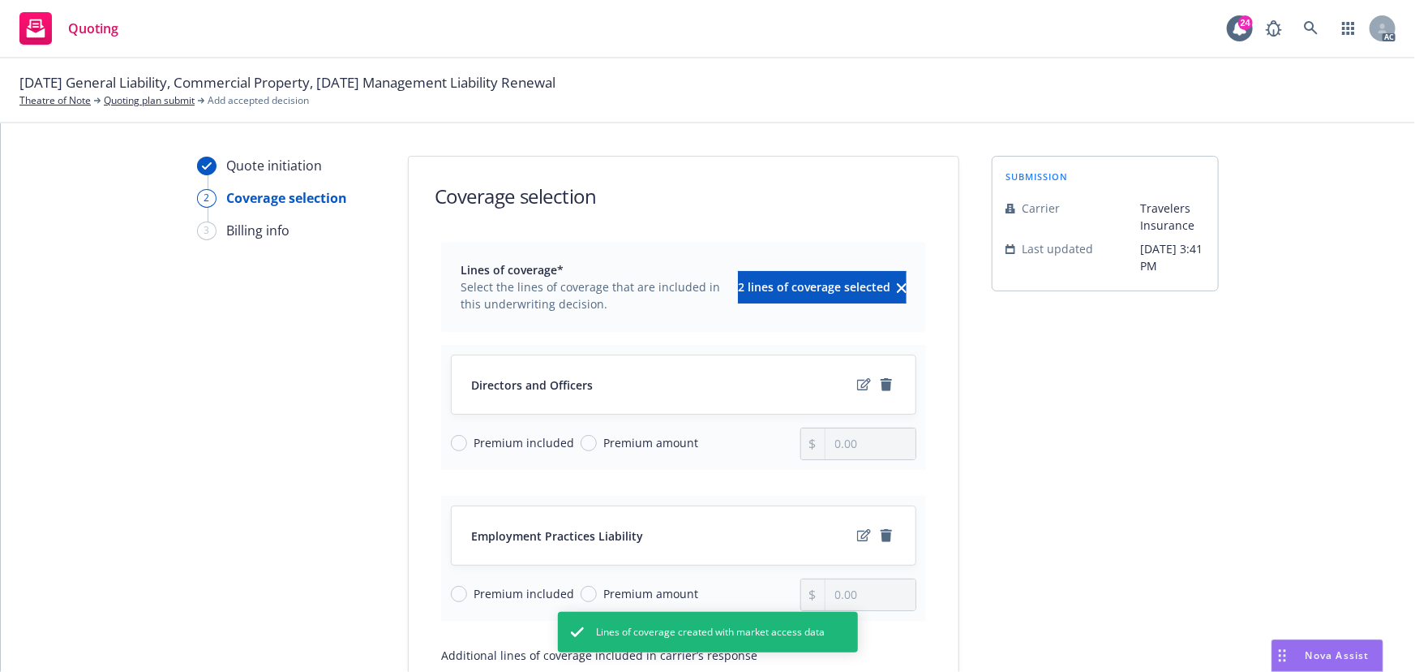
scroll to position [211, 0]
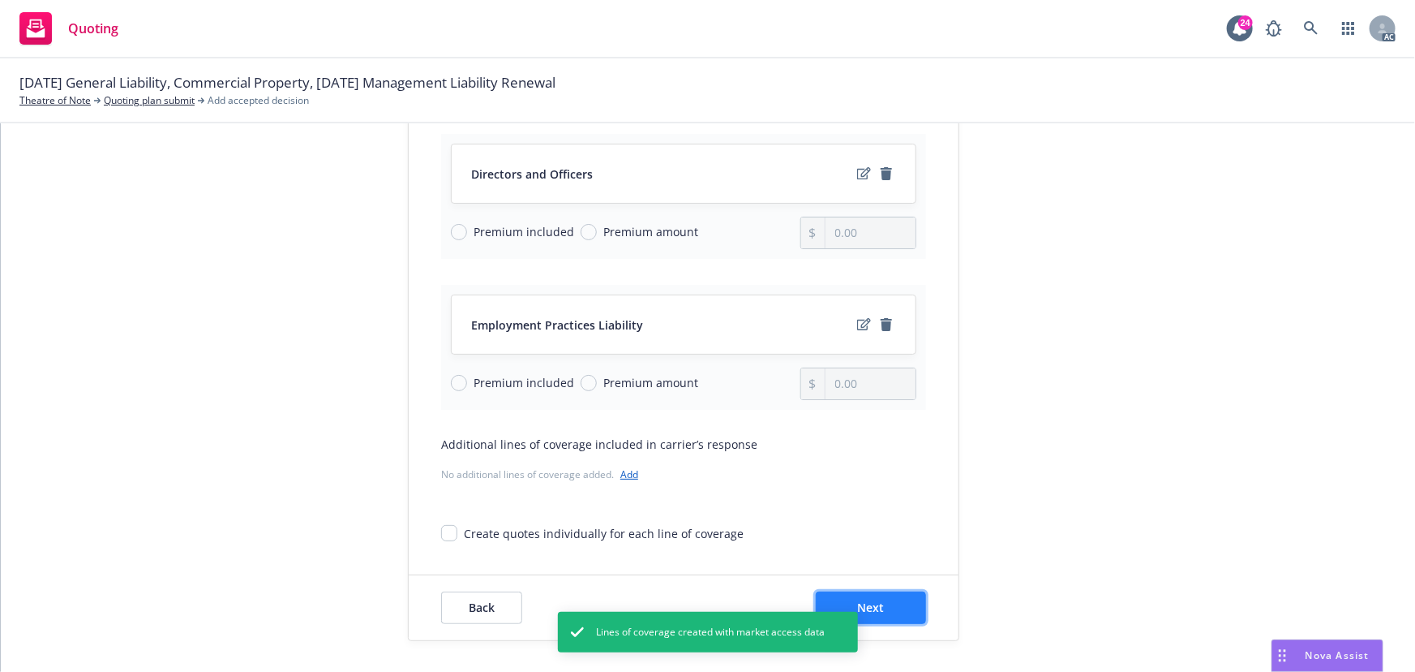
click at [879, 606] on button "Next" at bounding box center [871, 607] width 110 height 32
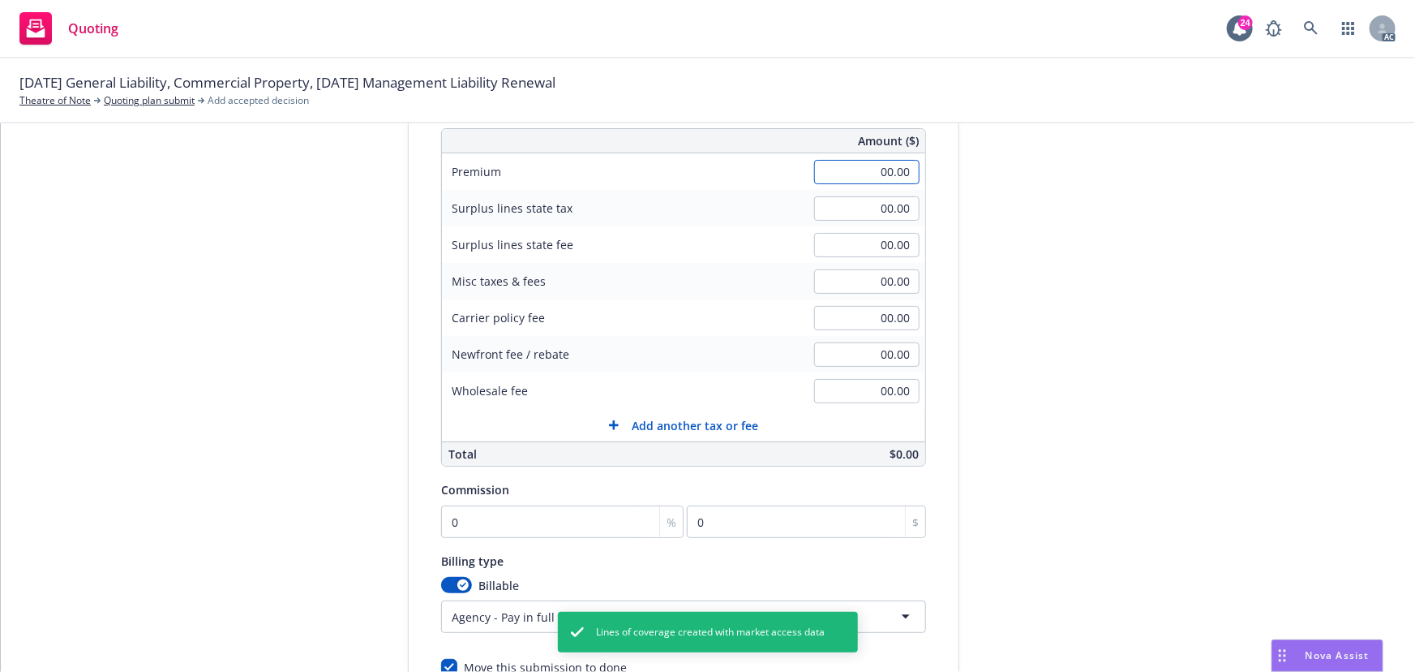
click at [857, 173] on input "00.00" at bounding box center [866, 172] width 105 height 24
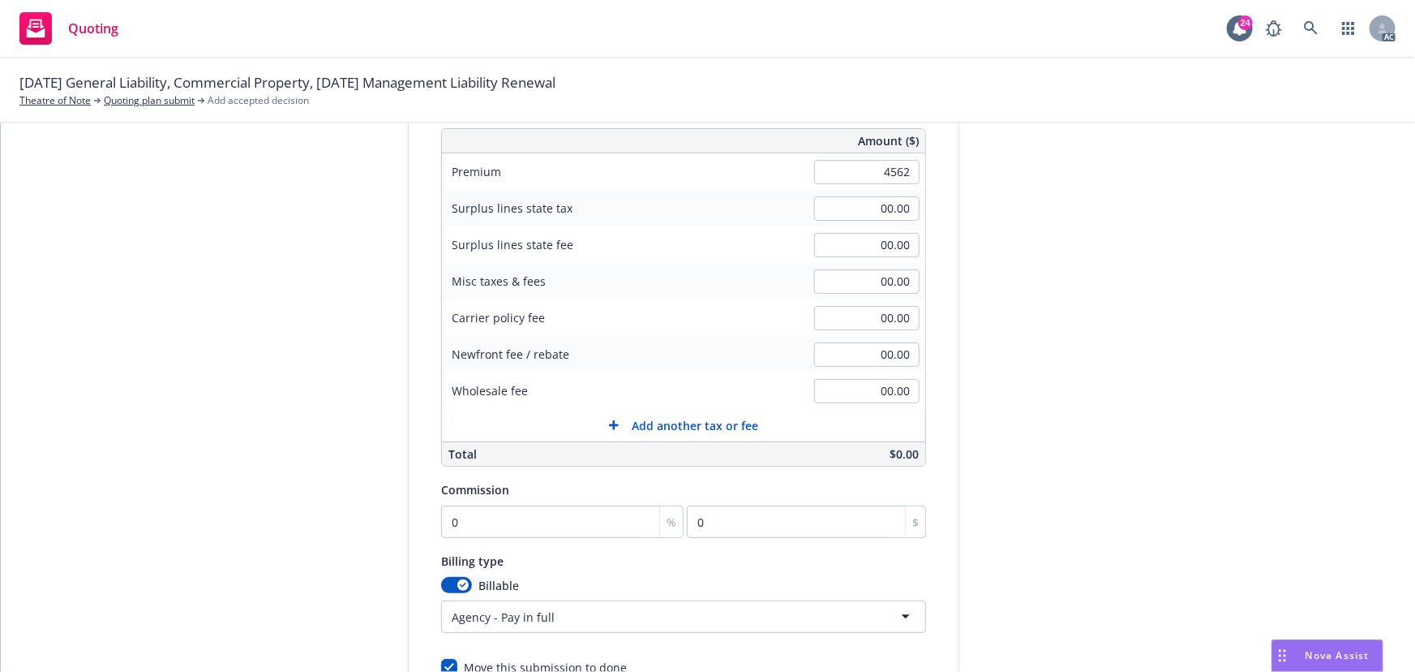
type input "4,562.00"
click at [1040, 331] on div "submission Carrier Travelers Insurance Last updated 7/22, 3:41 PM" at bounding box center [1105, 360] width 227 height 830
click at [460, 521] on input "0" at bounding box center [562, 521] width 243 height 32
type input "1"
type input "45.62"
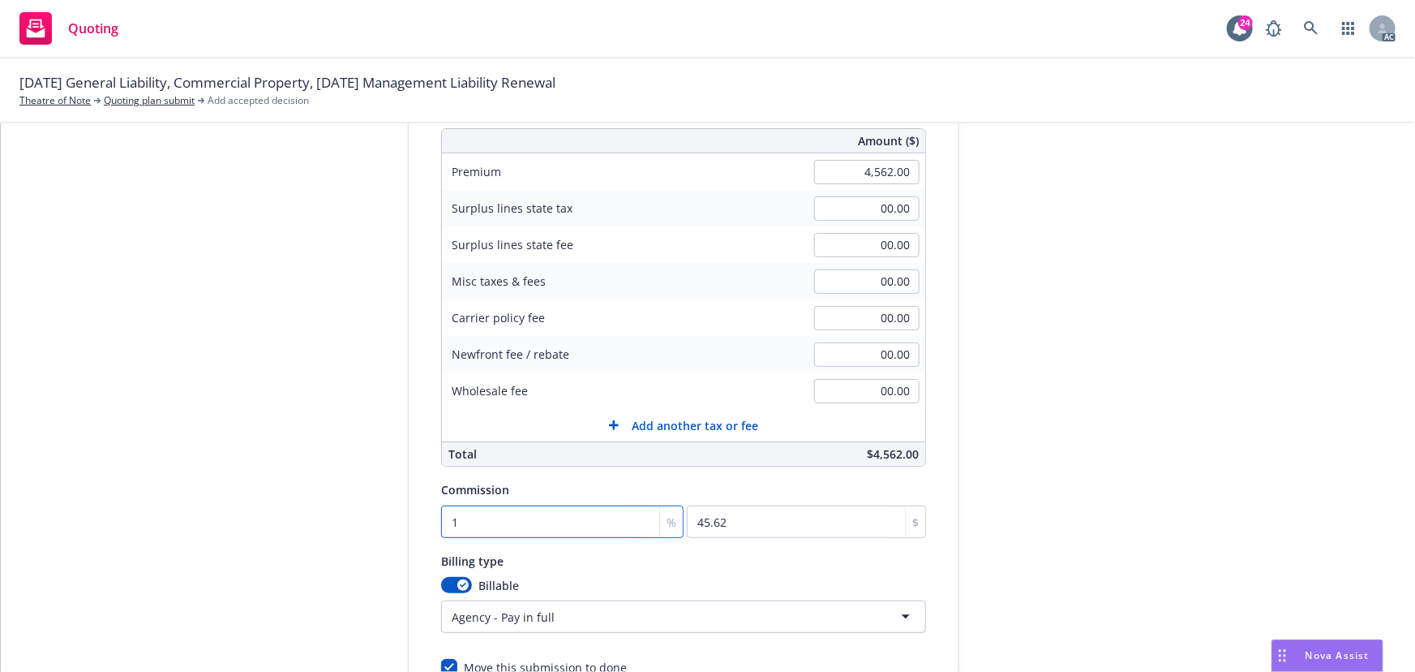
type input "15"
type input "684.3"
type input "15"
click at [581, 624] on html "Quoting 24 AC 09/23/25 General Liability, Commercial Property, 09/19/25 Managem…" at bounding box center [707, 336] width 1415 height 672
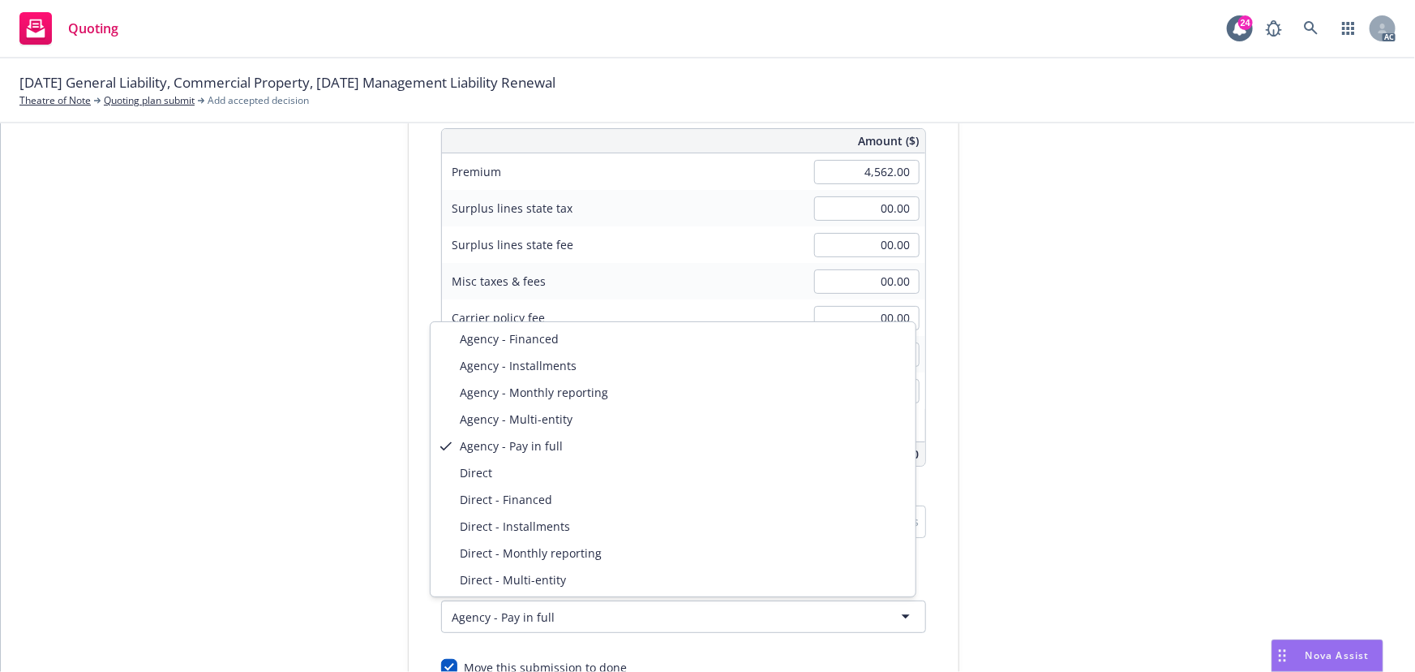
select select "DIRECT_INSTALLMENTS"
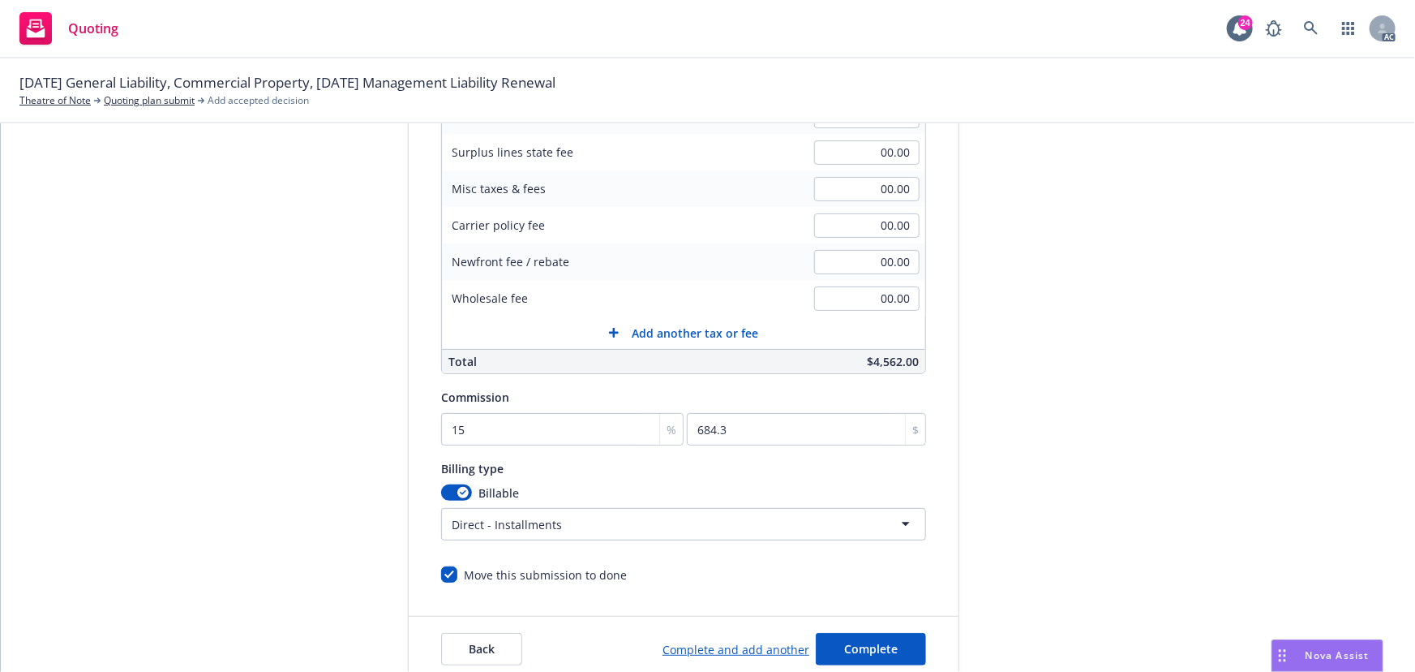
scroll to position [345, 0]
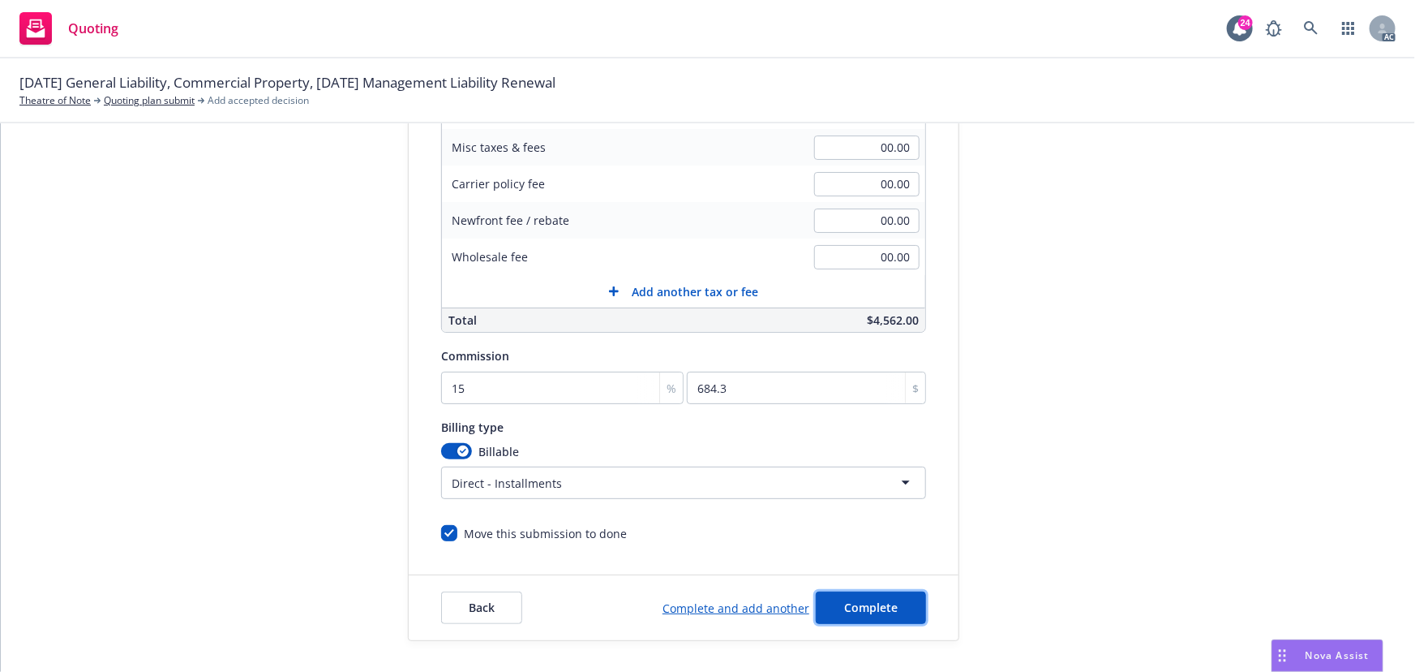
drag, startPoint x: 889, startPoint y: 600, endPoint x: 902, endPoint y: 586, distance: 18.9
click at [889, 600] on button "Complete" at bounding box center [871, 607] width 110 height 32
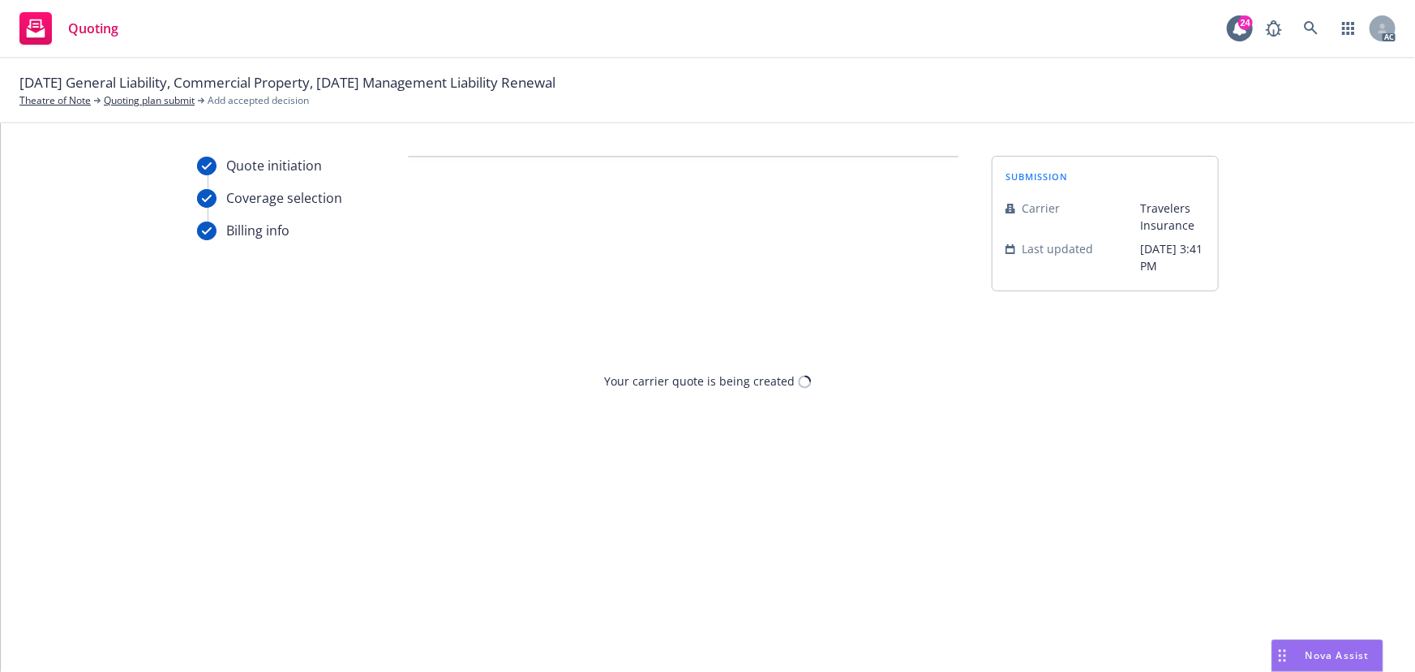
scroll to position [0, 0]
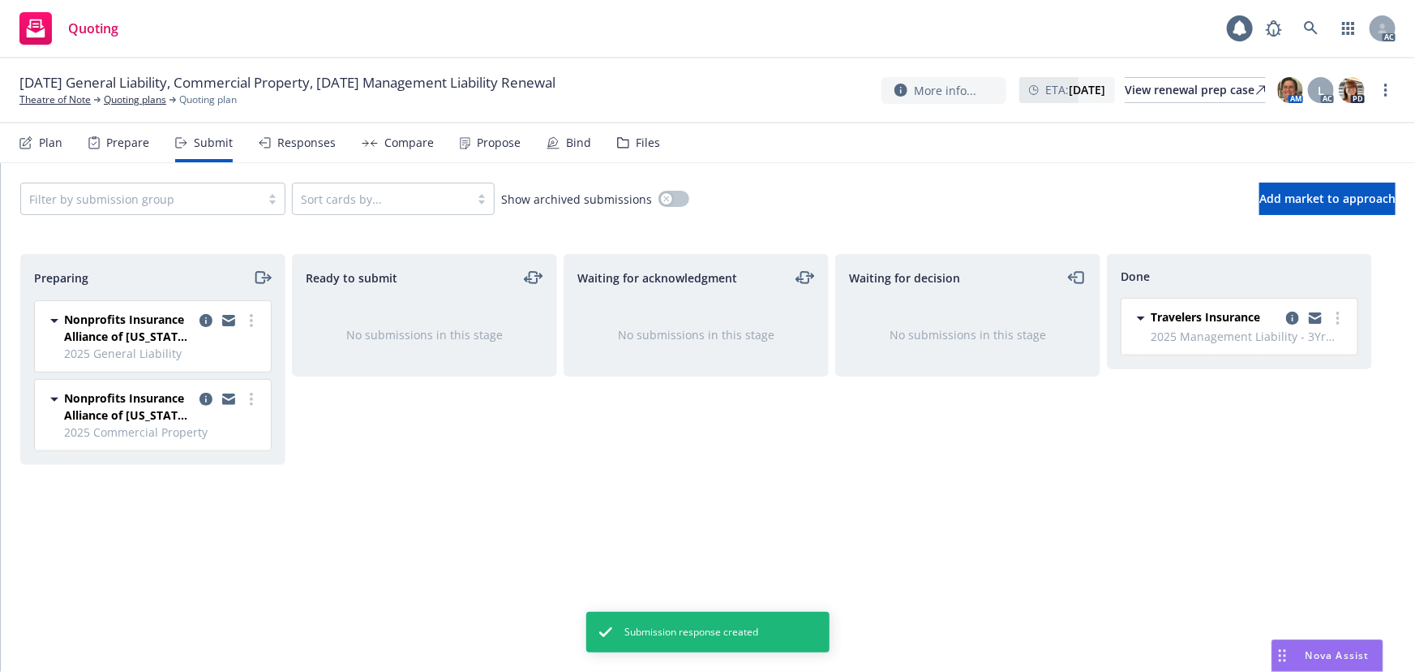
click at [499, 151] on div "Propose" at bounding box center [490, 142] width 61 height 39
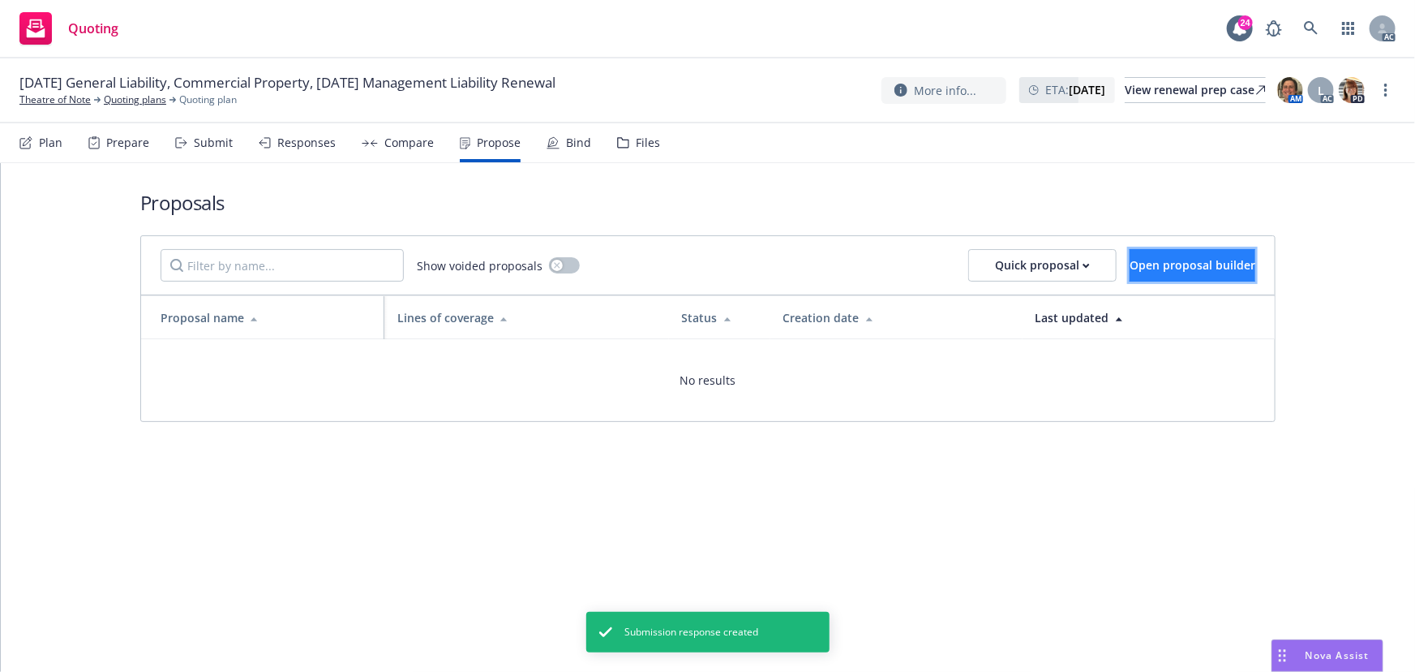
click at [1210, 273] on button "Open proposal builder" at bounding box center [1193, 265] width 126 height 32
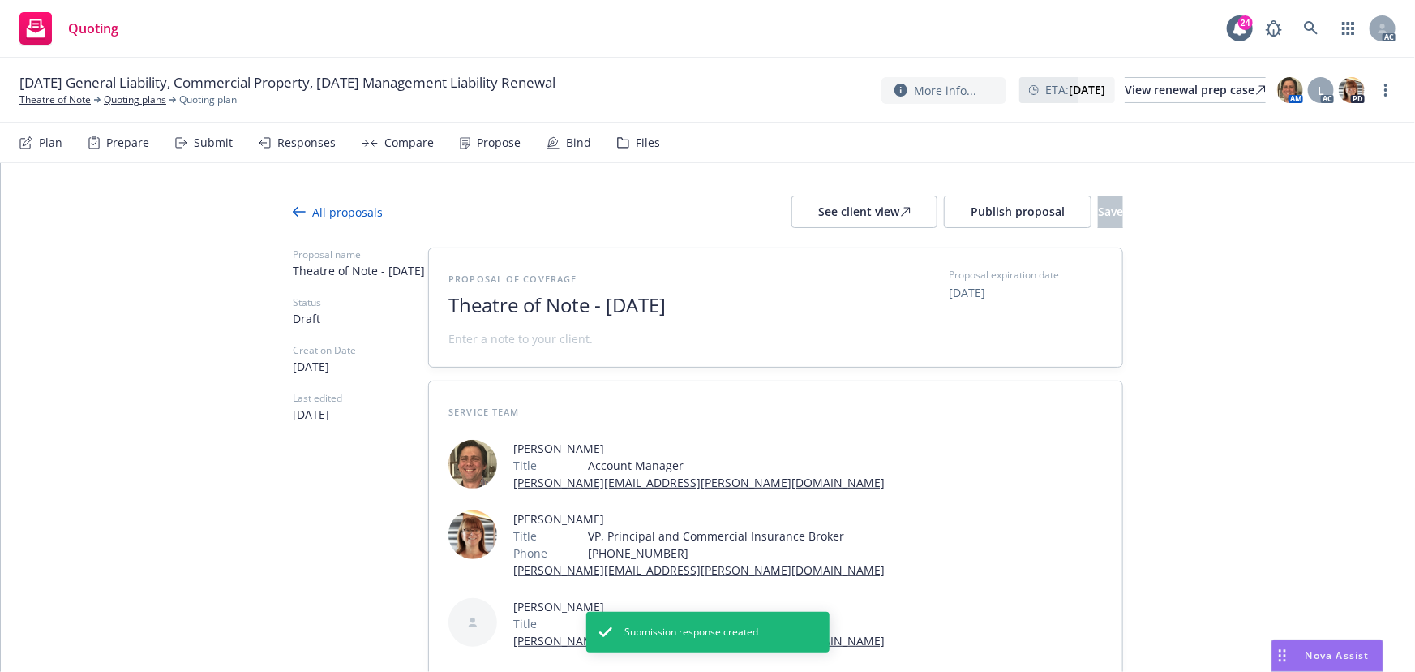
drag, startPoint x: 668, startPoint y: 308, endPoint x: 423, endPoint y: 333, distance: 246.2
click at [429, 333] on div "Proposal of coverage Theatre of Note - August 2025 Proposal expiration date 09/…" at bounding box center [776, 307] width 694 height 118
click at [528, 316] on span "2025" at bounding box center [647, 306] width 397 height 24
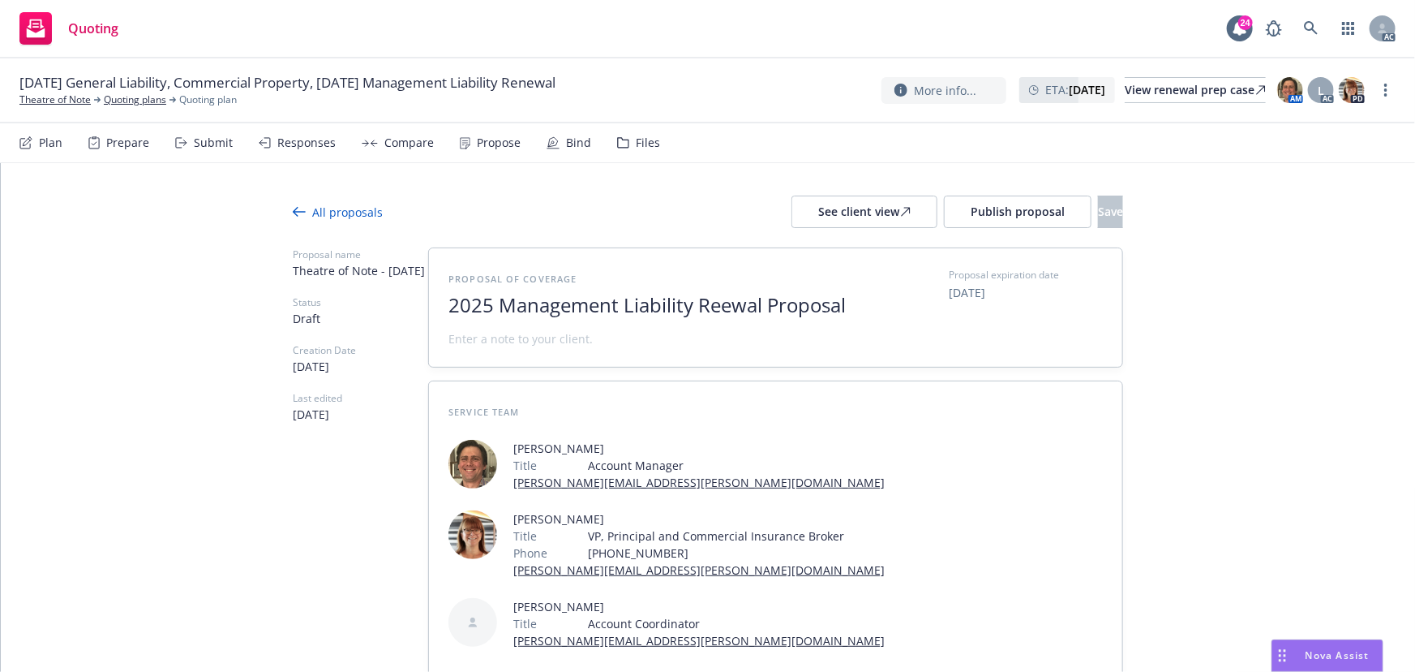
scroll to position [1, 0]
click at [724, 306] on span "2025 Management Liability Reewal Proposal" at bounding box center [647, 305] width 397 height 24
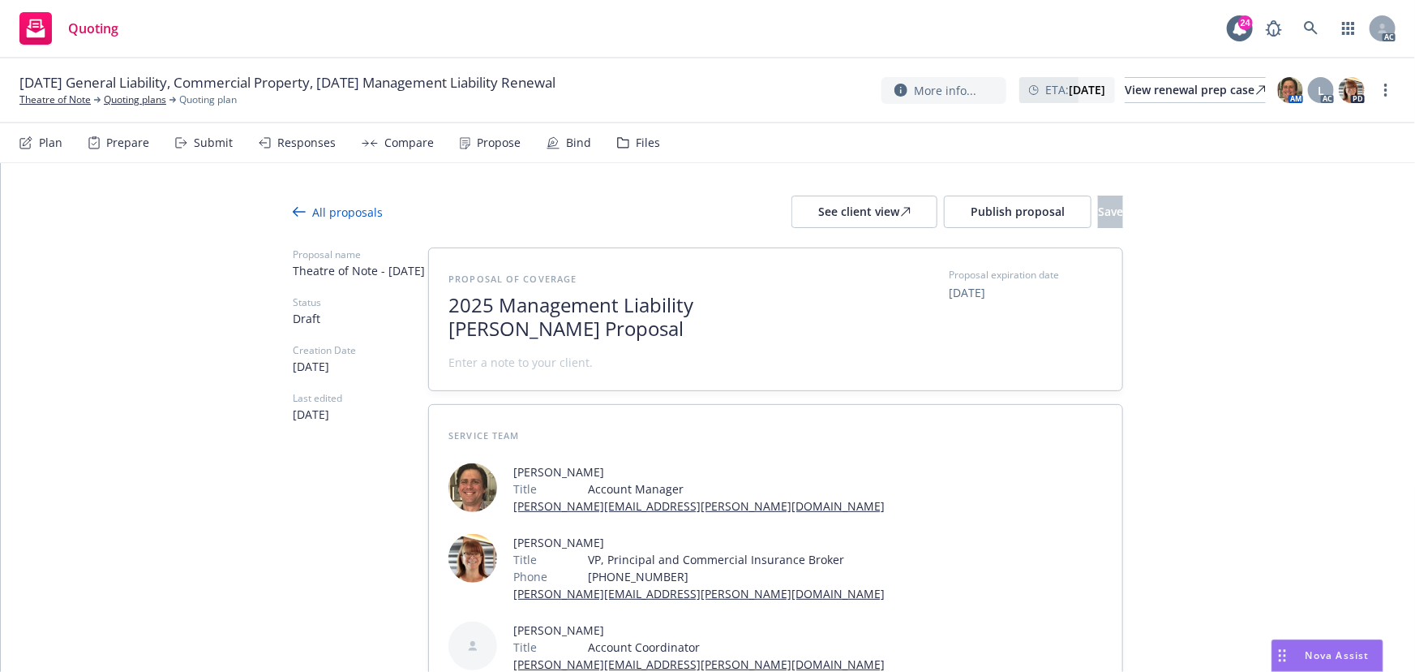
scroll to position [0, 0]
click at [486, 364] on span at bounding box center [521, 362] width 144 height 17
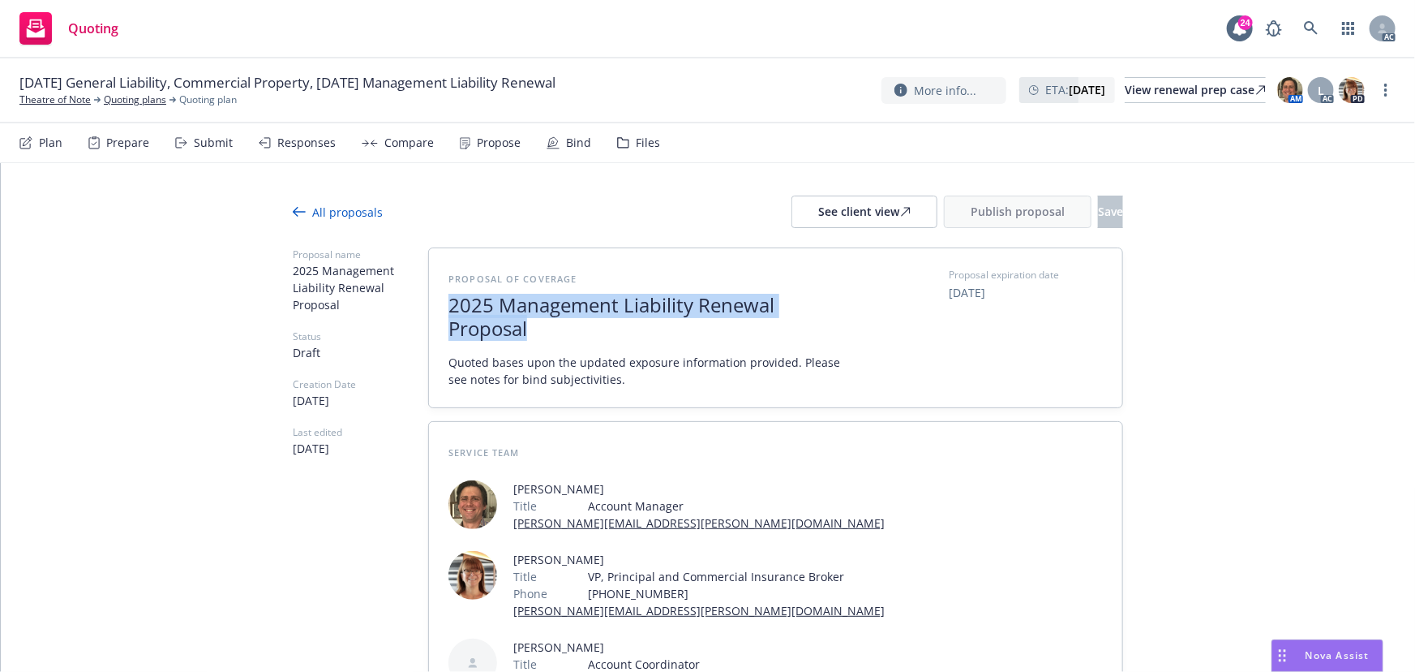
drag, startPoint x: 535, startPoint y: 334, endPoint x: 428, endPoint y: 299, distance: 111.8
click at [429, 299] on div "Proposal of coverage 2025 Management Liability Renewal Proposal Quoted bases up…" at bounding box center [776, 327] width 694 height 159
copy span "2025 Management Liability Renewal Proposal"
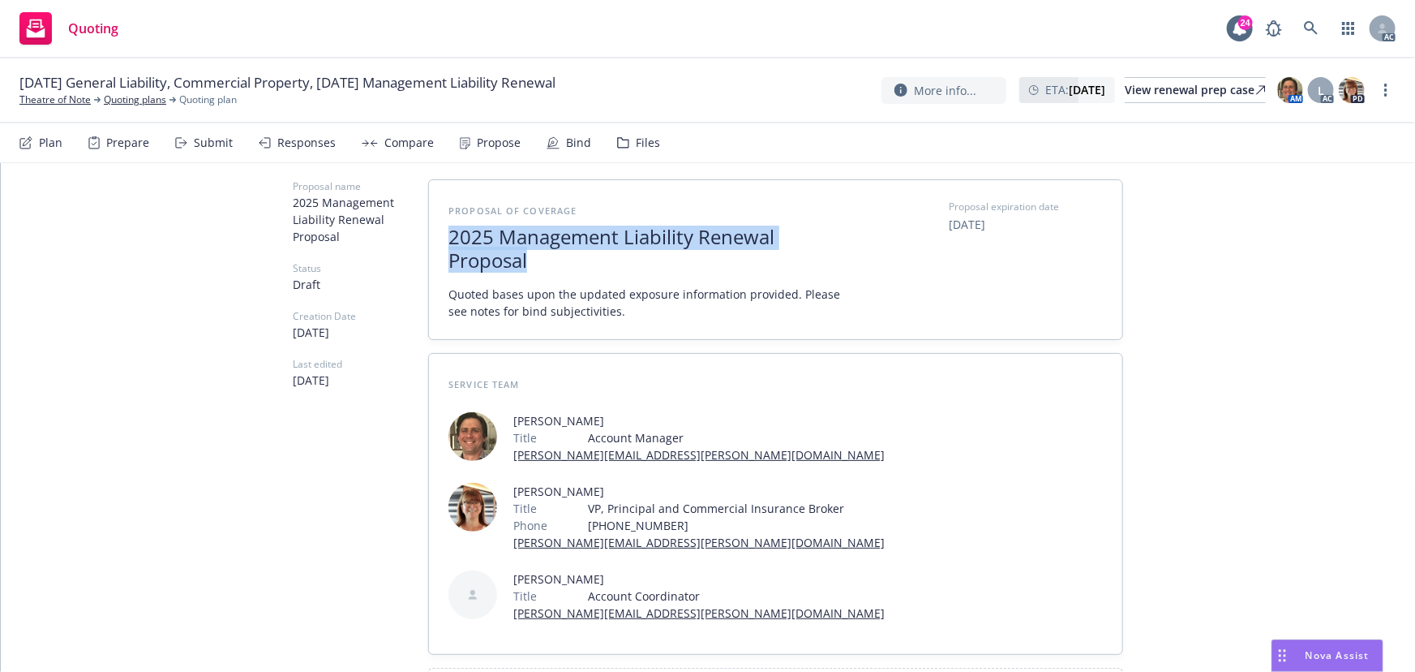
scroll to position [207, 0]
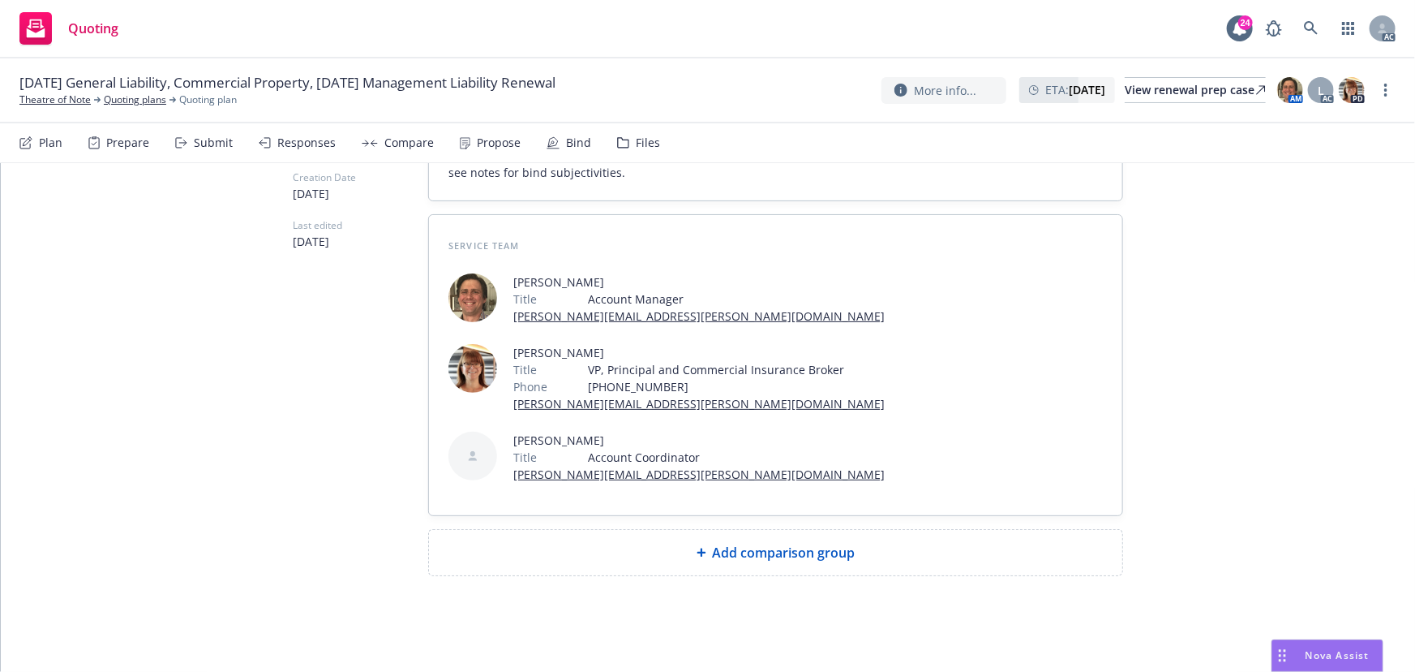
click at [749, 554] on span "Add comparison group" at bounding box center [784, 552] width 143 height 19
type textarea "x"
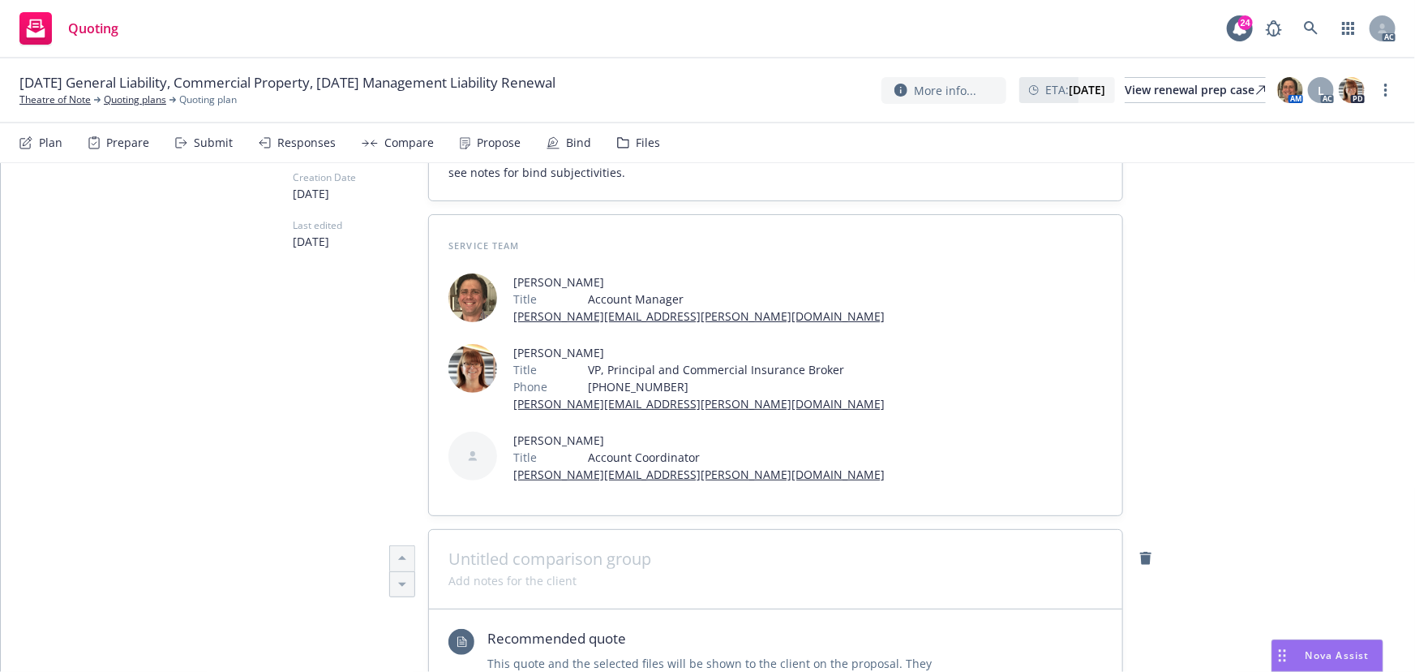
drag, startPoint x: 749, startPoint y: 554, endPoint x: 738, endPoint y: 554, distance: 10.5
click at [738, 554] on span at bounding box center [776, 558] width 655 height 19
paste span
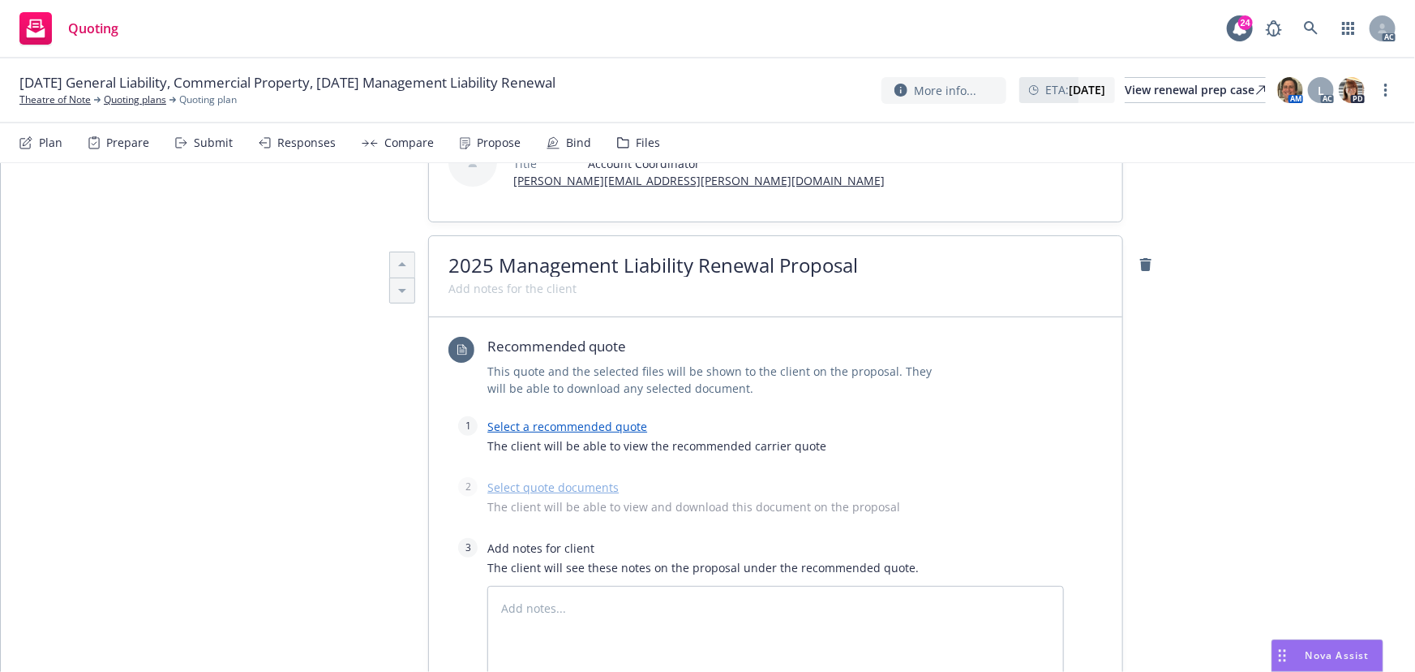
scroll to position [502, 0]
click at [583, 424] on link "Select a recommended quote" at bounding box center [567, 424] width 160 height 15
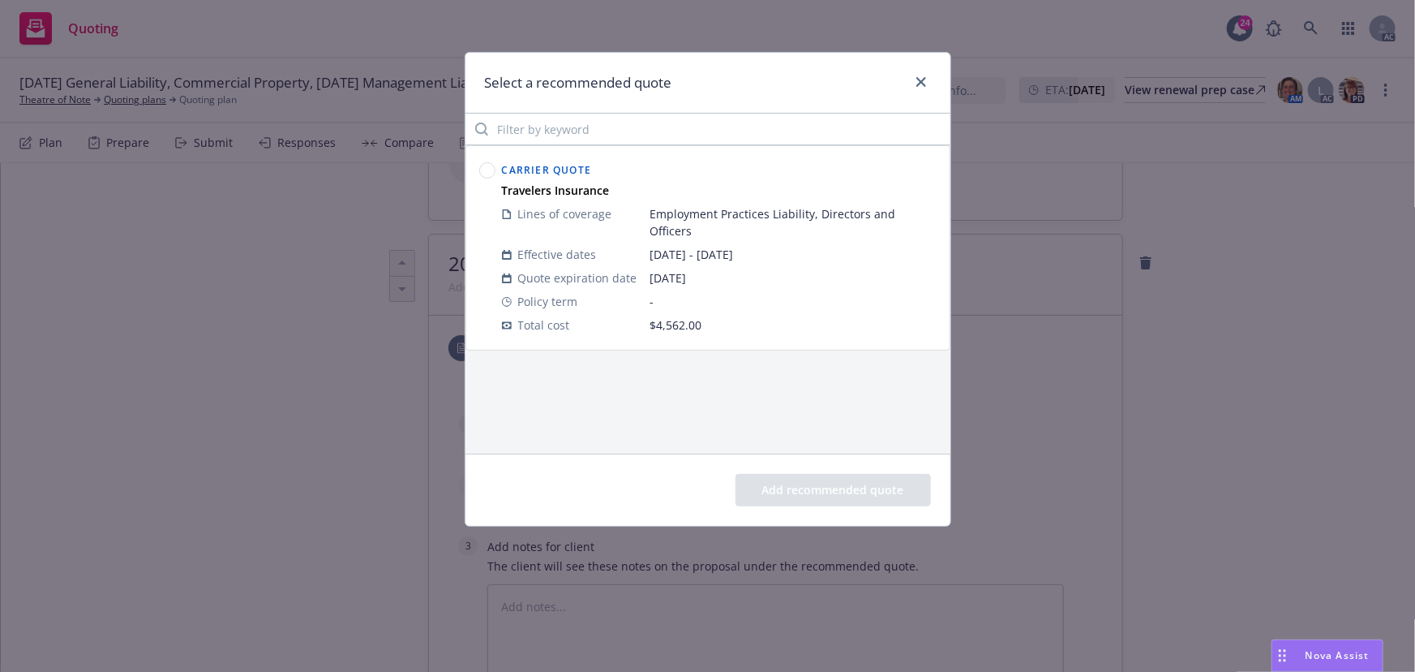
click at [496, 169] on div at bounding box center [487, 248] width 23 height 184
click at [488, 170] on circle at bounding box center [486, 170] width 15 height 15
click at [885, 495] on button "Add recommended quote" at bounding box center [833, 490] width 195 height 32
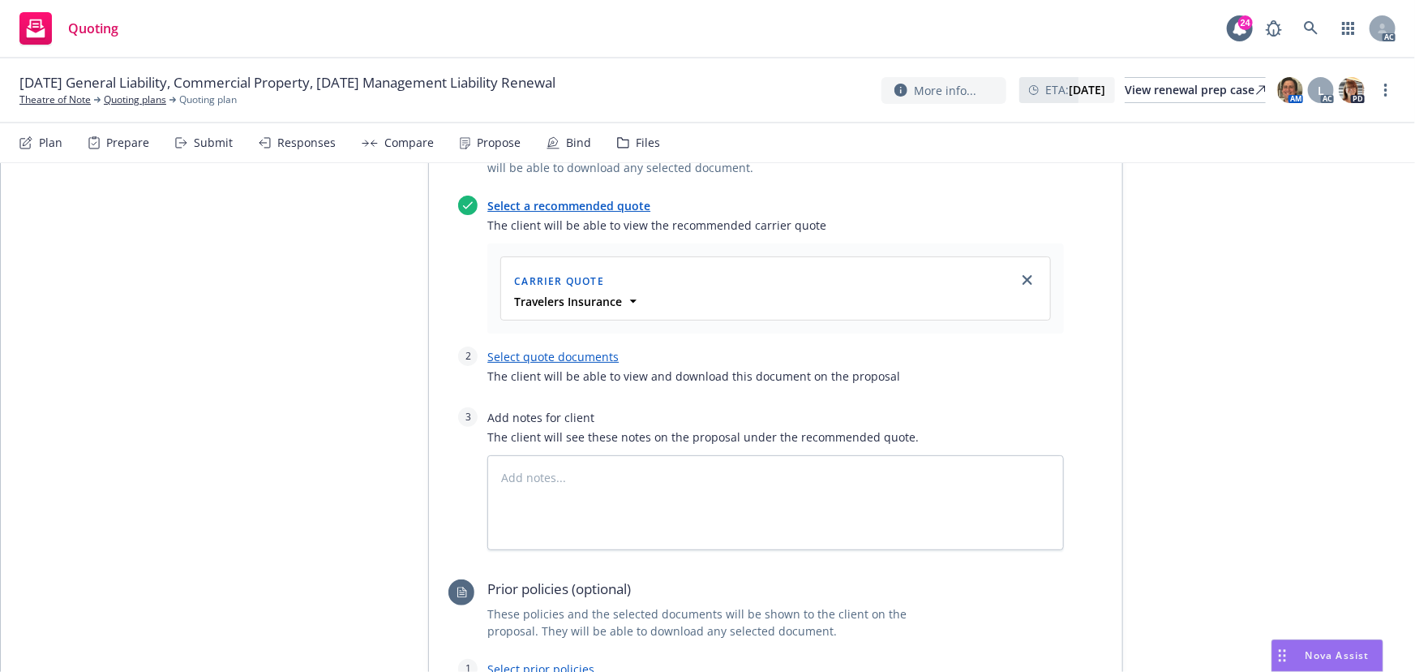
scroll to position [723, 0]
click at [592, 347] on link "Select quote documents" at bounding box center [552, 354] width 131 height 15
type textarea "x"
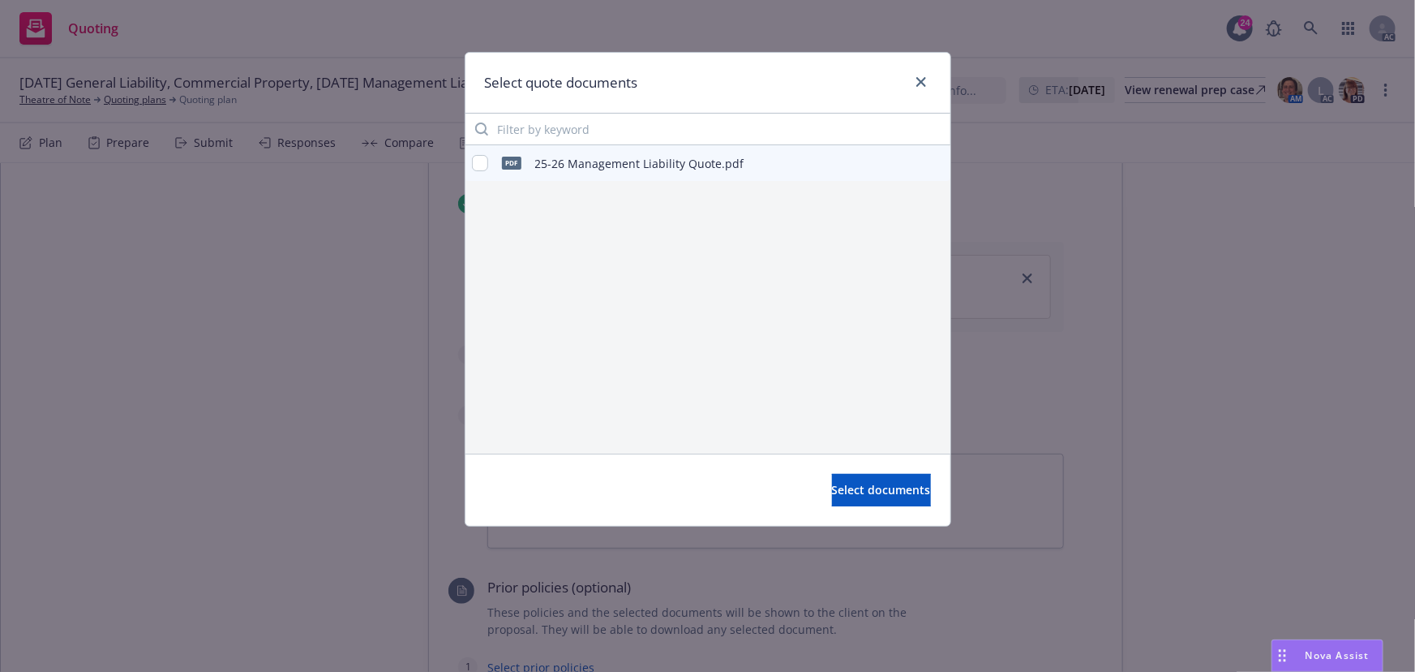
click at [592, 352] on div "pdf 25-26 Management Liability Quote.pdf" at bounding box center [708, 299] width 485 height 308
drag, startPoint x: 483, startPoint y: 161, endPoint x: 571, endPoint y: 228, distance: 111.1
click at [482, 160] on input "checkbox" at bounding box center [480, 163] width 16 height 16
checkbox input "true"
click at [881, 499] on button "Select documents" at bounding box center [881, 490] width 99 height 32
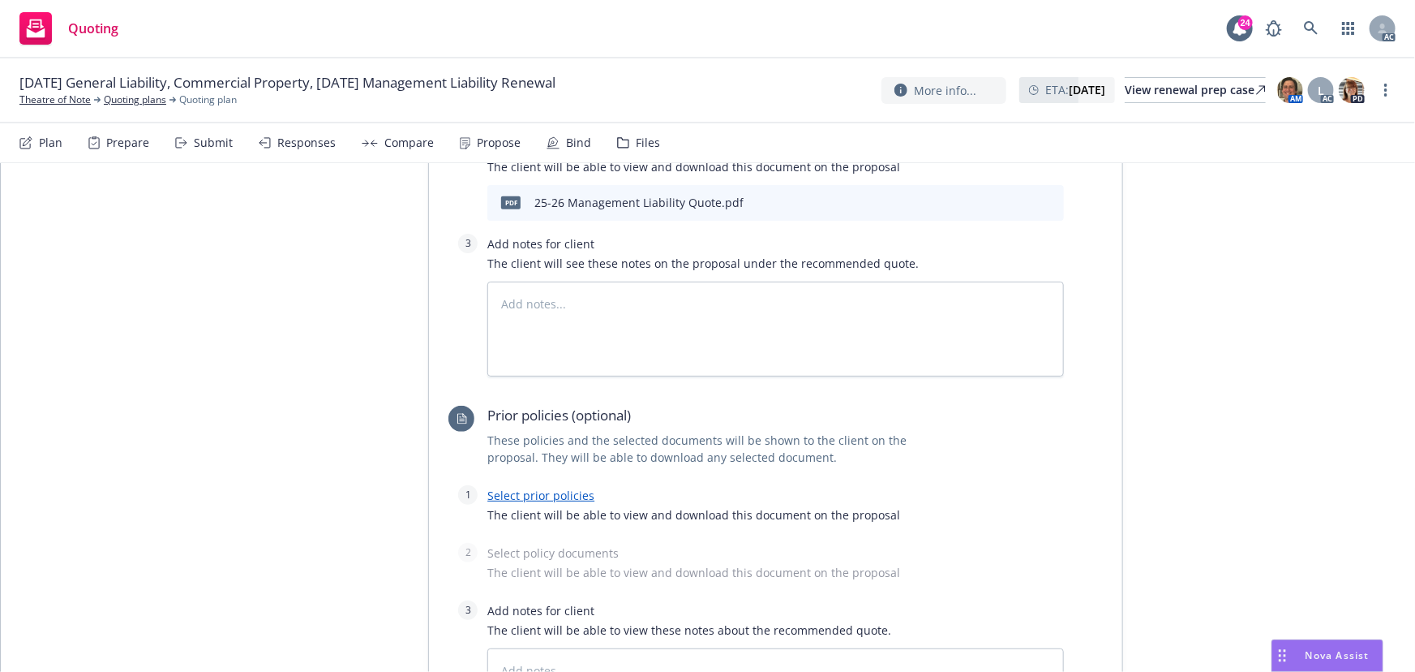
scroll to position [944, 0]
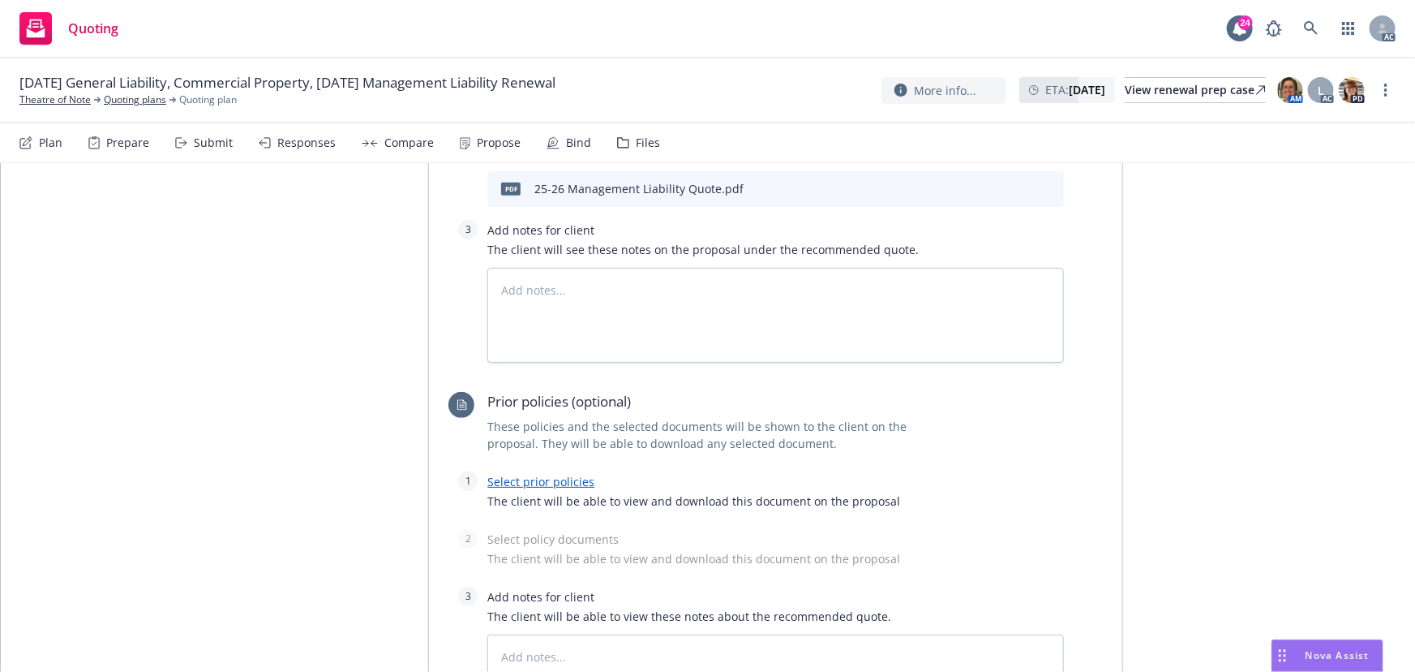
click at [552, 485] on link "Select prior policies" at bounding box center [540, 481] width 107 height 15
type textarea "x"
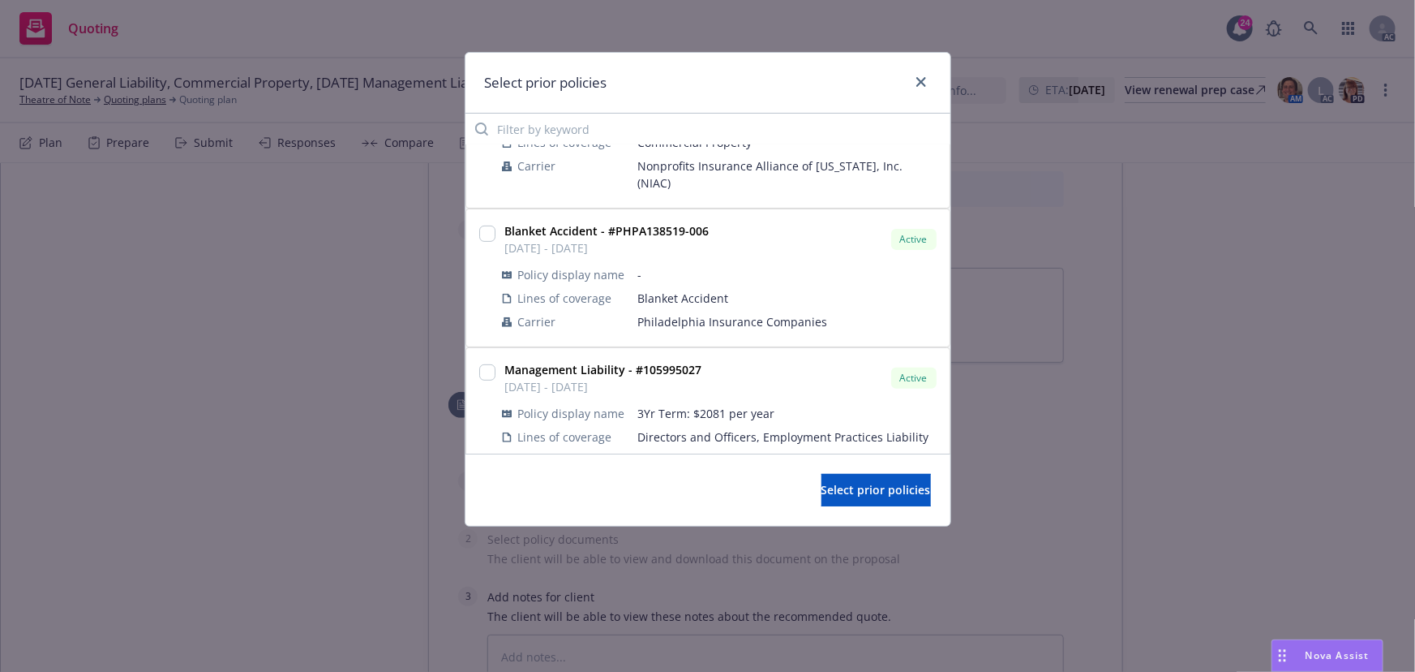
scroll to position [276, 0]
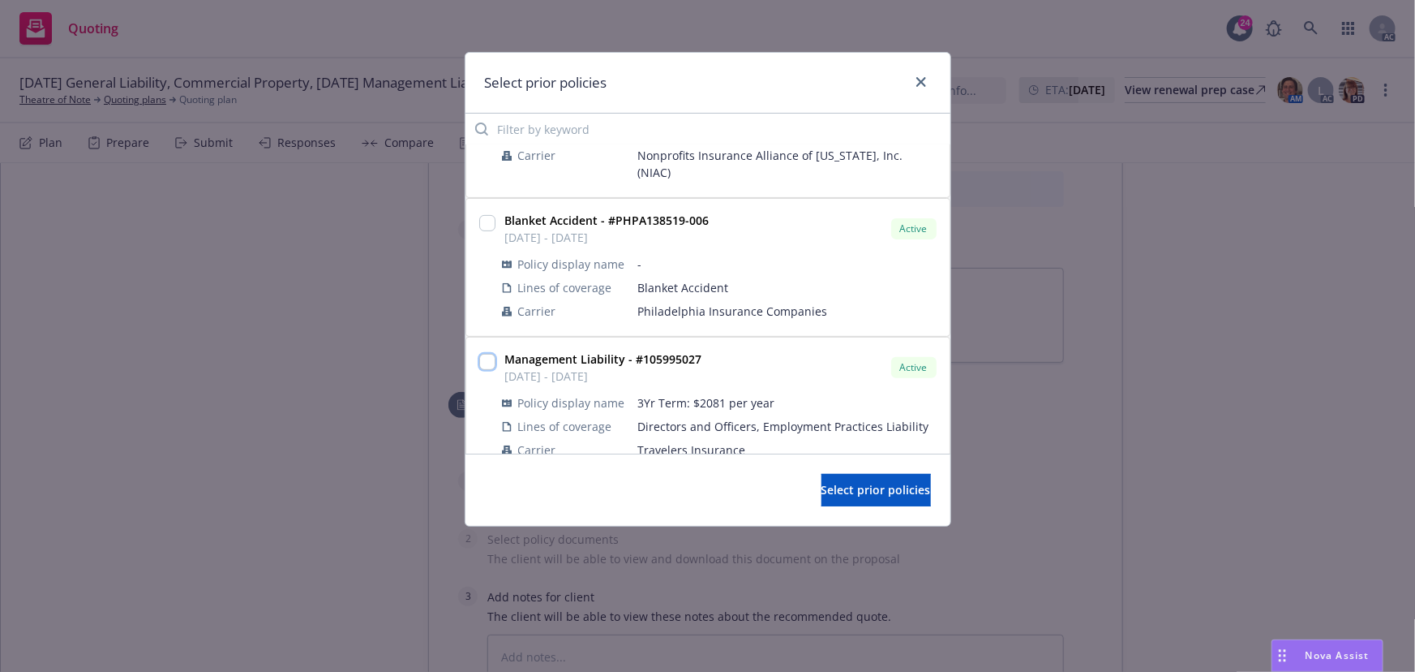
click at [488, 354] on input "checkbox" at bounding box center [487, 362] width 16 height 16
checkbox input "true"
click at [859, 493] on span "Select prior policies" at bounding box center [877, 489] width 110 height 15
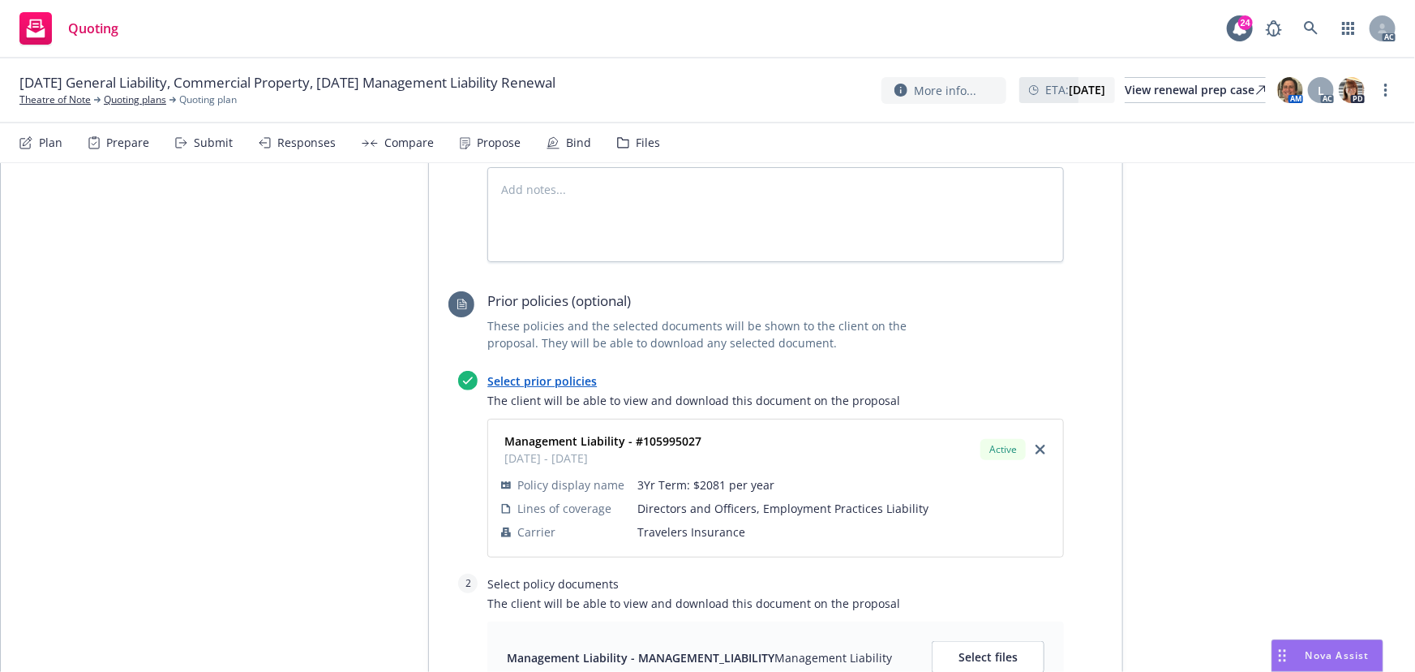
scroll to position [1166, 0]
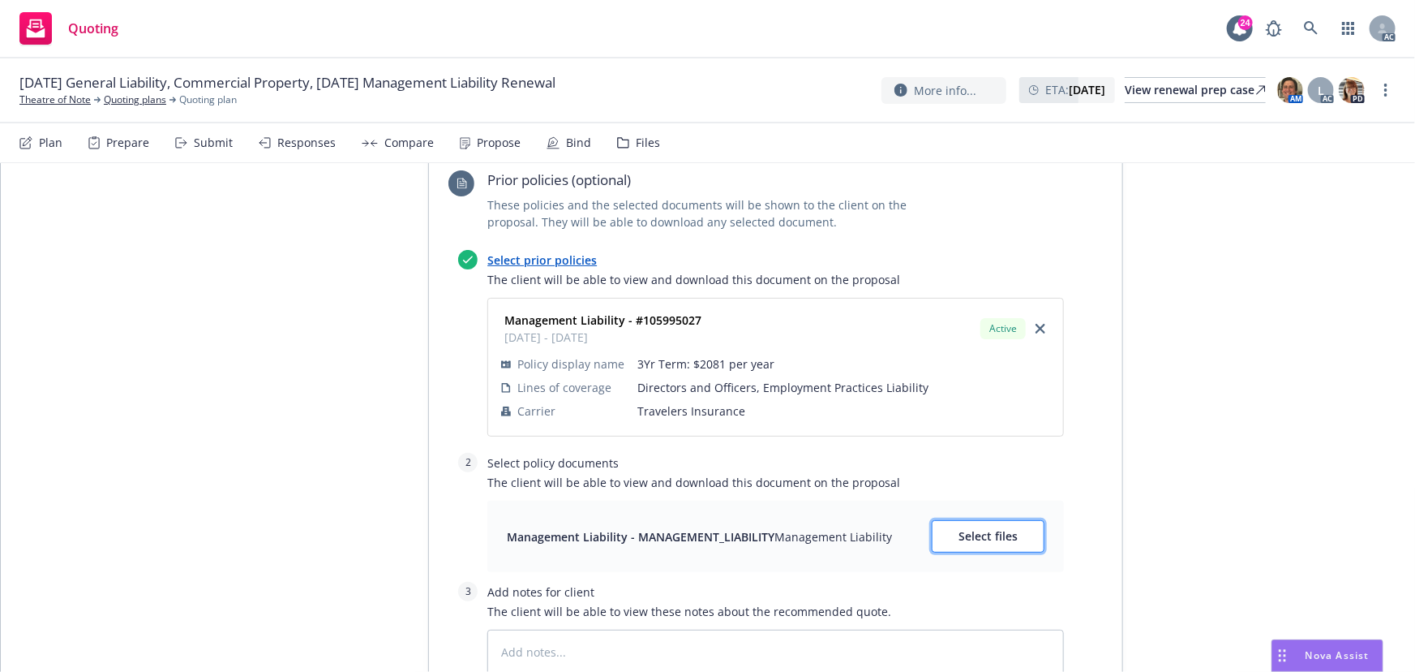
click at [977, 528] on span "Select files" at bounding box center [988, 535] width 59 height 15
type textarea "x"
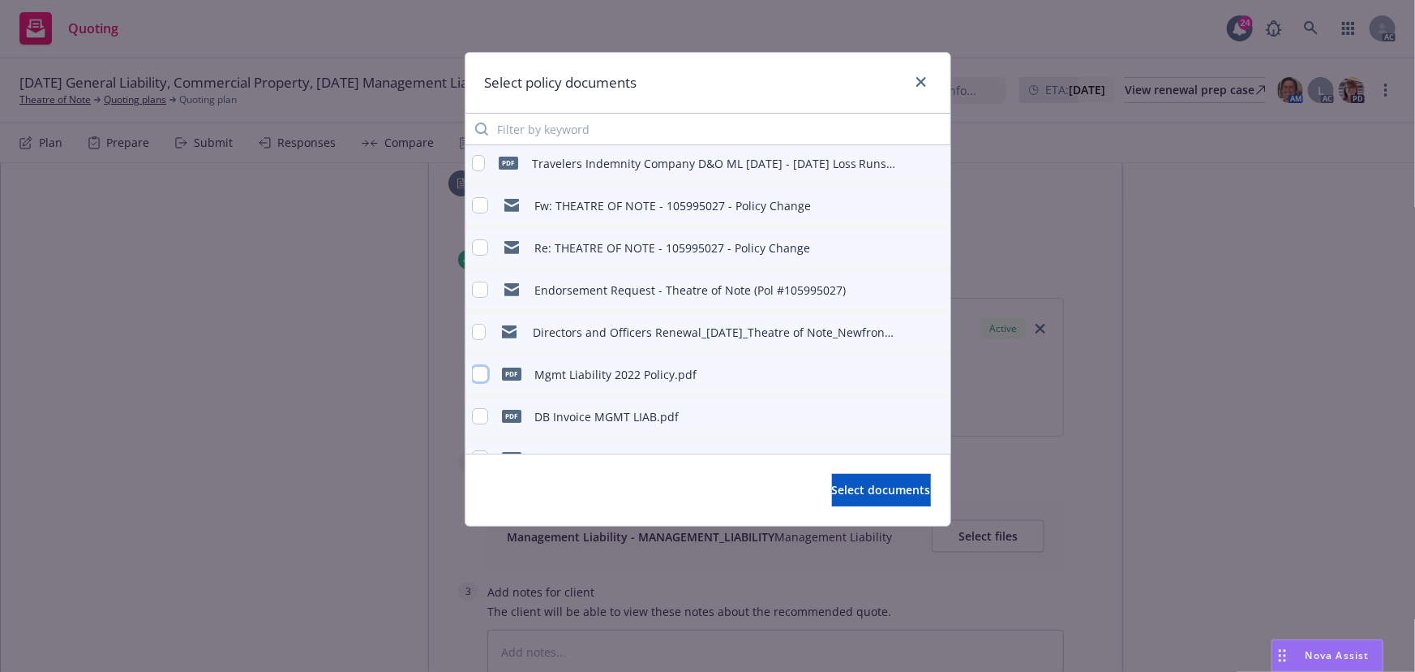
click at [479, 372] on input "checkbox" at bounding box center [480, 374] width 16 height 16
checkbox input "true"
drag, startPoint x: 873, startPoint y: 495, endPoint x: 877, endPoint y: 484, distance: 11.3
click at [871, 495] on span "Select documents" at bounding box center [881, 489] width 99 height 15
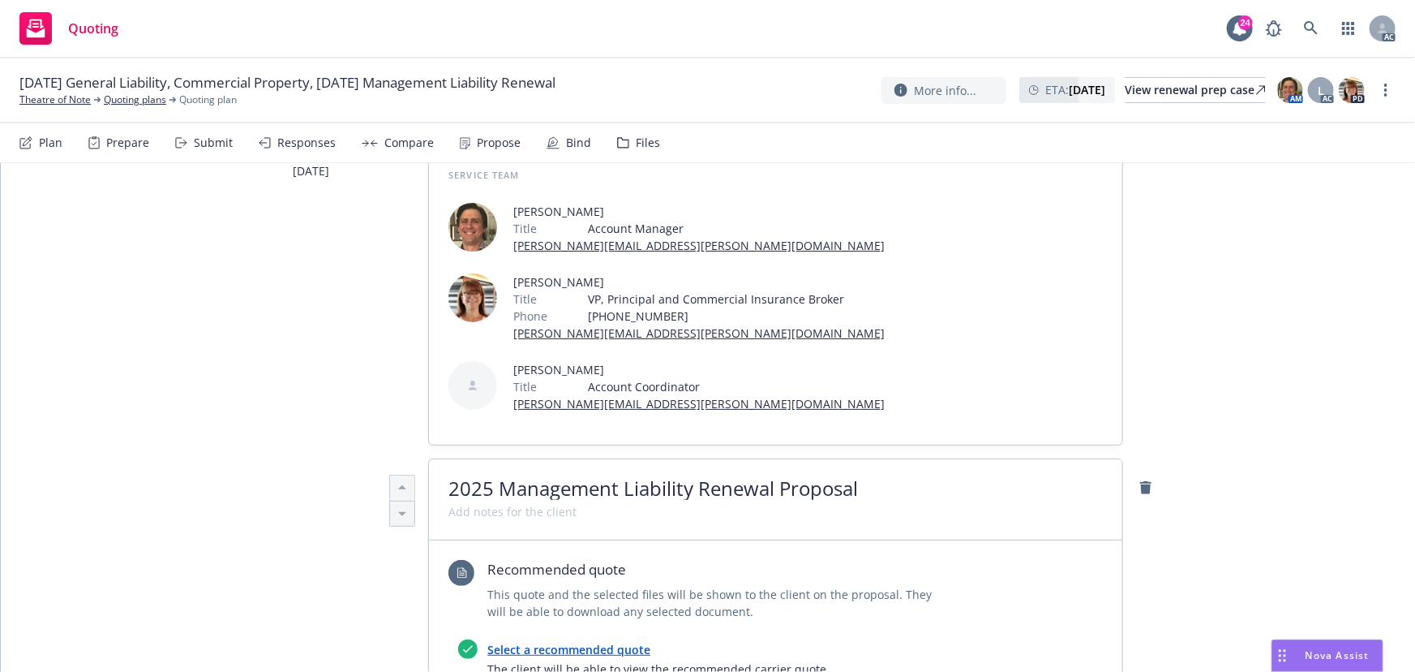
scroll to position [0, 0]
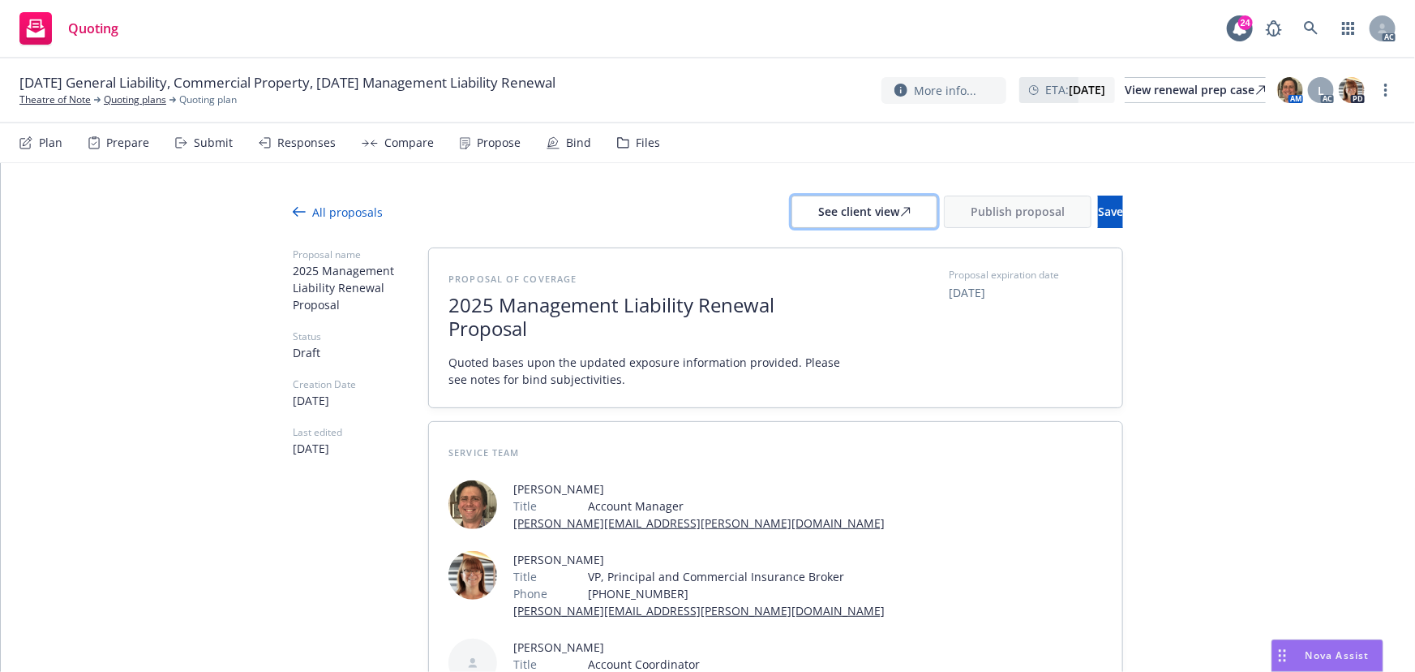
click at [818, 217] on div "See client view" at bounding box center [864, 211] width 92 height 31
click at [284, 152] on div "Responses" at bounding box center [297, 142] width 77 height 39
type textarea "x"
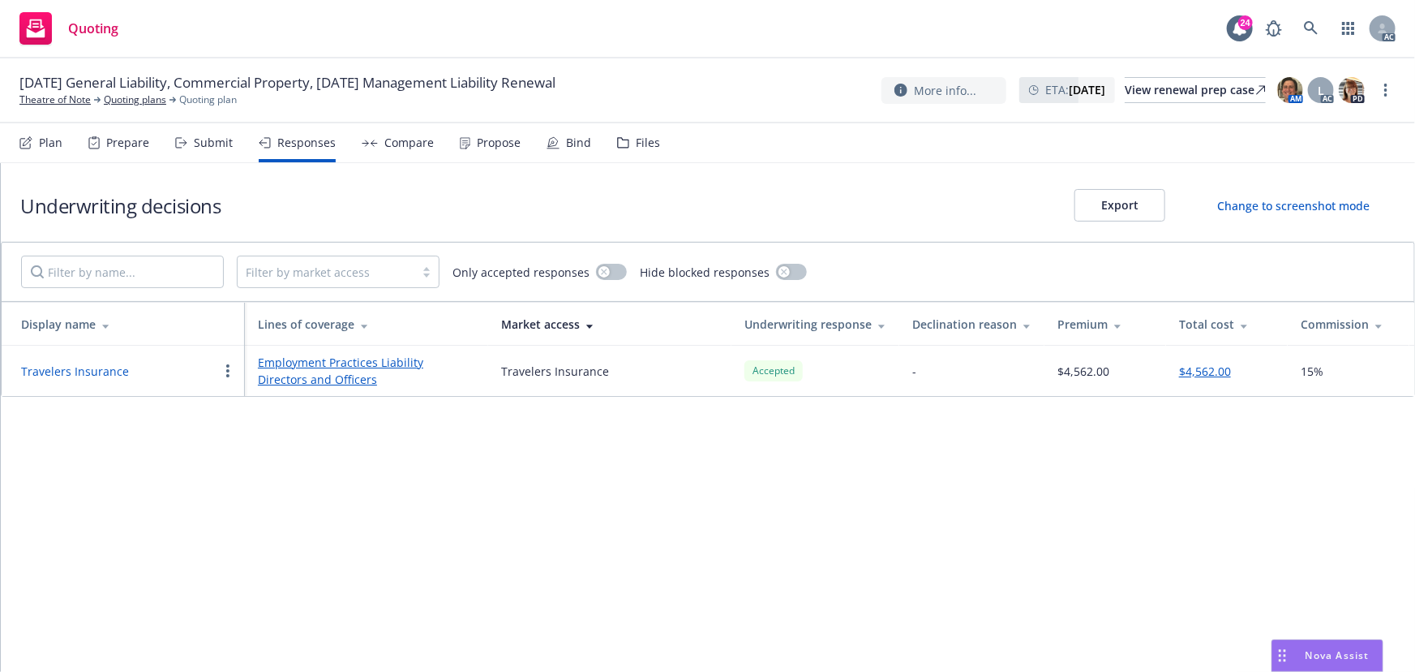
click at [93, 374] on button "Travelers Insurance" at bounding box center [75, 371] width 108 height 17
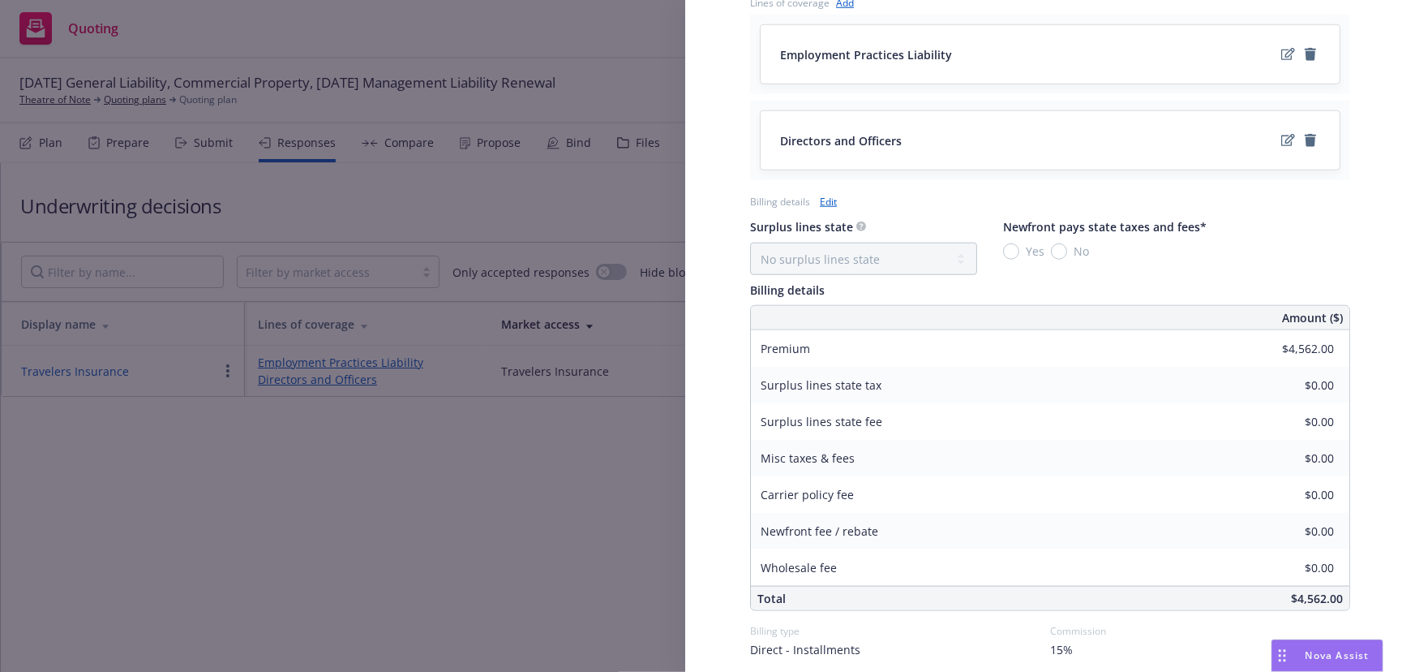
scroll to position [737, 0]
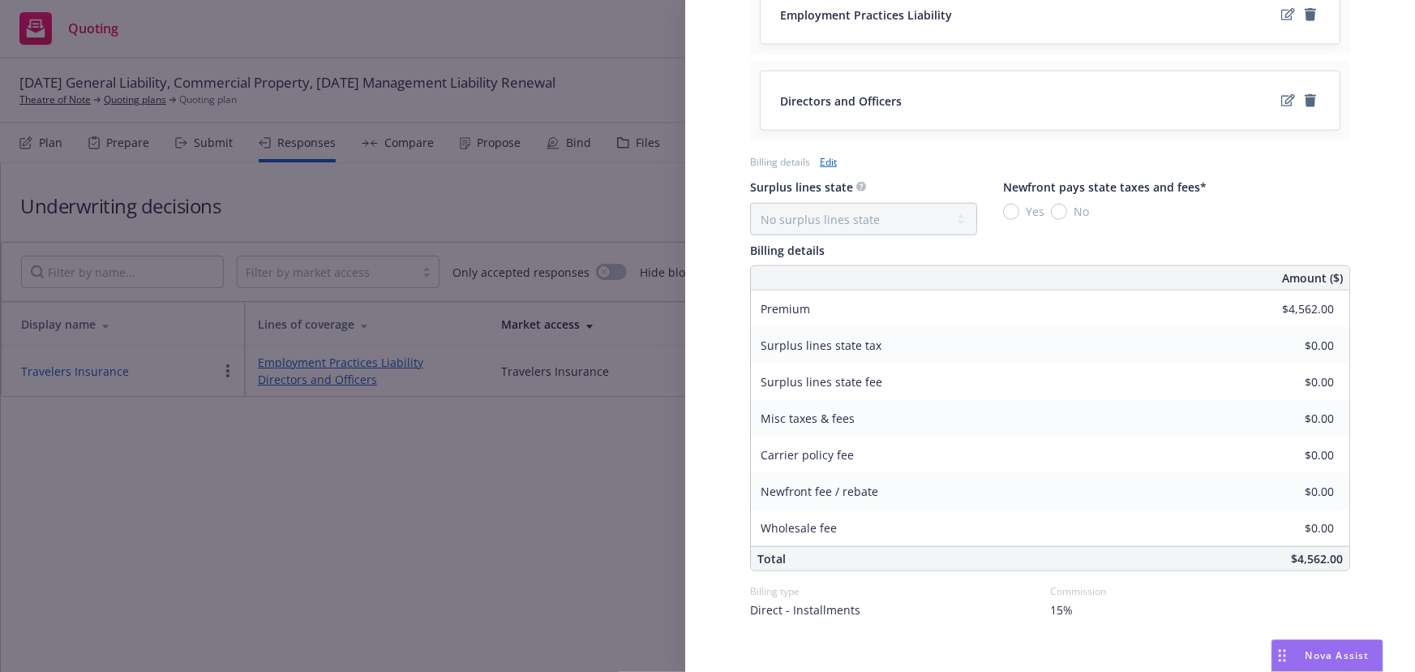
drag, startPoint x: 580, startPoint y: 571, endPoint x: 536, endPoint y: 321, distance: 253.6
click at [579, 543] on div "Display Name Travelers Insurance Carrier Travelers Insurance Writing company Tr…" at bounding box center [707, 336] width 1415 height 672
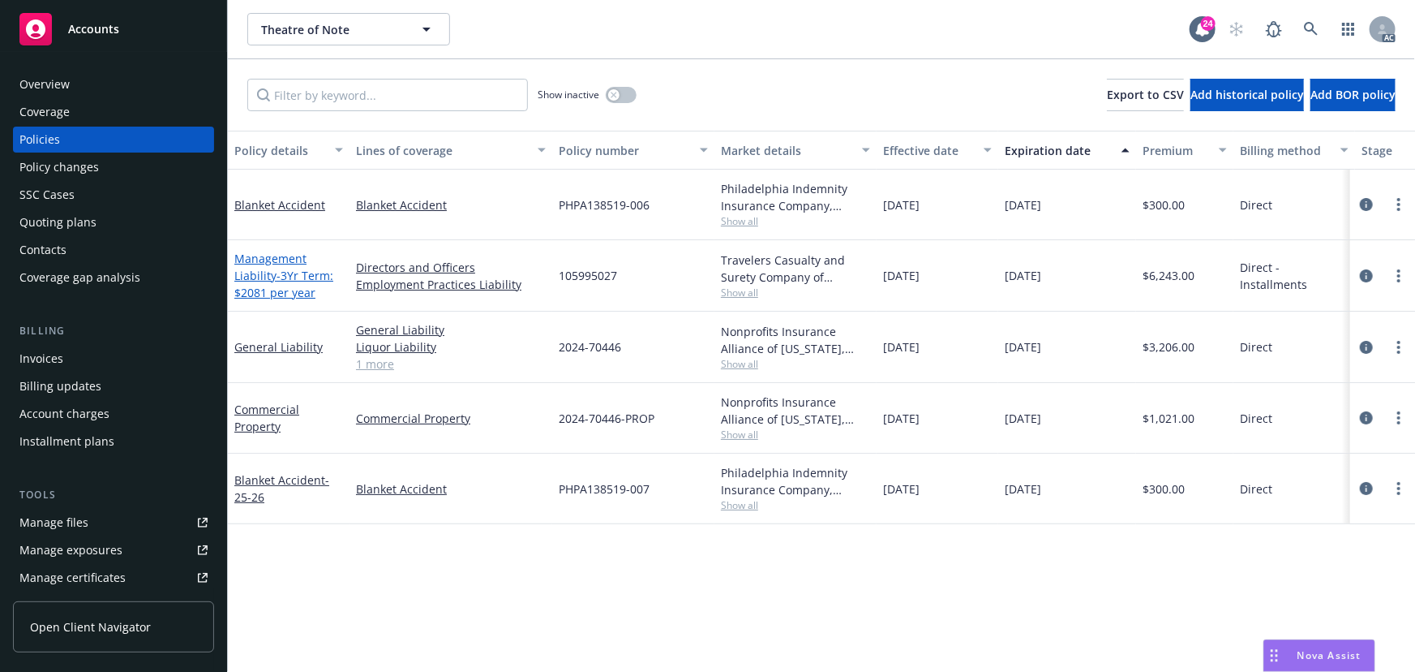
click at [270, 263] on link "Management Liability - 3Yr Term: $2081 per year" at bounding box center [283, 275] width 99 height 49
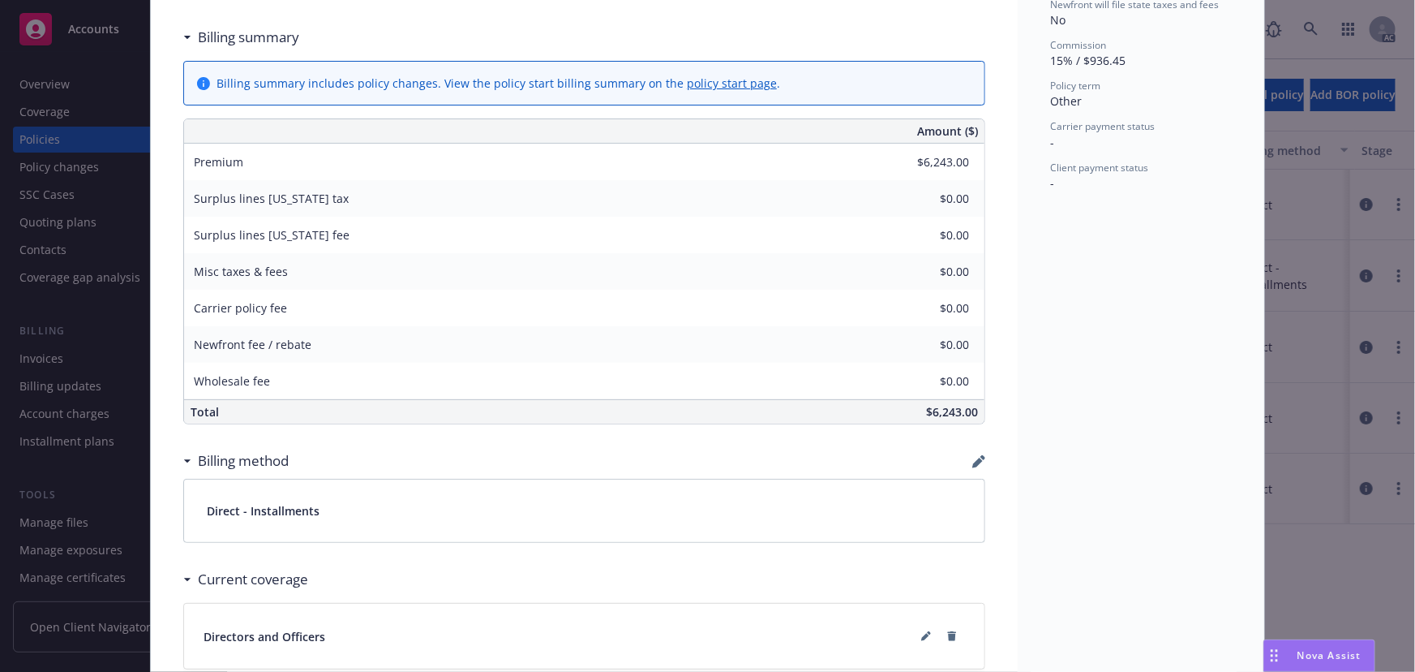
scroll to position [811, 0]
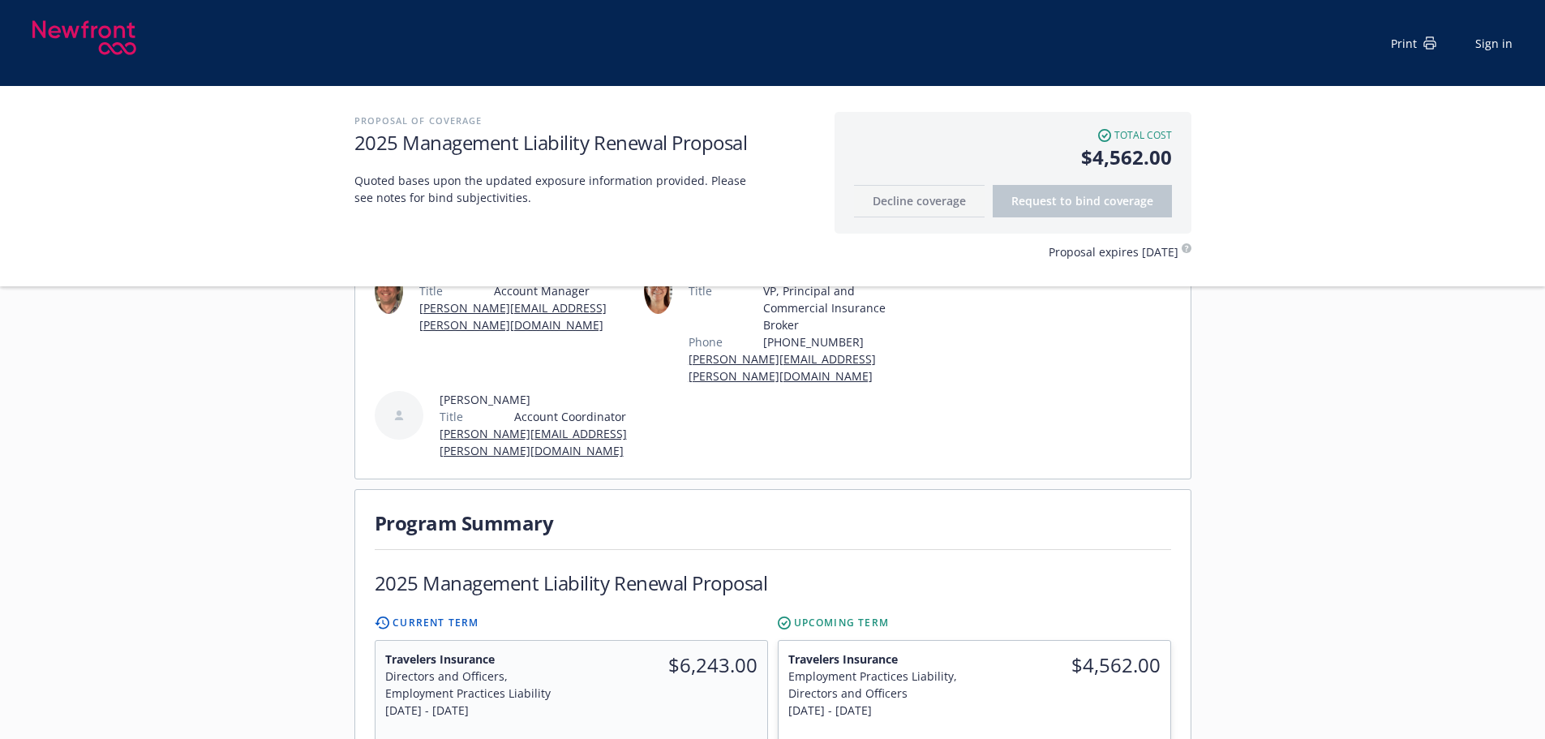
scroll to position [406, 0]
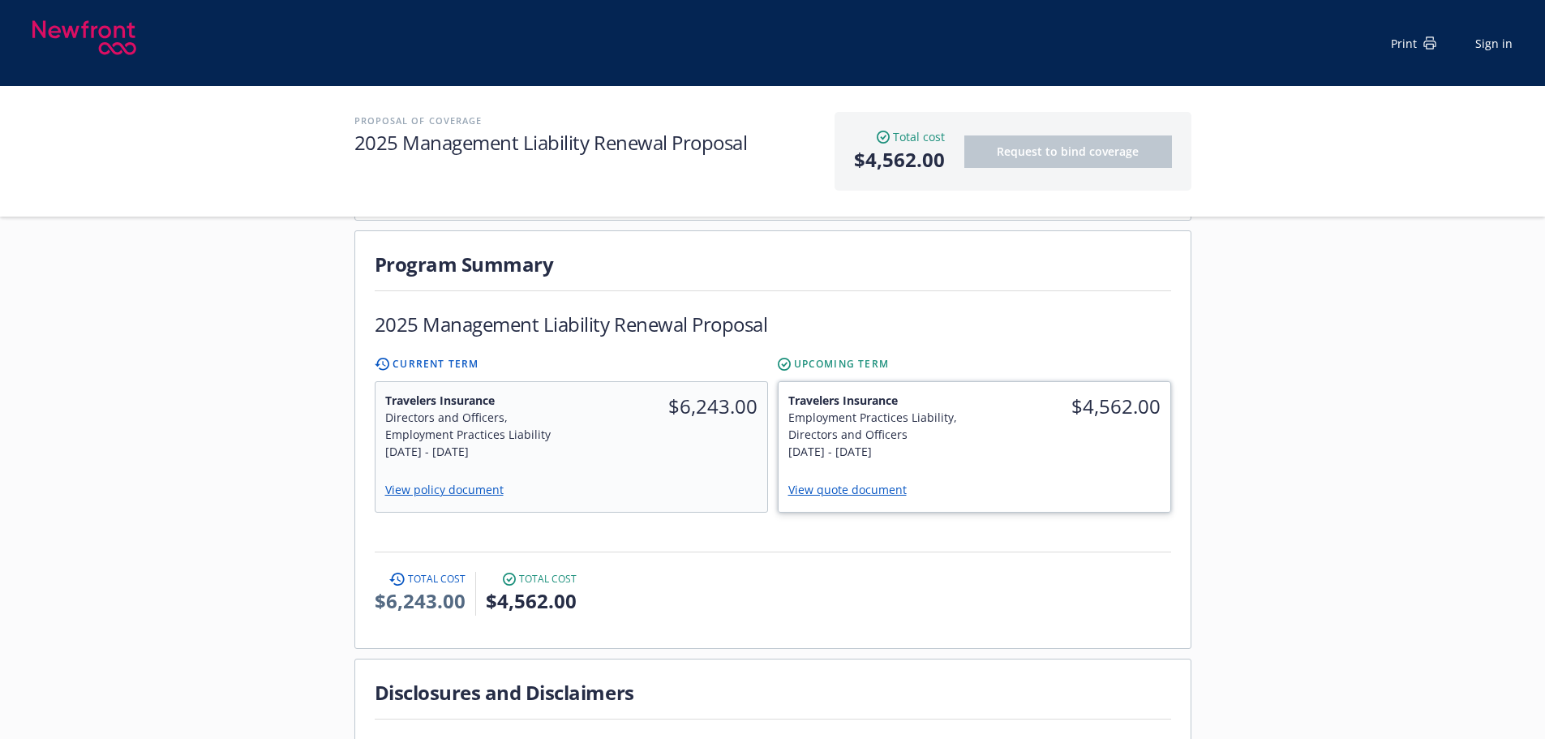
click at [861, 482] on link "View quote document" at bounding box center [853, 489] width 131 height 15
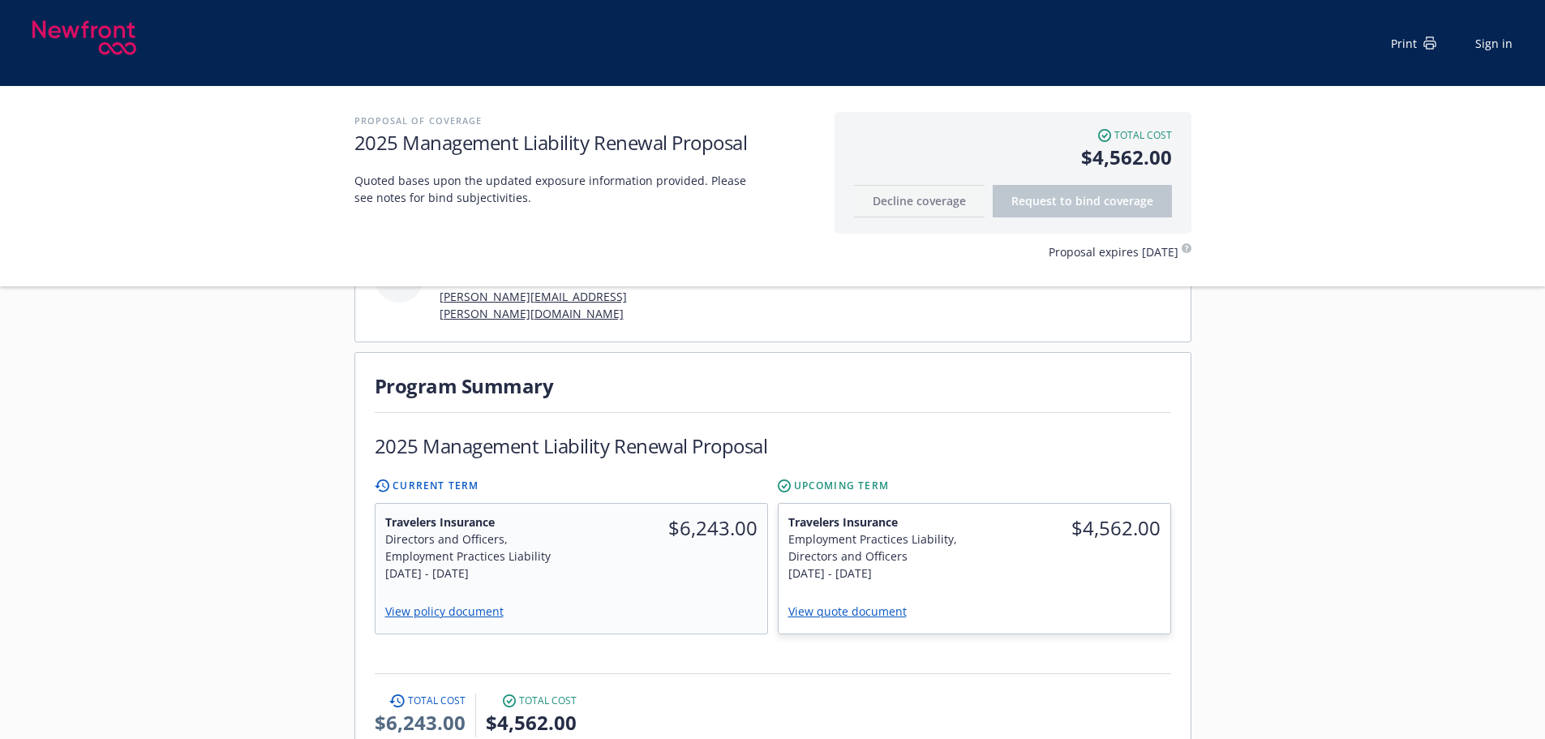
scroll to position [324, 0]
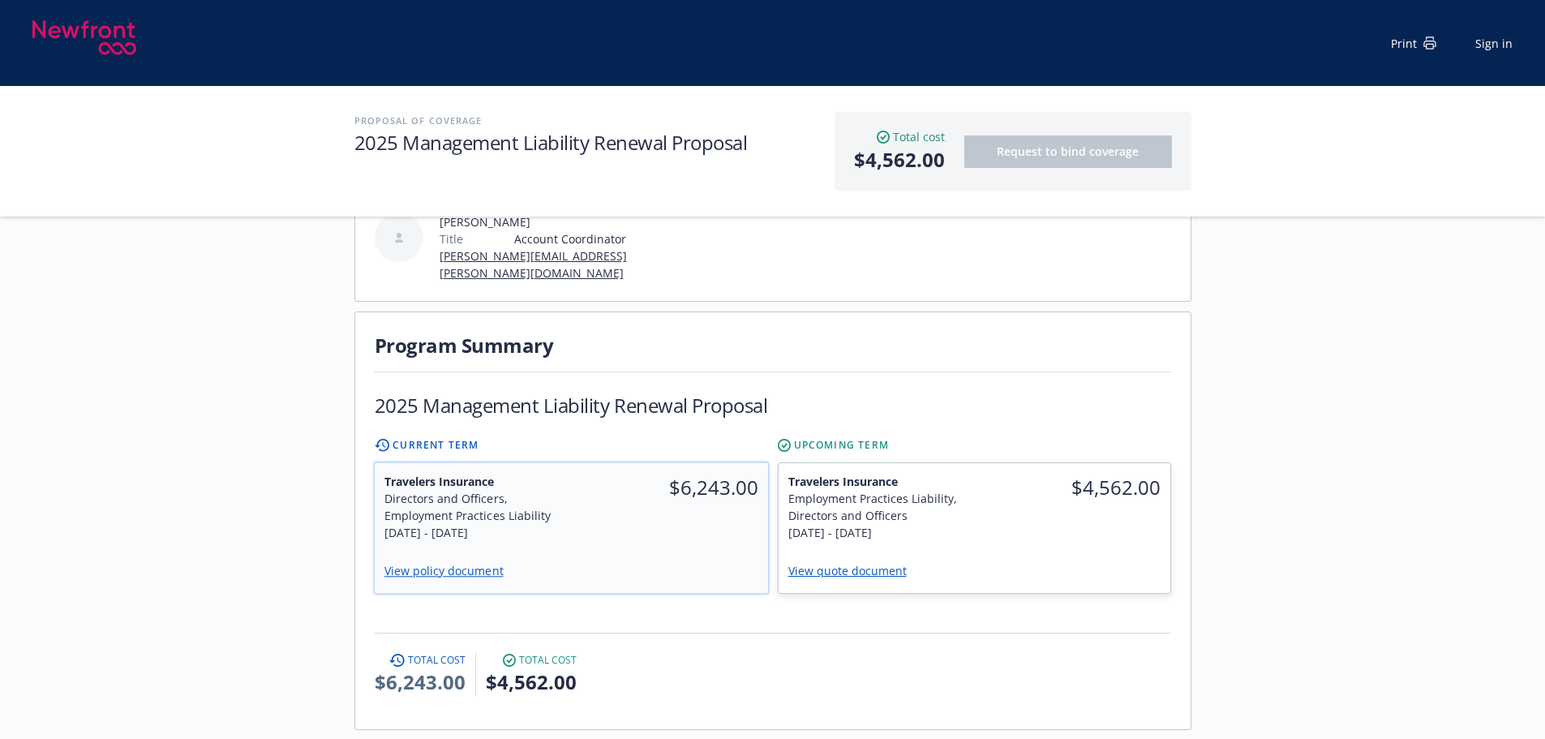
click at [645, 483] on div "$6,243.00" at bounding box center [669, 507] width 197 height 88
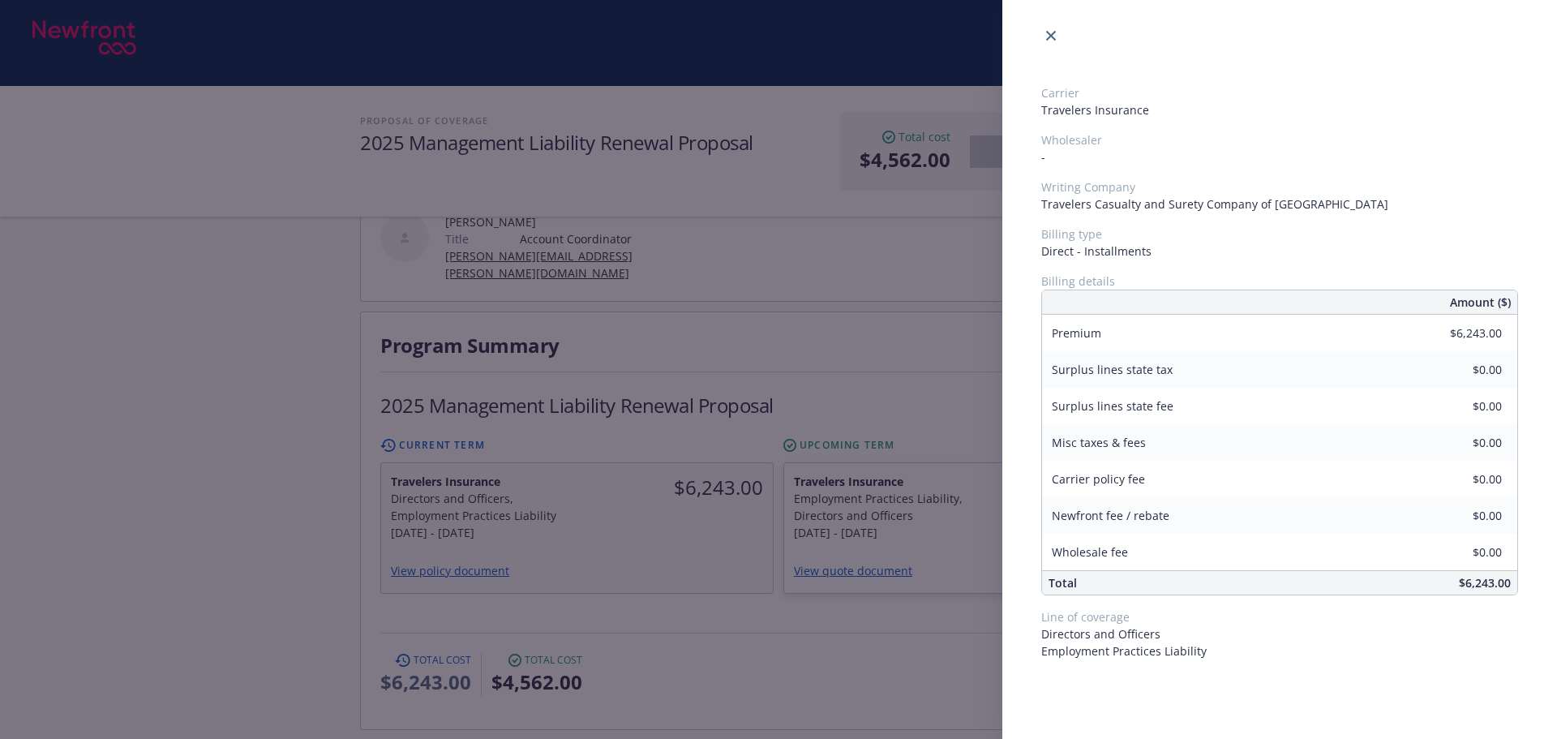
click at [950, 493] on div "Carrier Travelers Insurance Wholesaler - Writing Company Travelers Casualty and…" at bounding box center [778, 369] width 1557 height 739
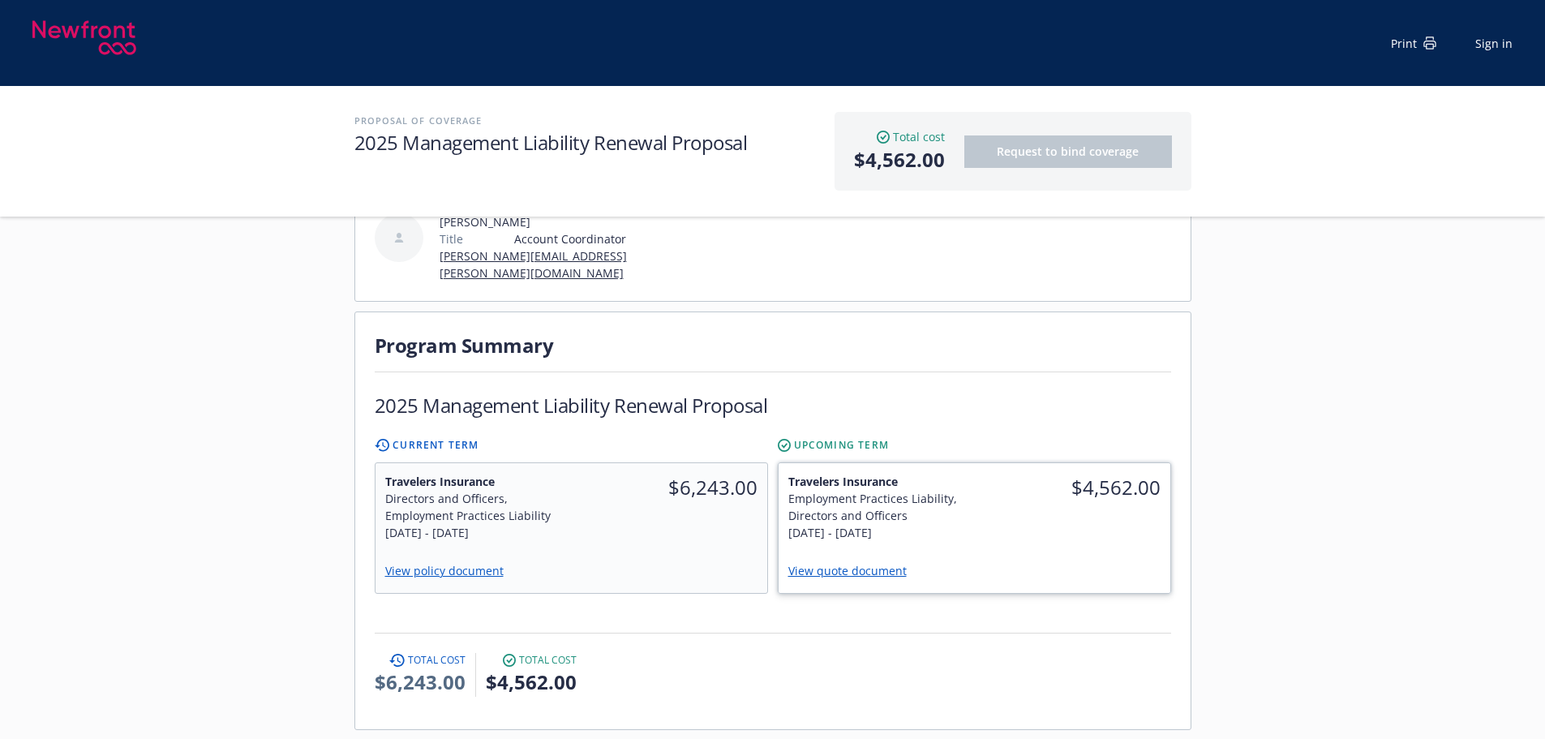
click at [974, 499] on div "$4,562.00" at bounding box center [1072, 507] width 196 height 88
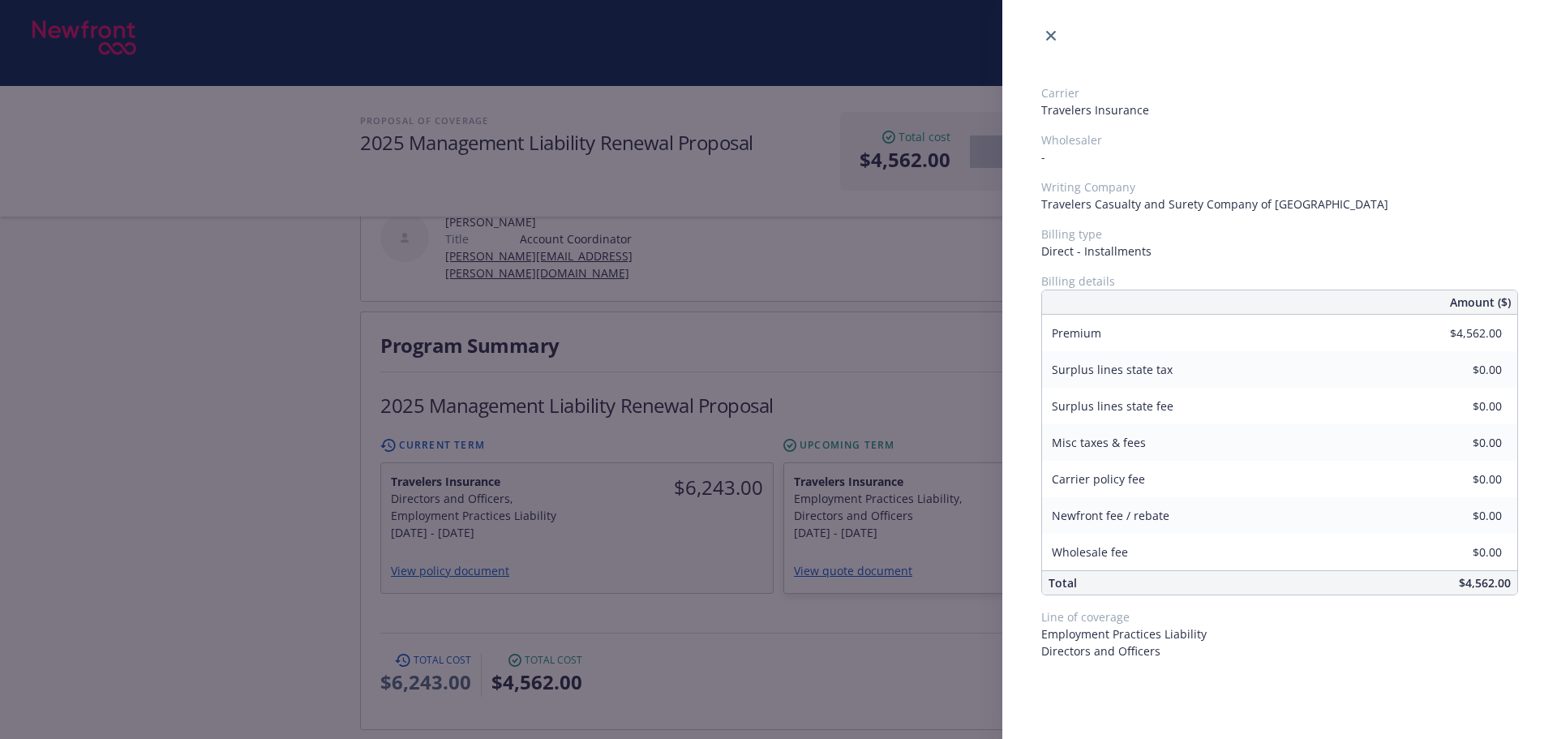
click at [908, 343] on div "Carrier Travelers Insurance Wholesaler - Writing Company Travelers Casualty and…" at bounding box center [778, 369] width 1557 height 739
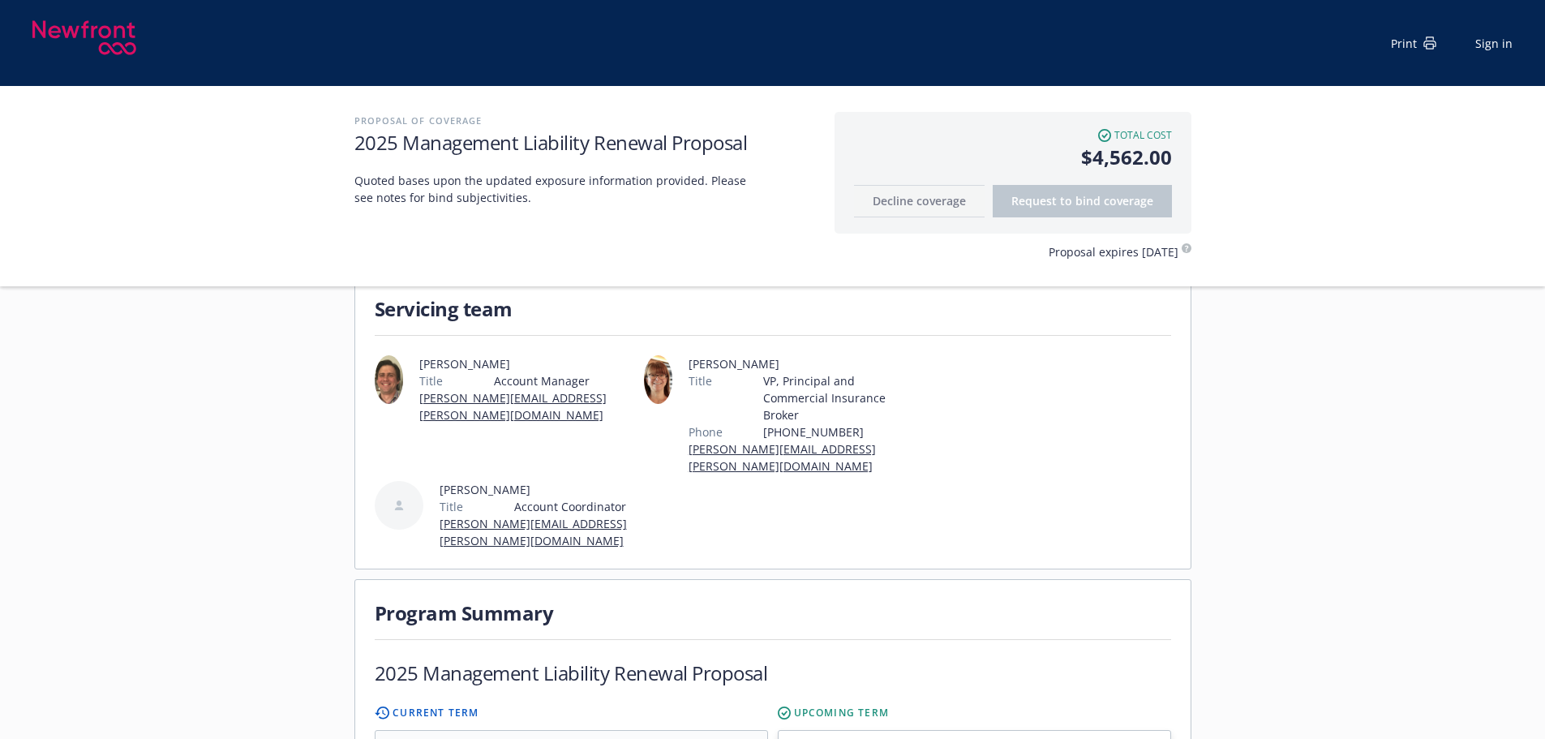
scroll to position [81, 0]
